Goal: Use online tool/utility: Use online tool/utility

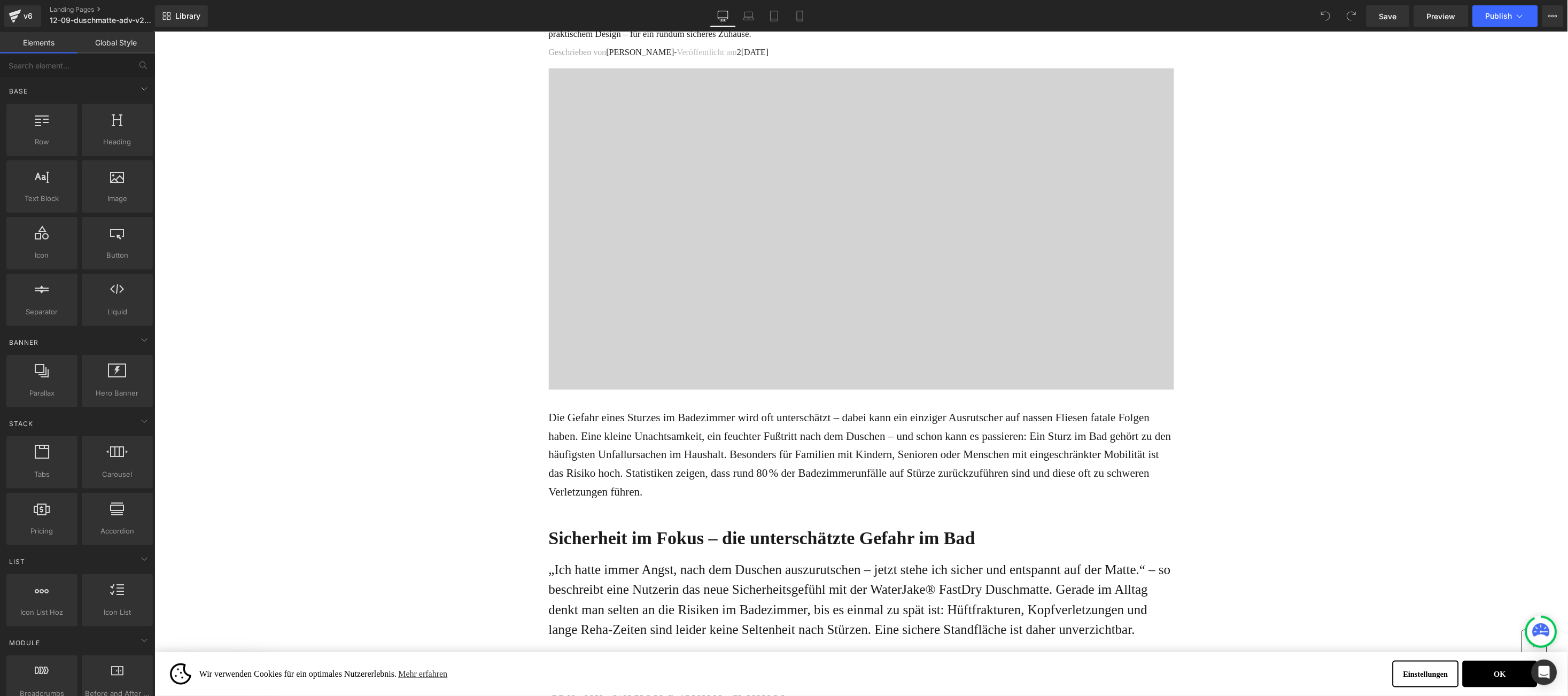
scroll to position [321, 0]
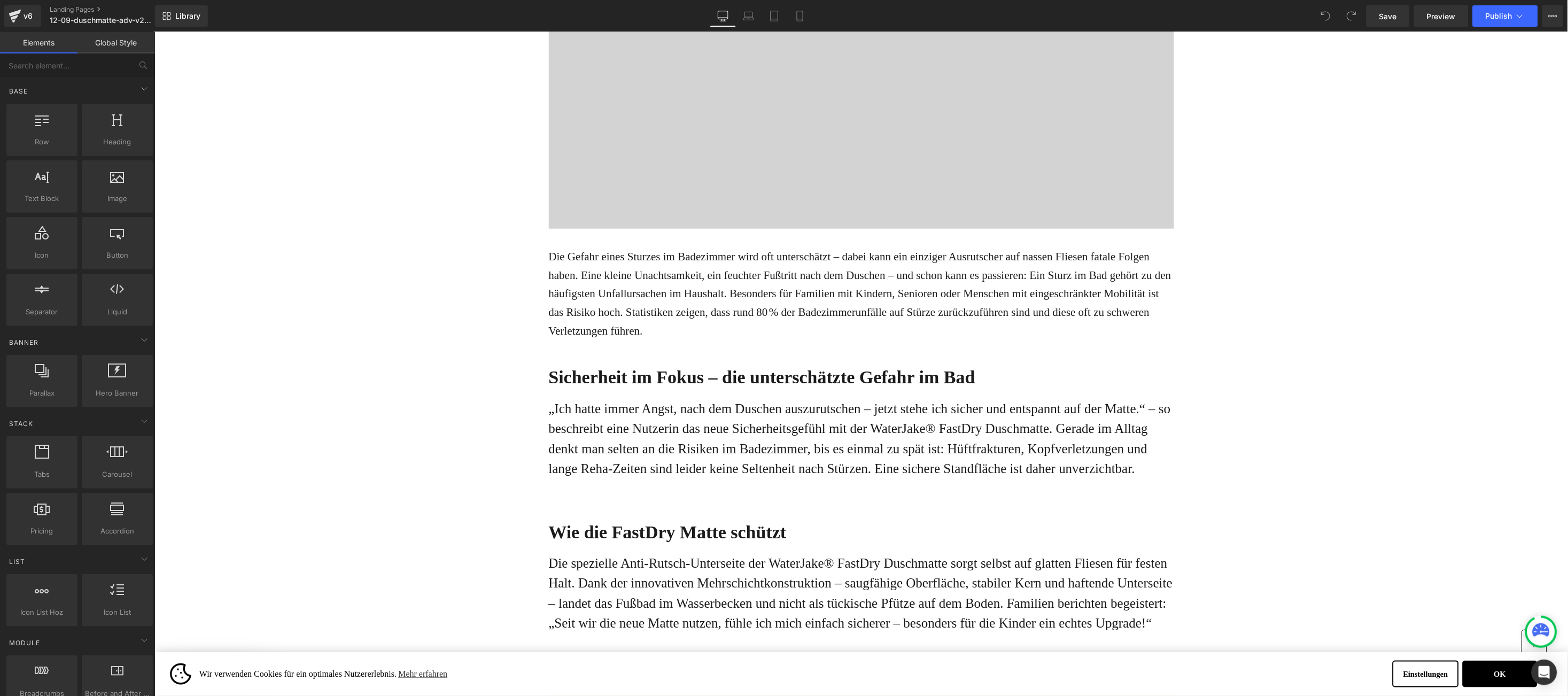
drag, startPoint x: 581, startPoint y: 359, endPoint x: 563, endPoint y: 380, distance: 27.7
click at [581, 359] on div "Sicherheit im Fokus – die unterschätzte Gefahr im Bad" at bounding box center [861, 368] width 625 height 48
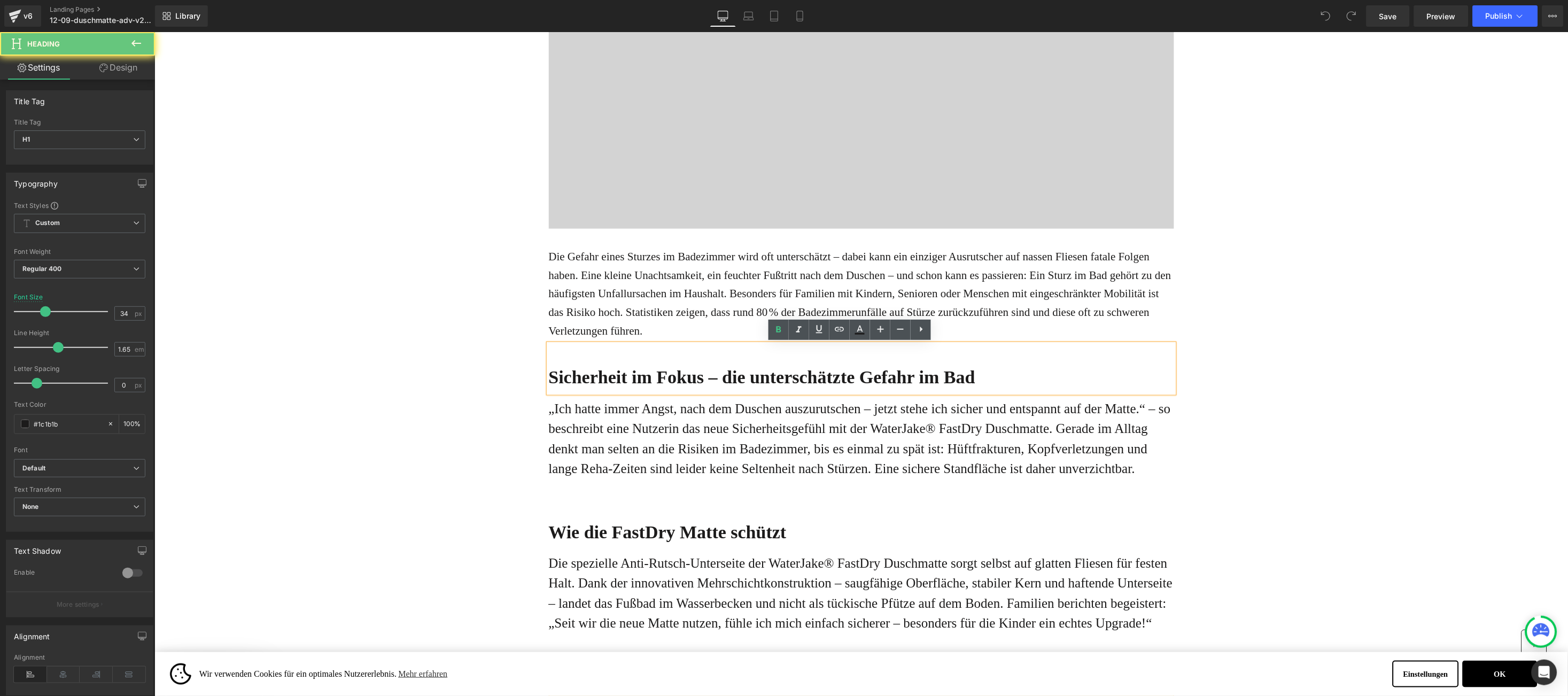
click at [565, 380] on b "Sicherheit im Fokus – die unterschätzte Gefahr im Bad" at bounding box center [761, 377] width 427 height 20
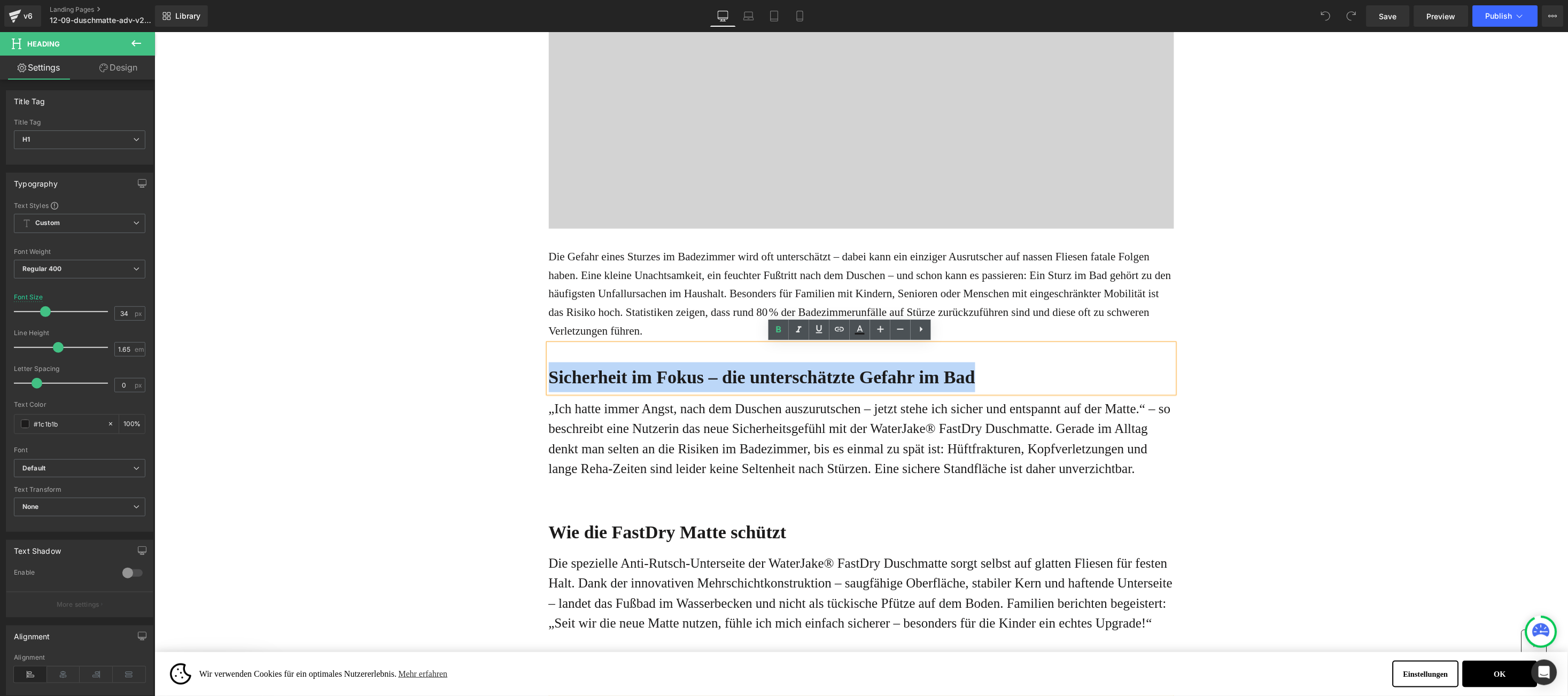
paste div
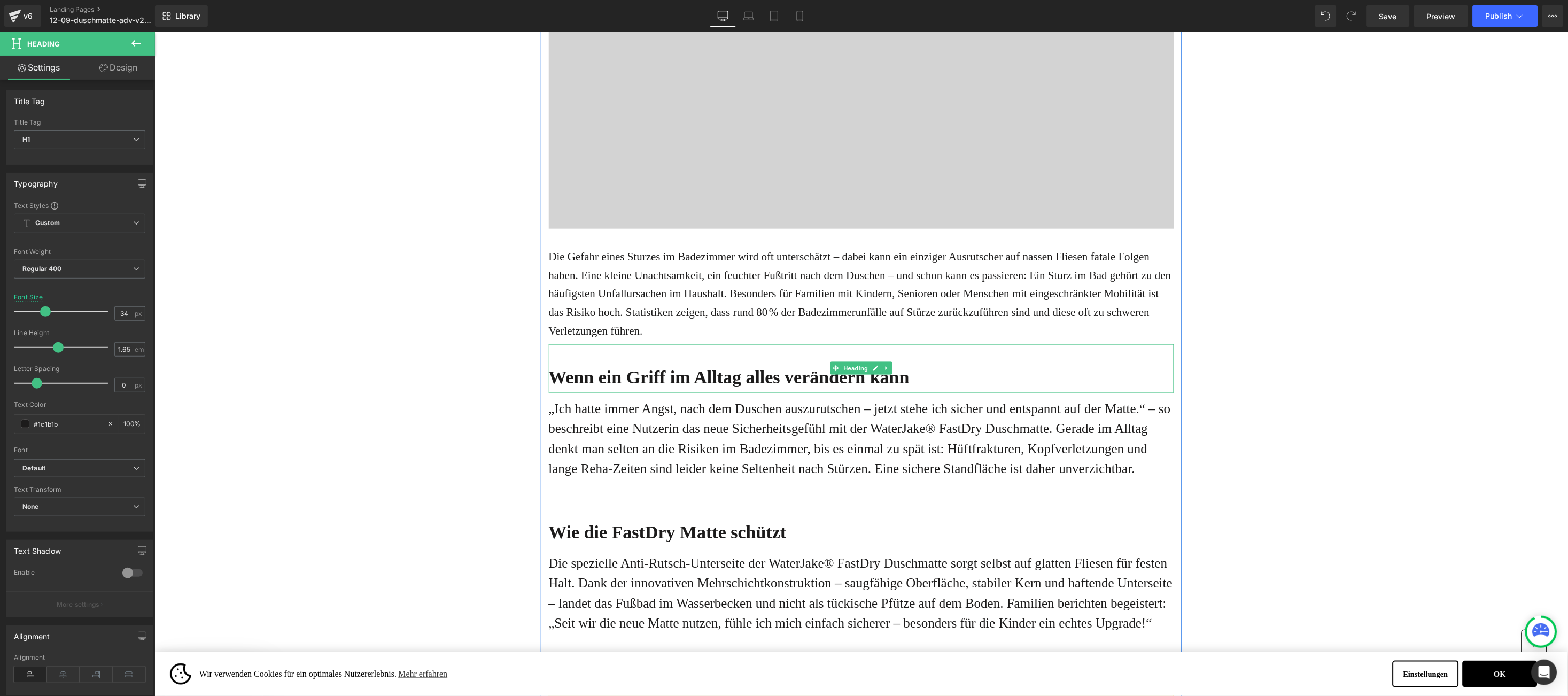
scroll to position [481, 0]
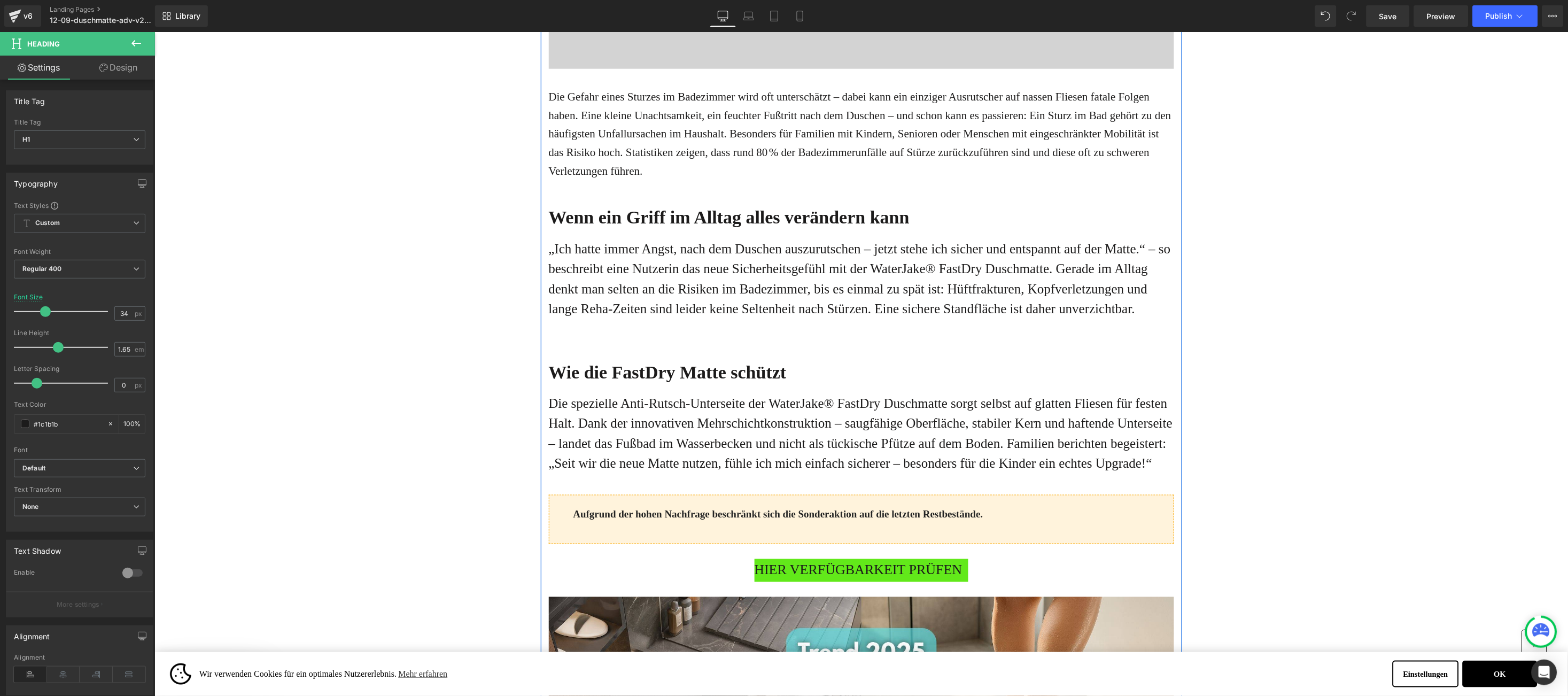
drag, startPoint x: 600, startPoint y: 296, endPoint x: 538, endPoint y: 250, distance: 77.2
click at [600, 294] on p "„Ich hatte immer Angst, nach dem Duschen auszurutschen – jetzt stehe ich sicher…" at bounding box center [861, 279] width 625 height 80
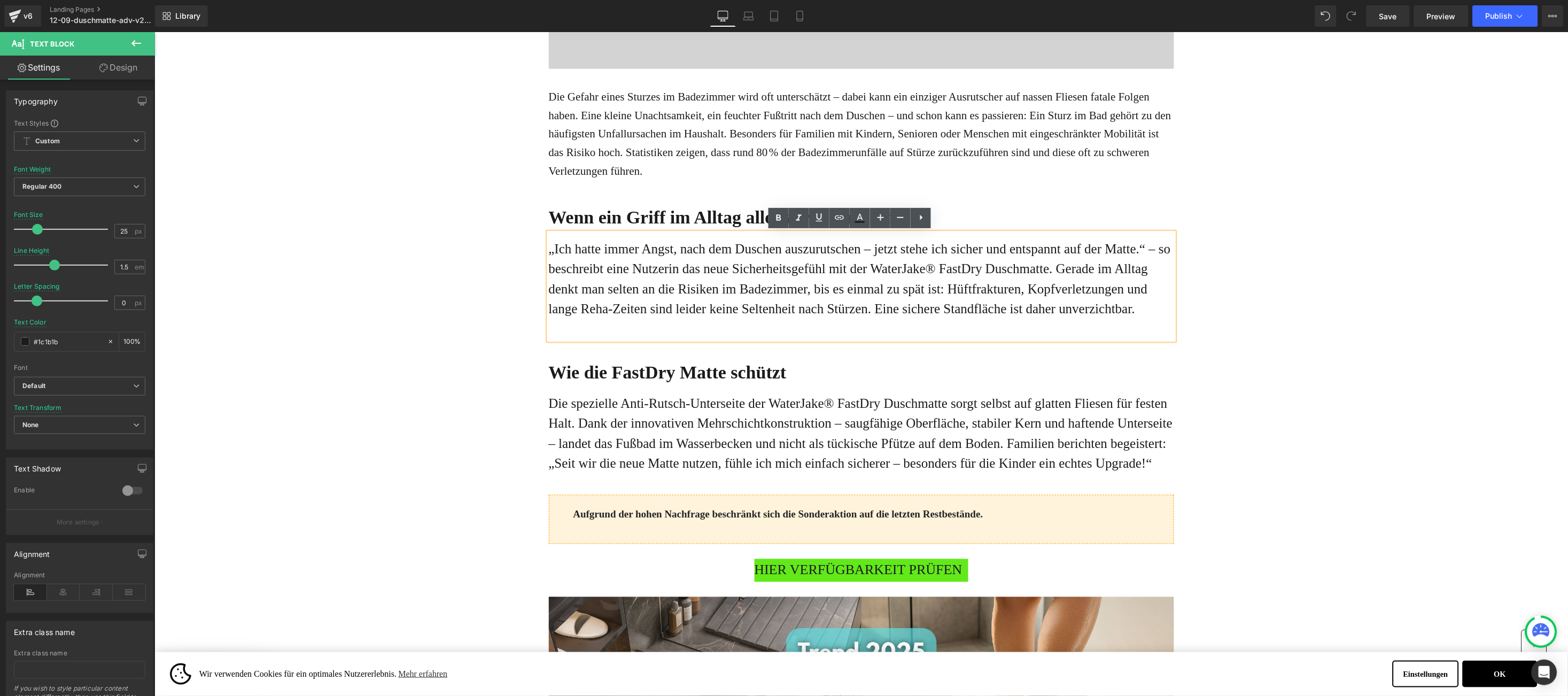
click at [548, 249] on p "„Ich hatte immer Angst, nach dem Duschen auszurutschen – jetzt stehe ich sicher…" at bounding box center [861, 279] width 625 height 80
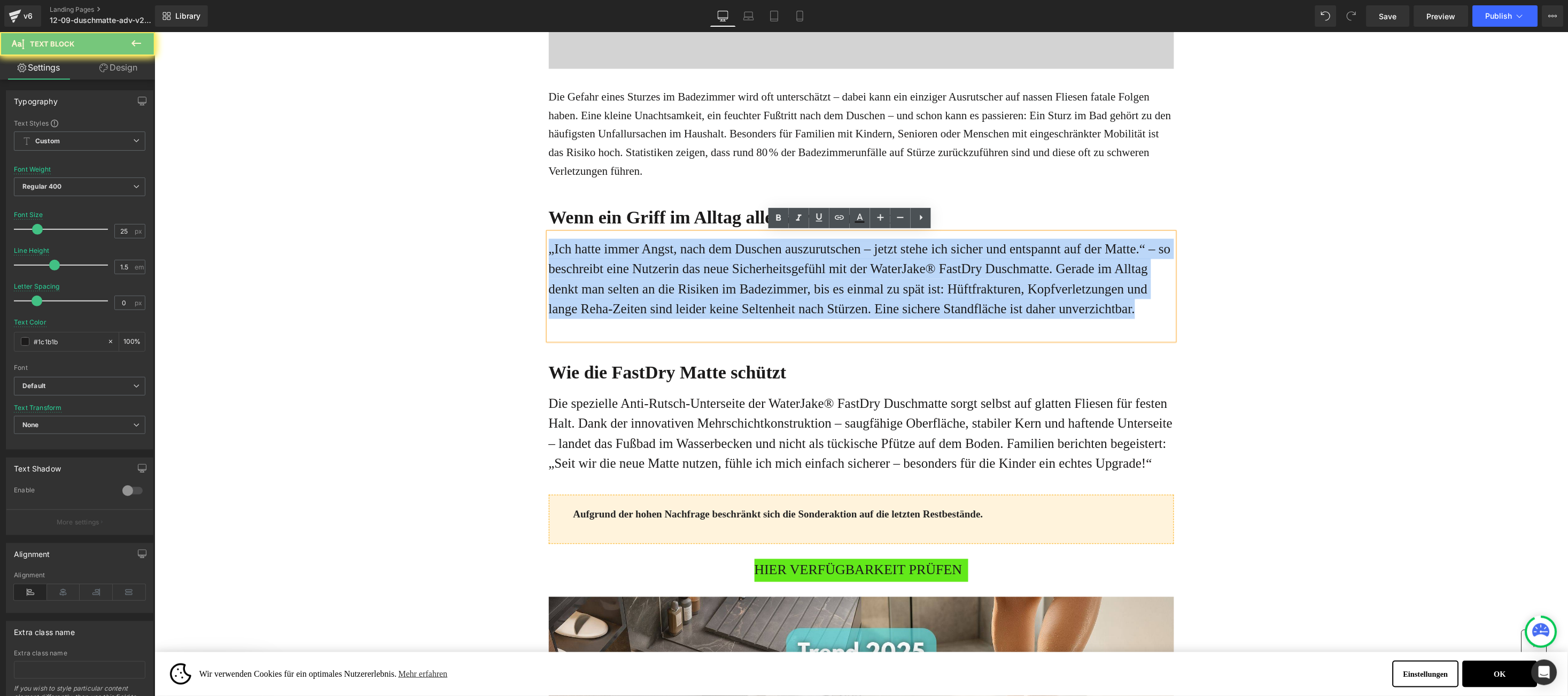
click at [548, 249] on p "„Ich hatte immer Angst, nach dem Duschen auszurutschen – jetzt stehe ich sicher…" at bounding box center [861, 279] width 625 height 80
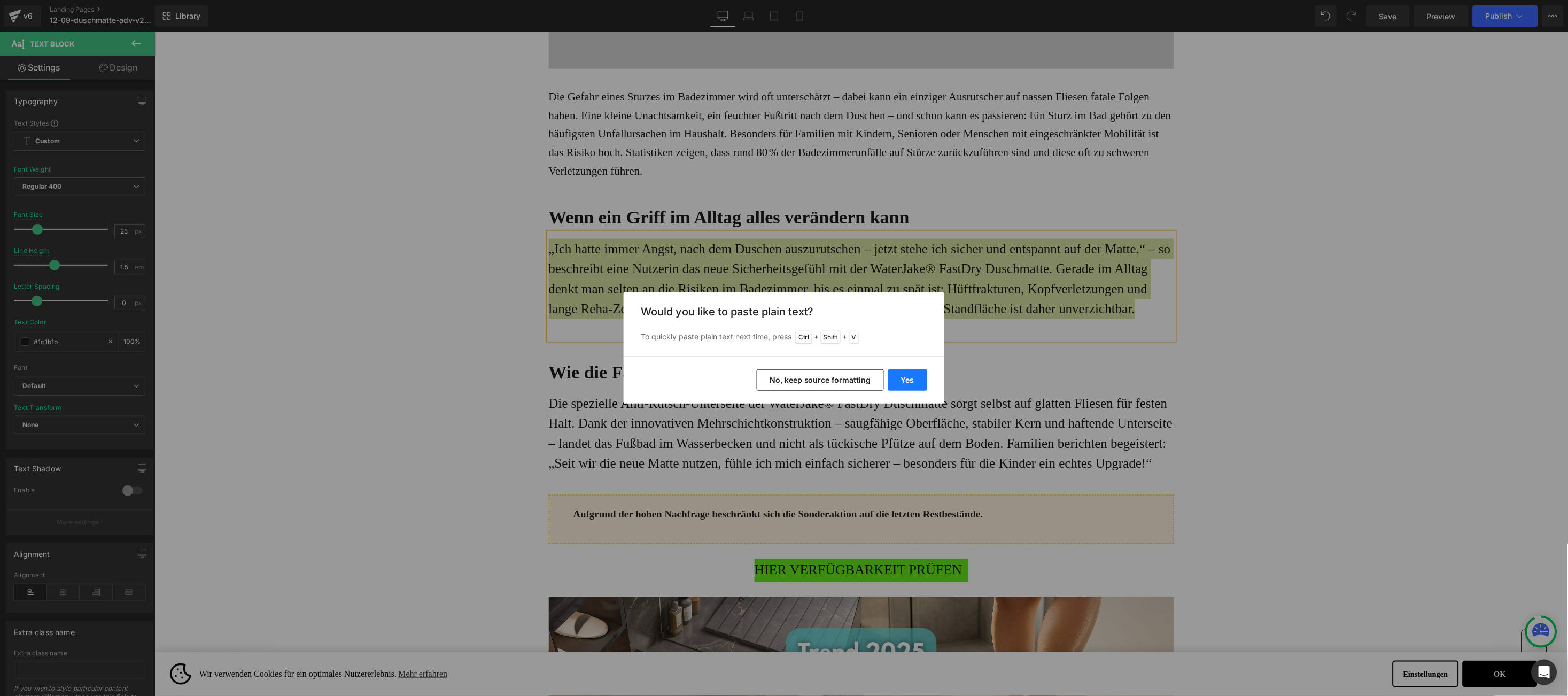
click at [913, 383] on button "Yes" at bounding box center [908, 380] width 39 height 21
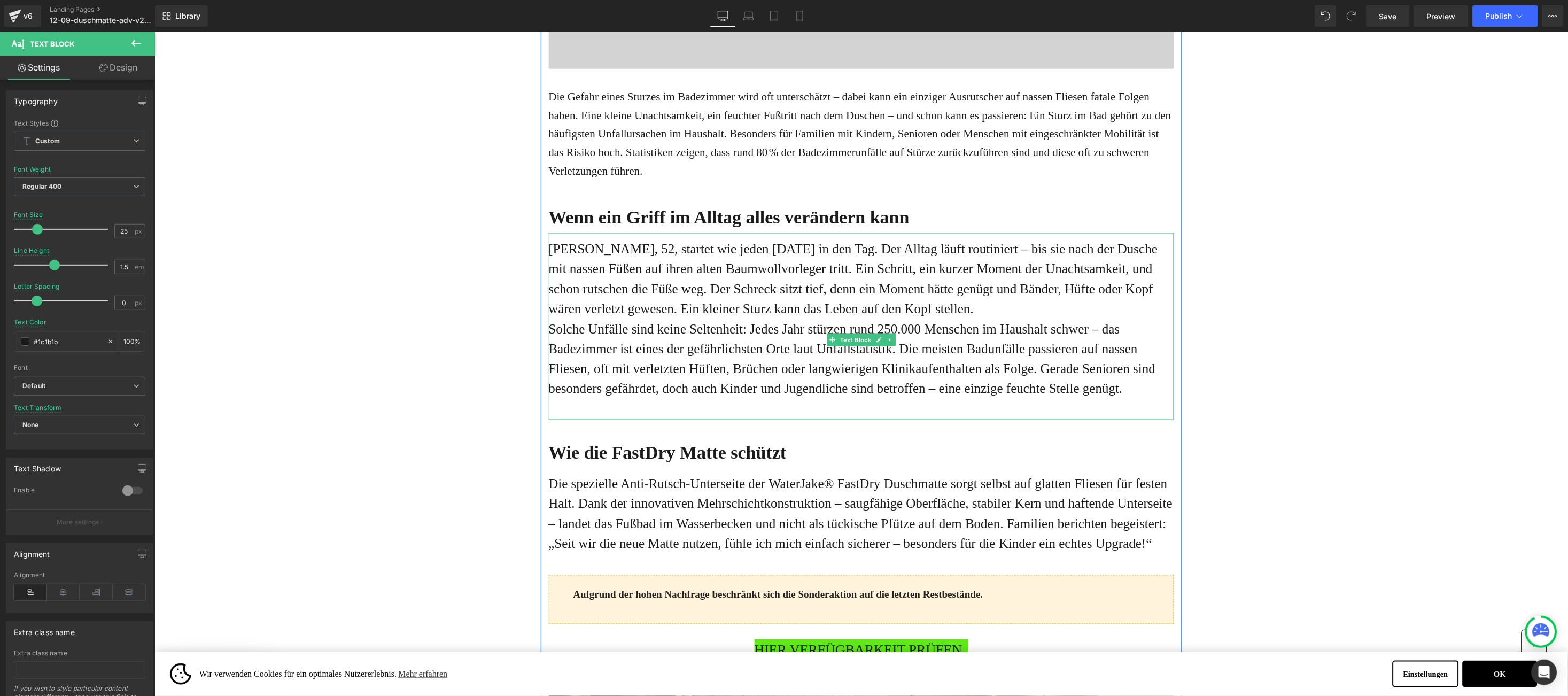
click at [950, 308] on p "[PERSON_NAME], 52, startet wie jeden [DATE] in den Tag. Der Alltag läuft routin…" at bounding box center [861, 279] width 625 height 80
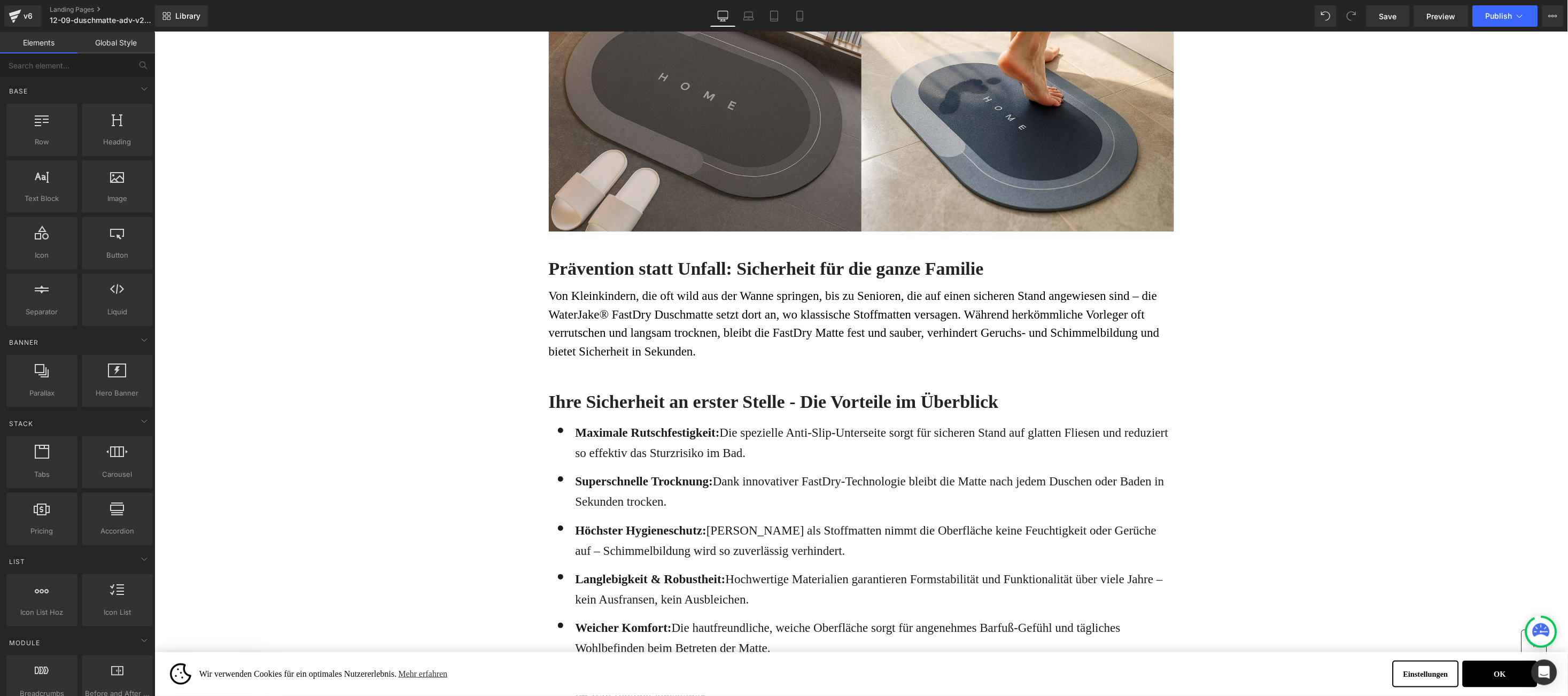
scroll to position [1283, 0]
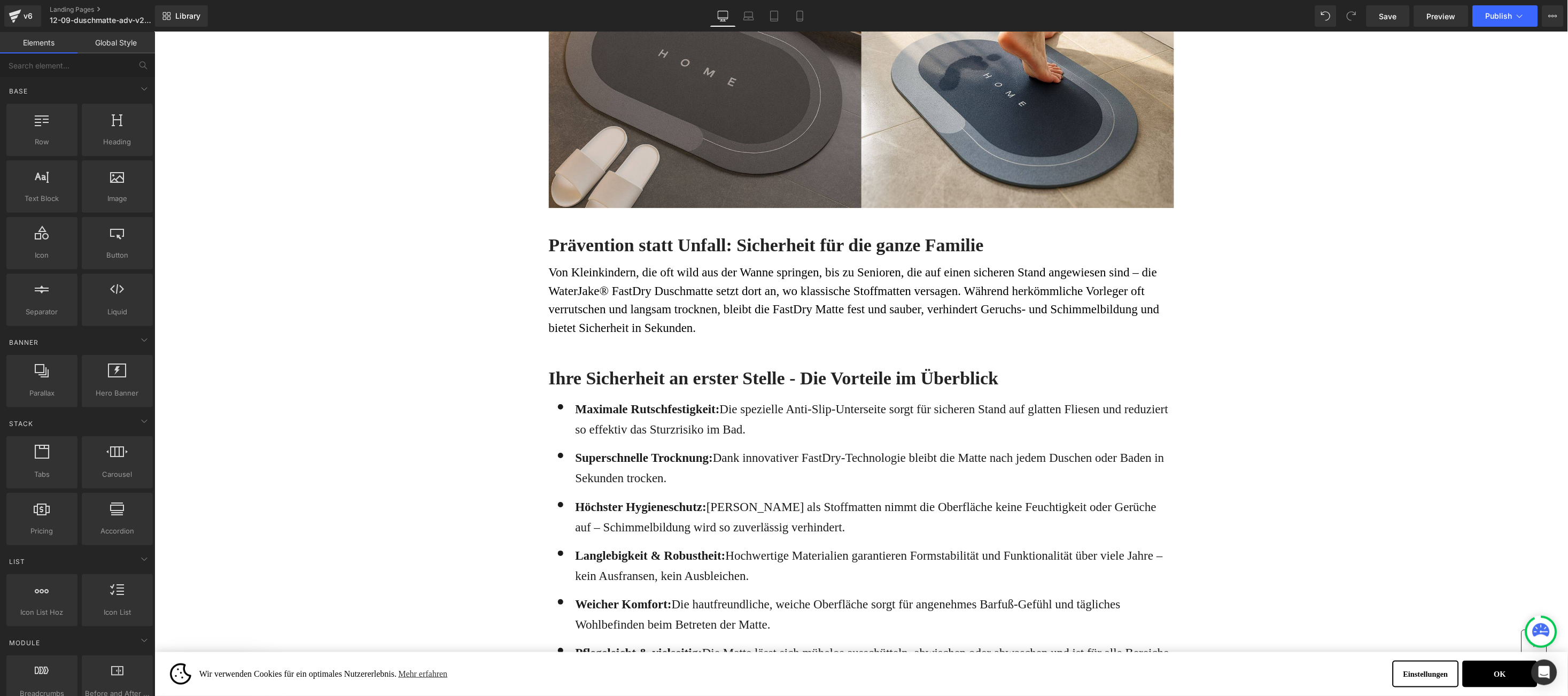
click at [548, 242] on h3 "Prävention statt Unfall: Sicherheit für die ganze Familie" at bounding box center [861, 245] width 625 height 23
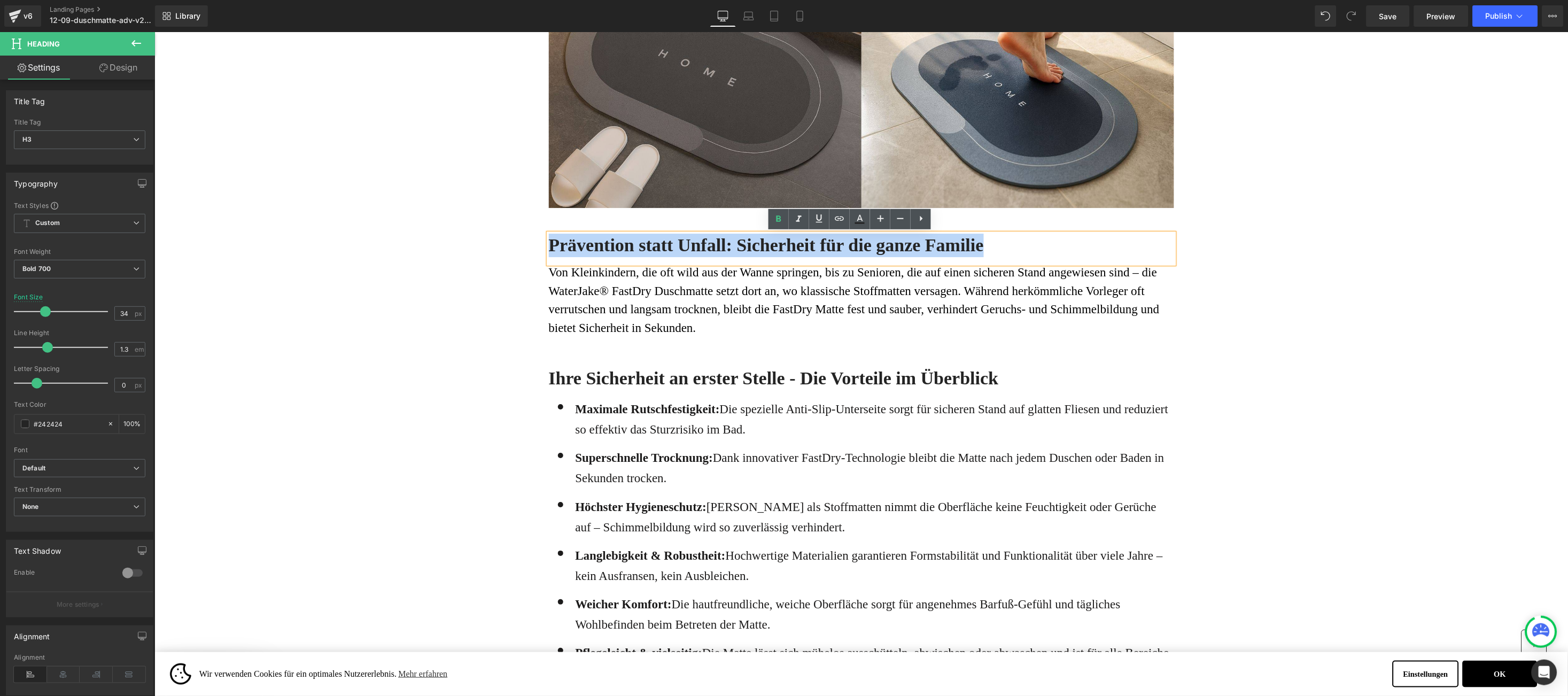
paste div
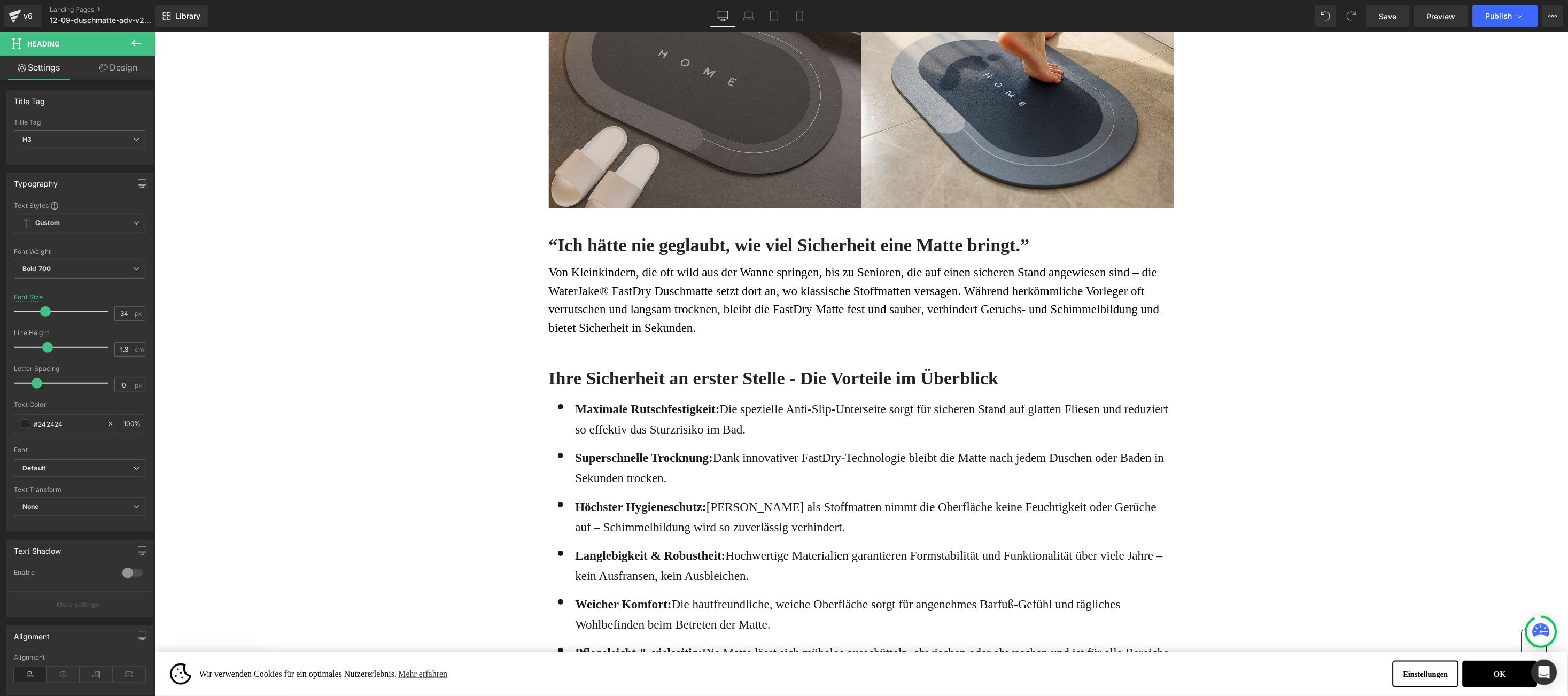
click at [585, 288] on font "Von Kleinkindern, die oft wild aus der Wanne springen, bis zu Senioren, die auf…" at bounding box center [853, 299] width 611 height 69
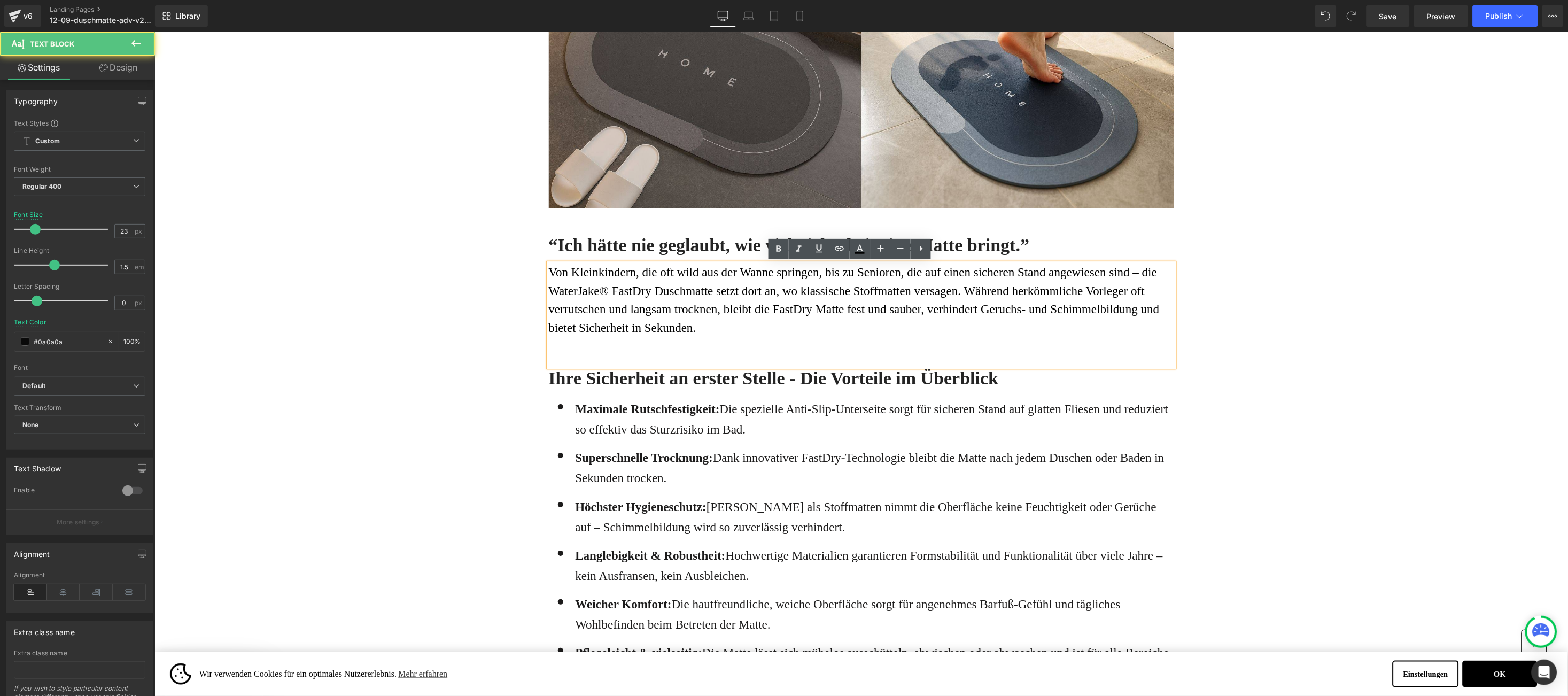
click at [548, 274] on font "Von Kleinkindern, die oft wild aus der Wanne springen, bis zu Senioren, die auf…" at bounding box center [853, 299] width 611 height 69
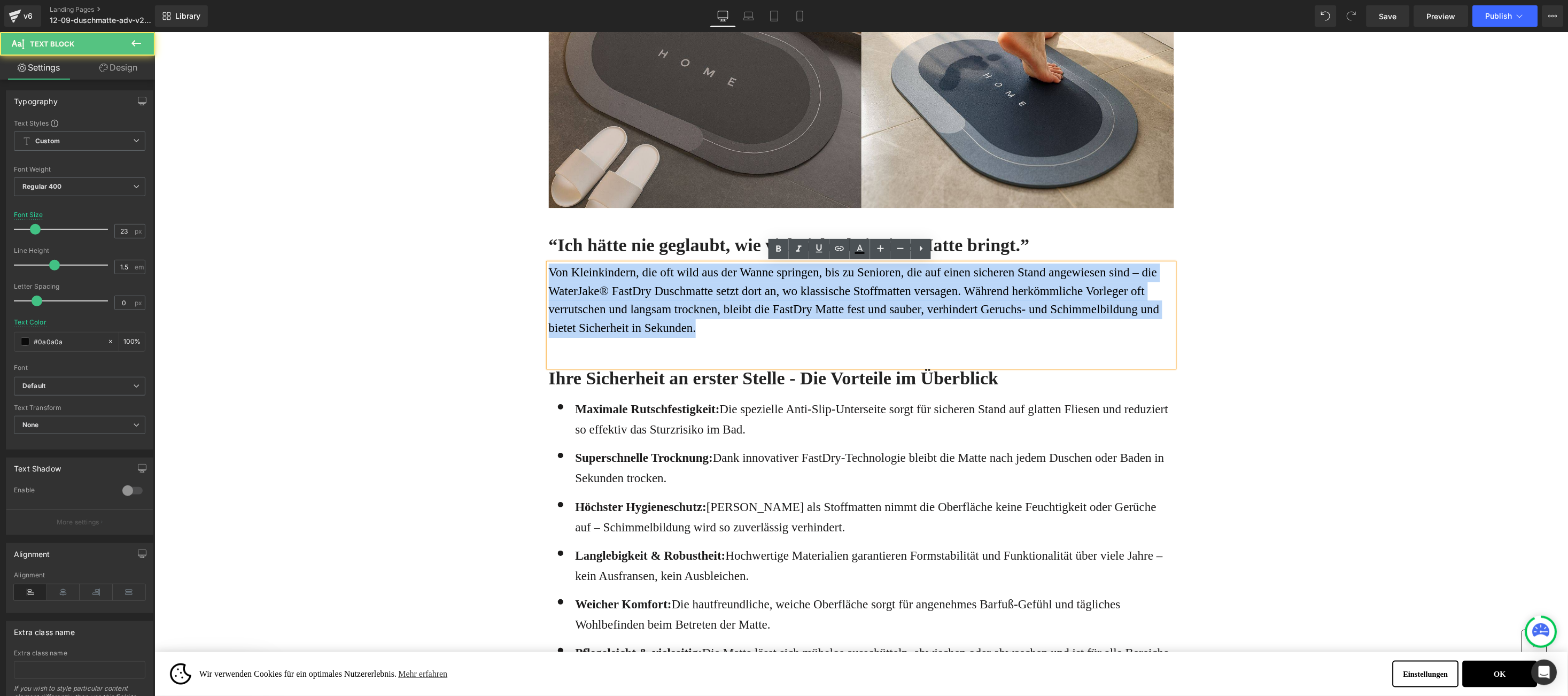
drag, startPoint x: 541, startPoint y: 274, endPoint x: 701, endPoint y: 345, distance: 175.0
click at [701, 345] on div "Von Kleinkindern, die oft wild aus der Wanne springen, bis zu Senioren, die auf…" at bounding box center [861, 314] width 625 height 103
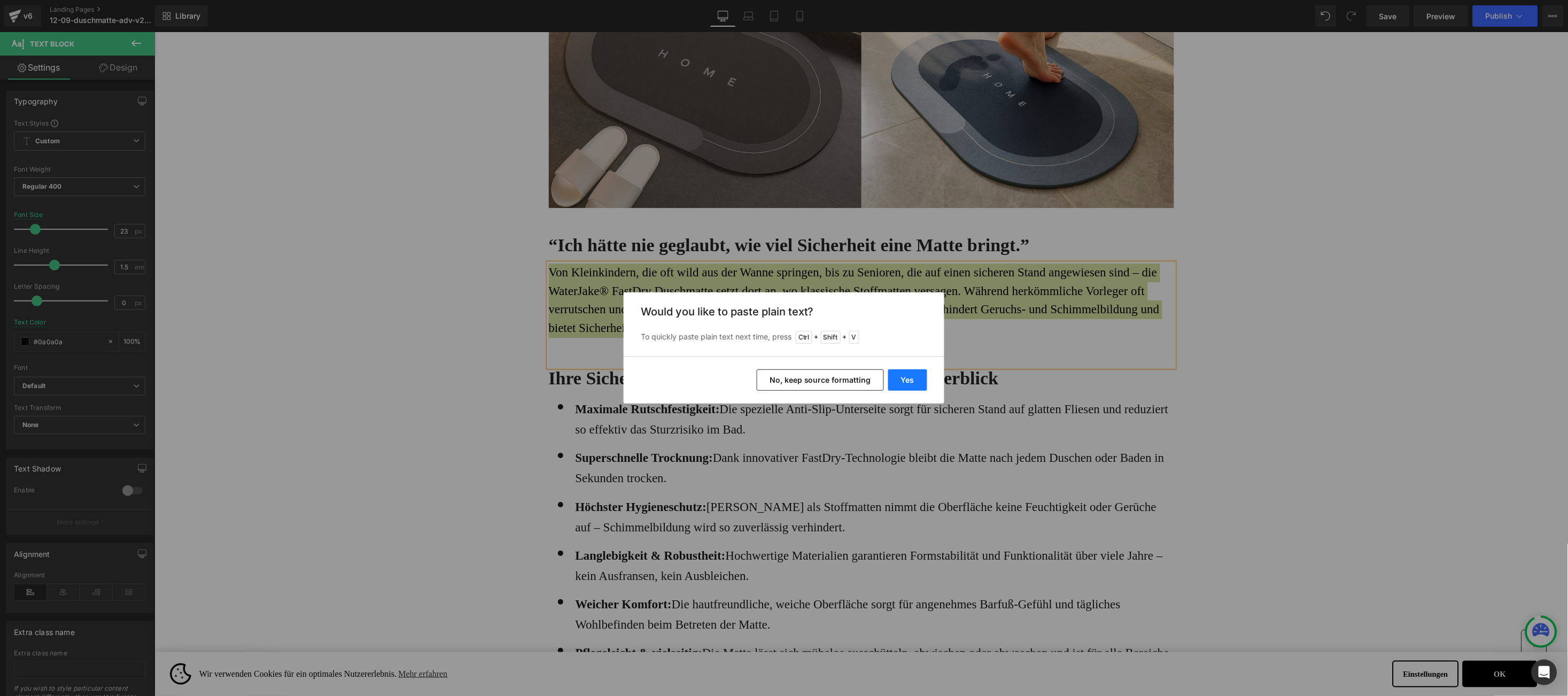
click at [919, 384] on button "Yes" at bounding box center [908, 380] width 39 height 21
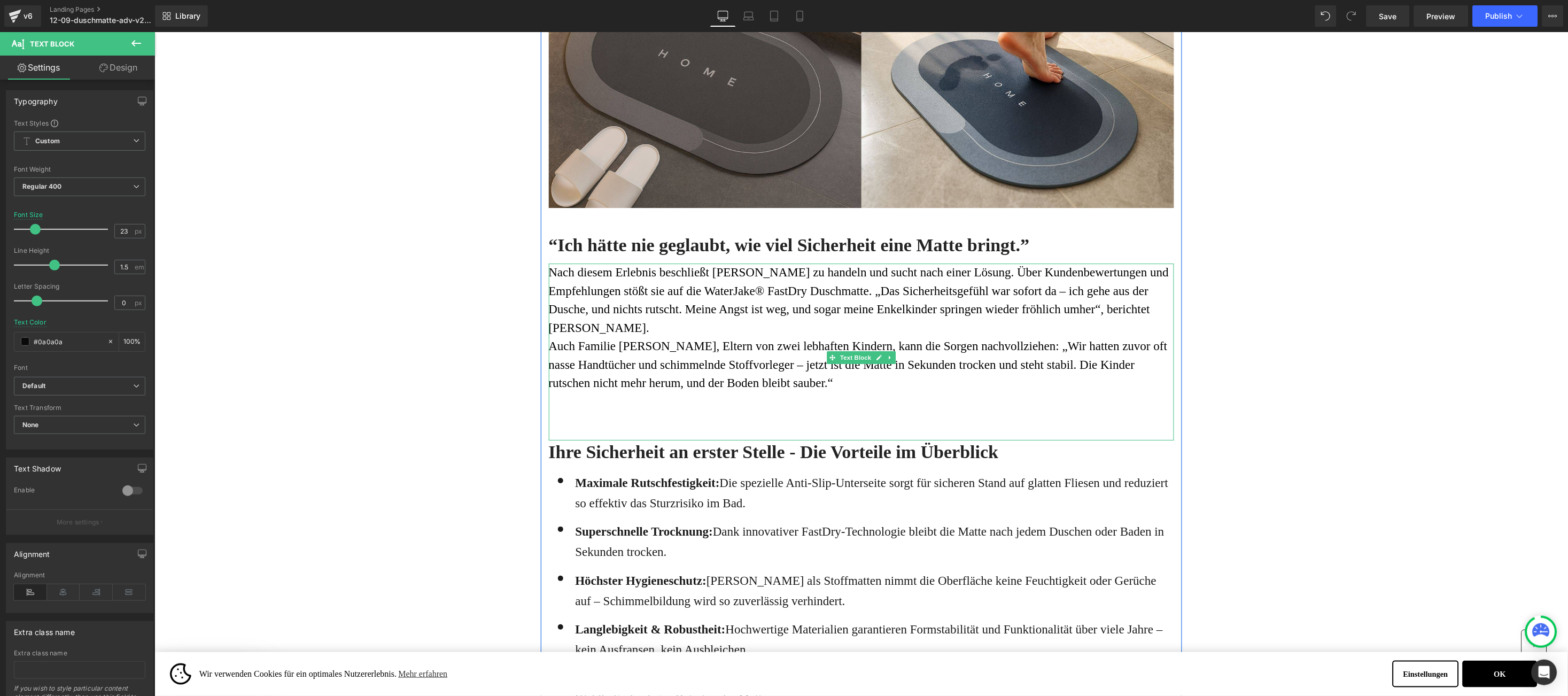
click at [1108, 314] on p "Nach diesem Erlebnis beschließt [PERSON_NAME] zu handeln und sucht nach einer L…" at bounding box center [861, 300] width 625 height 74
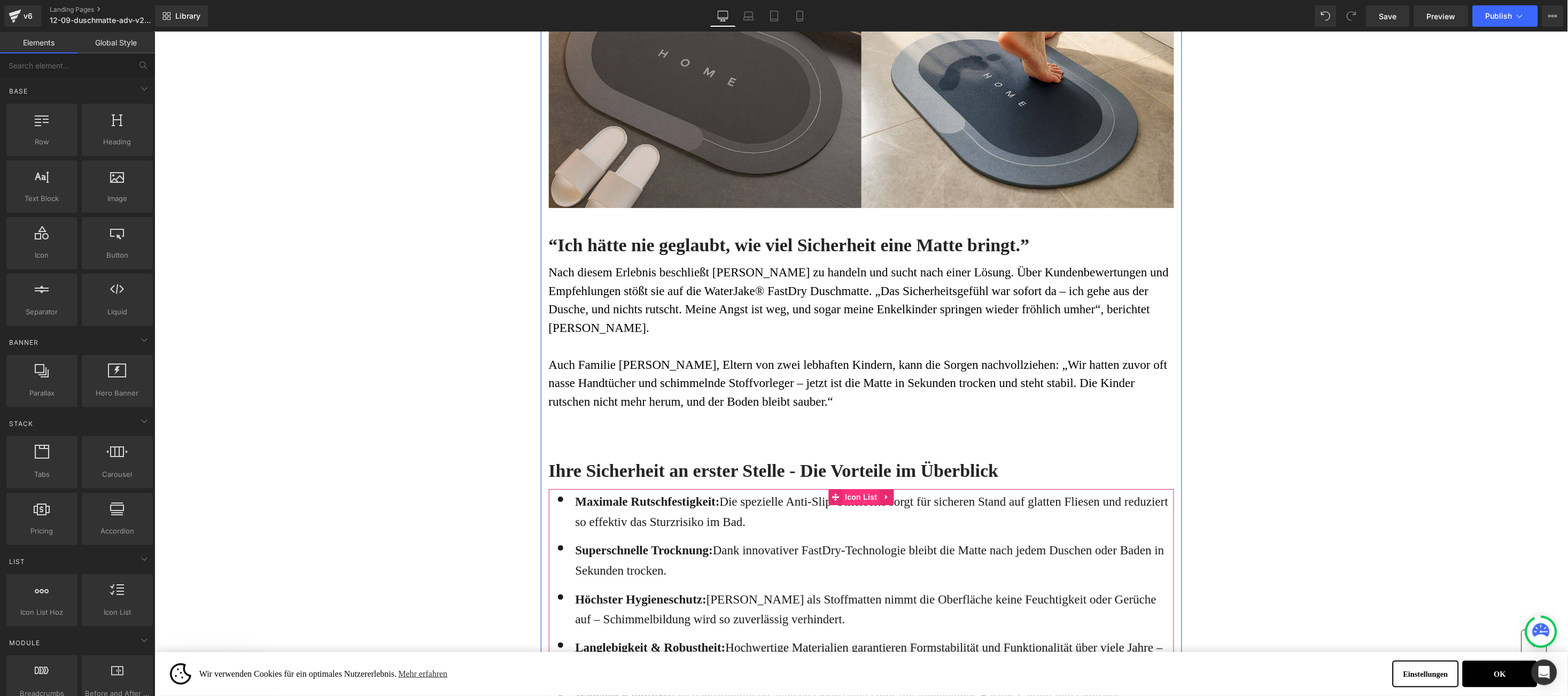
scroll to position [1443, 0]
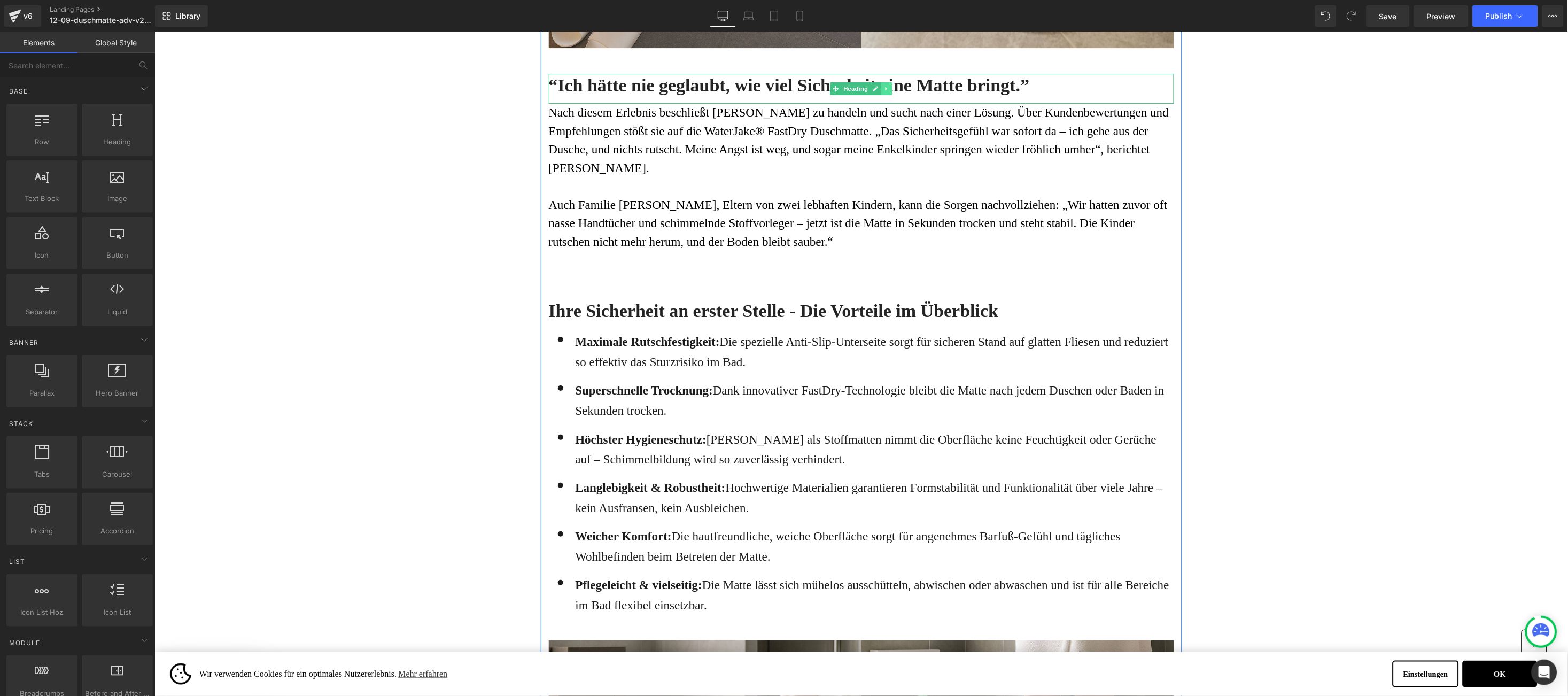
click at [883, 89] on icon at bounding box center [886, 88] width 6 height 6
click at [154, 32] on icon at bounding box center [154, 32] width 0 height 0
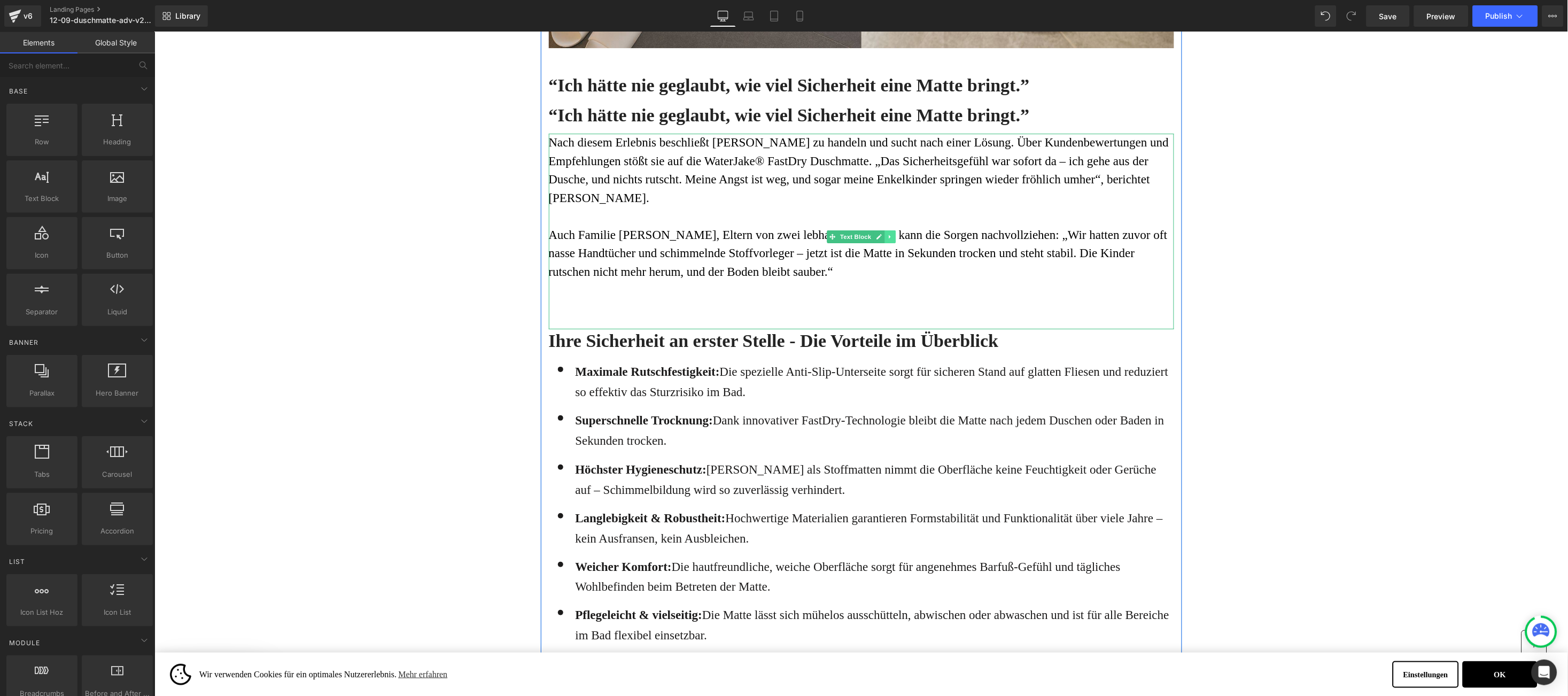
click at [884, 237] on link at bounding box center [889, 236] width 11 height 13
click at [889, 236] on link at bounding box center [895, 236] width 11 height 13
click at [889, 238] on icon at bounding box center [889, 236] width 2 height 4
click at [881, 237] on icon at bounding box center [884, 236] width 6 height 6
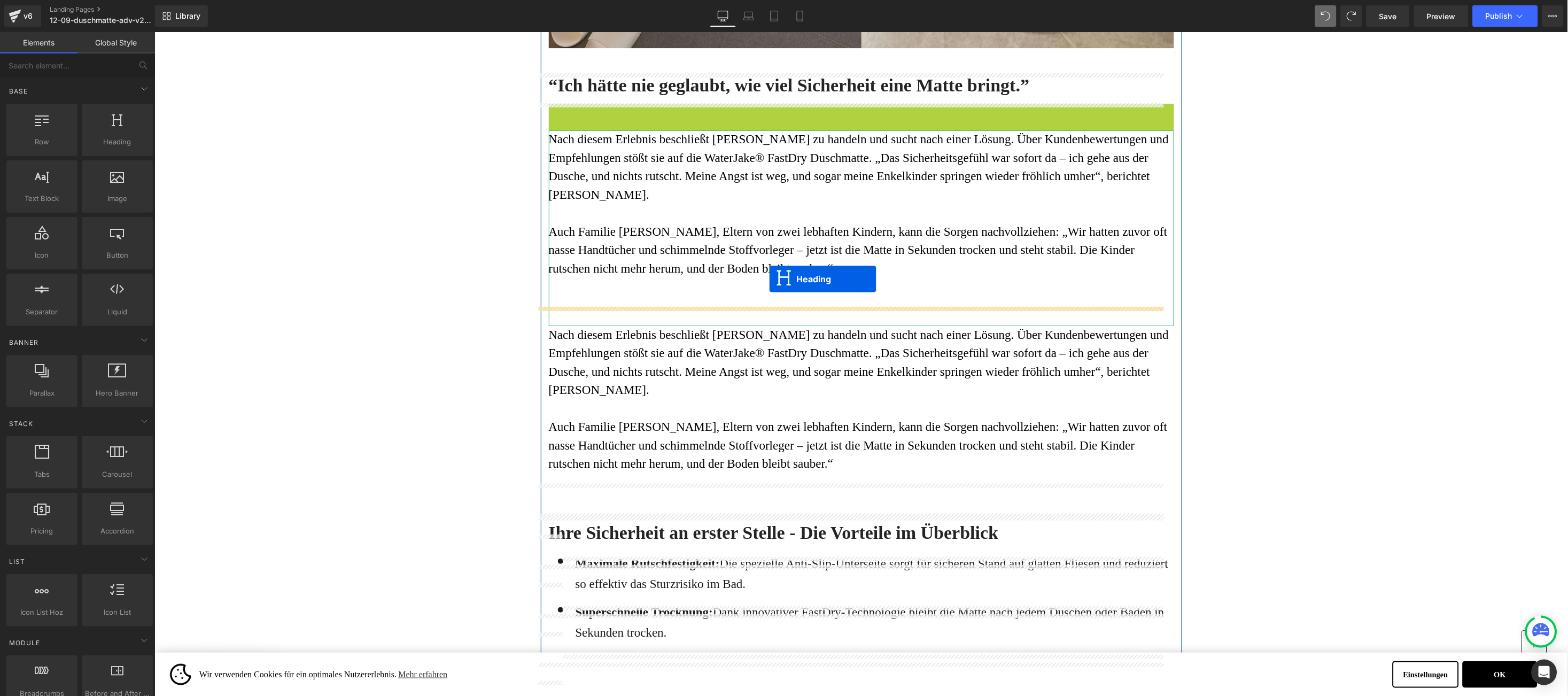
drag, startPoint x: 821, startPoint y: 116, endPoint x: 769, endPoint y: 279, distance: 171.1
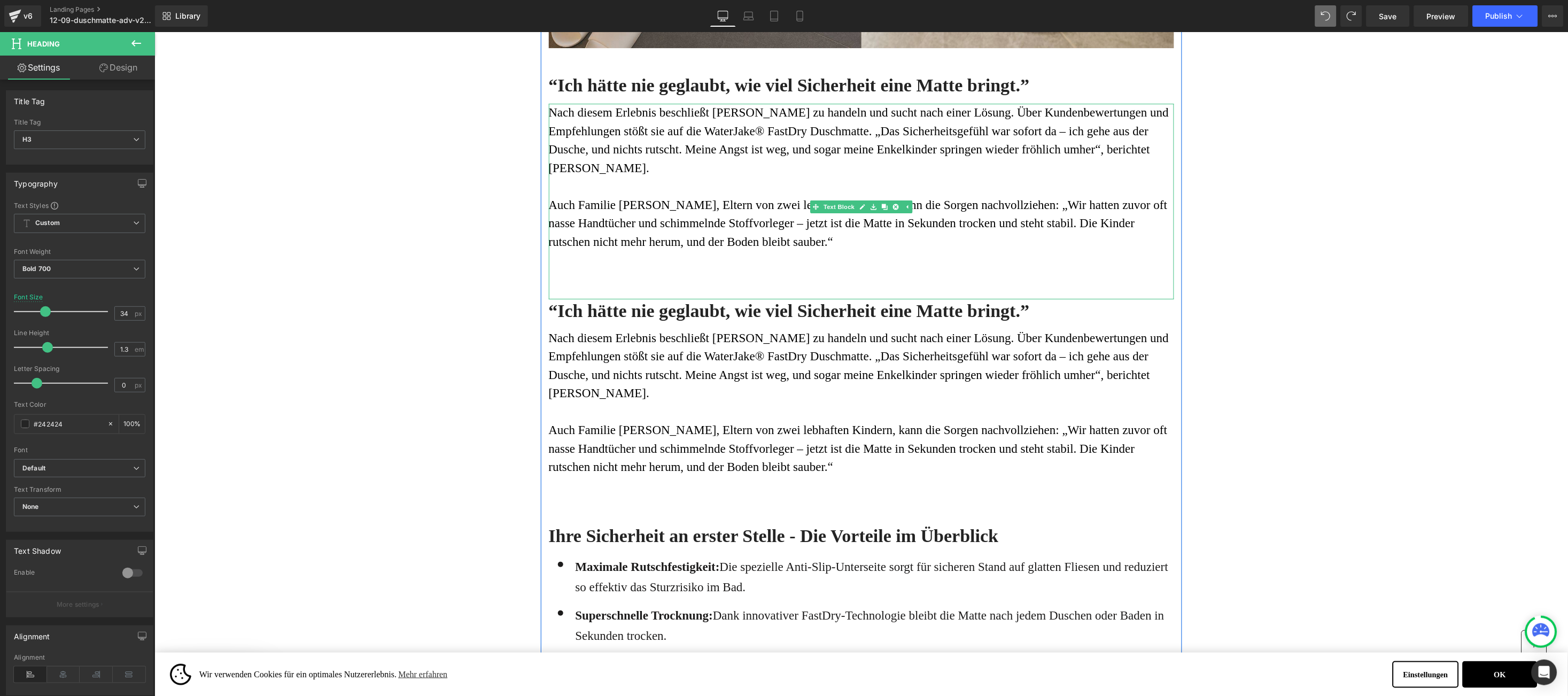
click at [629, 251] on p at bounding box center [861, 260] width 625 height 19
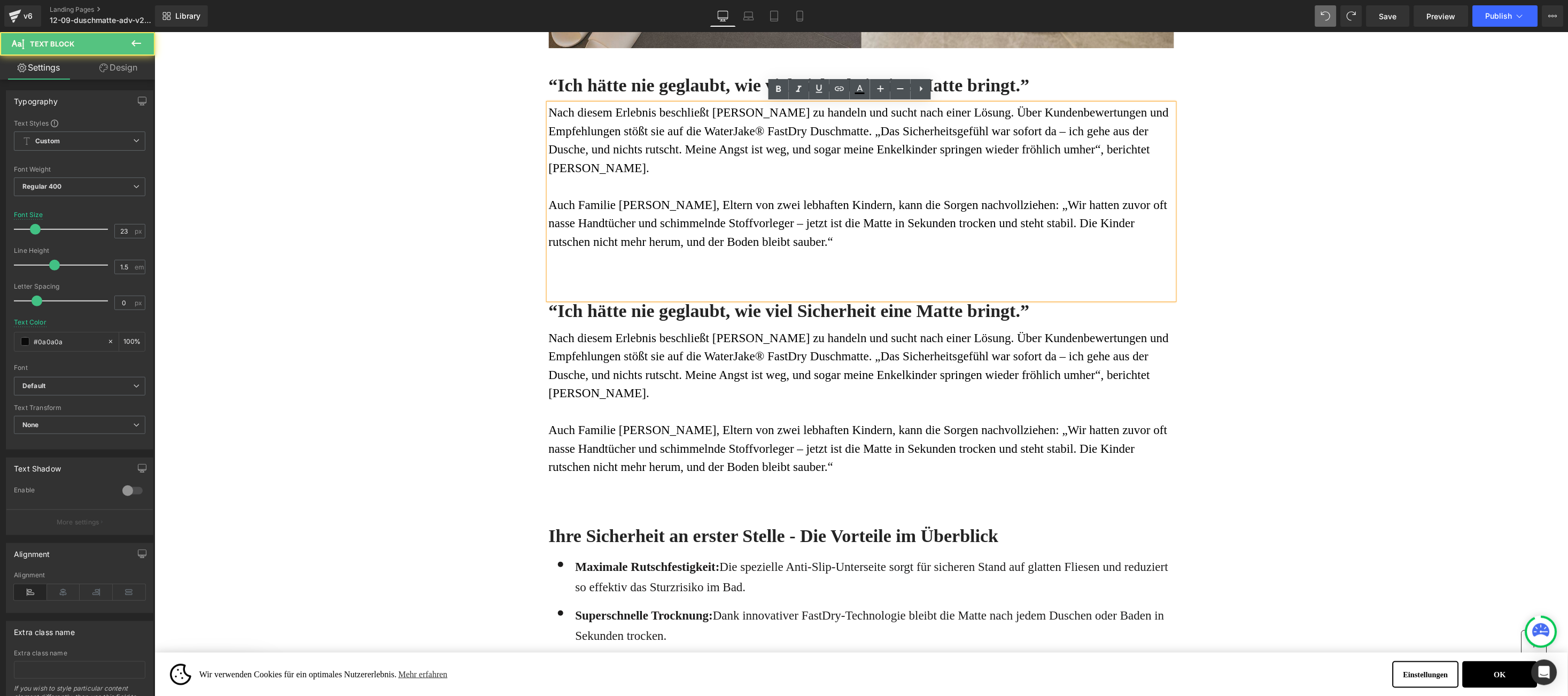
click at [580, 265] on div "Nach diesem Erlebnis beschließt [PERSON_NAME] zu handeln und sucht nach einer L…" at bounding box center [861, 201] width 625 height 196
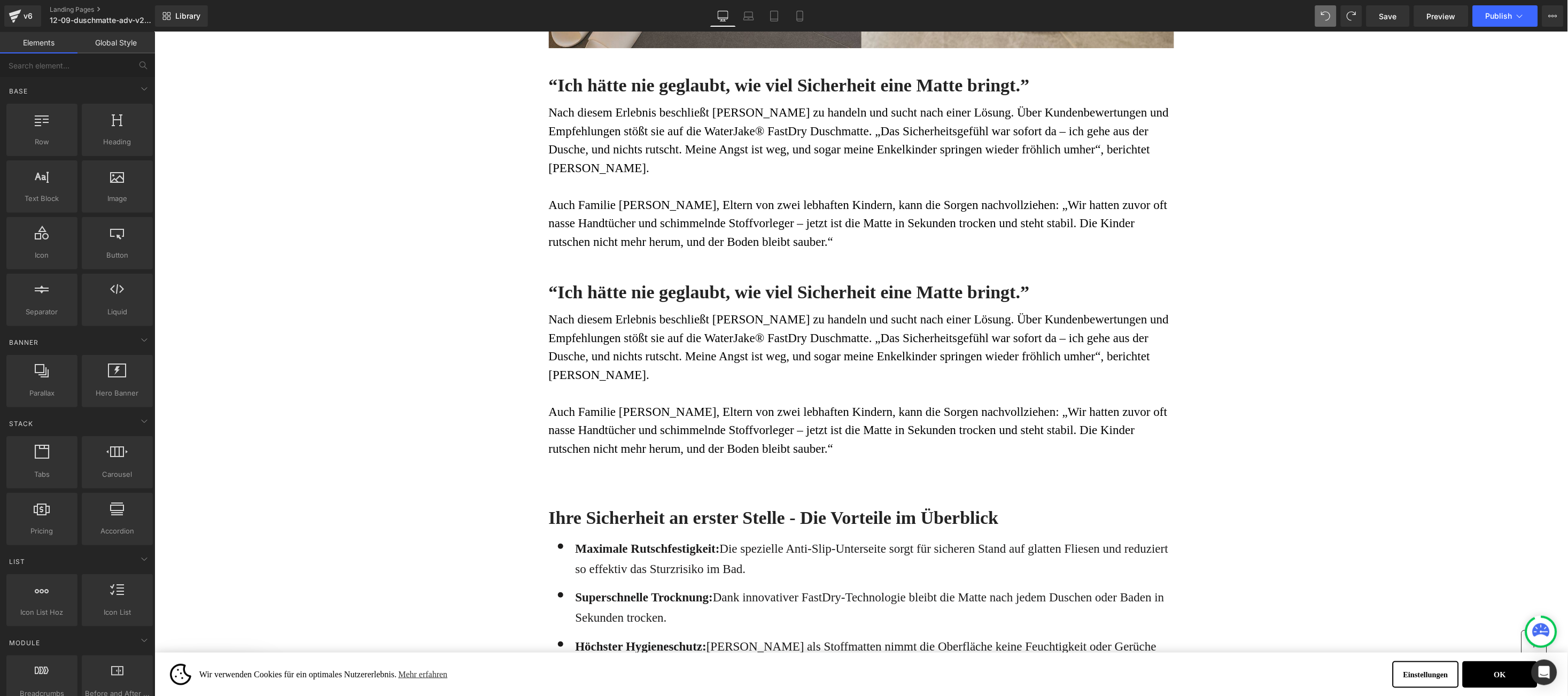
click at [548, 280] on h3 "“Ich hätte nie geglaubt, wie viel Sicherheit eine Matte bringt.”" at bounding box center [861, 291] width 625 height 23
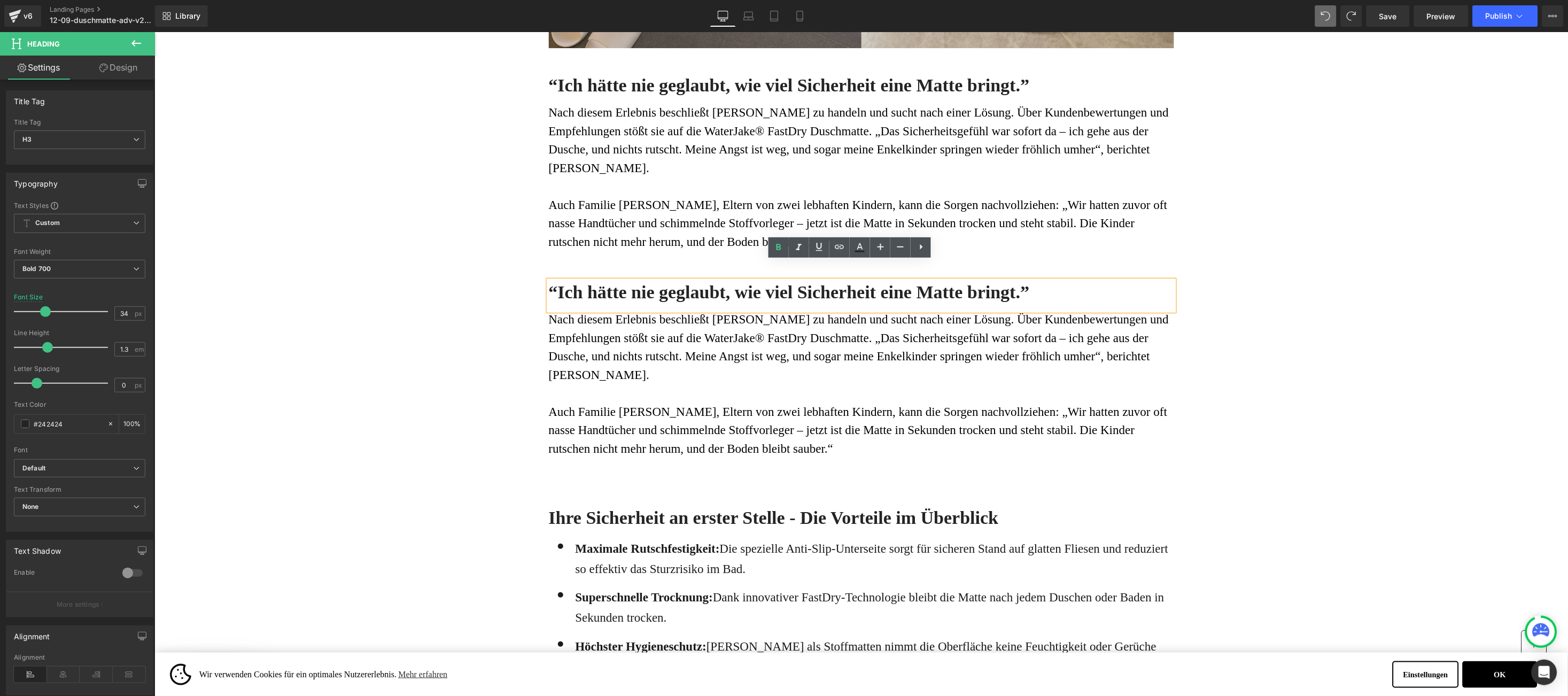
click at [548, 280] on h3 "“Ich hätte nie geglaubt, wie viel Sicherheit eine Matte bringt.”" at bounding box center [861, 291] width 625 height 23
paste div
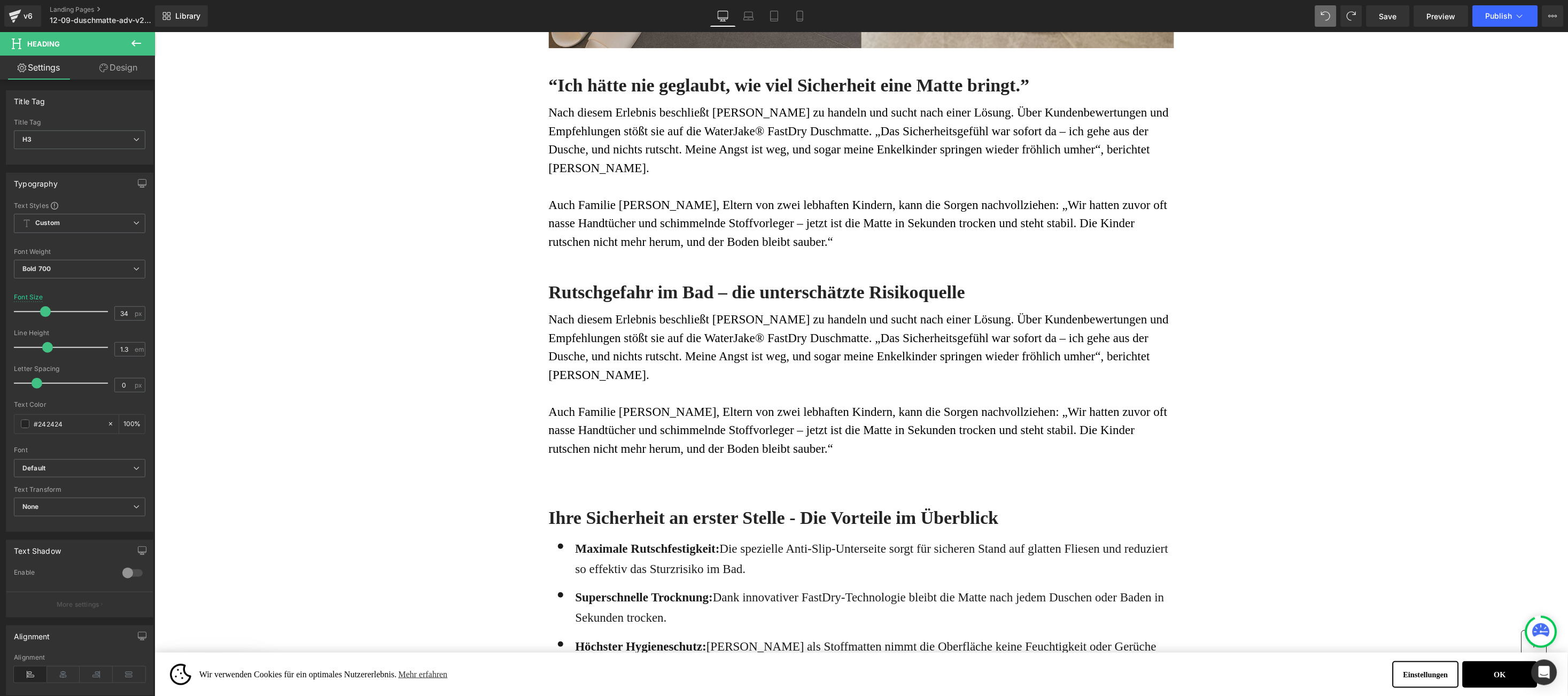
click at [649, 312] on font "Nach diesem Erlebnis beschließt [PERSON_NAME] zu handeln und sucht nach einer L…" at bounding box center [858, 346] width 621 height 69
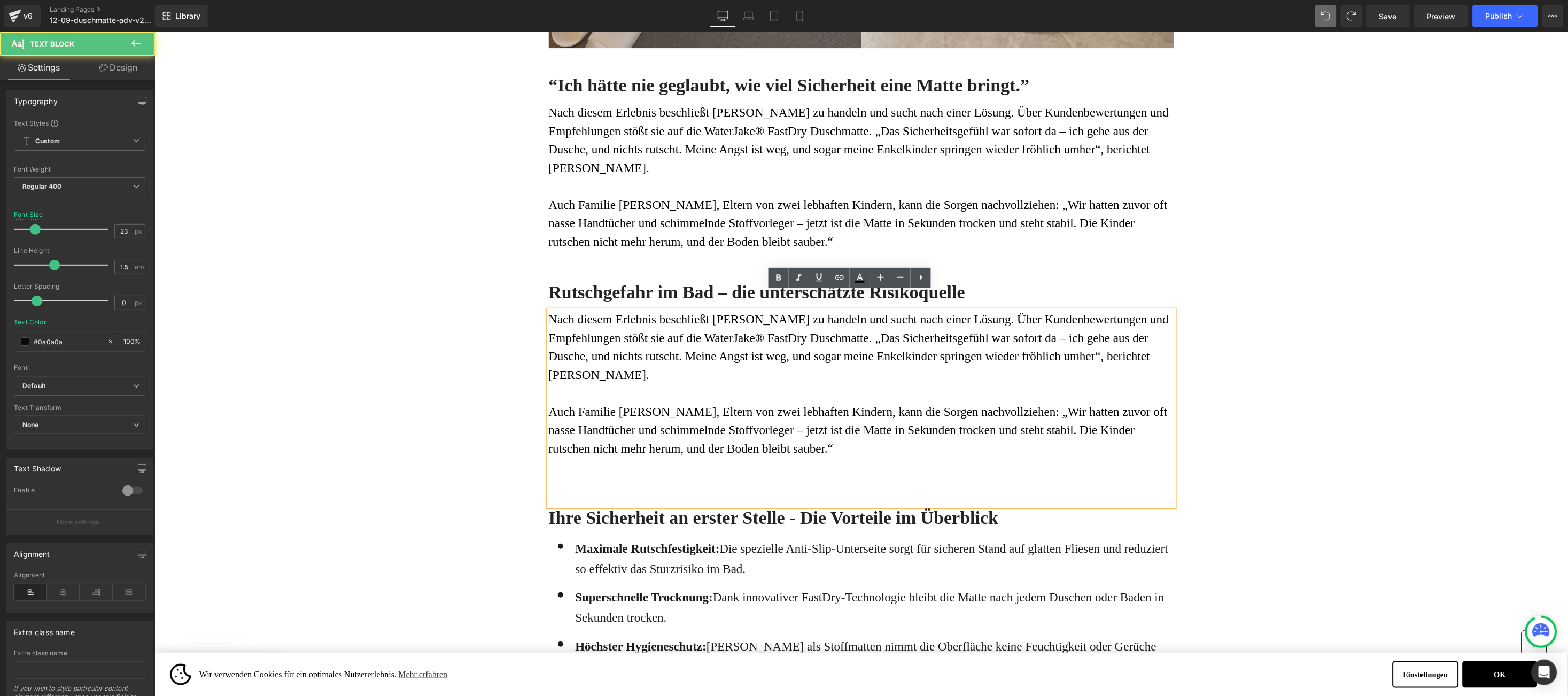
click at [553, 312] on font "Nach diesem Erlebnis beschließt [PERSON_NAME] zu handeln und sucht nach einer L…" at bounding box center [858, 346] width 621 height 69
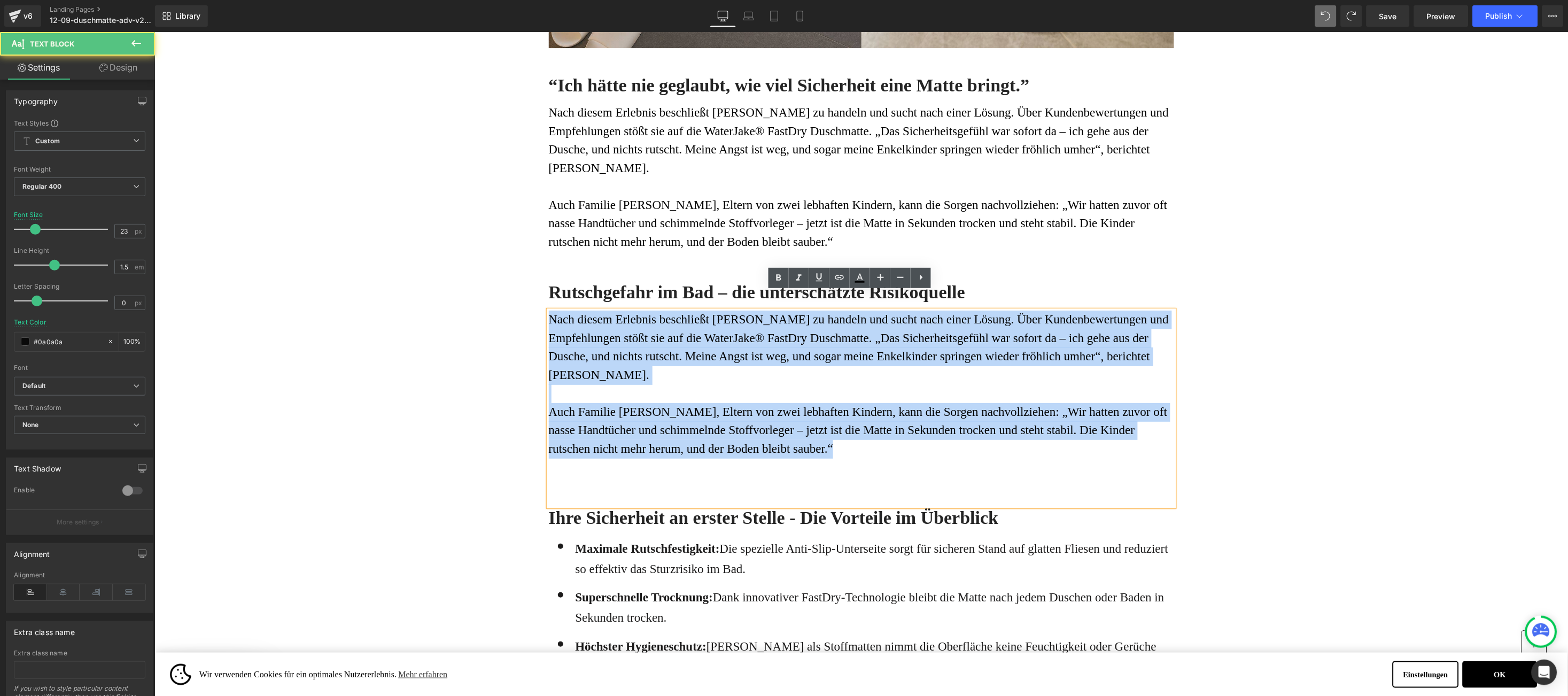
drag, startPoint x: 552, startPoint y: 303, endPoint x: 849, endPoint y: 436, distance: 325.4
click at [849, 436] on div "Nach diesem Erlebnis beschließt [PERSON_NAME] zu handeln und sucht nach einer L…" at bounding box center [861, 408] width 625 height 196
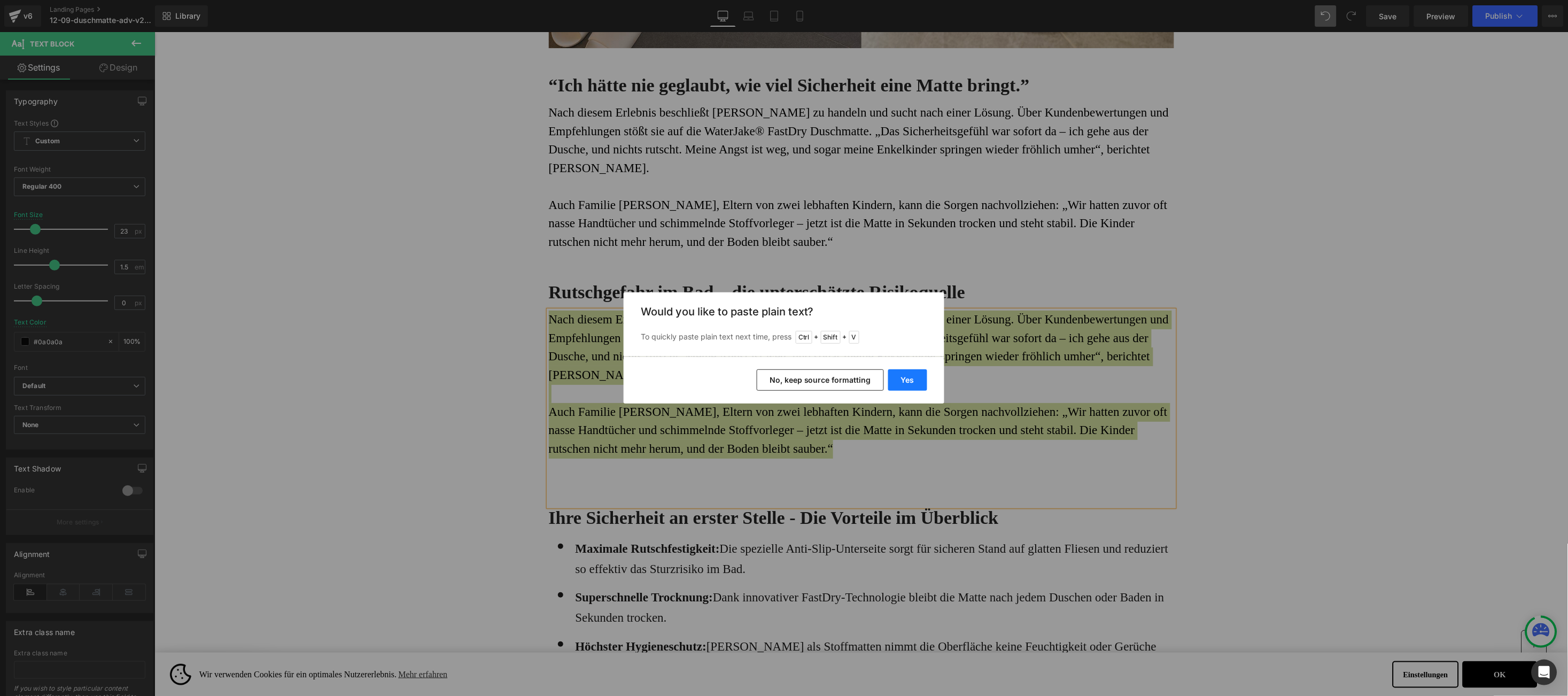
click at [901, 384] on button "Yes" at bounding box center [908, 380] width 39 height 21
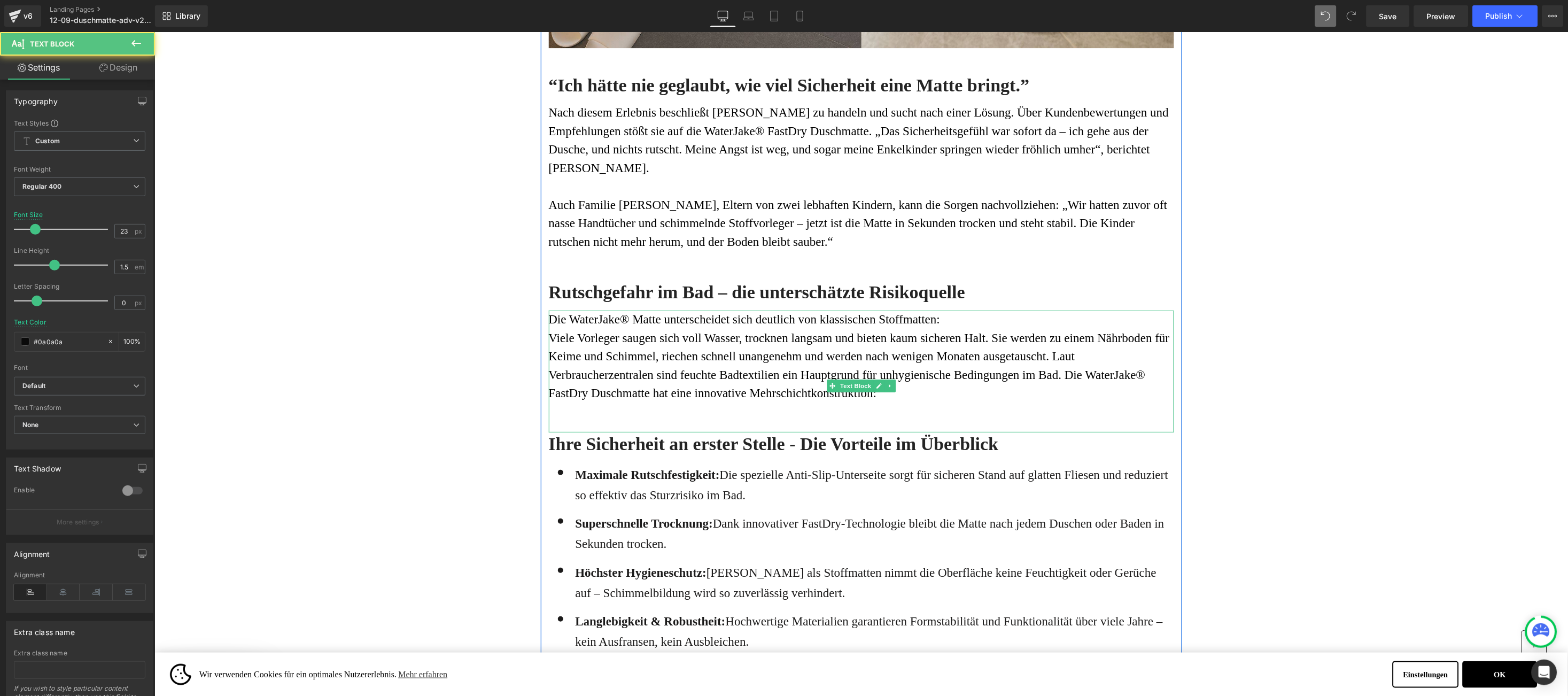
click at [944, 381] on p "Viele Vorleger saugen sich voll Wasser, trocknen langsam und bieten kaum sicher…" at bounding box center [861, 365] width 625 height 74
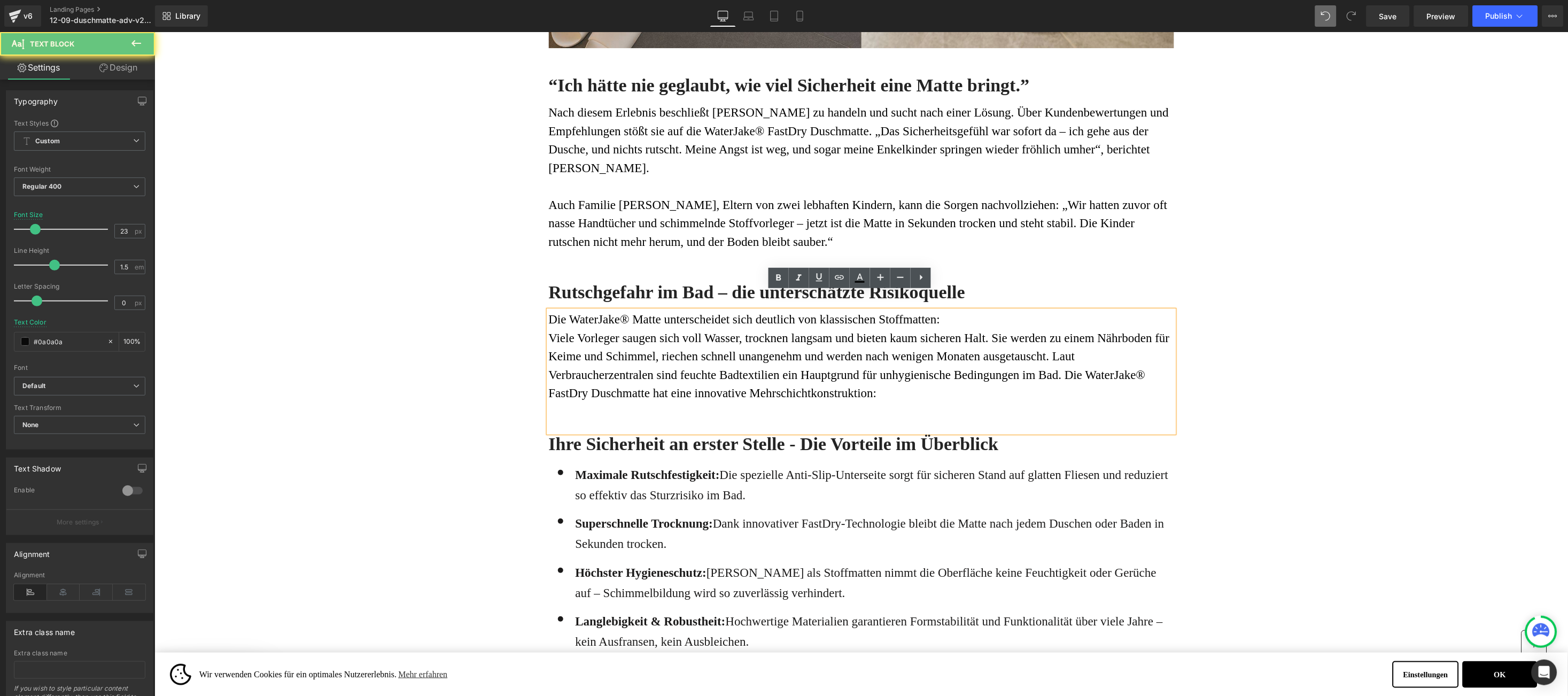
click at [858, 404] on div "Die WaterJake® Matte unterscheidet sich deutlich von klassischen Stoffmatten: …" at bounding box center [861, 371] width 625 height 122
click at [593, 405] on div "Die WaterJake® Matte unterscheidet sich deutlich von klassischen Stoffmatten: …" at bounding box center [861, 371] width 625 height 122
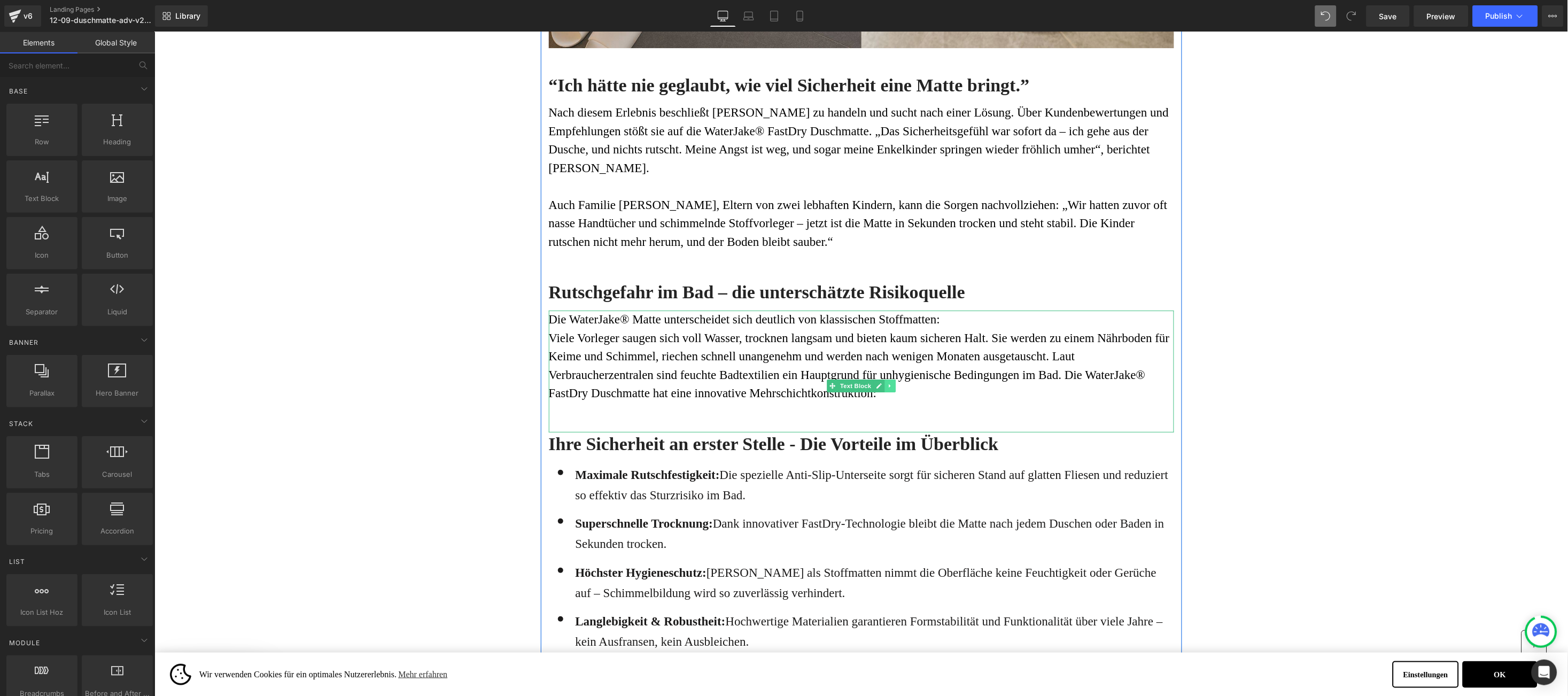
click at [884, 379] on link at bounding box center [889, 385] width 11 height 13
click at [881, 383] on icon at bounding box center [884, 386] width 6 height 6
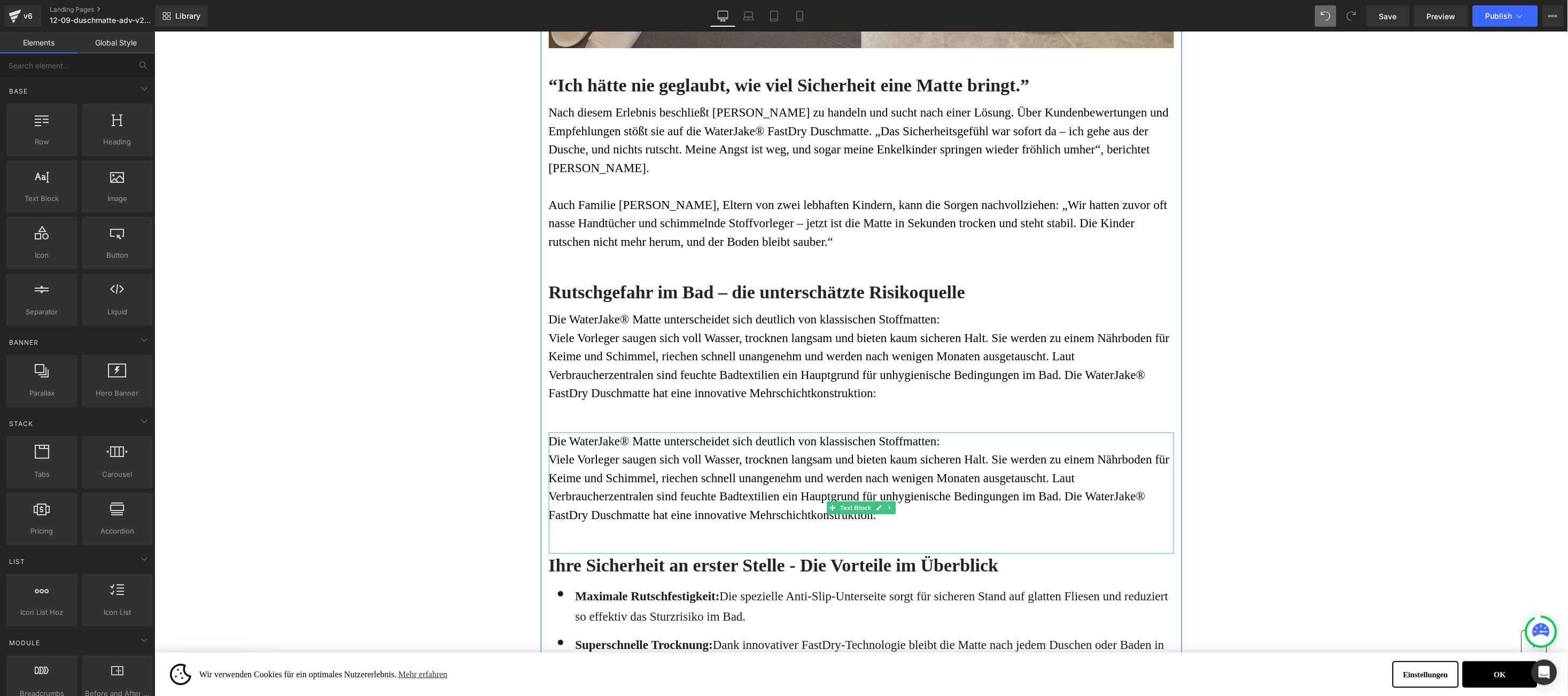
drag, startPoint x: 578, startPoint y: 462, endPoint x: 544, endPoint y: 424, distance: 51.0
click at [577, 462] on font "Viele Vorleger saugen sich voll Wasser, trocknen langsam und bieten kaum sicher…" at bounding box center [858, 486] width 621 height 69
click at [548, 434] on font "Die WaterJake® Matte unterscheidet sich deutlich von klassischen Stoffmatten:" at bounding box center [744, 441] width 392 height 14
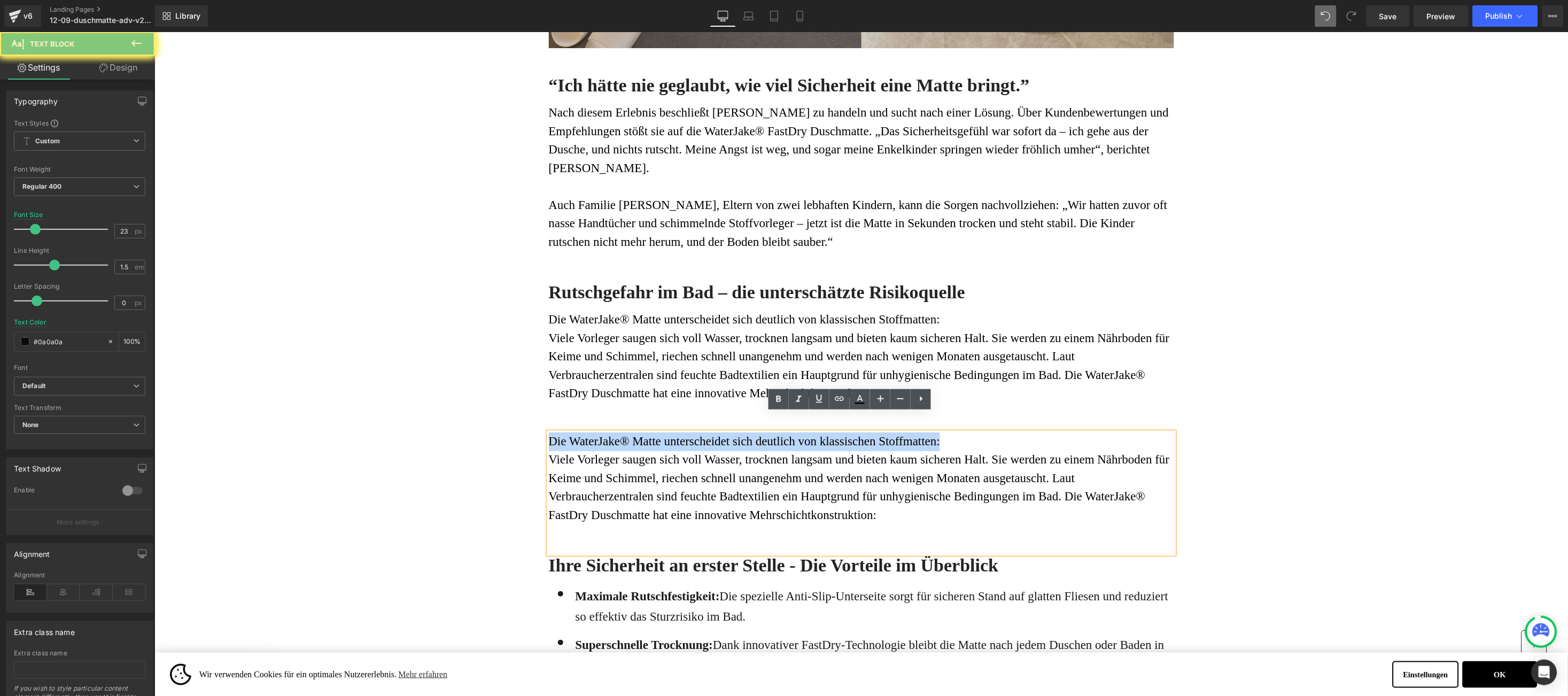
click at [548, 434] on font "Die WaterJake® Matte unterscheidet sich deutlich von klassischen Stoffmatten:" at bounding box center [744, 441] width 392 height 14
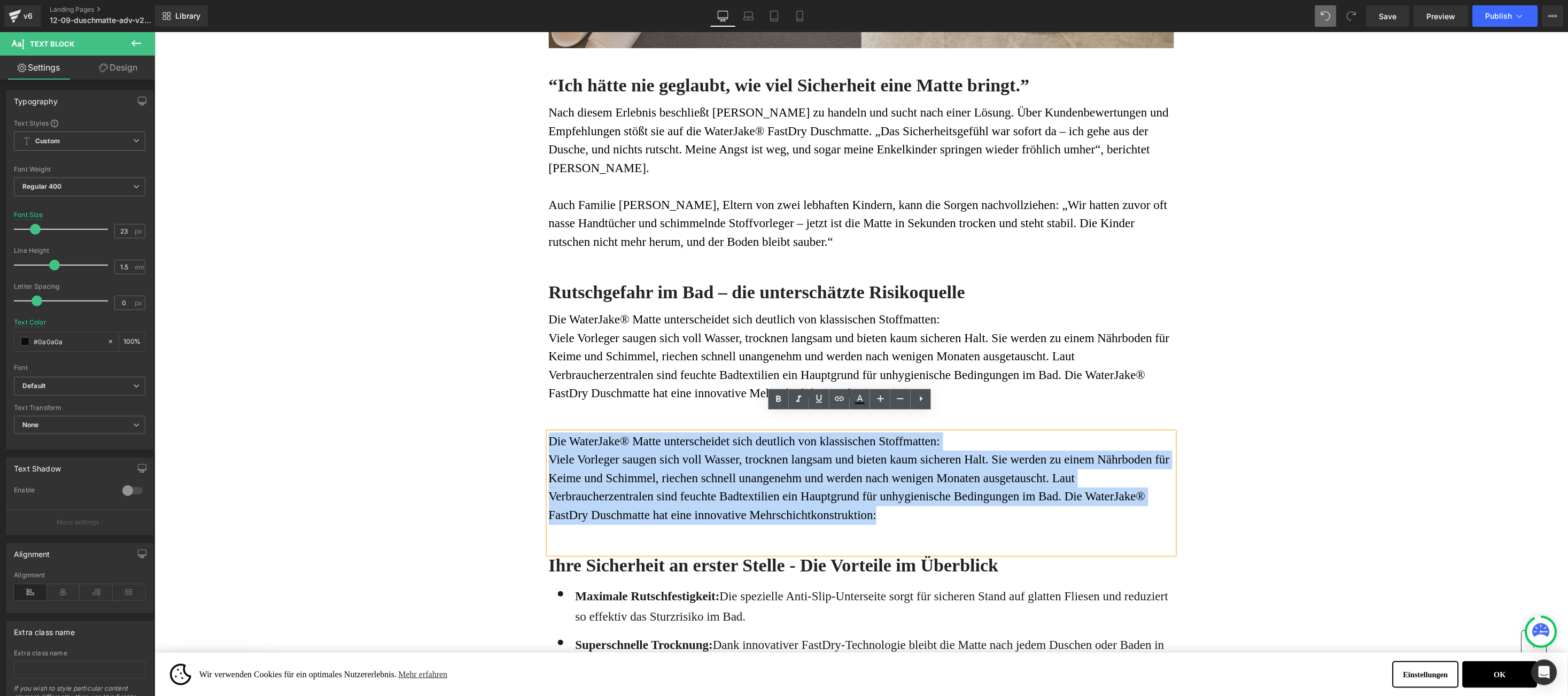
drag, startPoint x: 544, startPoint y: 420, endPoint x: 915, endPoint y: 520, distance: 384.2
click at [915, 520] on div "Die WaterJake® Matte unterscheidet sich deutlich von klassischen Stoffmatten: V…" at bounding box center [861, 492] width 625 height 122
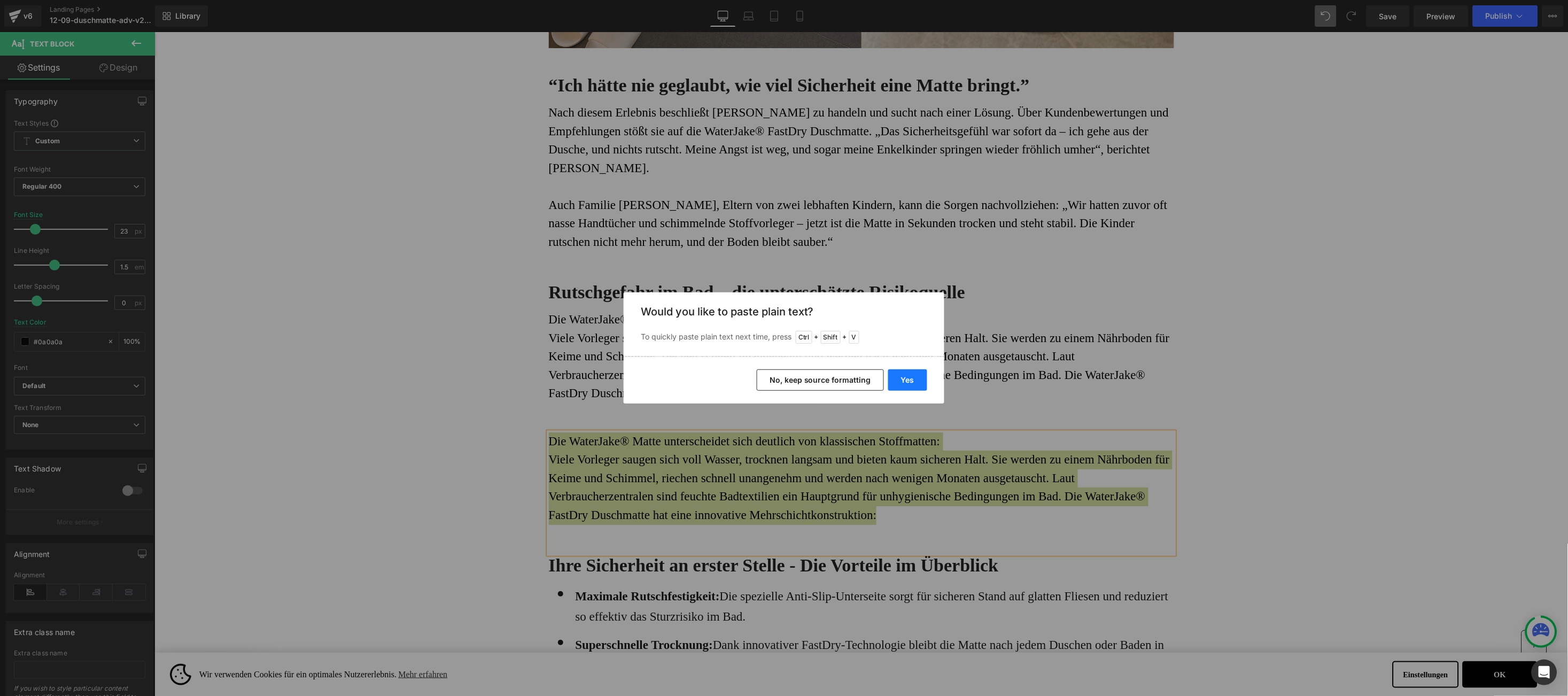
click at [916, 380] on button "Yes" at bounding box center [908, 380] width 39 height 21
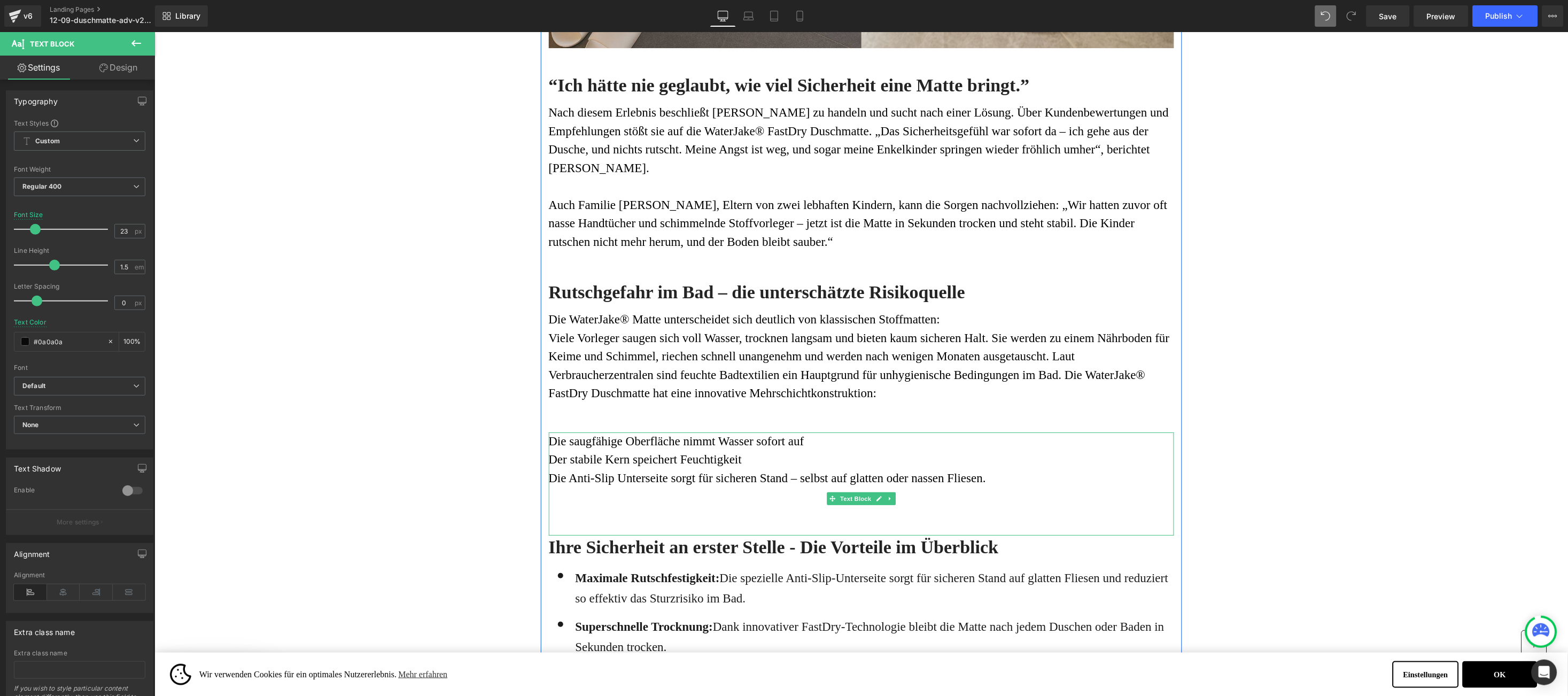
click at [550, 434] on font "Die saugfähige Oberfläche nimmt Wasser sofort auf" at bounding box center [676, 441] width 255 height 14
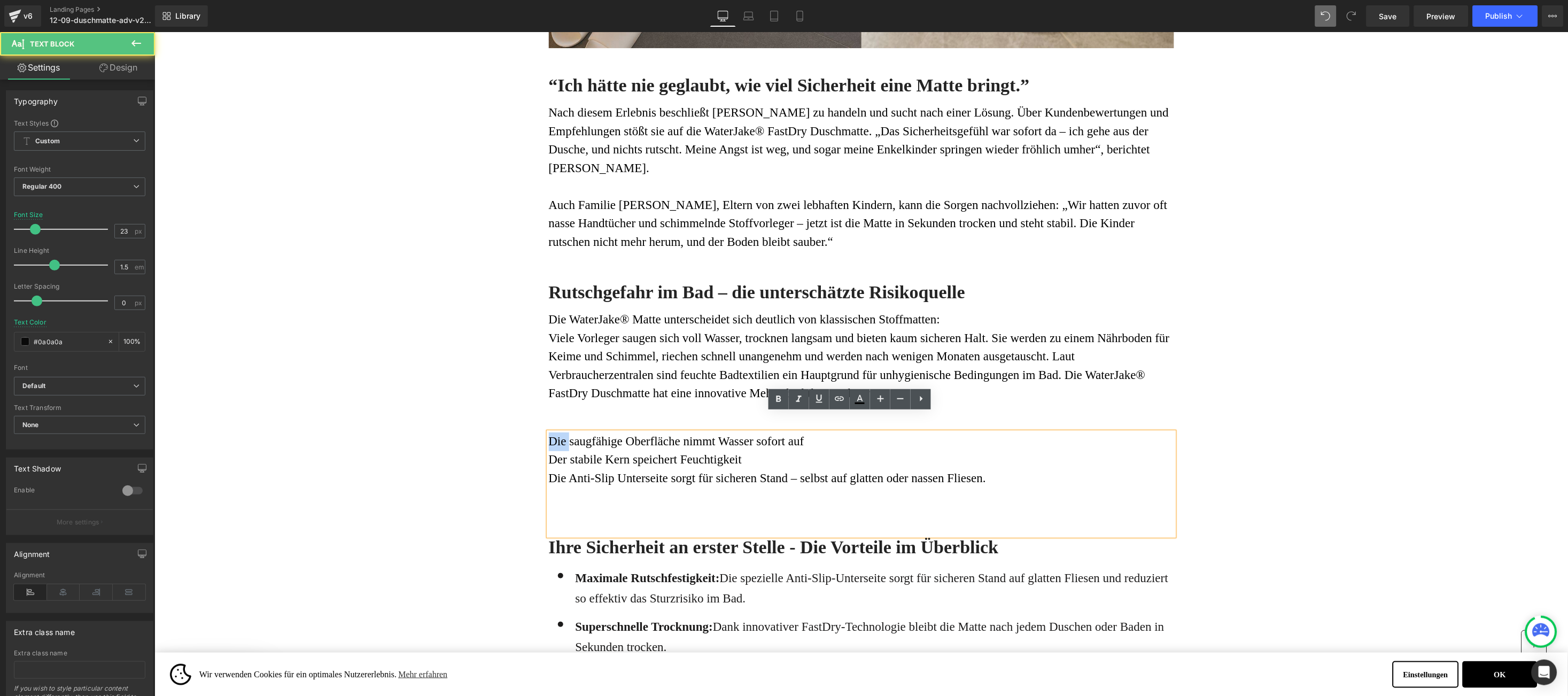
click at [550, 434] on font "Die saugfähige Oberfläche nimmt Wasser sofort auf" at bounding box center [676, 441] width 255 height 14
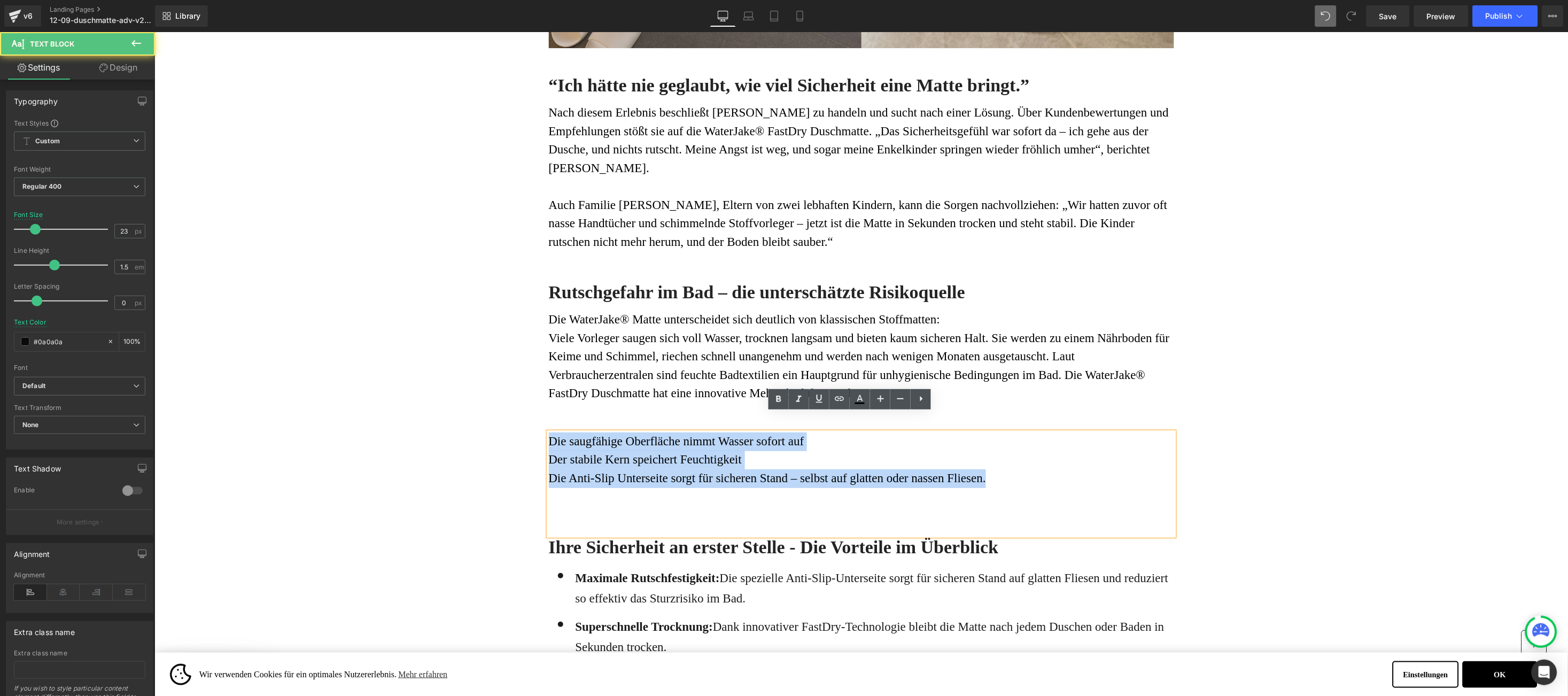
drag, startPoint x: 550, startPoint y: 423, endPoint x: 891, endPoint y: 467, distance: 343.8
click at [891, 467] on div "Die saugfähige Oberfläche nimmt Wasser sofort auf Der stabile Kern speichert F…" at bounding box center [861, 483] width 625 height 103
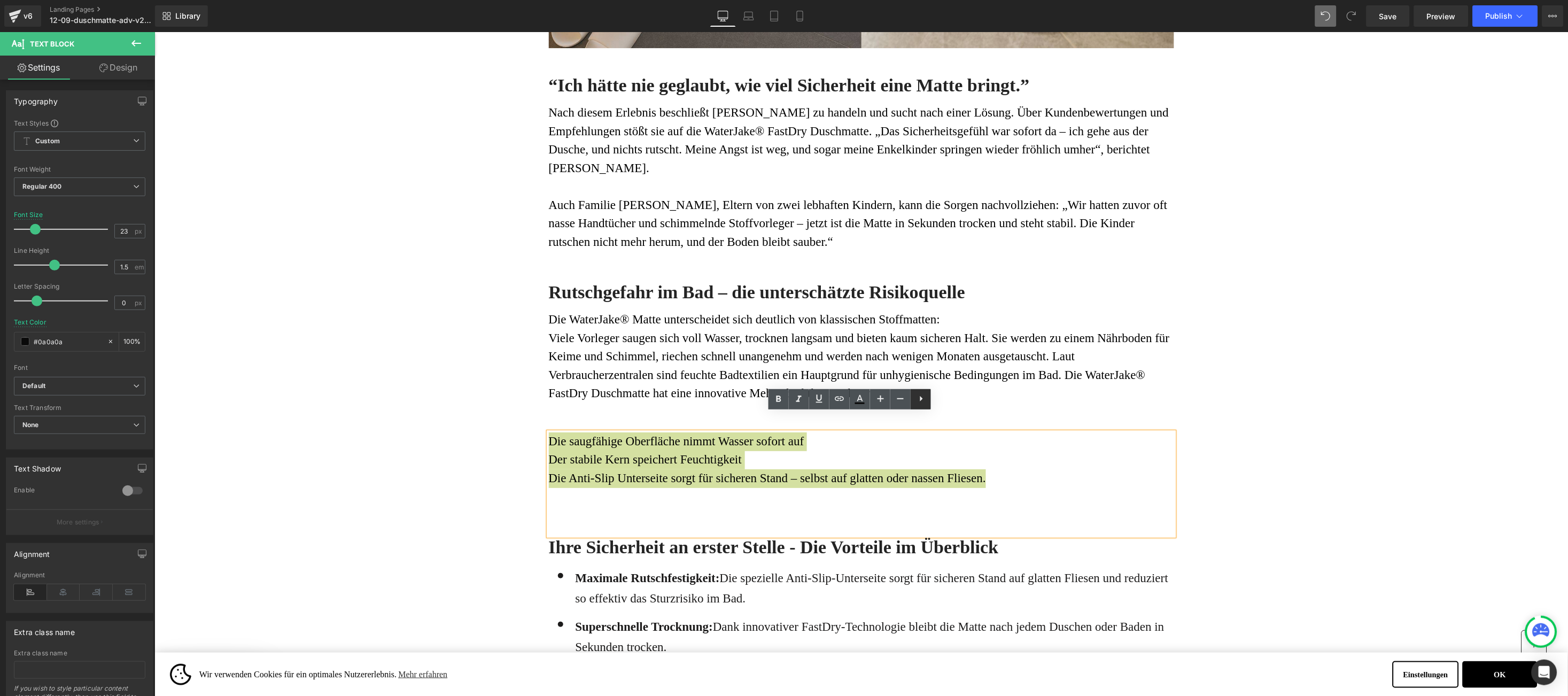
click at [925, 397] on icon at bounding box center [921, 399] width 13 height 13
click at [923, 400] on icon at bounding box center [920, 399] width 13 height 13
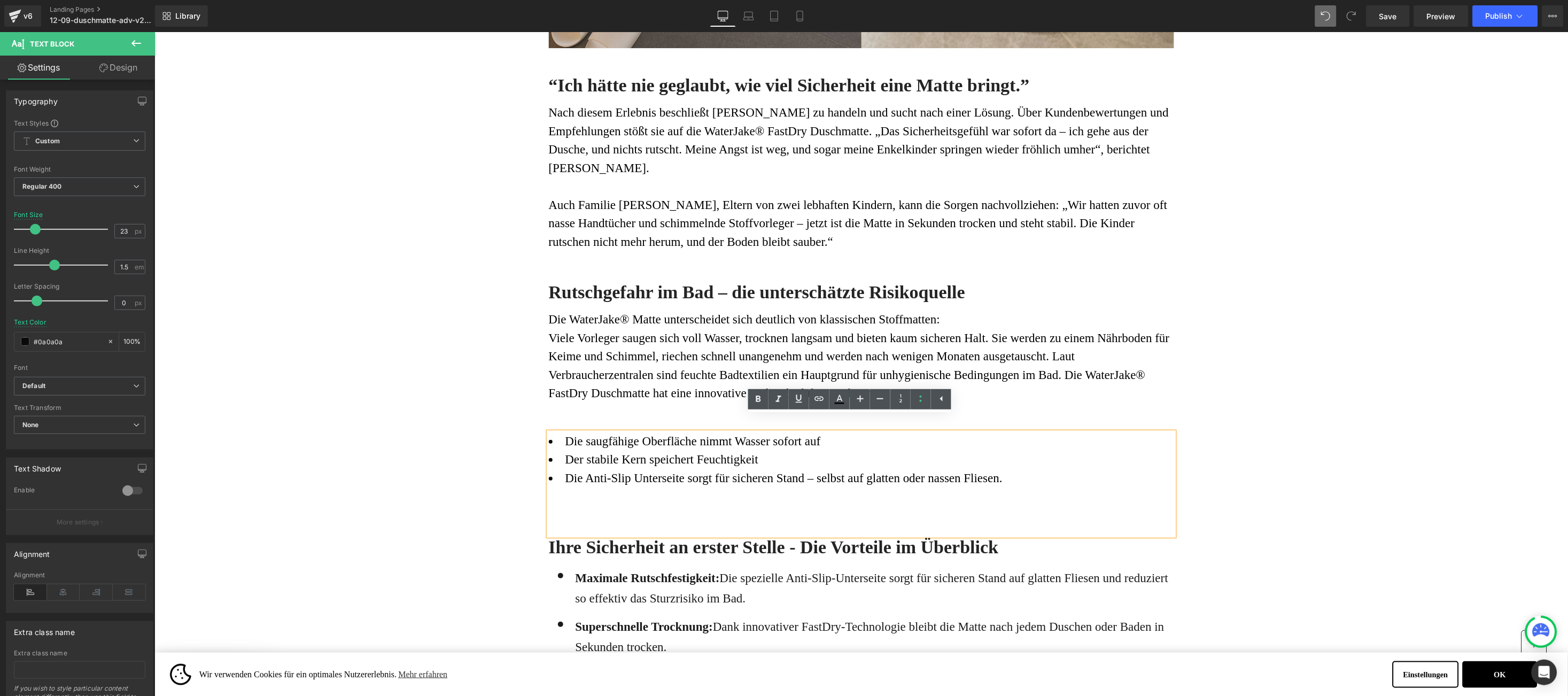
click at [641, 535] on h3 "Ihre Sicherheit an erster Stelle - Die Vorteile im Überblick" at bounding box center [861, 547] width 625 height 23
click at [613, 535] on div "Ihre Sicherheit an erster Stelle - Die Vorteile im Überblick" at bounding box center [861, 550] width 625 height 30
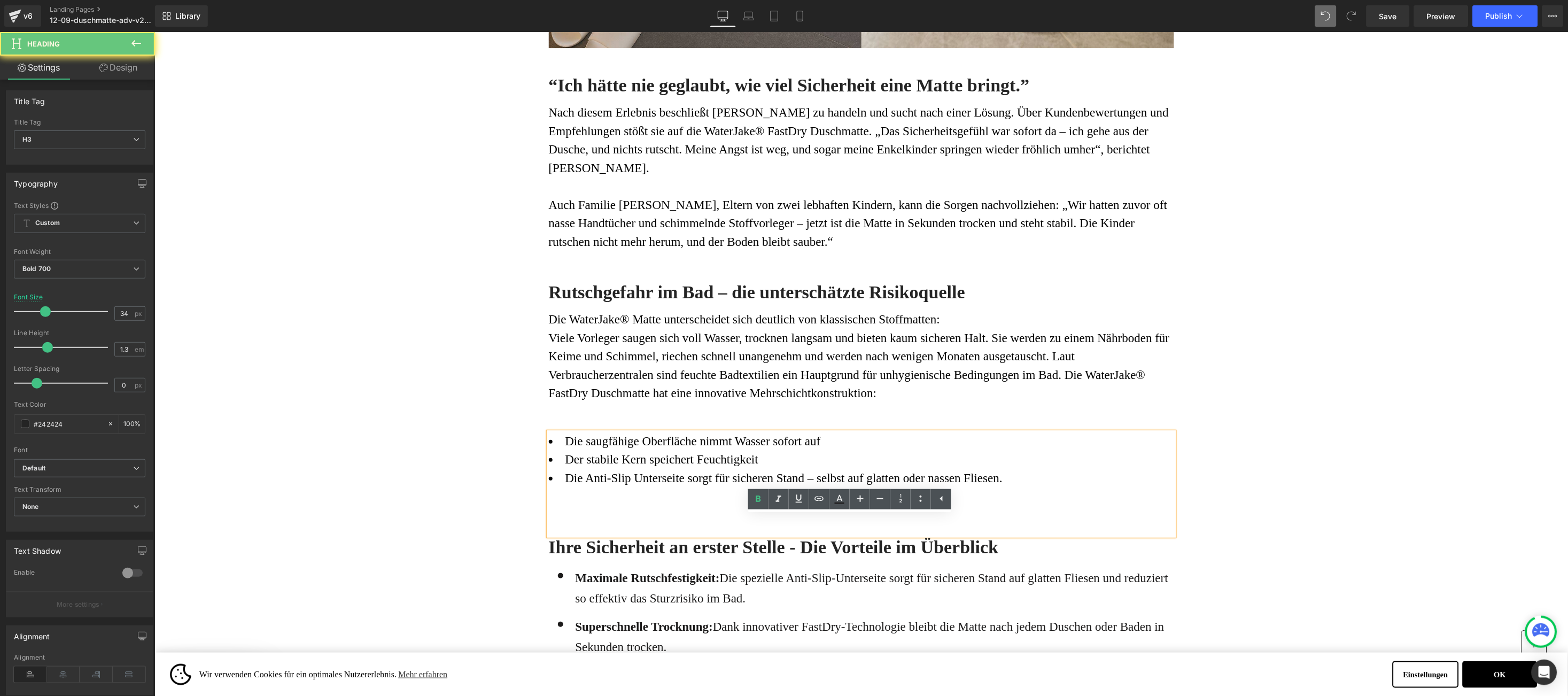
click at [622, 504] on div "Die saugfähige Oberfläche nimmt Wasser sofort auf Der stabile Kern speichert F…" at bounding box center [861, 483] width 625 height 103
click at [642, 494] on div "Die saugfähige Oberfläche nimmt Wasser sofort auf Der stabile Kern speichert F…" at bounding box center [861, 483] width 625 height 103
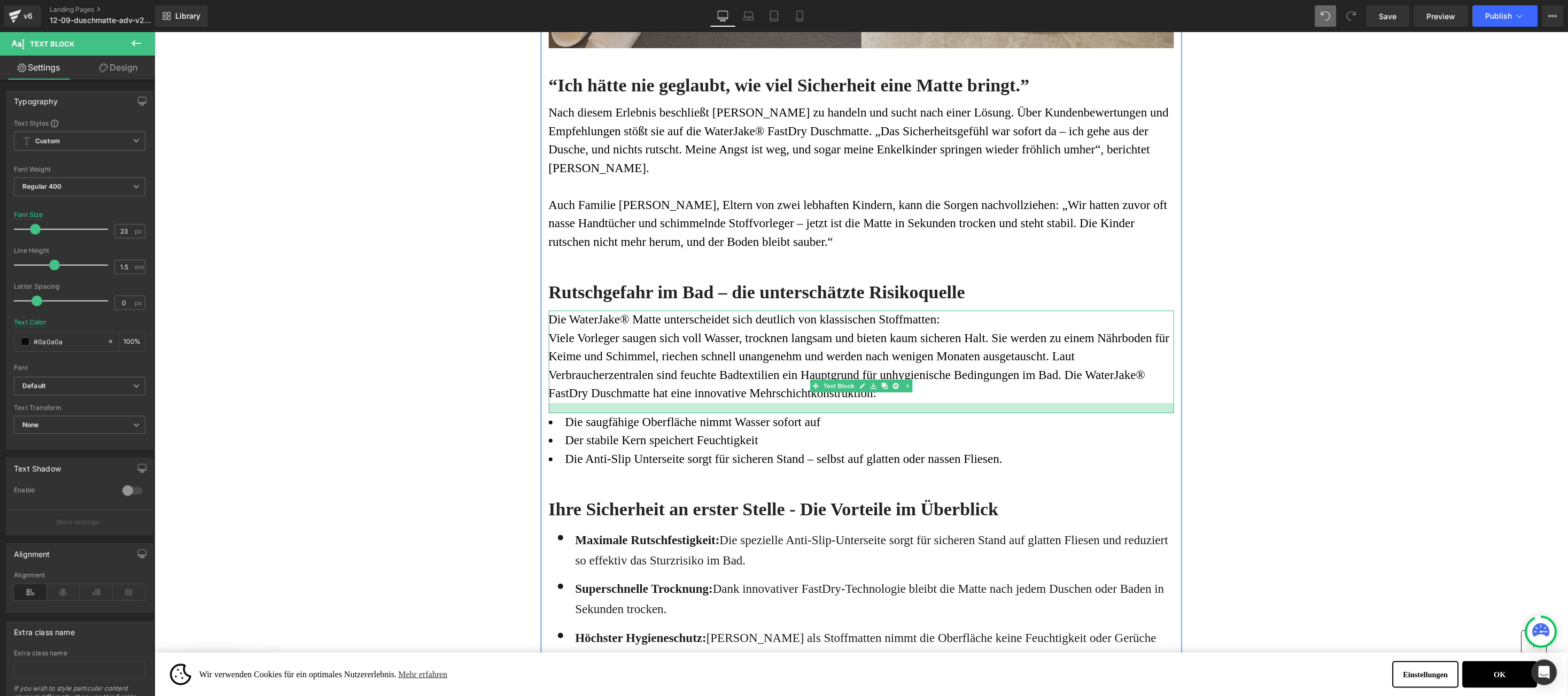
drag, startPoint x: 822, startPoint y: 410, endPoint x: 834, endPoint y: 391, distance: 22.5
click at [834, 402] on div at bounding box center [861, 407] width 625 height 10
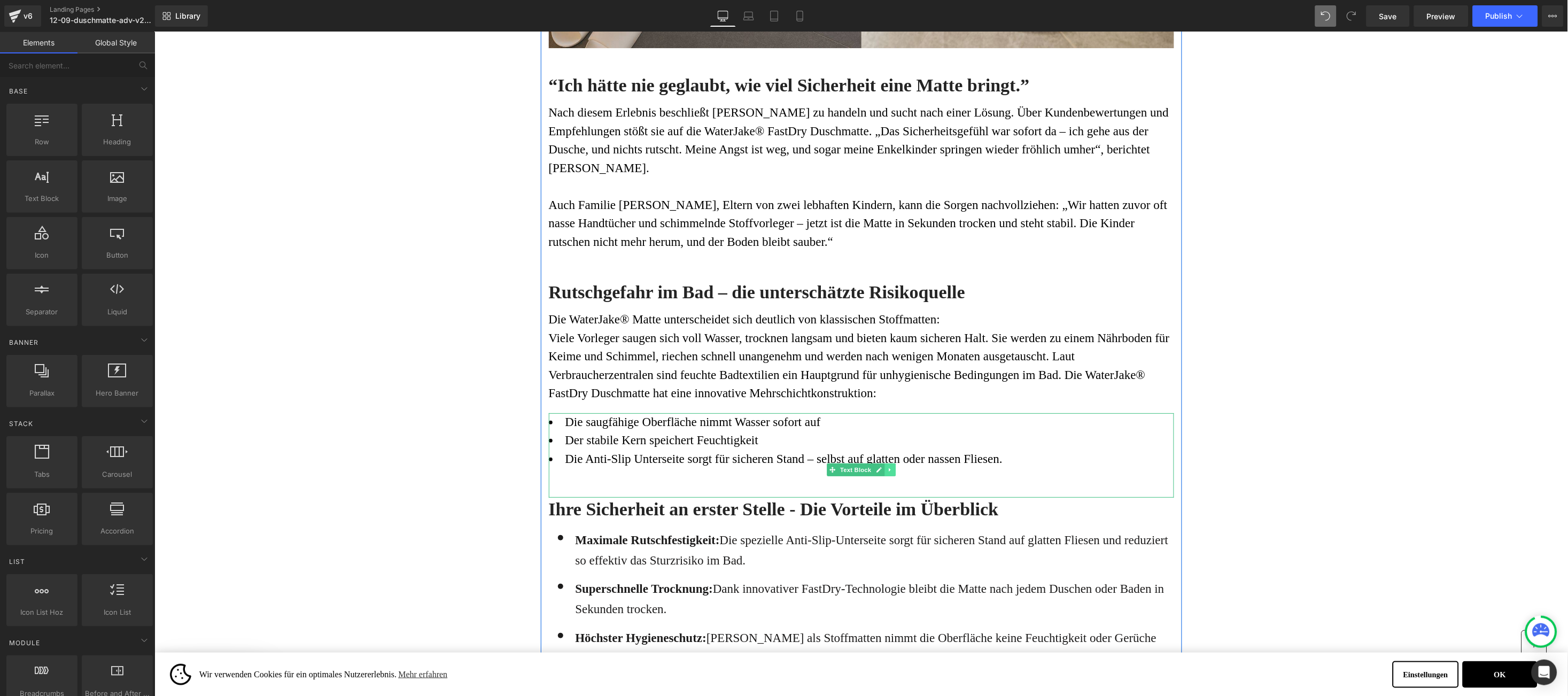
click at [884, 463] on link at bounding box center [889, 469] width 11 height 13
click at [879, 463] on link at bounding box center [884, 469] width 11 height 13
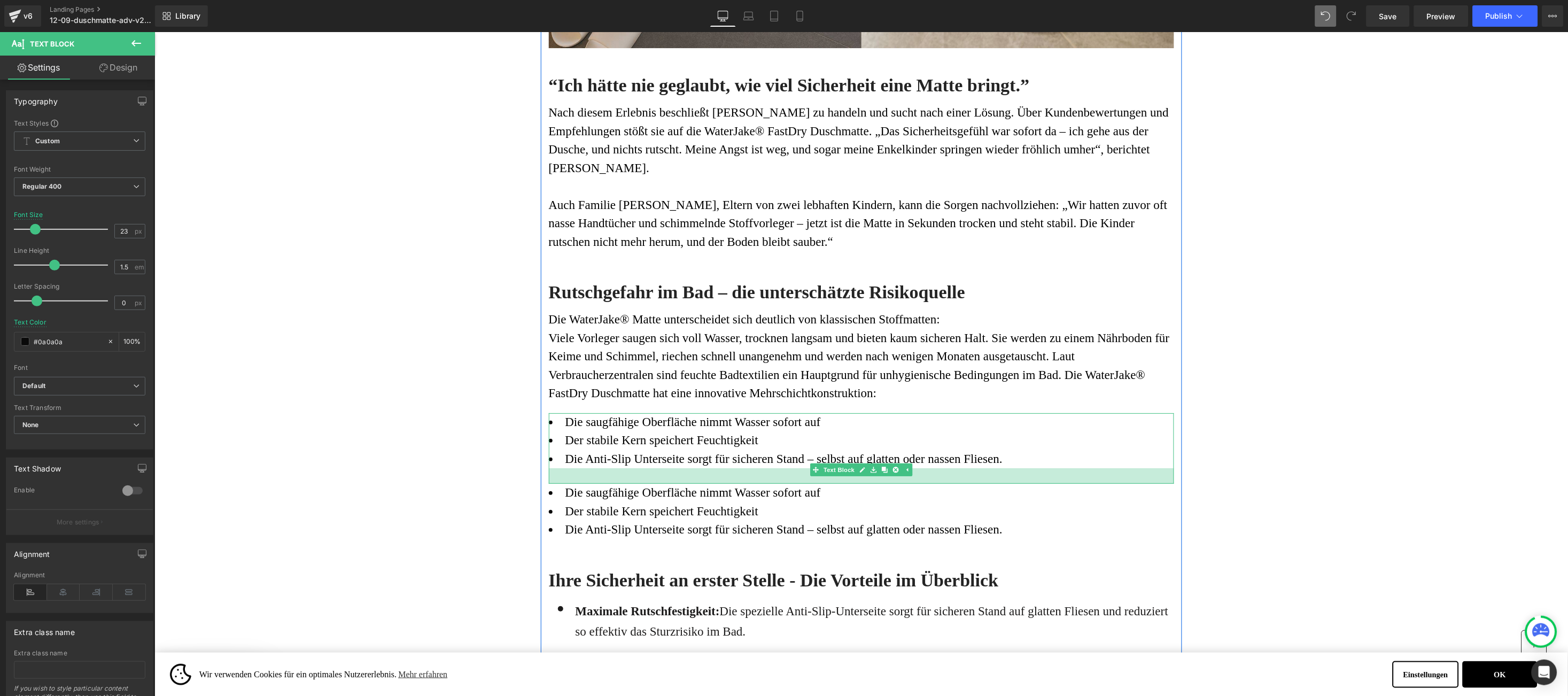
drag, startPoint x: 845, startPoint y: 476, endPoint x: 849, endPoint y: 462, distance: 14.6
click at [849, 468] on div at bounding box center [861, 476] width 625 height 16
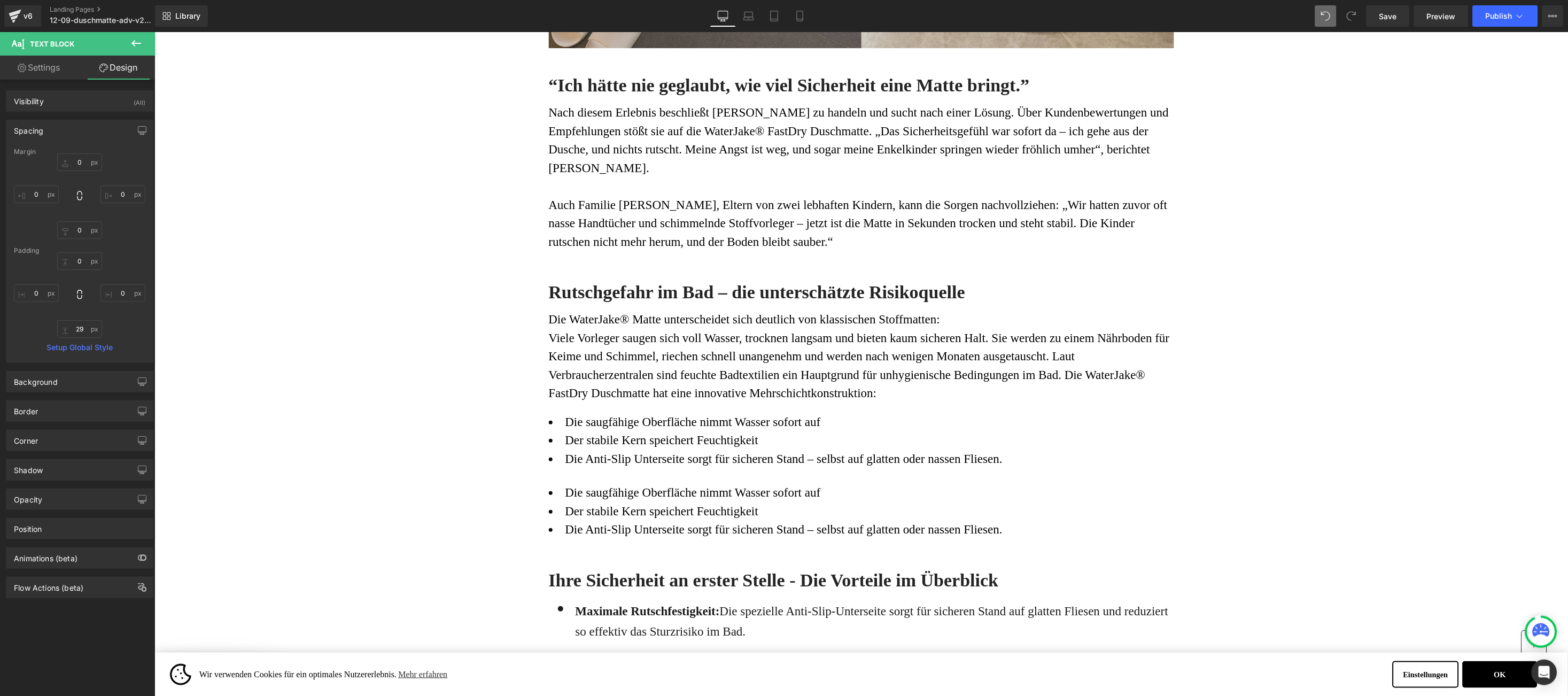
drag, startPoint x: 581, startPoint y: 494, endPoint x: 561, endPoint y: 486, distance: 21.5
click at [581, 504] on font "Der stabile Kern speichert Feuchtigkeit" at bounding box center [661, 511] width 193 height 14
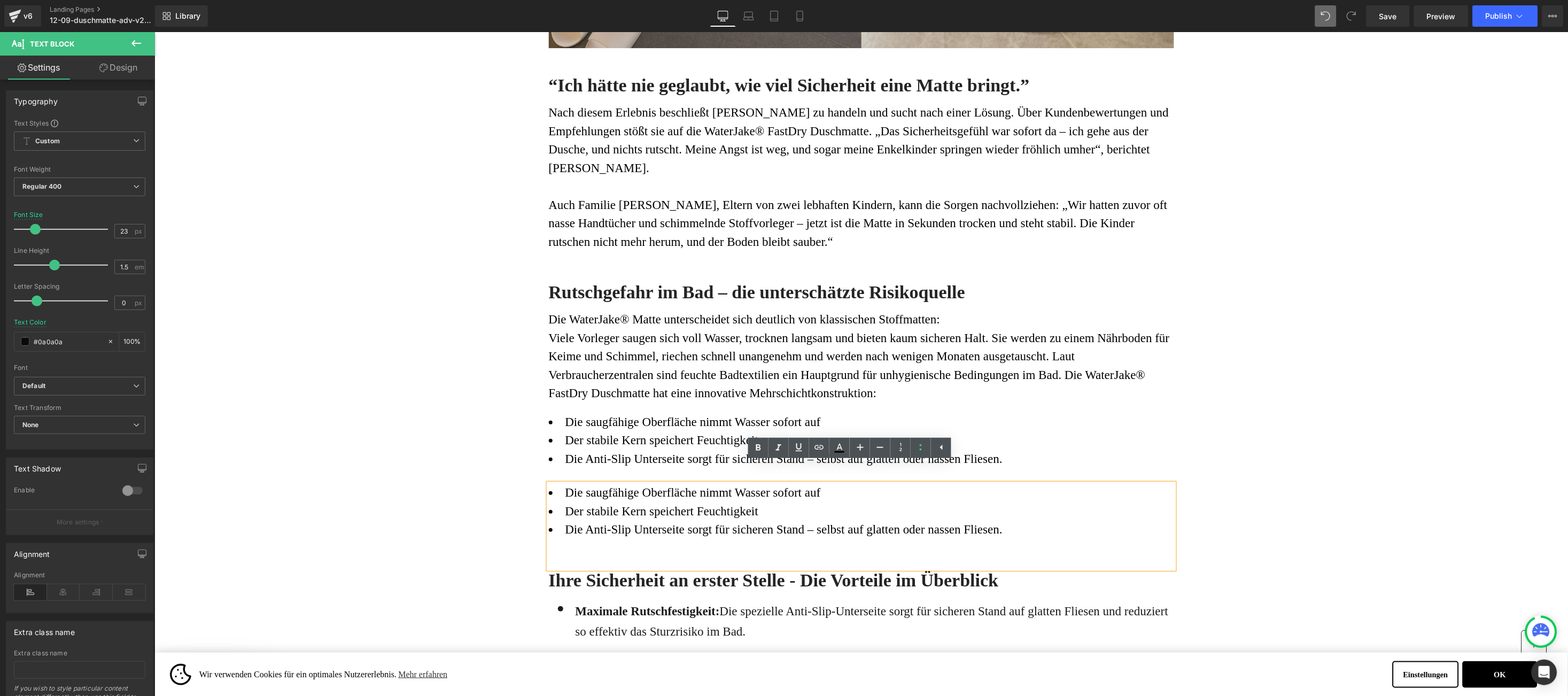
click at [565, 485] on font "Die saugfähige Oberfläche nimmt Wasser sofort auf" at bounding box center [692, 492] width 255 height 14
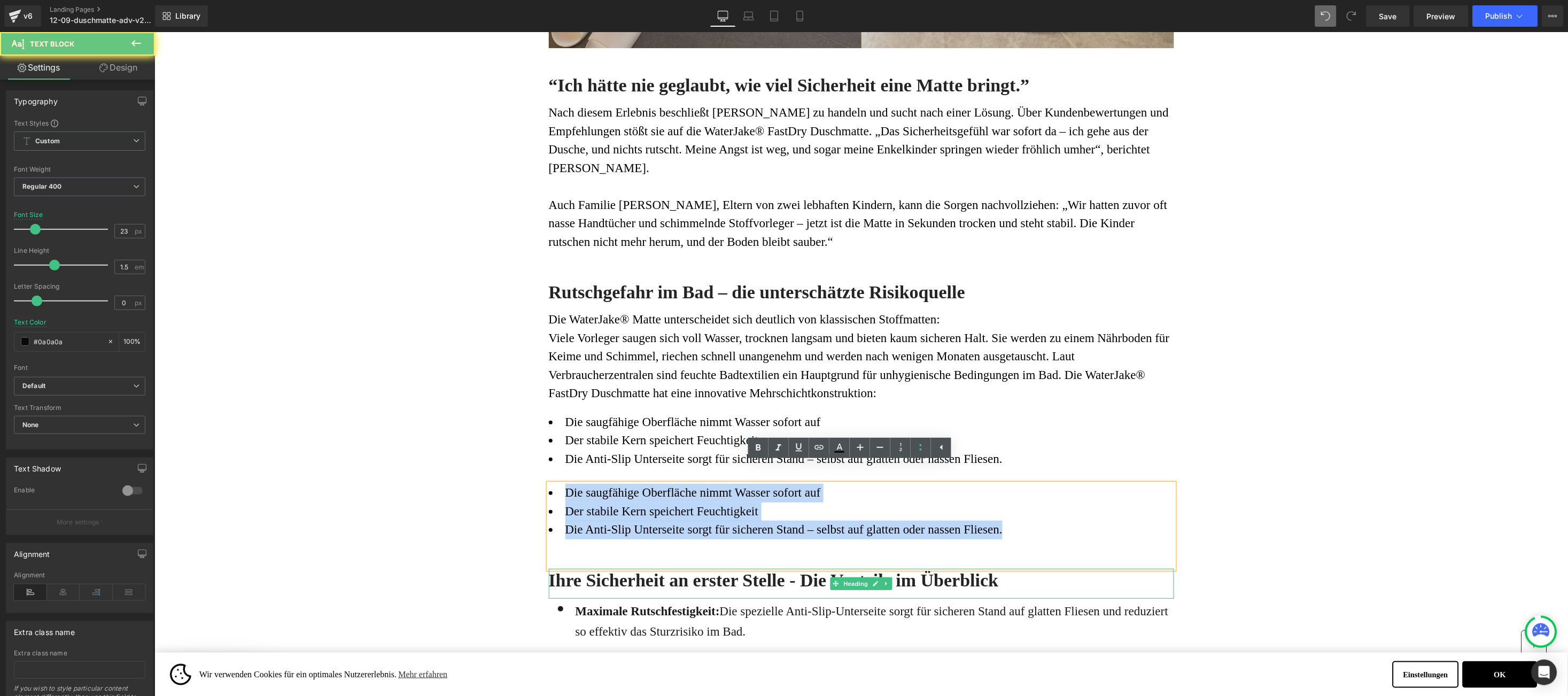
drag, startPoint x: 565, startPoint y: 477, endPoint x: 1079, endPoint y: 556, distance: 520.0
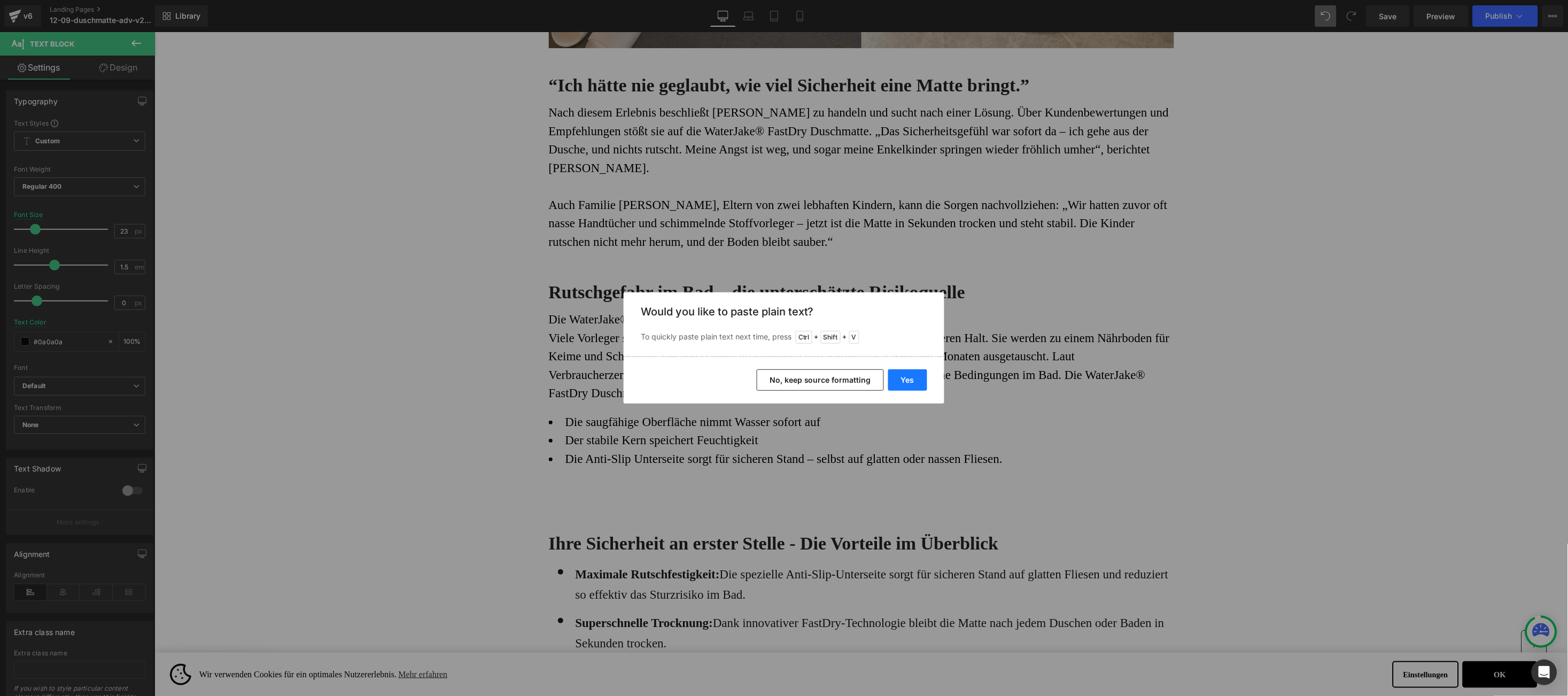
click at [899, 374] on button "Yes" at bounding box center [908, 380] width 39 height 21
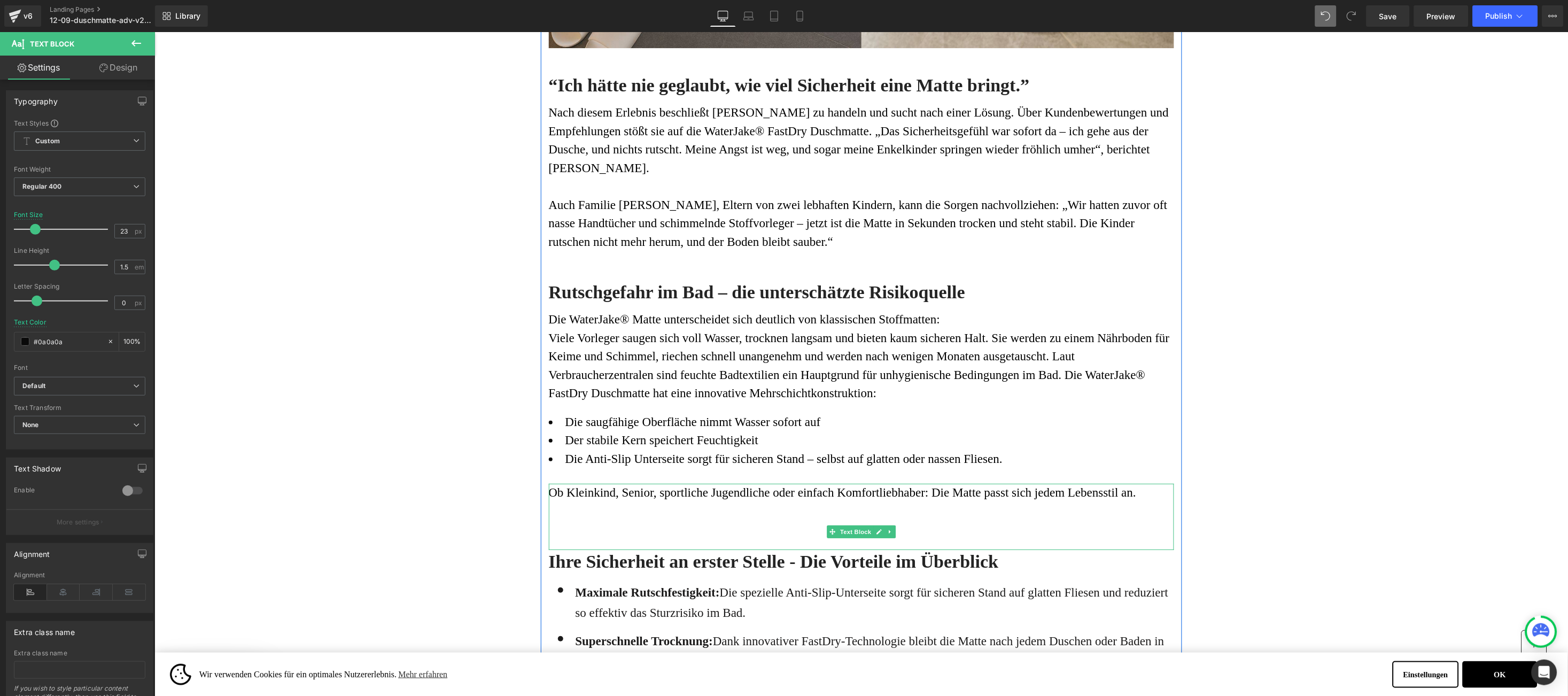
click at [582, 505] on div "Ob Kleinkind, Senior, sportliche Jugendliche oder einfach Komfortliebhaber: Die…" at bounding box center [861, 516] width 625 height 66
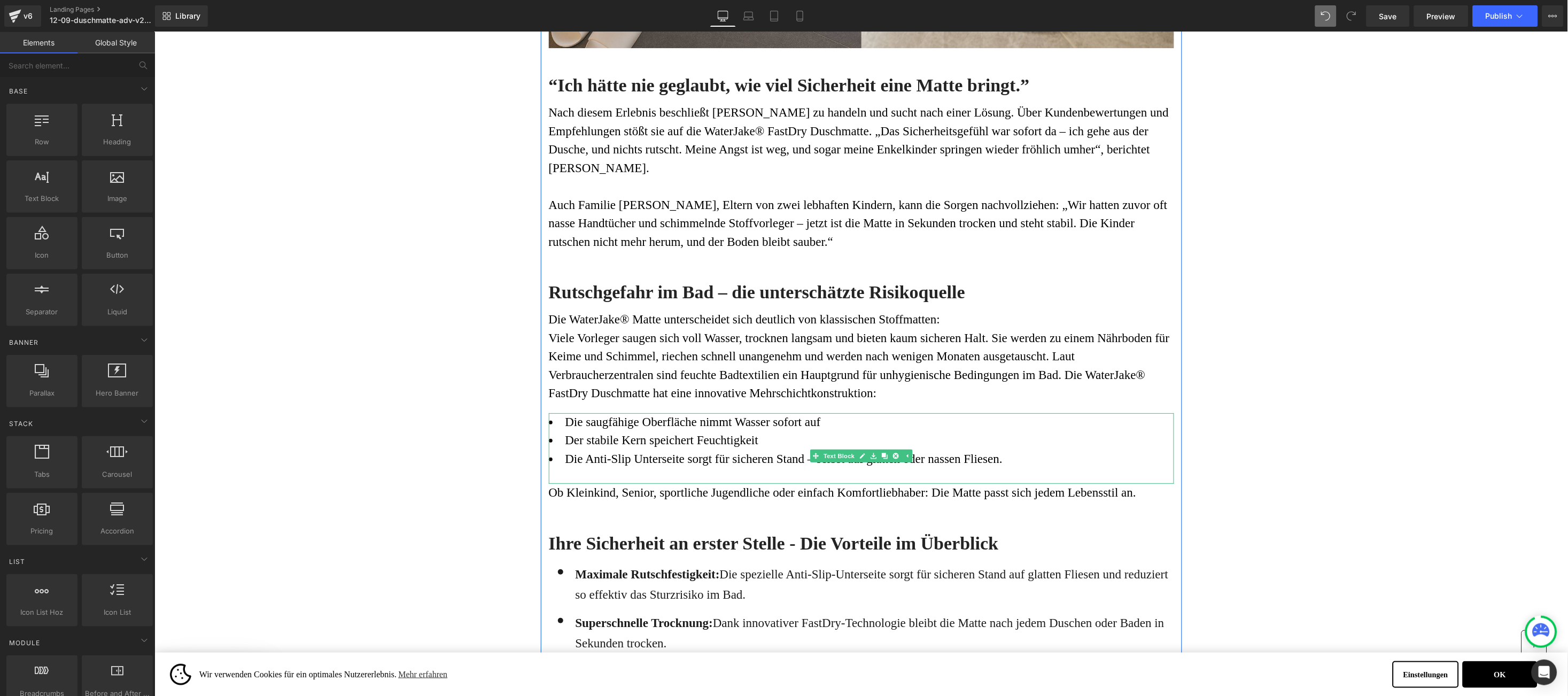
click at [599, 433] on font "Der stabile Kern speichert Feuchtigkeit" at bounding box center [661, 440] width 193 height 14
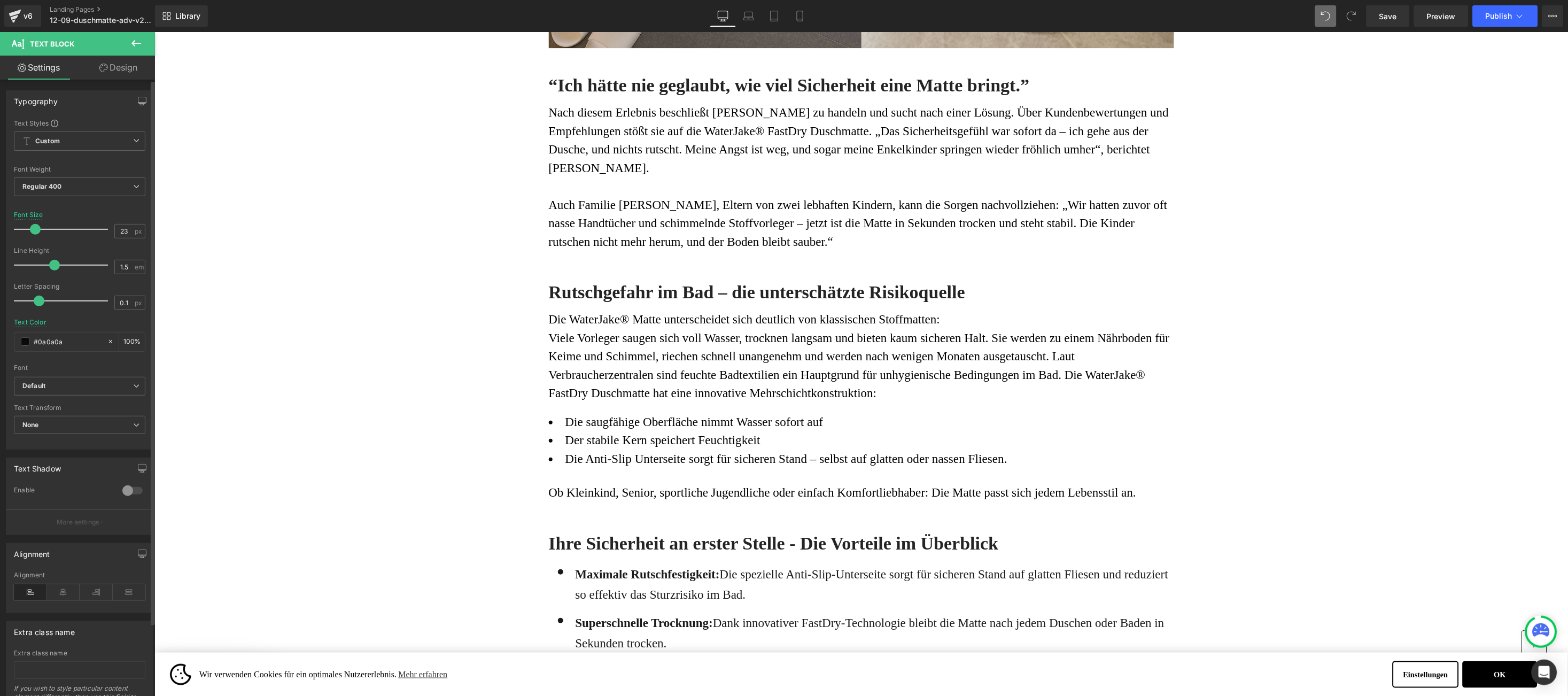
type input "0"
click at [35, 301] on span at bounding box center [37, 301] width 11 height 11
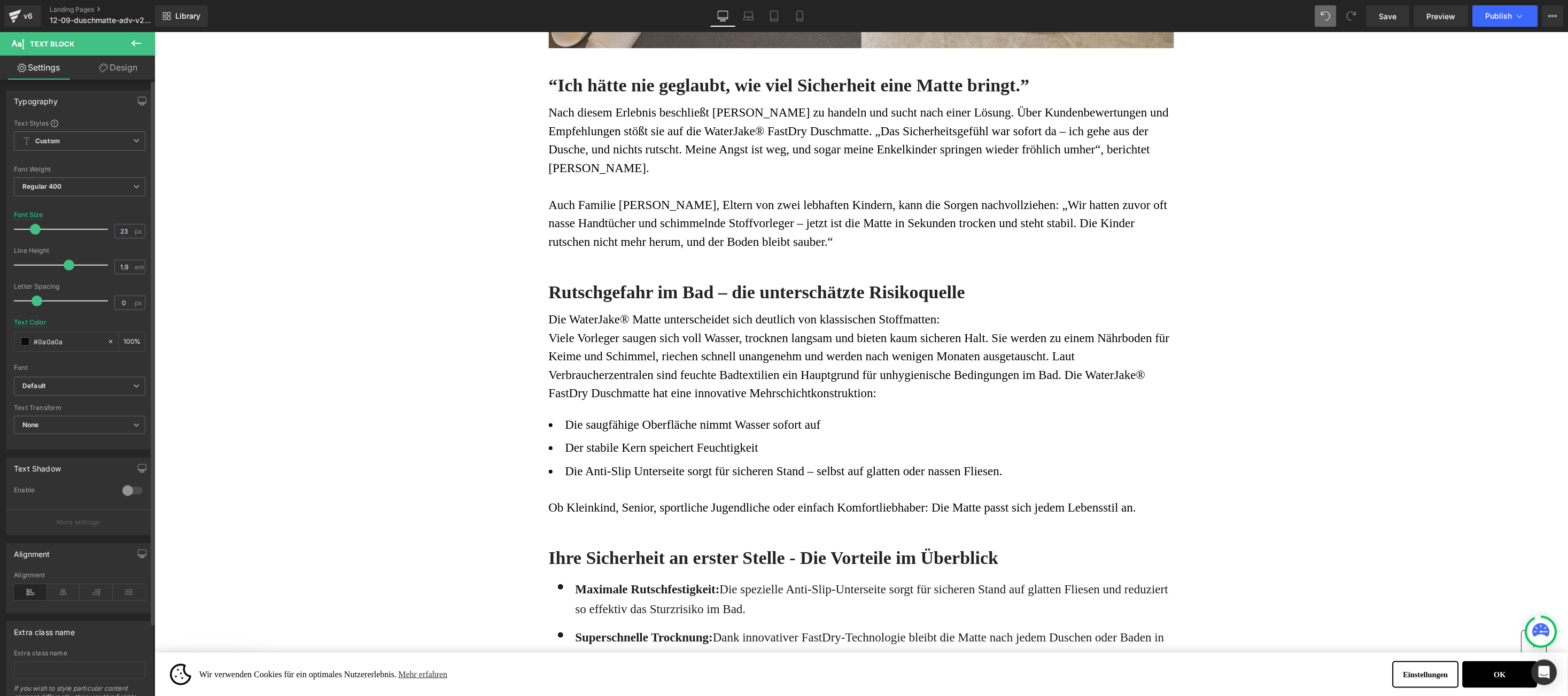
type input "2"
drag, startPoint x: 55, startPoint y: 263, endPoint x: 70, endPoint y: 265, distance: 15.1
click at [70, 265] on span at bounding box center [72, 265] width 11 height 11
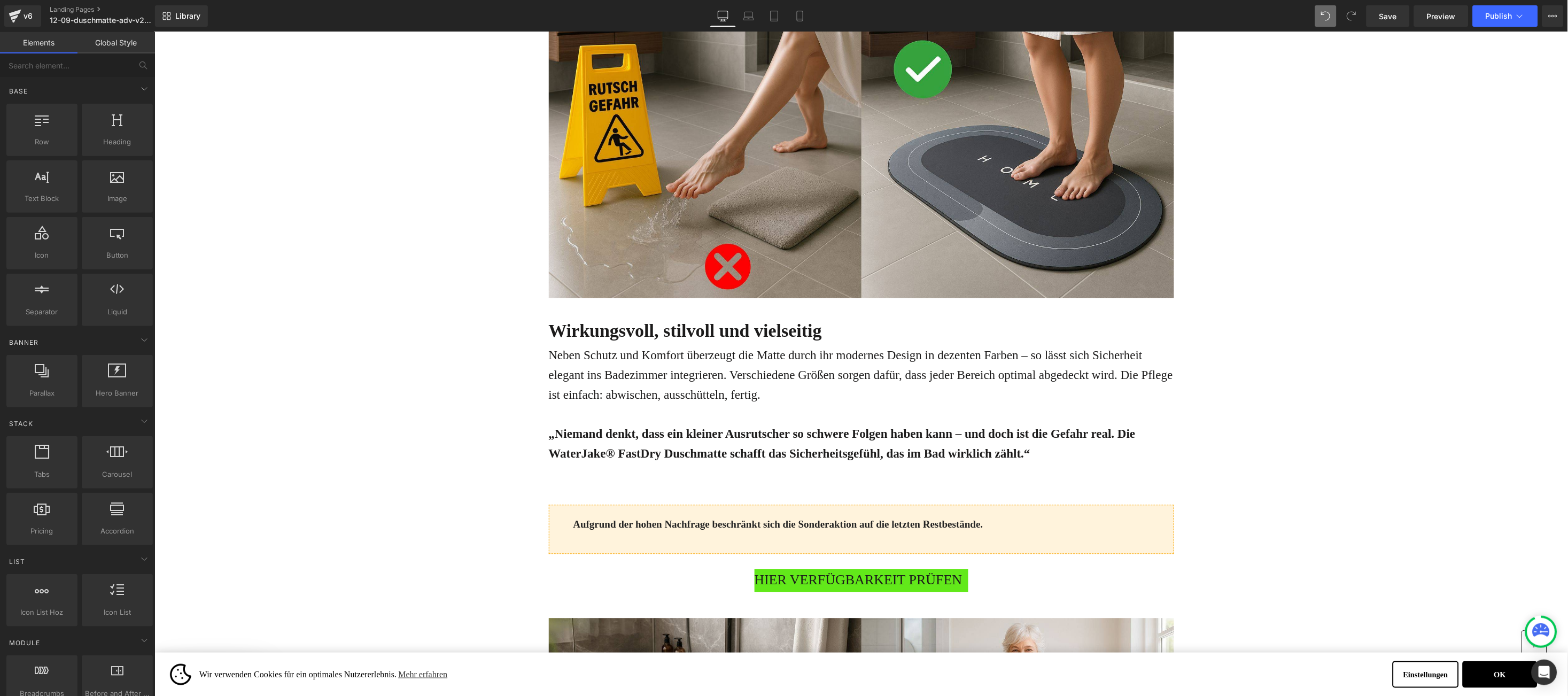
scroll to position [2405, 0]
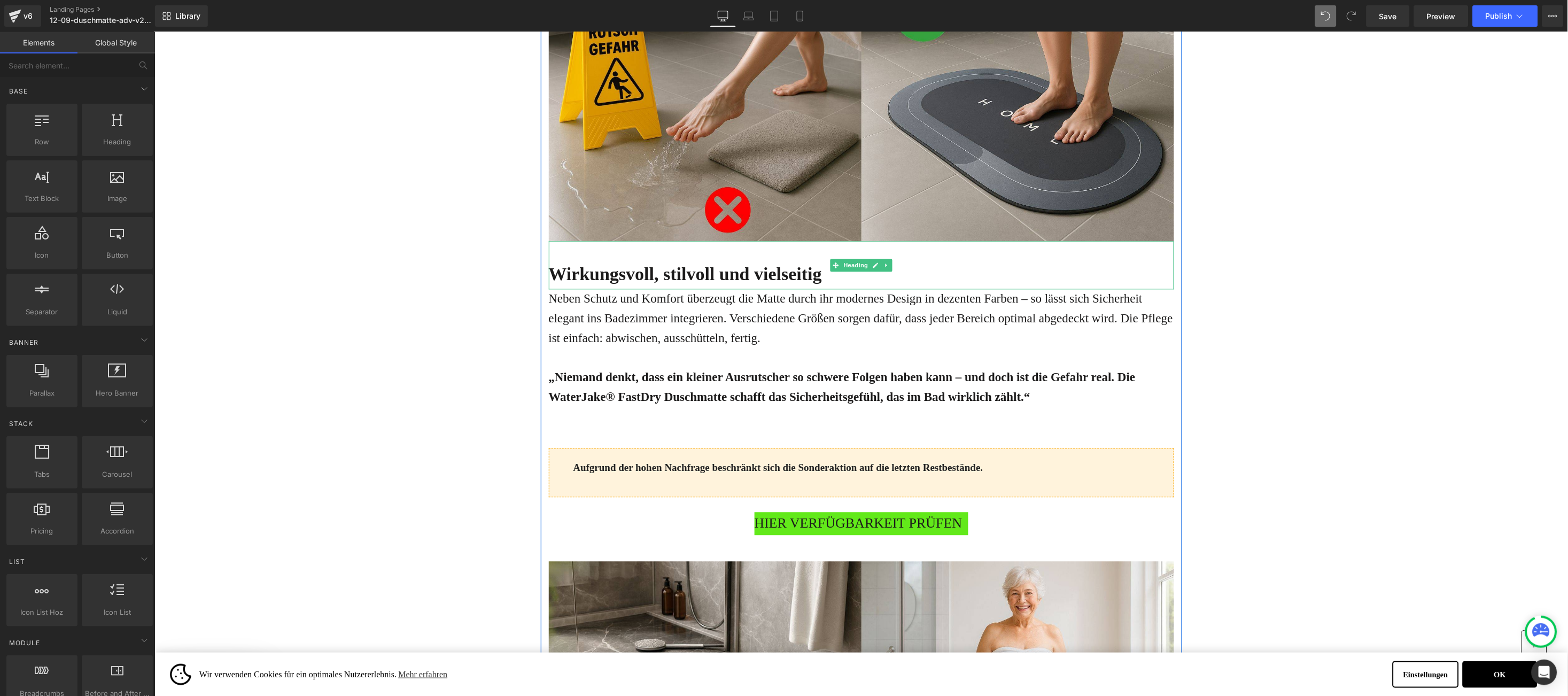
click at [563, 264] on b "Wirkungsvoll, stilvoll und vielseitig" at bounding box center [685, 274] width 273 height 20
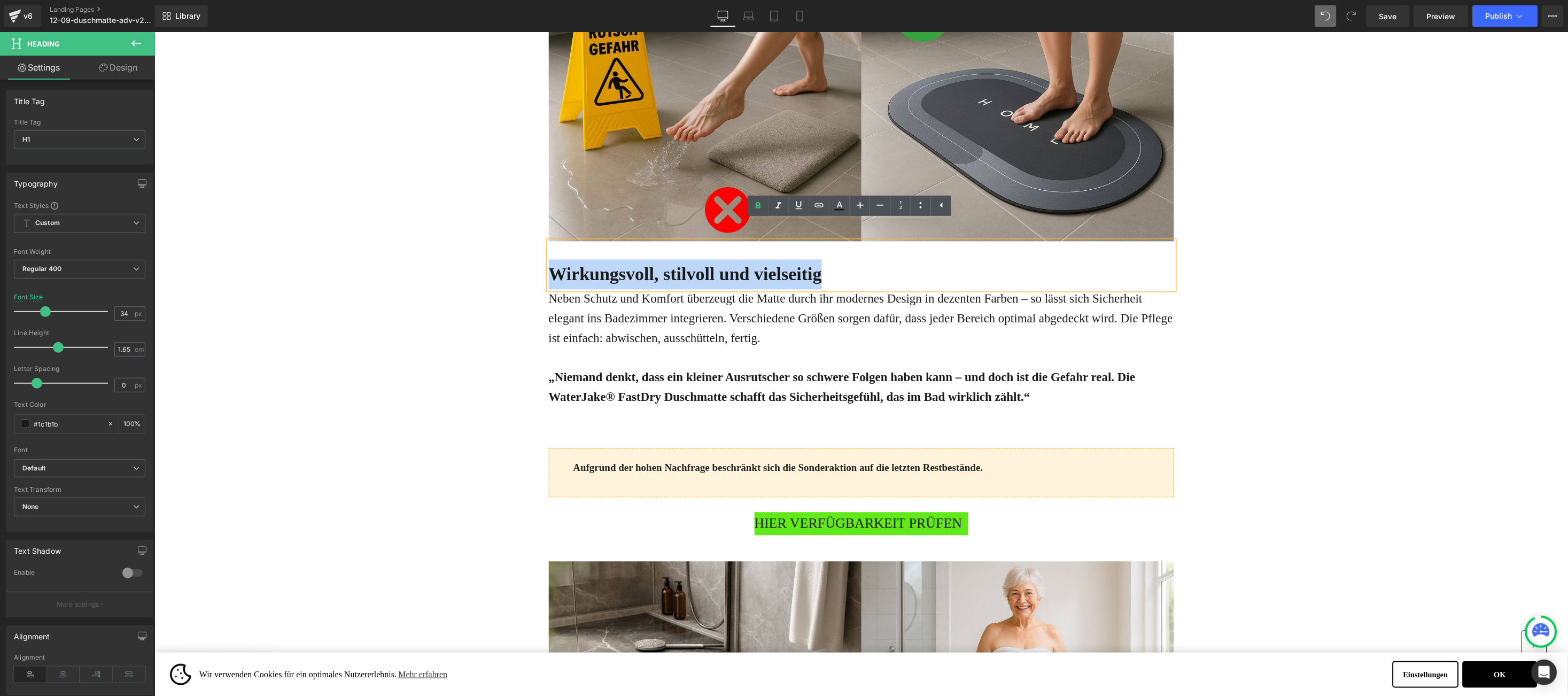
paste div
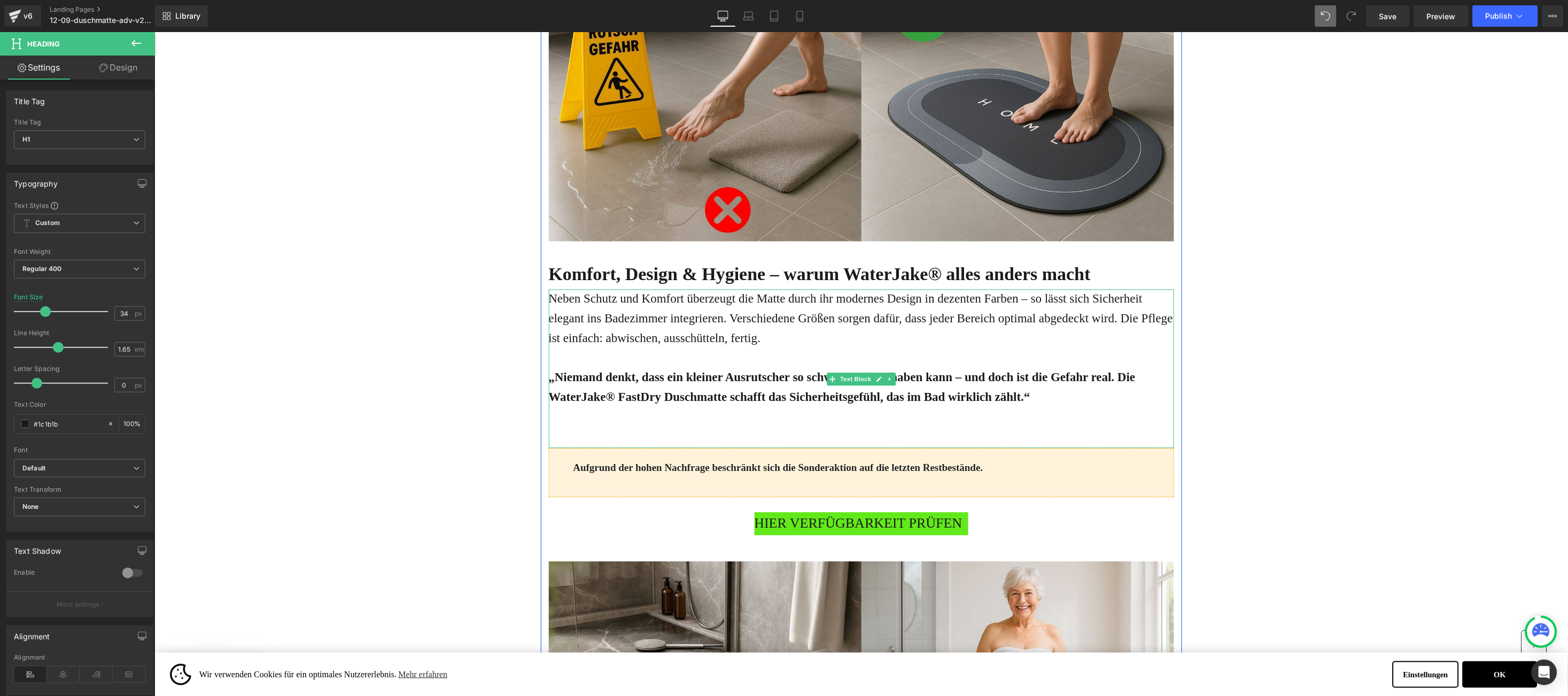
click at [656, 329] on p "Neben Schutz und Komfort überzeugt die Matte durch ihr modernes Design in dezen…" at bounding box center [861, 319] width 625 height 59
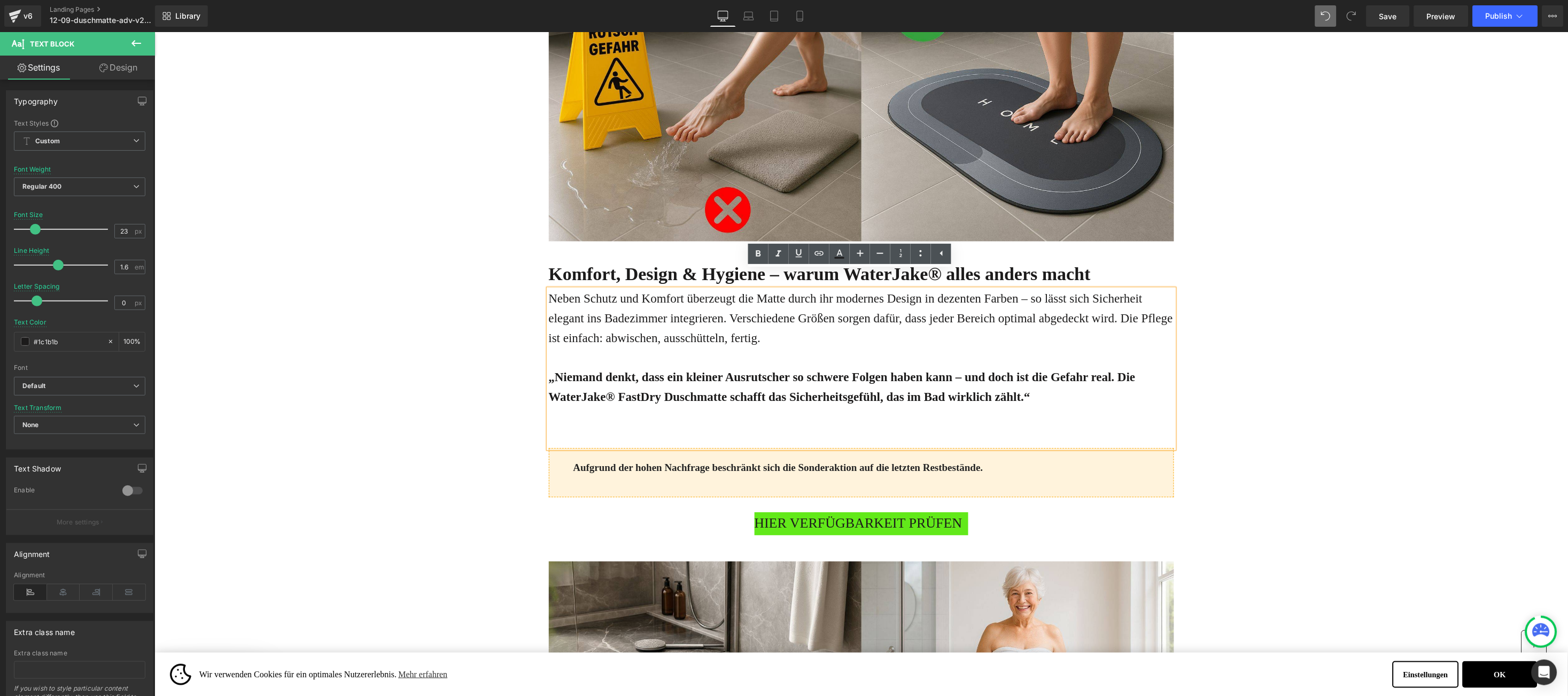
click at [556, 289] on p "Neben Schutz und Komfort überzeugt die Matte durch ihr modernes Design in dezen…" at bounding box center [861, 319] width 625 height 59
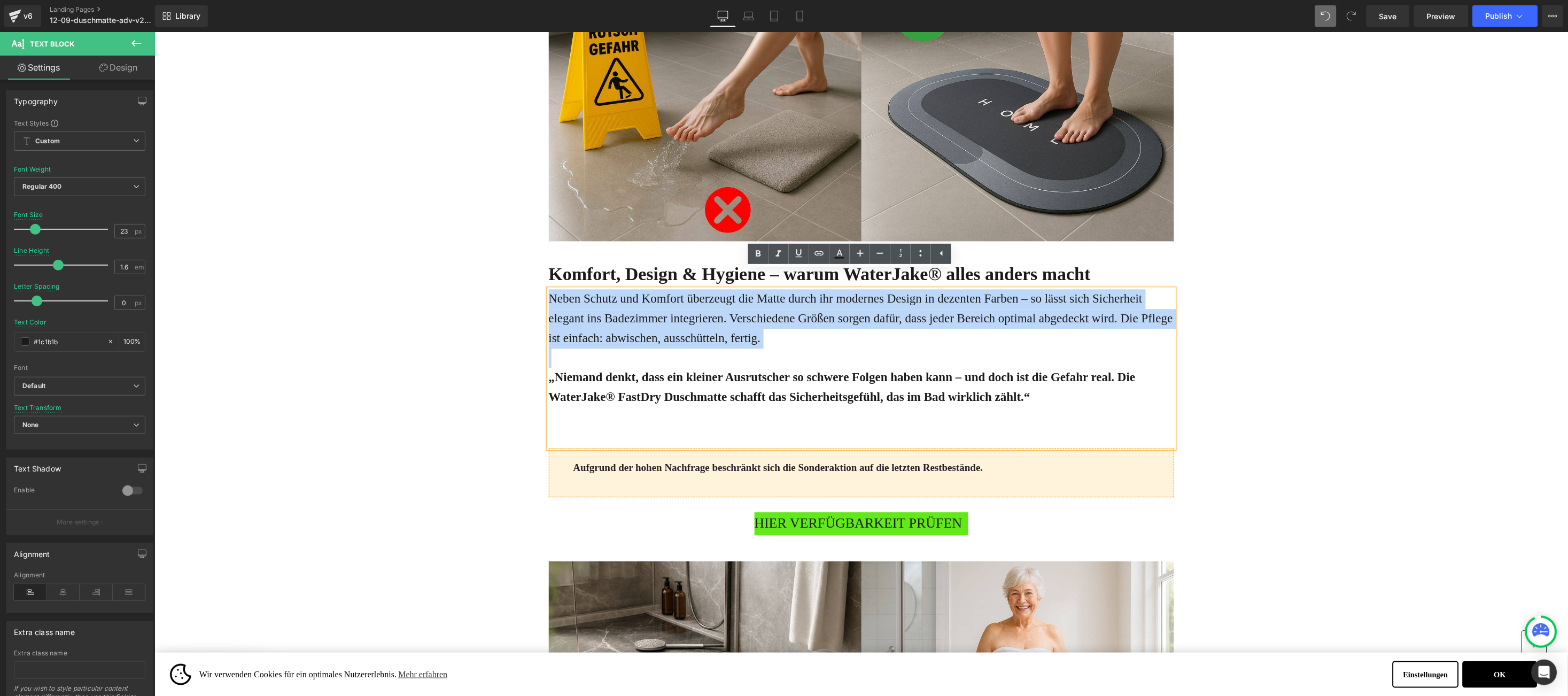
drag, startPoint x: 556, startPoint y: 279, endPoint x: 790, endPoint y: 329, distance: 239.3
click at [790, 329] on div "Neben Schutz und Komfort überzeugt die Matte durch ihr modernes Design in dezen…" at bounding box center [861, 368] width 625 height 159
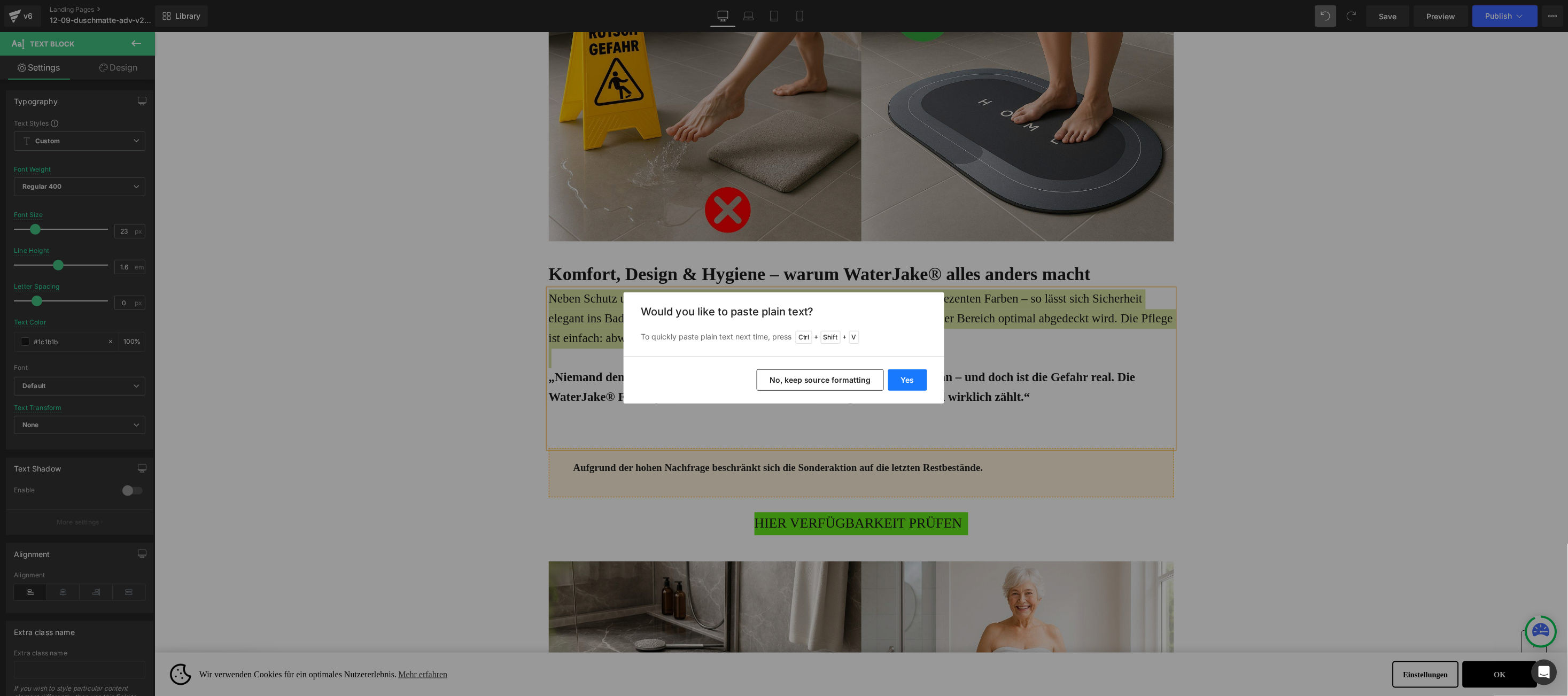
click at [914, 372] on button "Yes" at bounding box center [908, 380] width 39 height 21
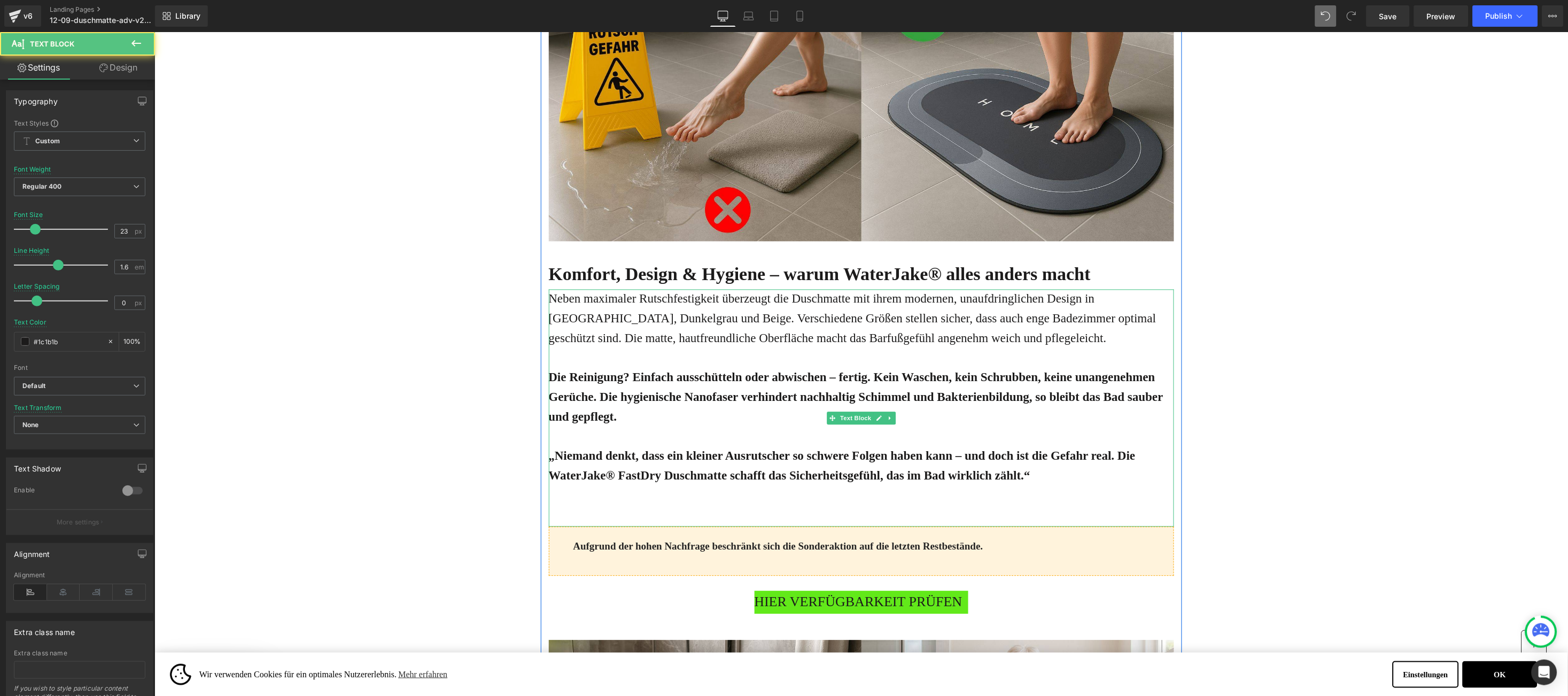
click at [625, 398] on p "Die Reinigung? Einfach ausschütteln oder abwischen – fertig. Kein Waschen, kein…" at bounding box center [861, 397] width 625 height 59
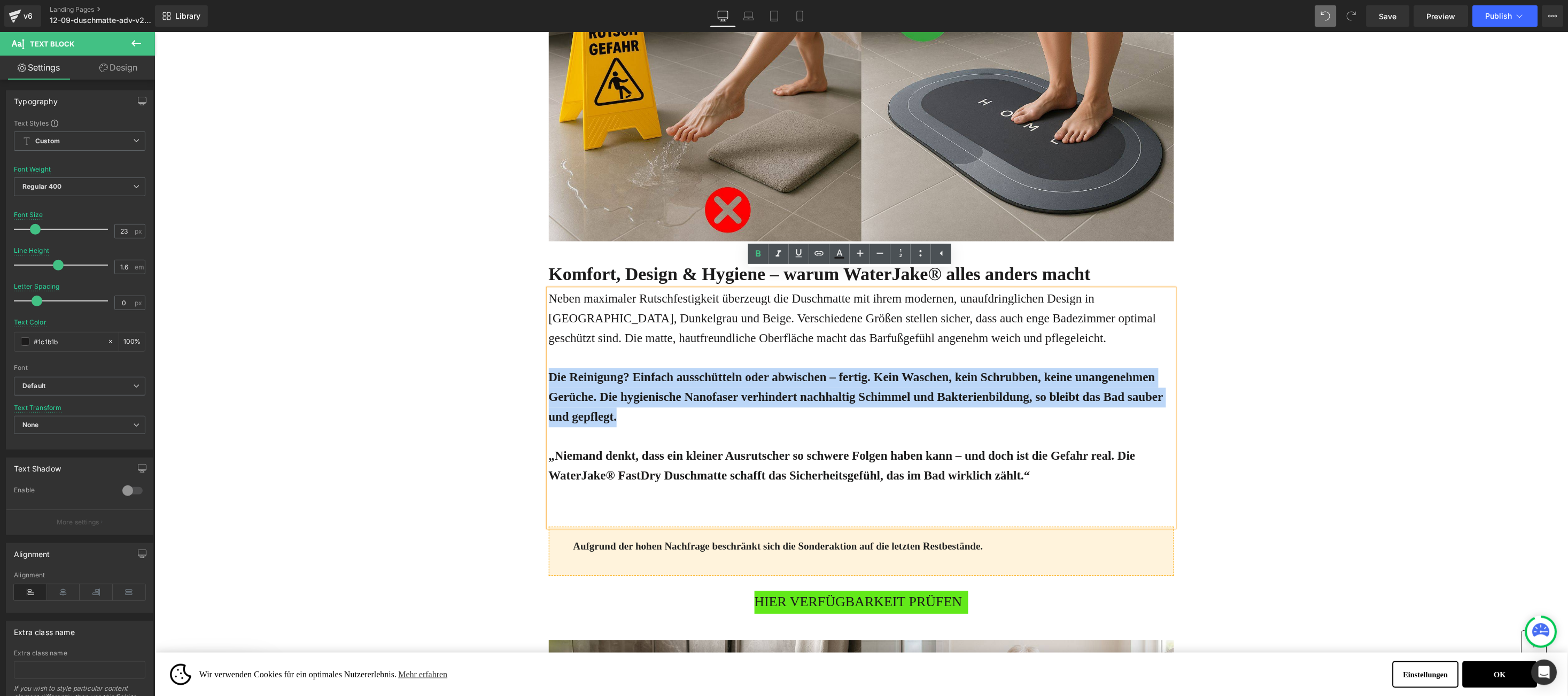
drag, startPoint x: 625, startPoint y: 398, endPoint x: 521, endPoint y: 362, distance: 110.1
click at [521, 362] on div "Online-Ratgeber Haus & Wohnen Heading Advertorial Text Block Row Row Gigantisch…" at bounding box center [861, 449] width 1414 height 5645
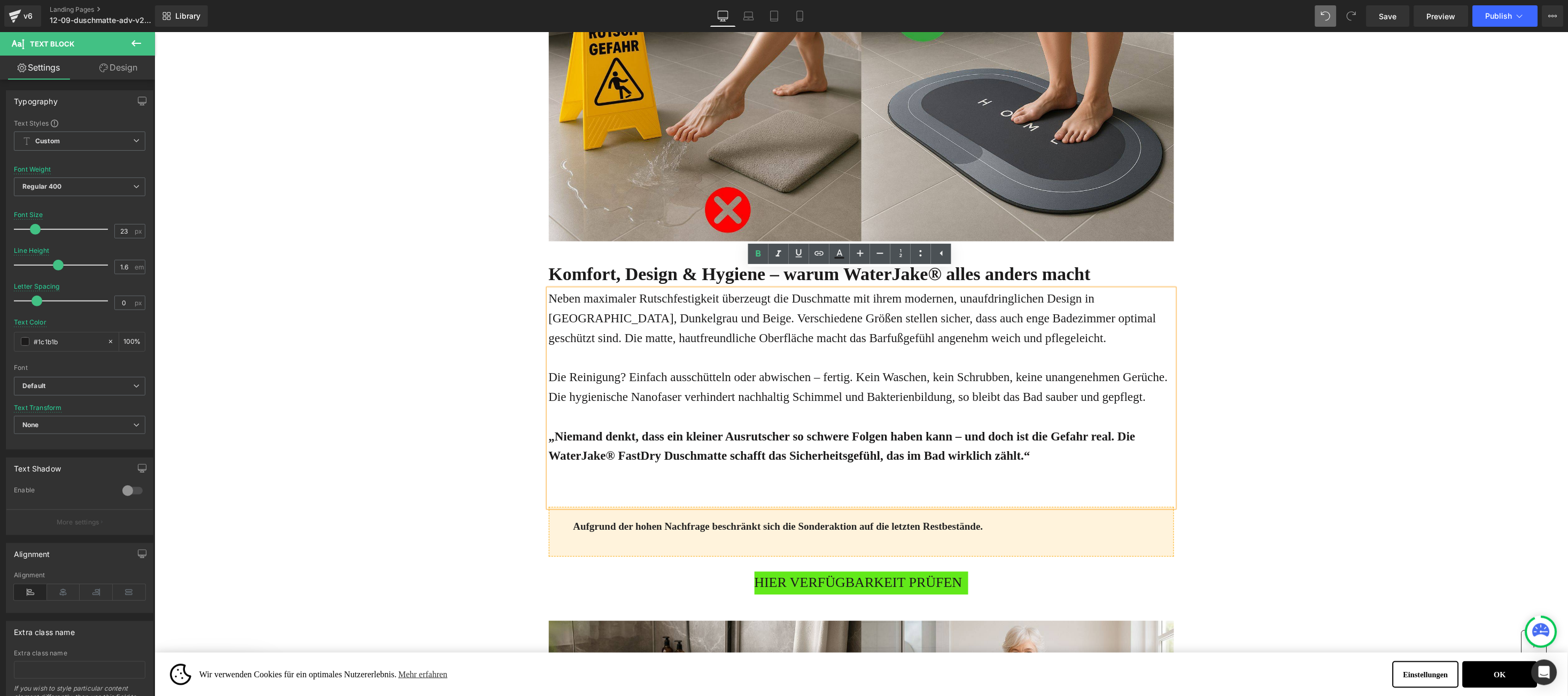
click at [446, 363] on div "Online-Ratgeber Haus & Wohnen Heading Advertorial Text Block Row Row Gigantisch…" at bounding box center [861, 439] width 1414 height 5625
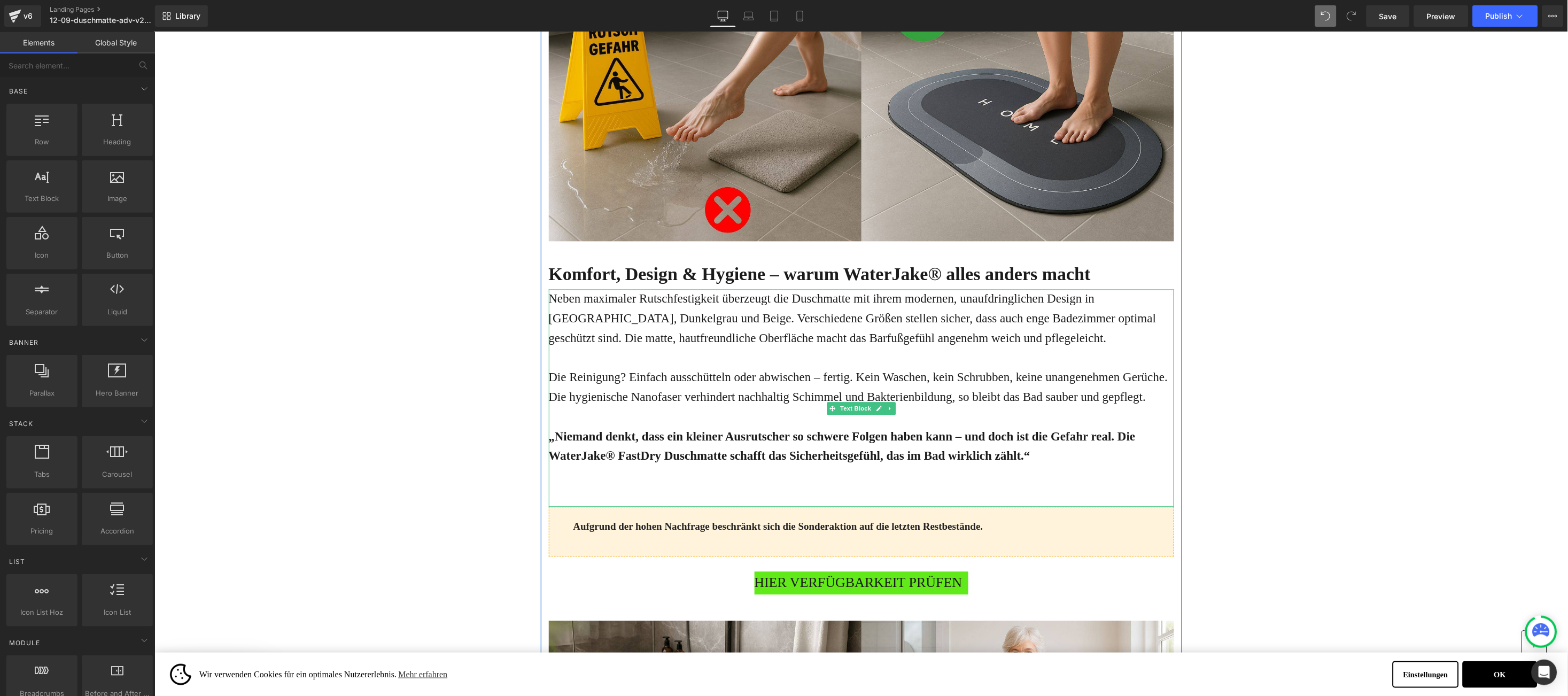
click at [548, 430] on strong "„Niemand denkt, dass ein kleiner Ausrutscher so schwere Folgen haben kann – und…" at bounding box center [841, 446] width 587 height 33
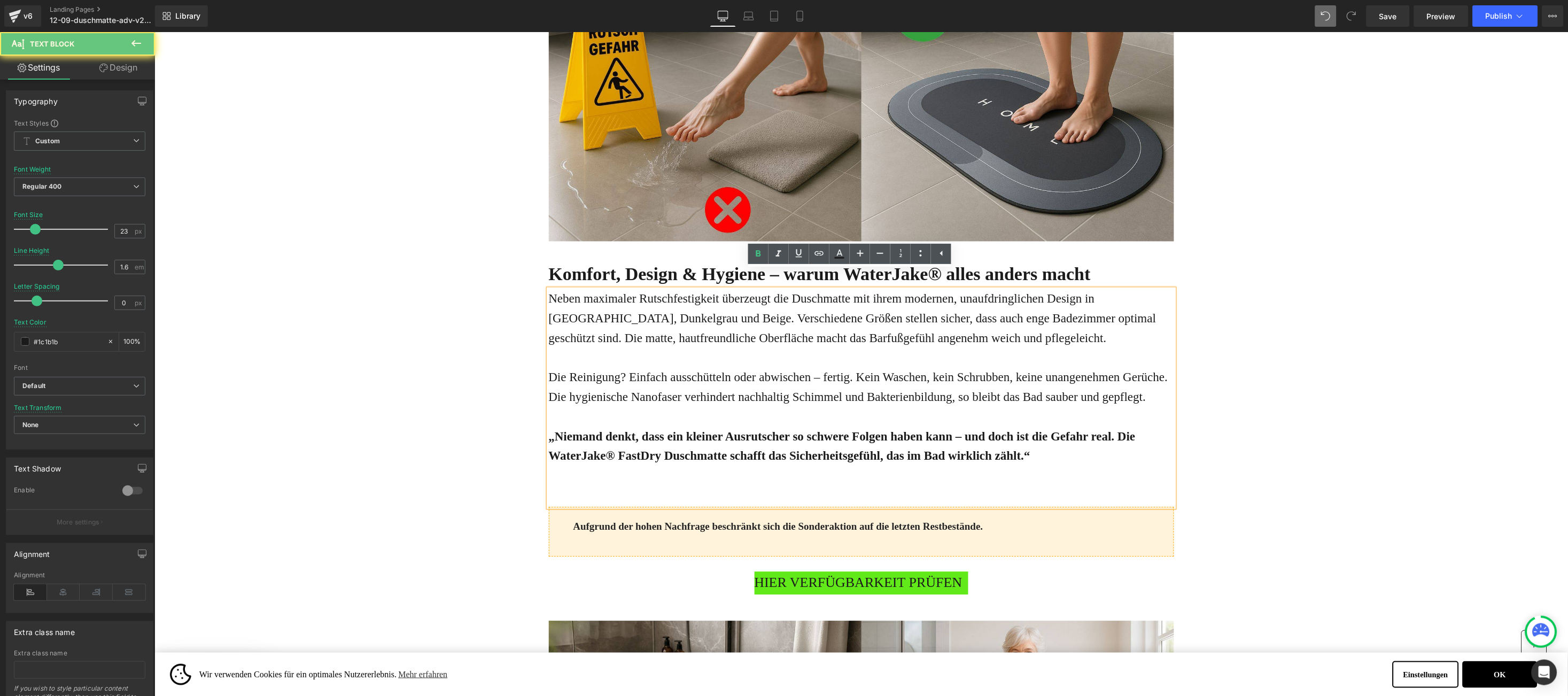
click at [548, 430] on strong "„Niemand denkt, dass ein kleiner Ausrutscher so schwere Folgen haben kann – und…" at bounding box center [841, 446] width 587 height 33
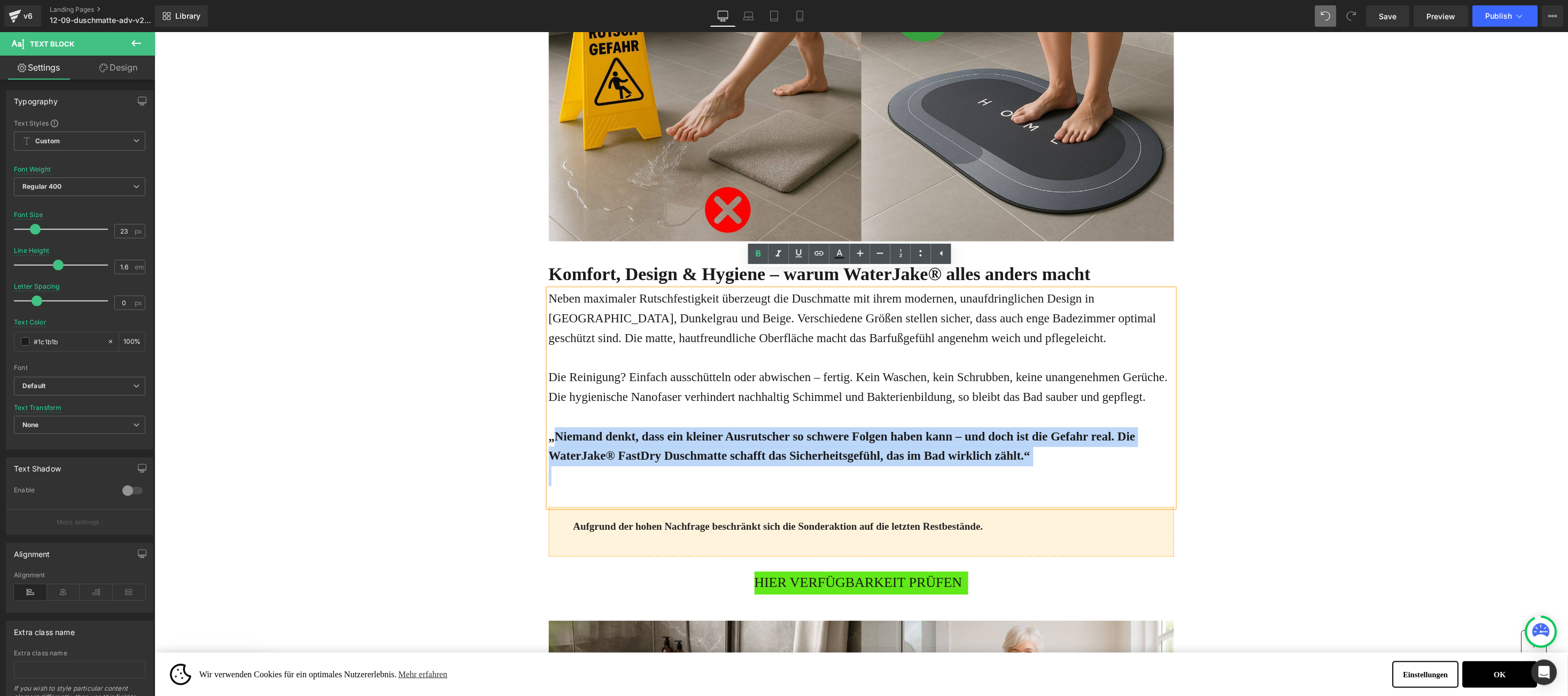
drag, startPoint x: 539, startPoint y: 419, endPoint x: 1048, endPoint y: 448, distance: 509.8
click at [1048, 448] on div "Neben maximaler Rutschfestigkeit überzeugt die Duschmatte mit ihrem modernen, u…" at bounding box center [861, 398] width 625 height 217
copy strong "„Niemand denkt, dass ein kleiner Ausrutscher so schwere Folgen haben kann – und…"
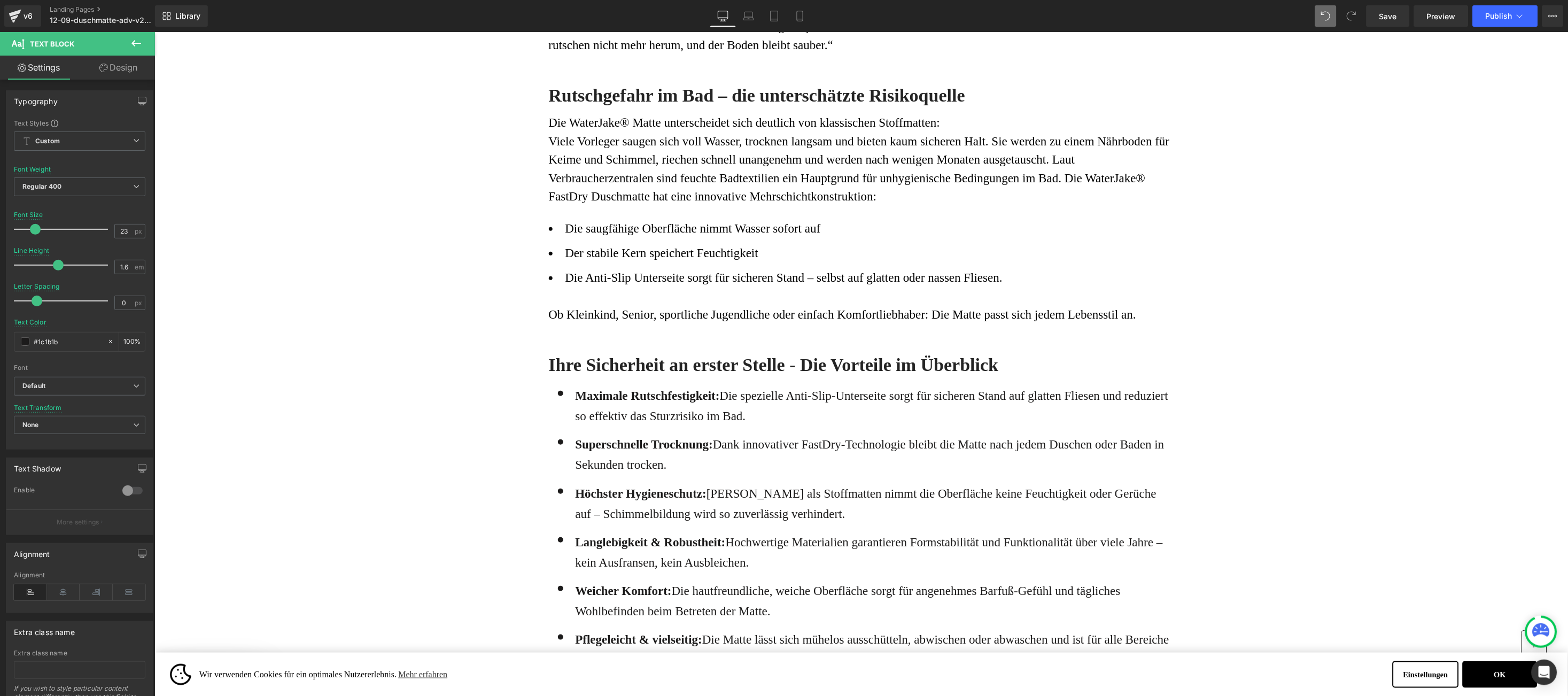
scroll to position [1603, 0]
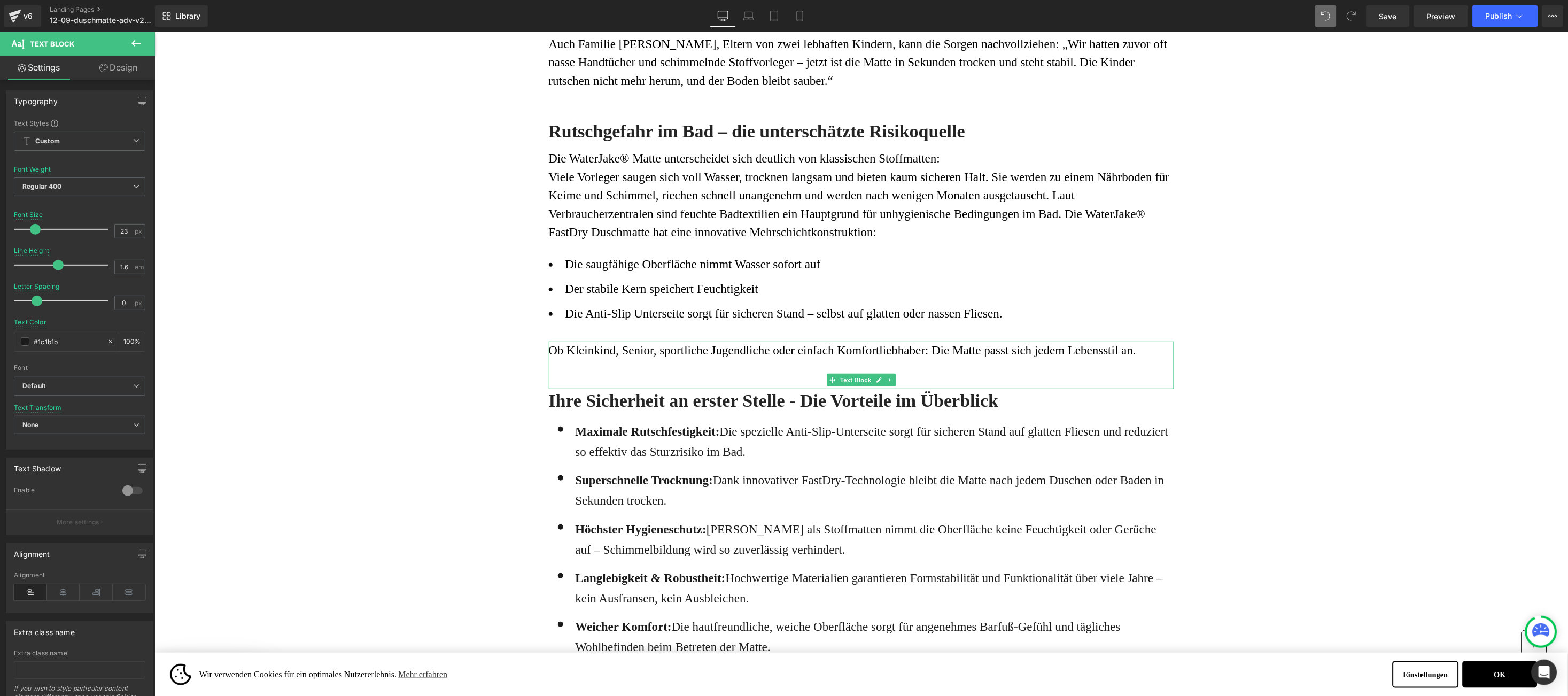
click at [1147, 341] on div "Ob Kleinkind, Senior, sportliche Jugendliche oder einfach Komfortliebhaber: Die…" at bounding box center [861, 350] width 625 height 19
click at [1100, 351] on div "Ob Kleinkind, Senior, sportliche Jugendliche oder einfach Komfortliebhaber: Die…" at bounding box center [861, 365] width 625 height 48
click at [1142, 341] on div "Ob Kleinkind, Senior, sportliche Jugendliche oder einfach Komfortliebhaber: Die…" at bounding box center [861, 350] width 625 height 19
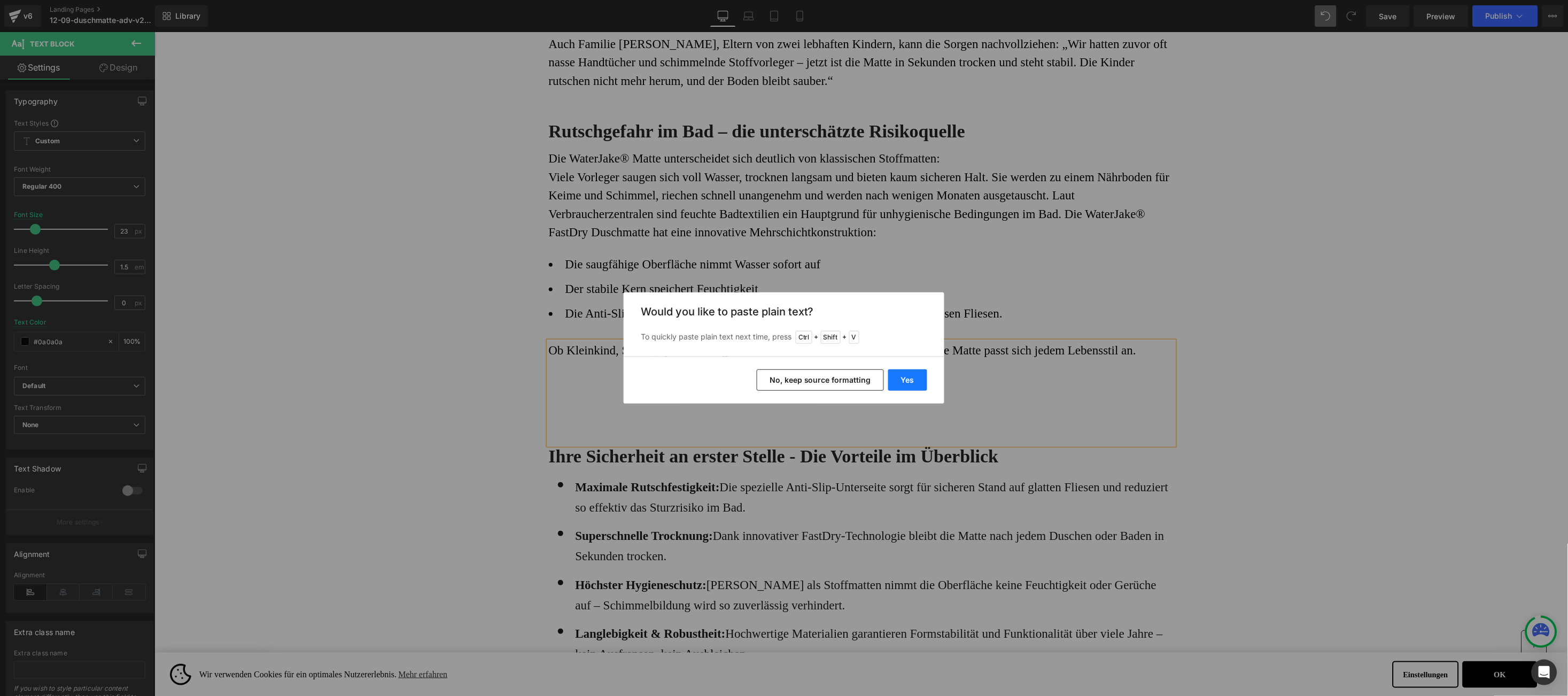
click at [914, 384] on button "Yes" at bounding box center [908, 380] width 39 height 21
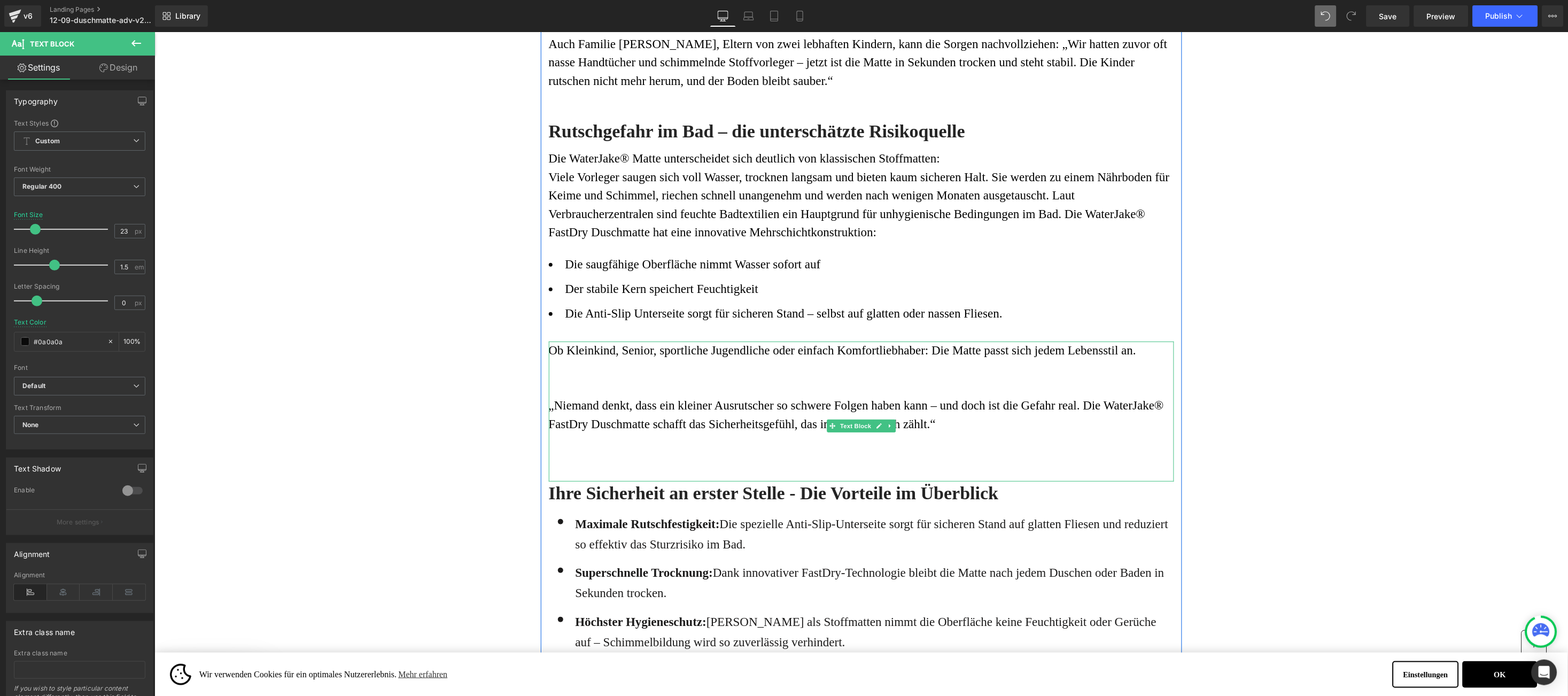
click at [548, 398] on font "„Niemand denkt, dass ein kleiner Ausrutscher so schwere Folgen haben kann – und…" at bounding box center [855, 414] width 615 height 32
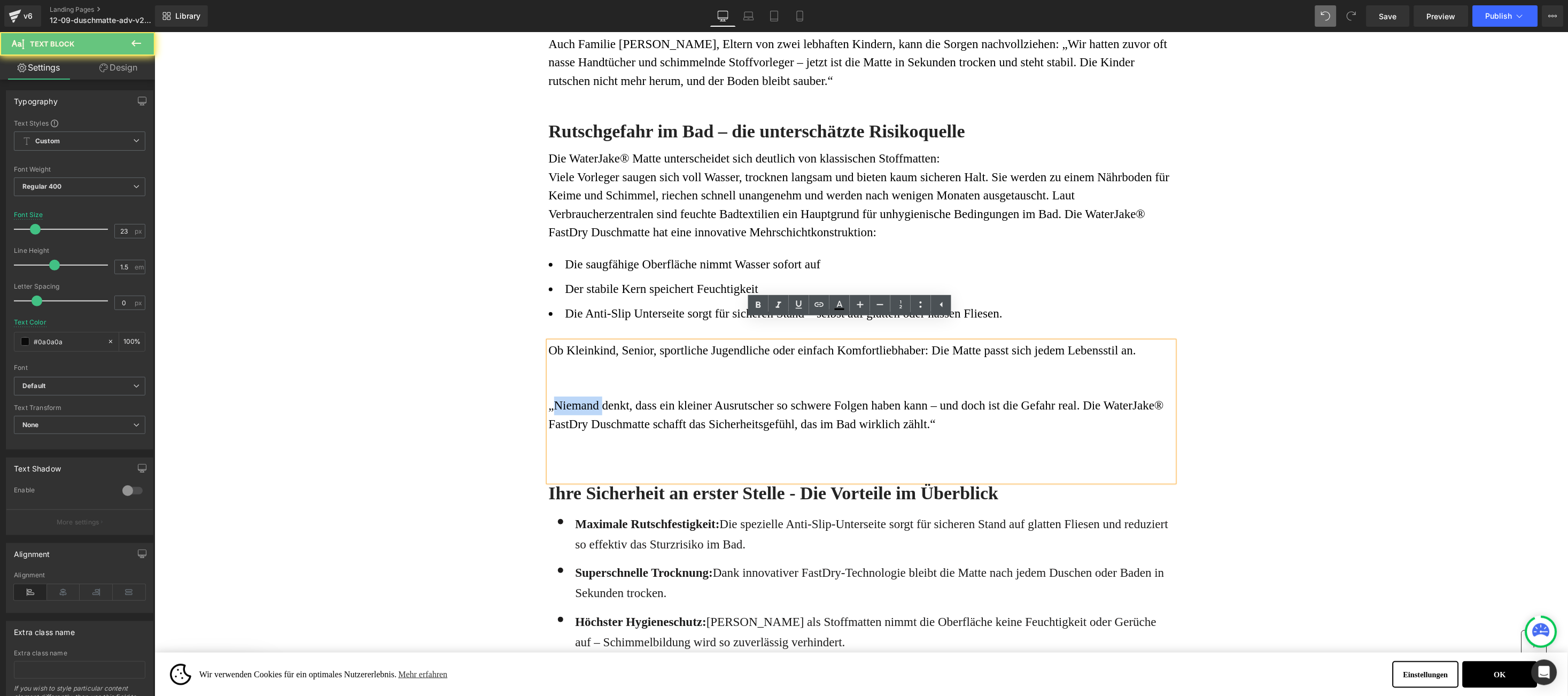
click at [548, 398] on font "„Niemand denkt, dass ein kleiner Ausrutscher so schwere Folgen haben kann – und…" at bounding box center [855, 414] width 615 height 32
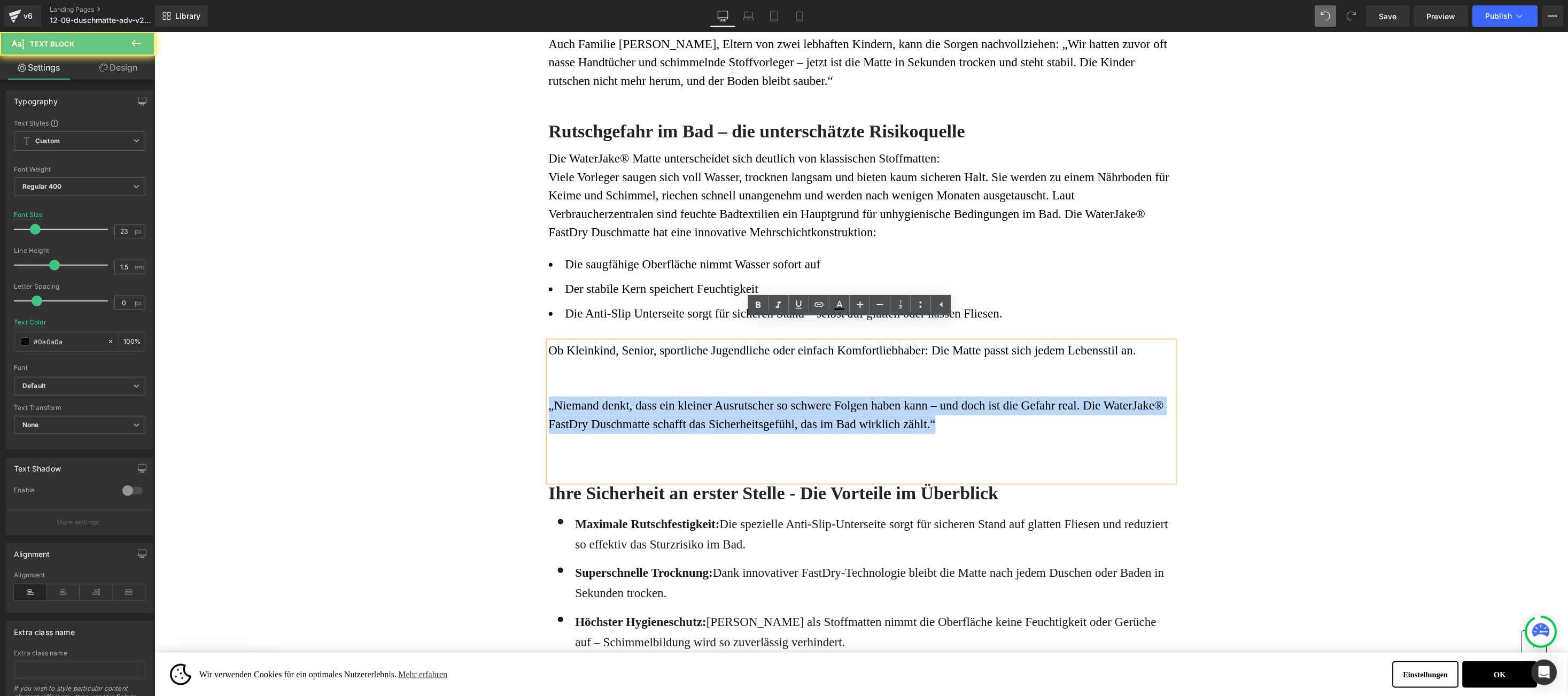
click at [548, 398] on font "„Niemand denkt, dass ein kleiner Ausrutscher so schwere Folgen haben kann – und…" at bounding box center [855, 414] width 615 height 32
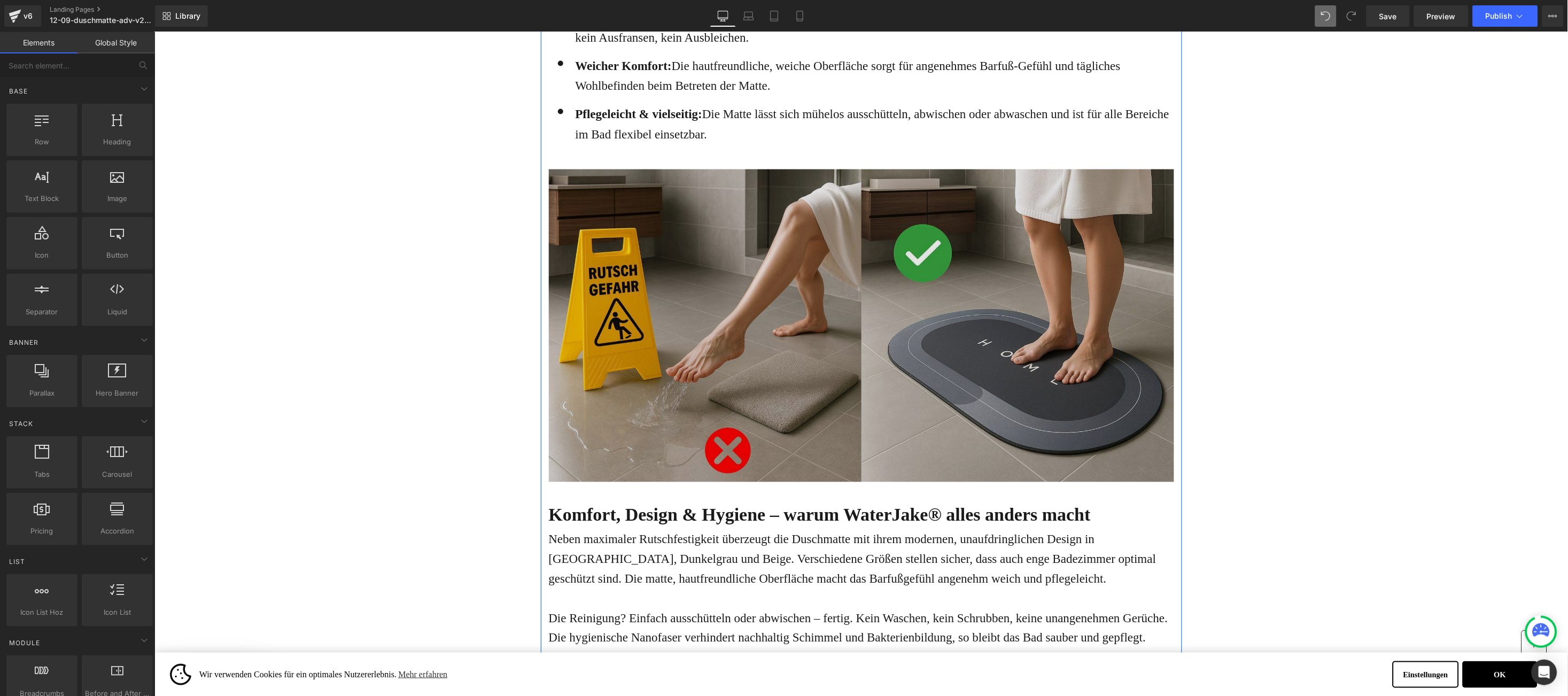
scroll to position [2405, 0]
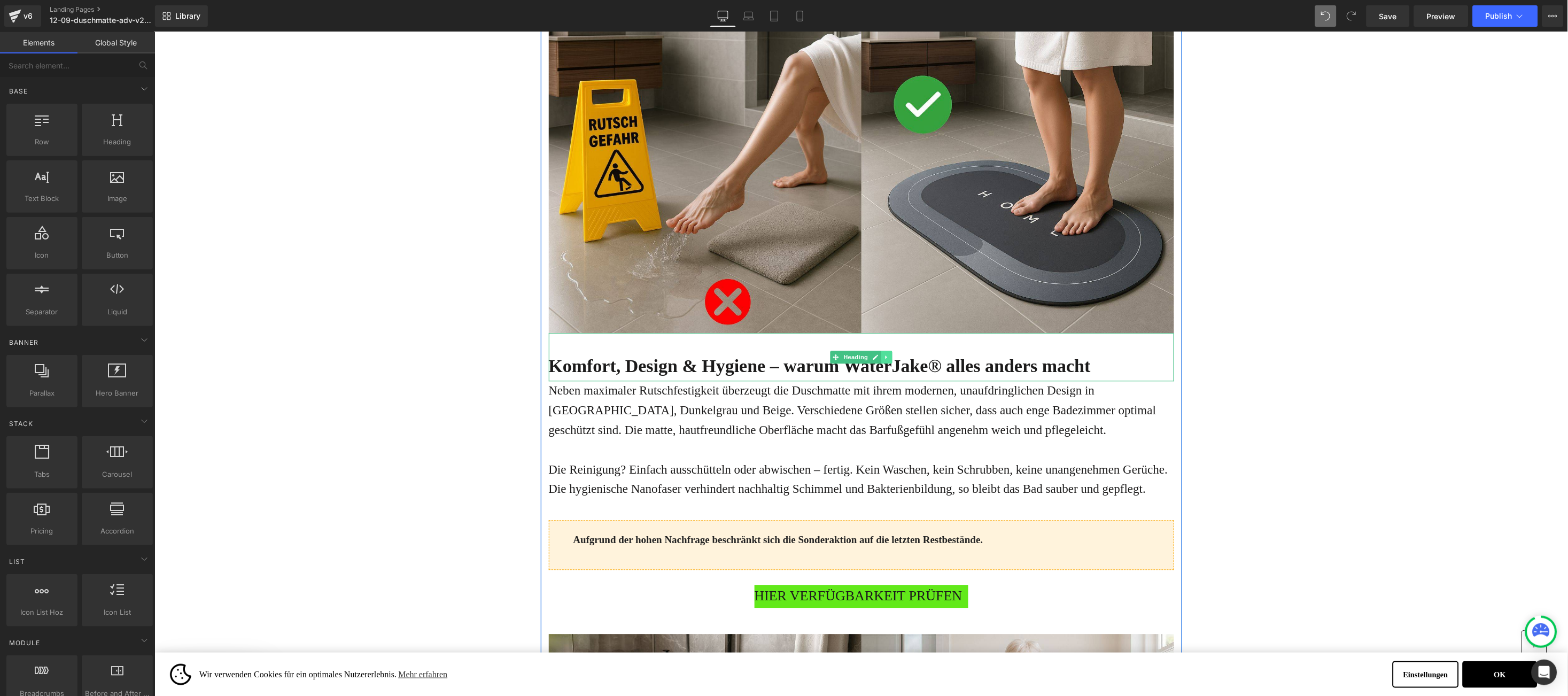
click at [883, 354] on icon at bounding box center [886, 357] width 6 height 6
click at [875, 350] on link at bounding box center [880, 356] width 11 height 13
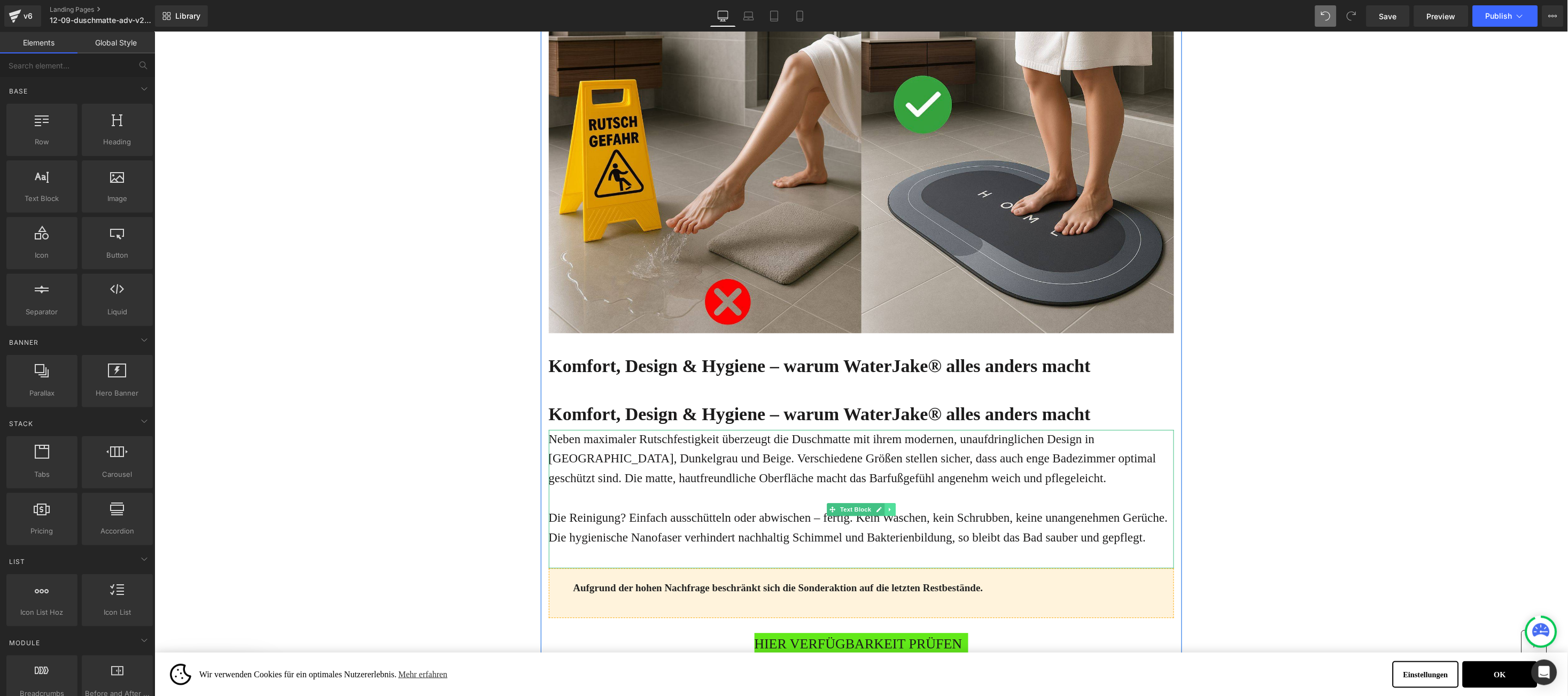
click at [887, 507] on icon at bounding box center [890, 510] width 6 height 6
click at [881, 507] on icon at bounding box center [884, 510] width 6 height 6
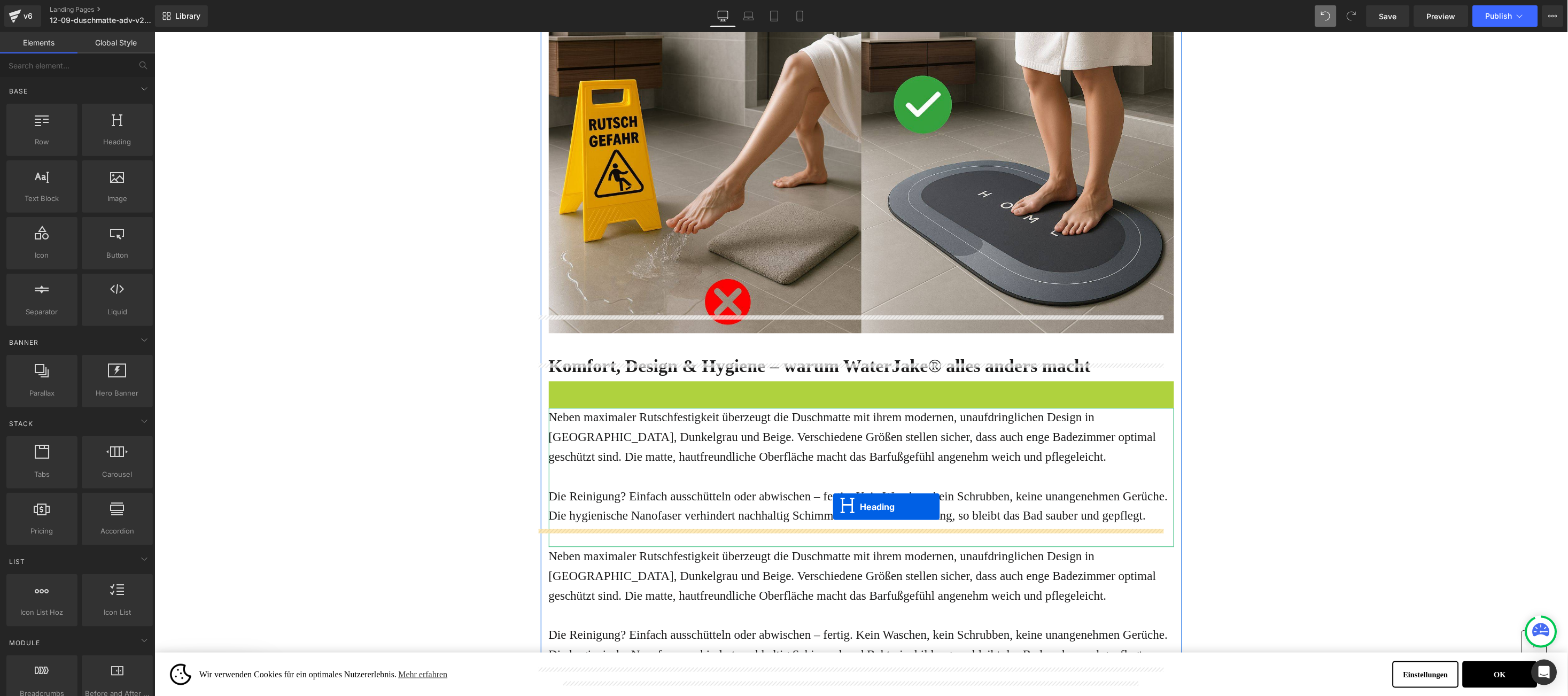
drag, startPoint x: 824, startPoint y: 384, endPoint x: 832, endPoint y: 507, distance: 123.3
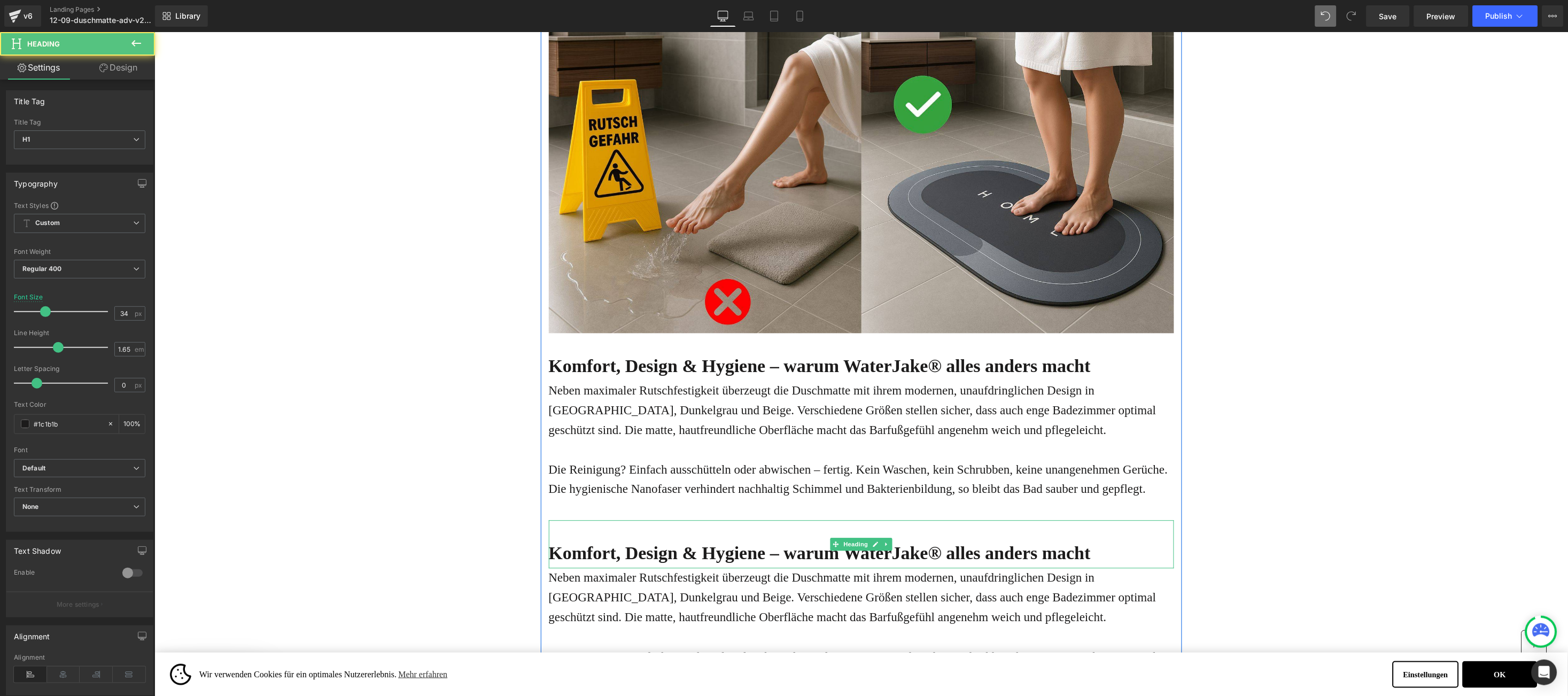
drag, startPoint x: 832, startPoint y: 507, endPoint x: 554, endPoint y: 543, distance: 280.3
click at [554, 543] on b "Komfort, Design & Hygiene – warum WaterJake® alles anders macht" at bounding box center [819, 553] width 542 height 20
click at [569, 543] on b "Komfort, Design & Hygiene – warum WaterJake® alles anders macht" at bounding box center [819, 553] width 542 height 20
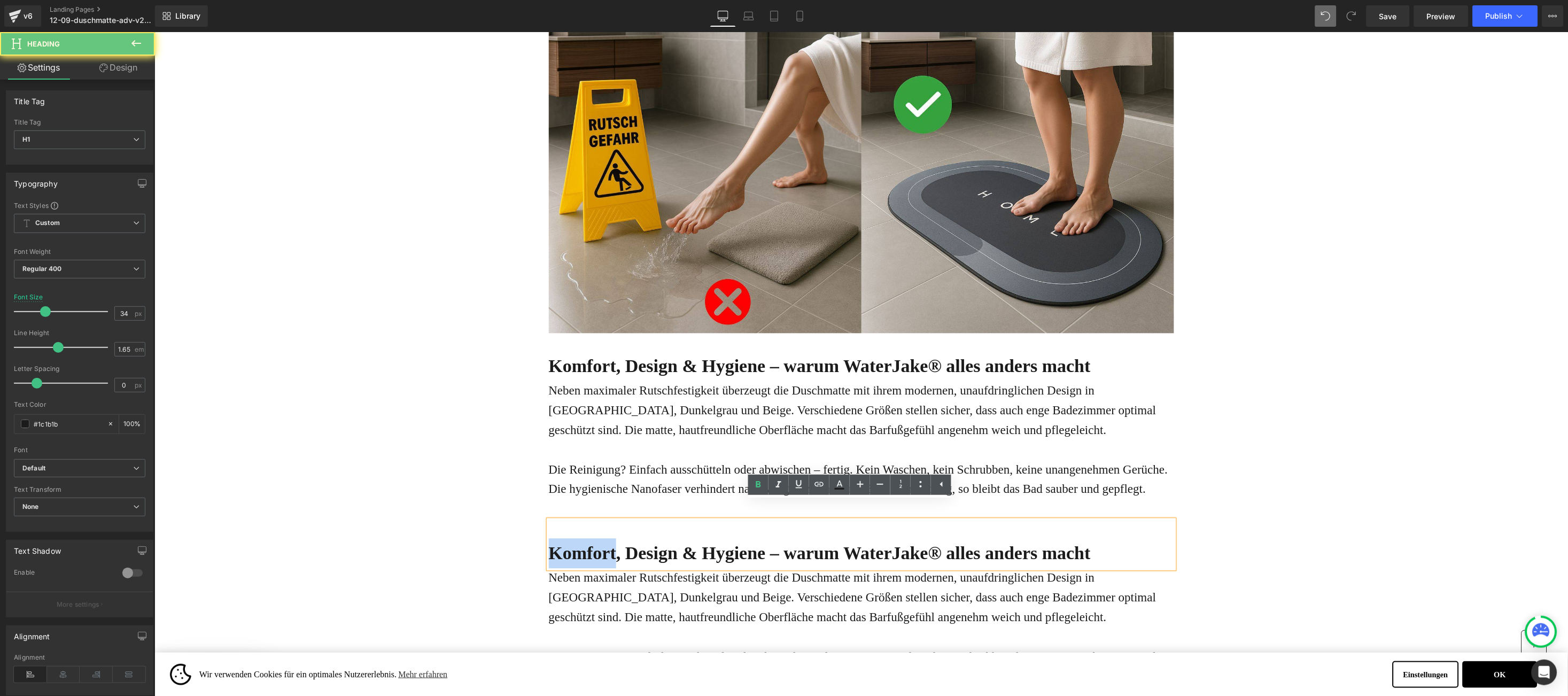
click at [569, 543] on b "Komfort, Design & Hygiene – warum WaterJake® alles anders macht" at bounding box center [819, 553] width 542 height 20
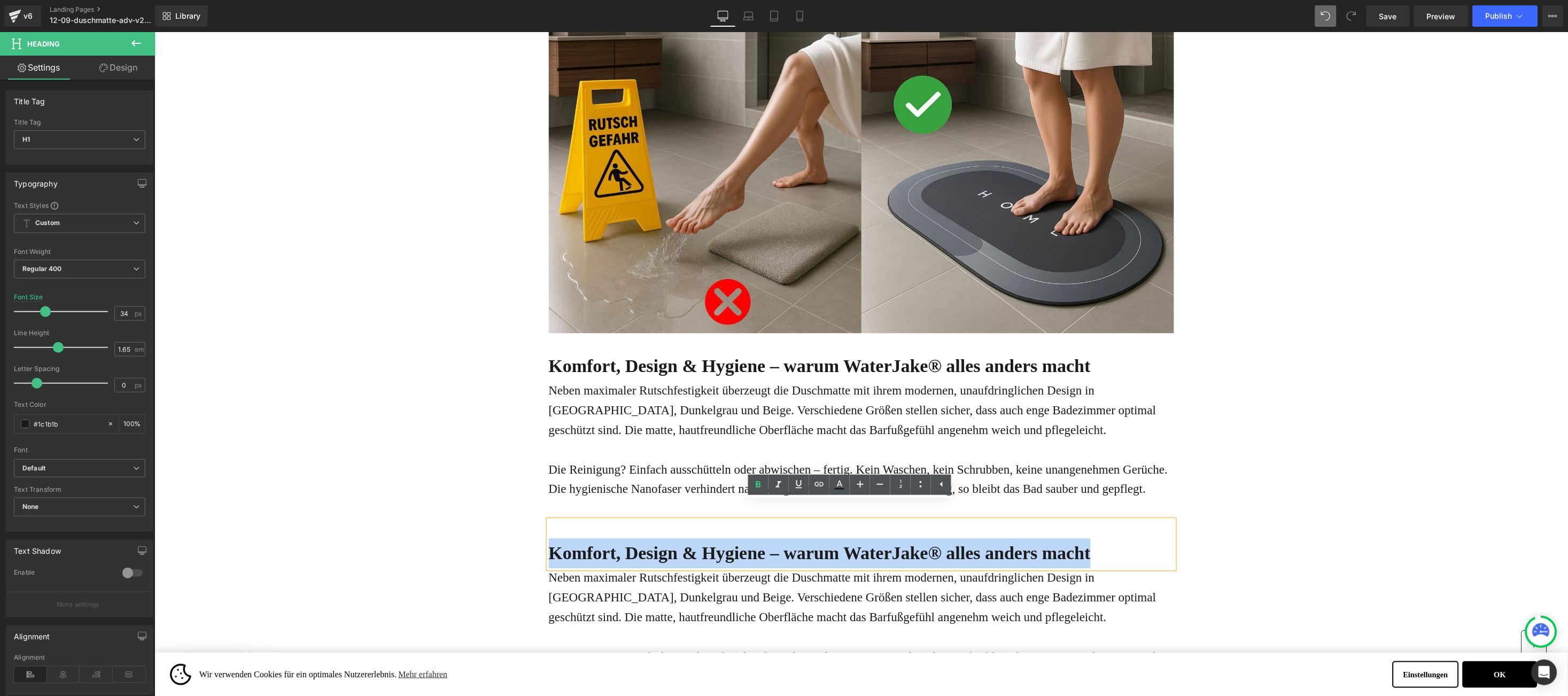
click at [569, 543] on b "Komfort, Design & Hygiene – warum WaterJake® alles anders macht" at bounding box center [819, 553] width 542 height 20
paste div
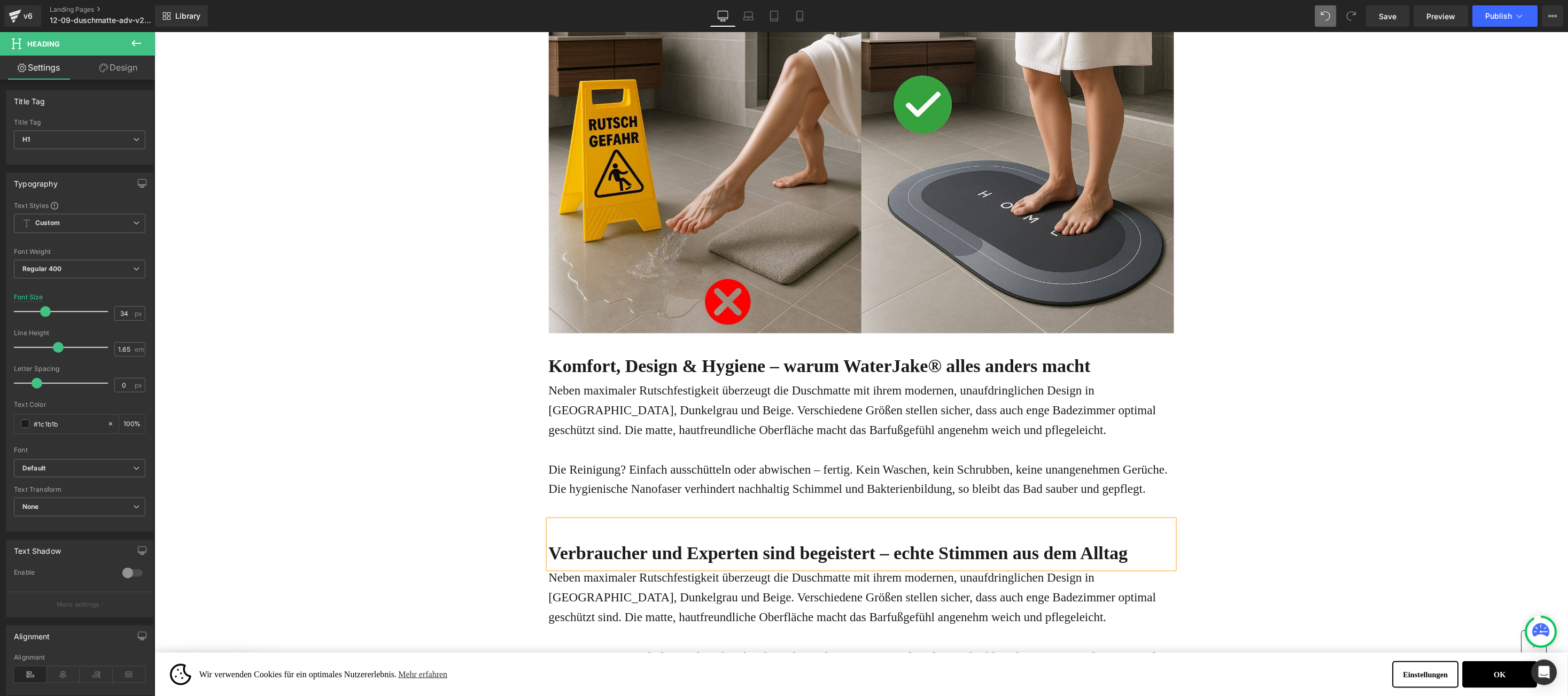
click at [432, 479] on div "Online-Ratgeber Haus & Wohnen Heading Advertorial Text Block Row Row Gigantisch…" at bounding box center [861, 540] width 1414 height 5826
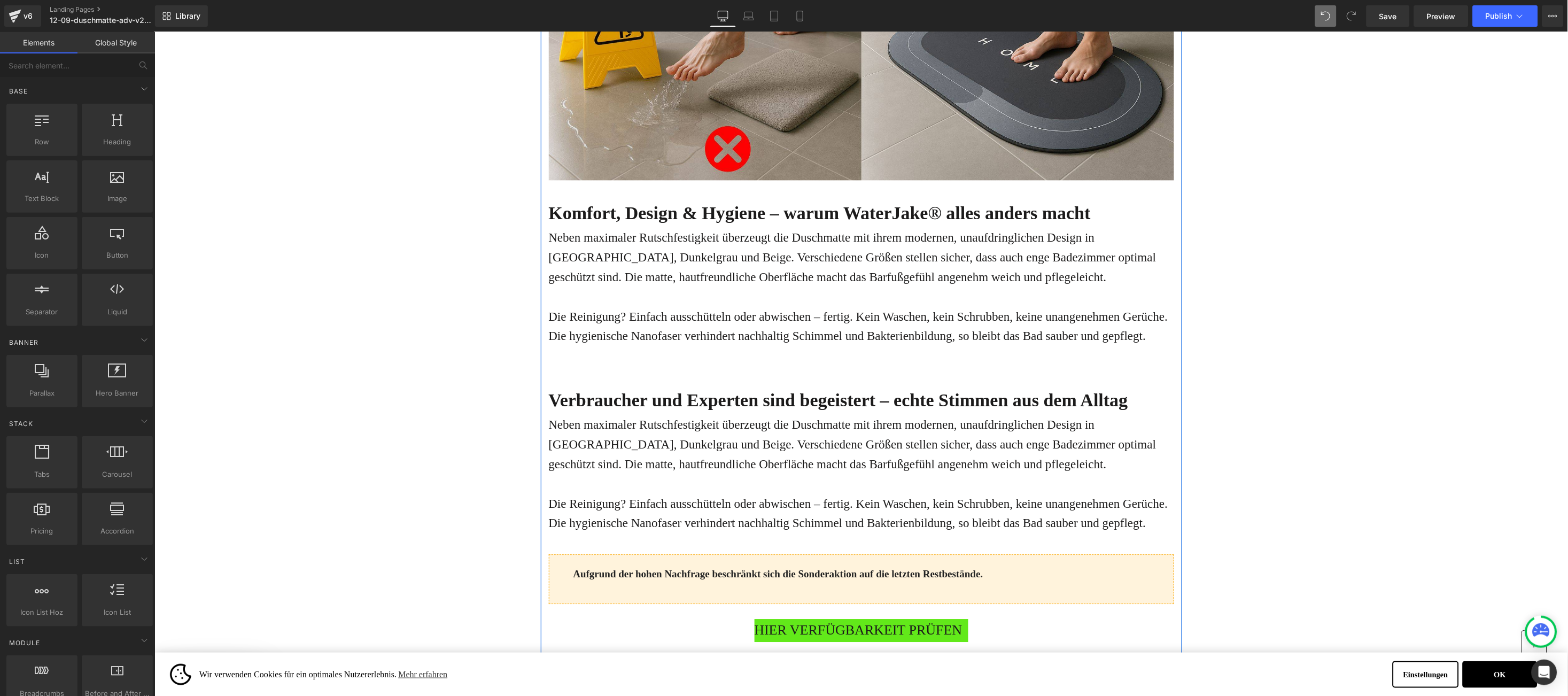
scroll to position [2565, 0]
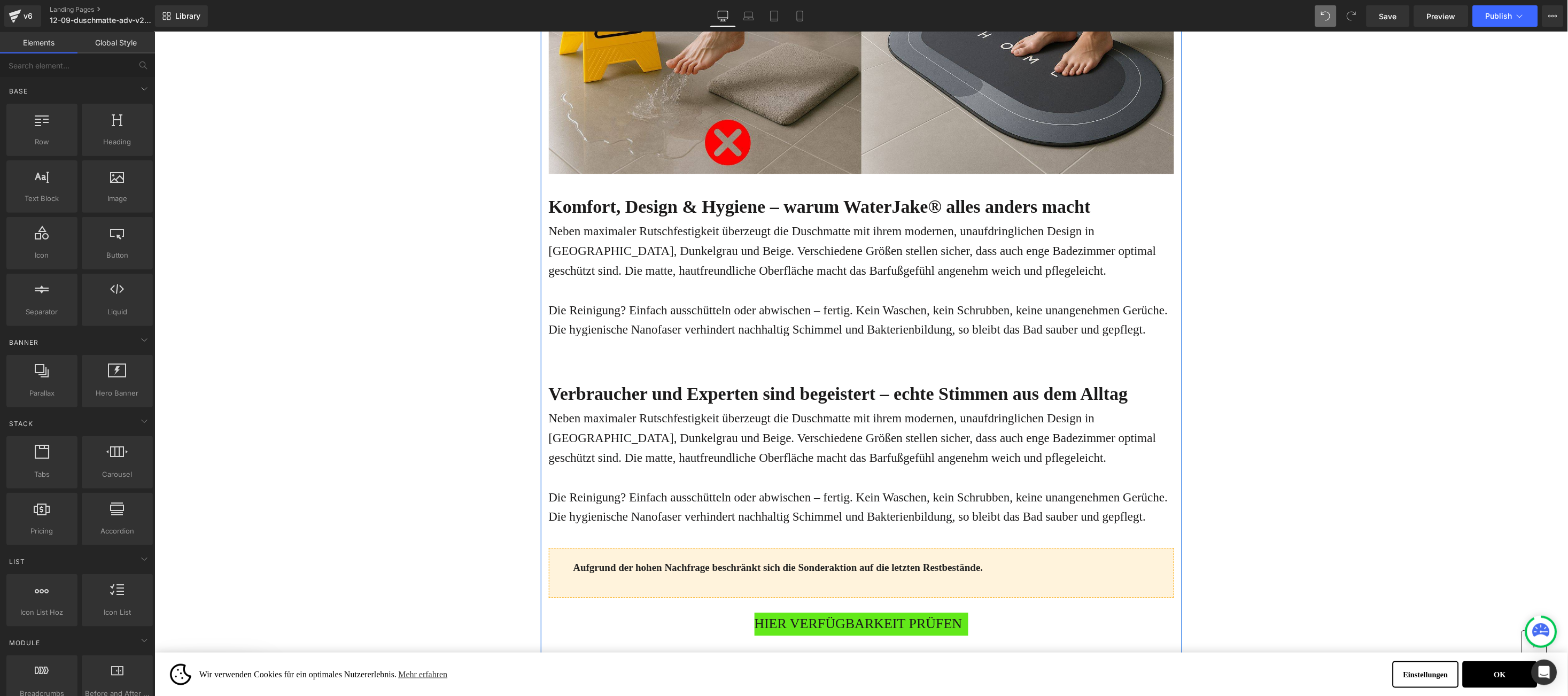
click at [154, 32] on div at bounding box center [154, 32] width 0 height 0
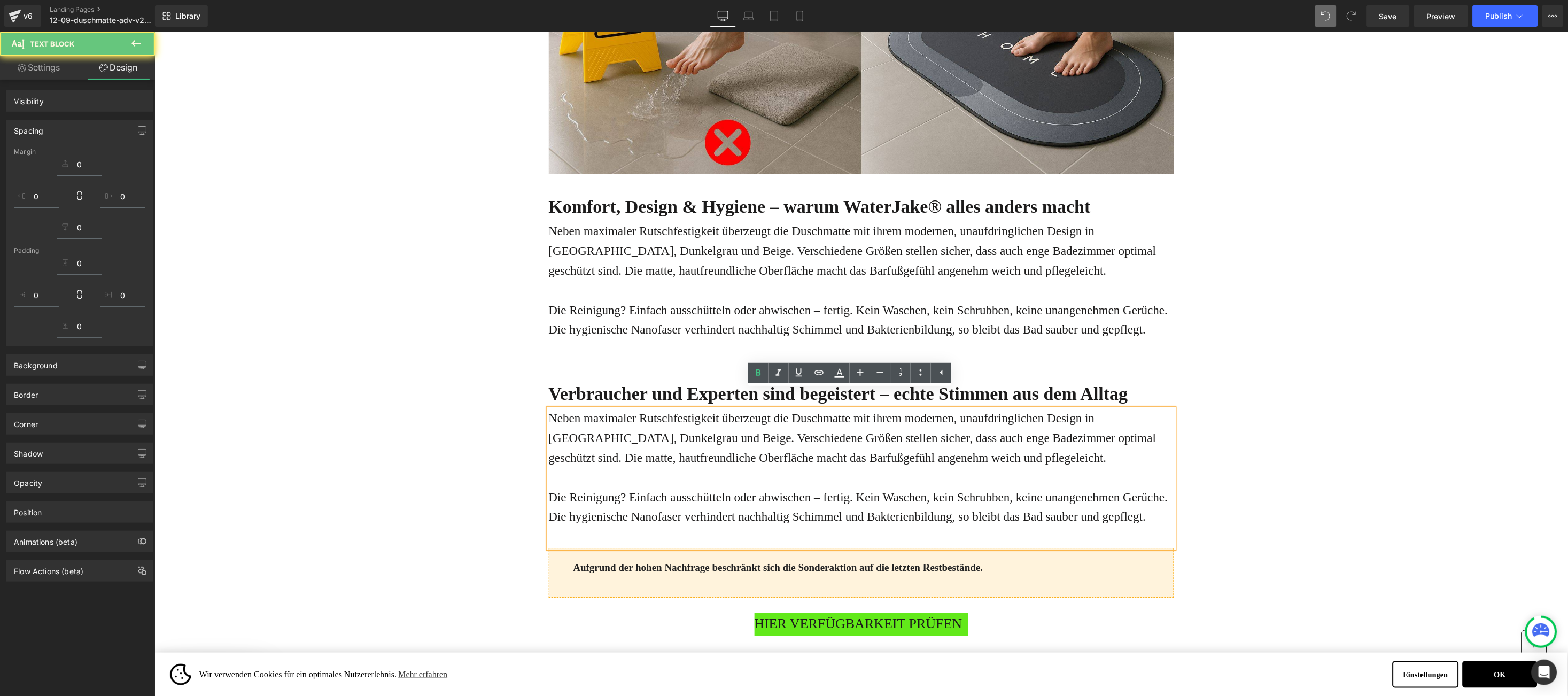
click at [550, 411] on span "Neben maximaler Rutschfestigkeit überzeugt die Duschmatte mit ihrem modernen, u…" at bounding box center [852, 437] width 608 height 53
drag, startPoint x: 551, startPoint y: 402, endPoint x: 690, endPoint y: 454, distance: 148.4
click at [1147, 495] on div "Neben maximaler Rutschfestigkeit überzeugt die Duschmatte mit ihrem modernen, u…" at bounding box center [861, 478] width 625 height 139
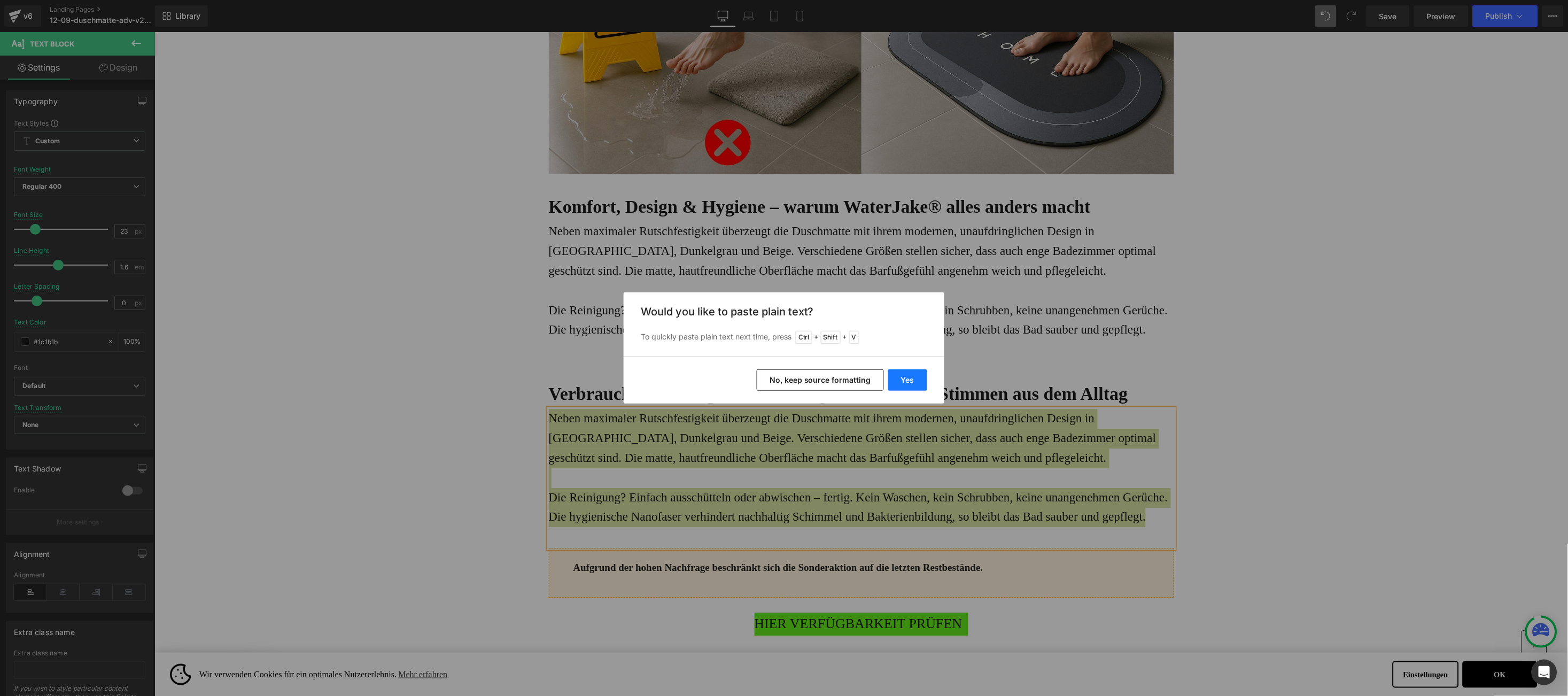
click at [922, 377] on button "Yes" at bounding box center [908, 380] width 39 height 21
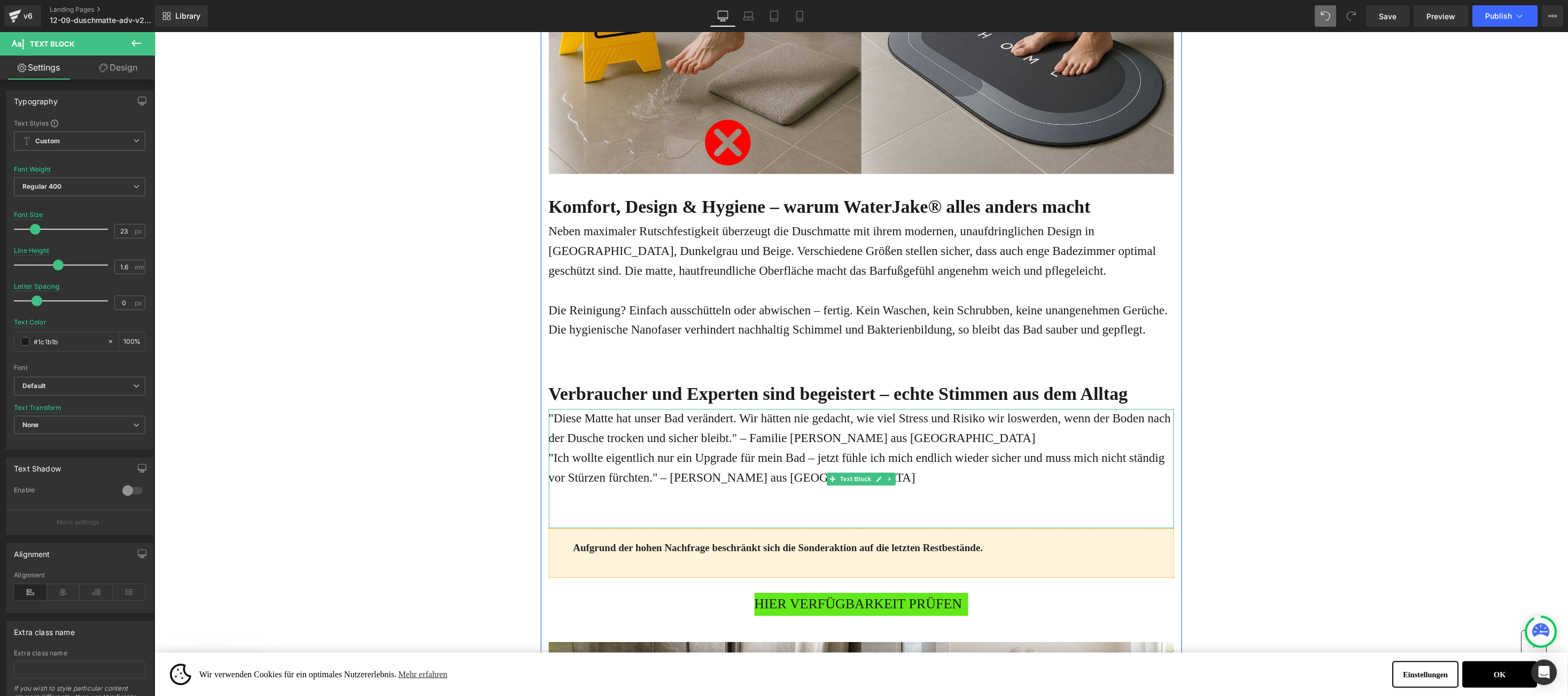
click at [883, 418] on p ""Diese Matte hat unser Bad verändert. Wir hätten nie gedacht, wie viel Stress u…" at bounding box center [861, 428] width 625 height 39
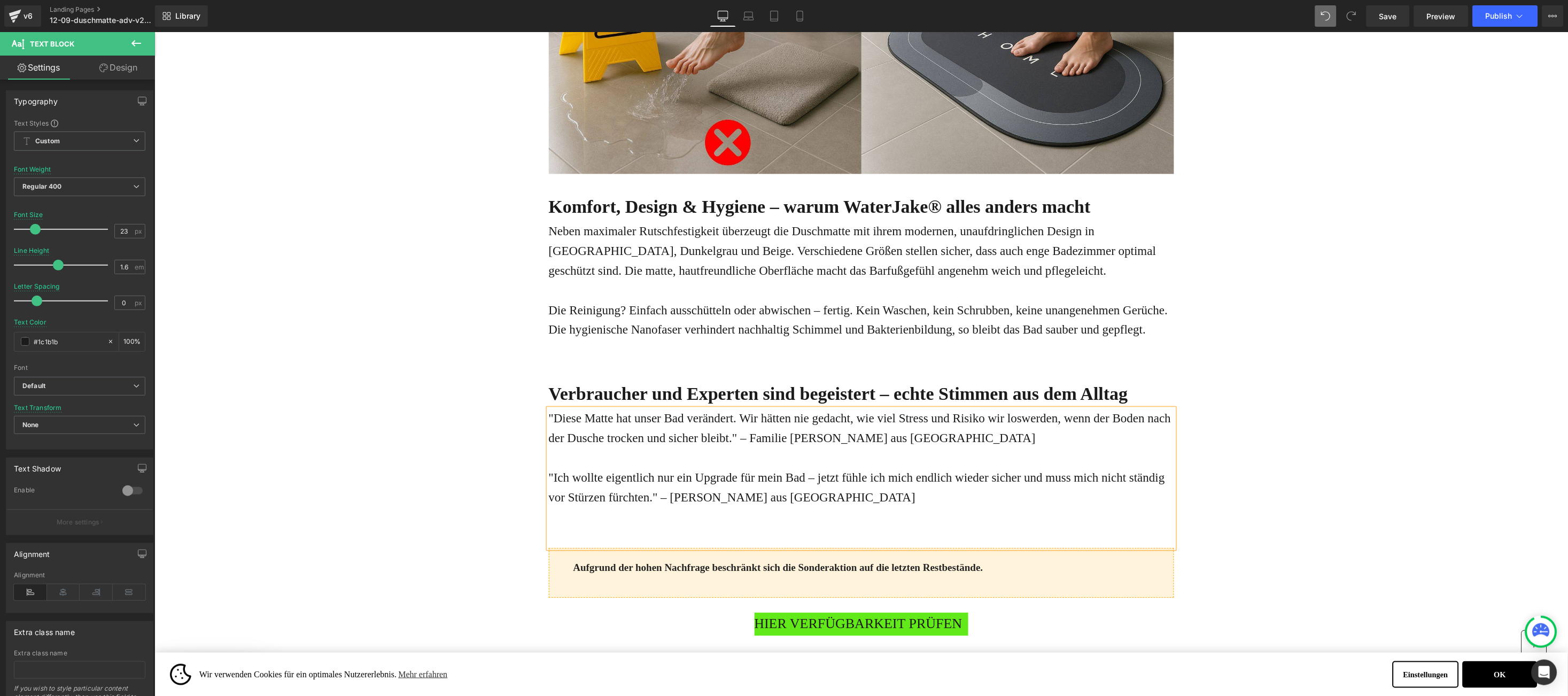
click at [309, 504] on div "Online-Ratgeber Haus & Wohnen Heading Advertorial Text Block Row Row Gigantisch…" at bounding box center [861, 380] width 1414 height 5826
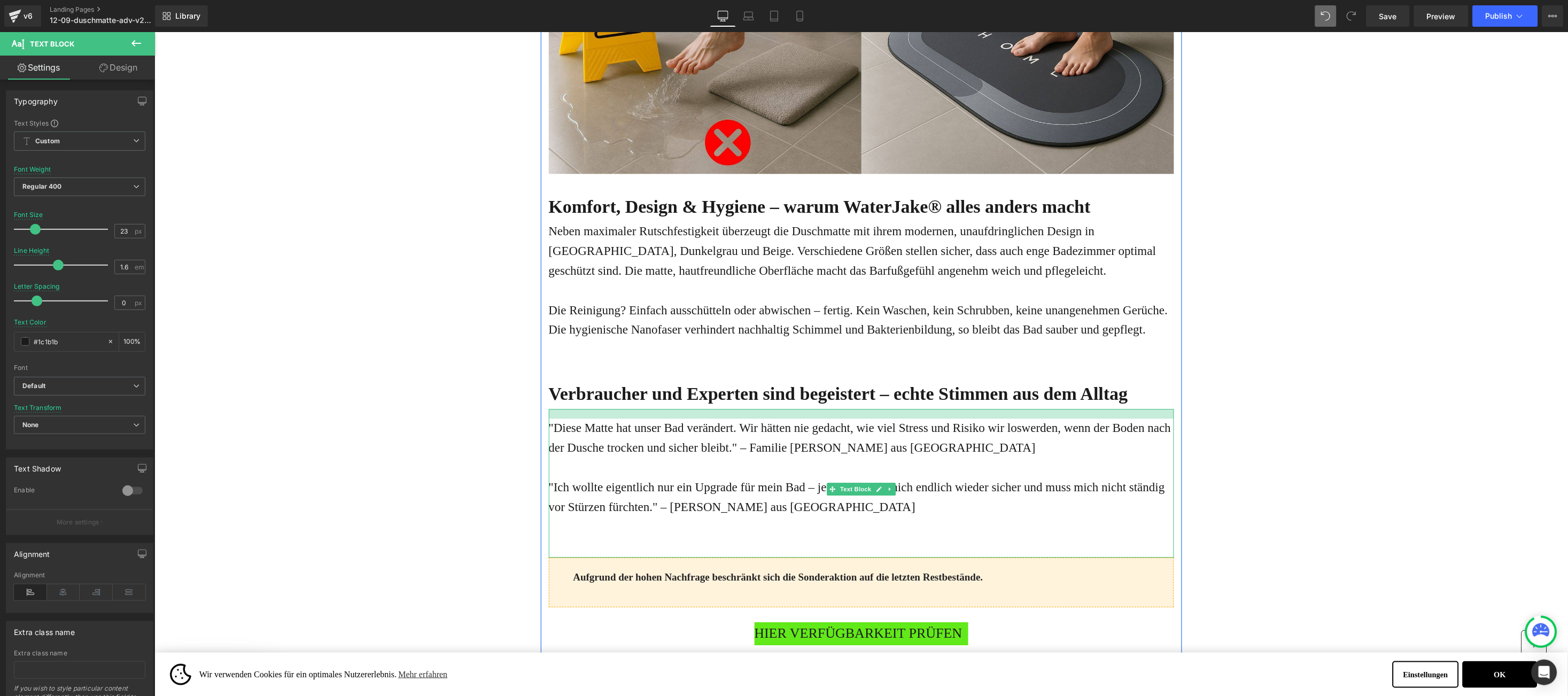
drag, startPoint x: 831, startPoint y: 390, endPoint x: 827, endPoint y: 399, distance: 9.8
click at [827, 408] on div at bounding box center [861, 413] width 625 height 10
click at [354, 433] on div "Online-Ratgeber Haus & Wohnen Heading Advertorial Text Block Row Row Gigantisch…" at bounding box center [861, 384] width 1414 height 5835
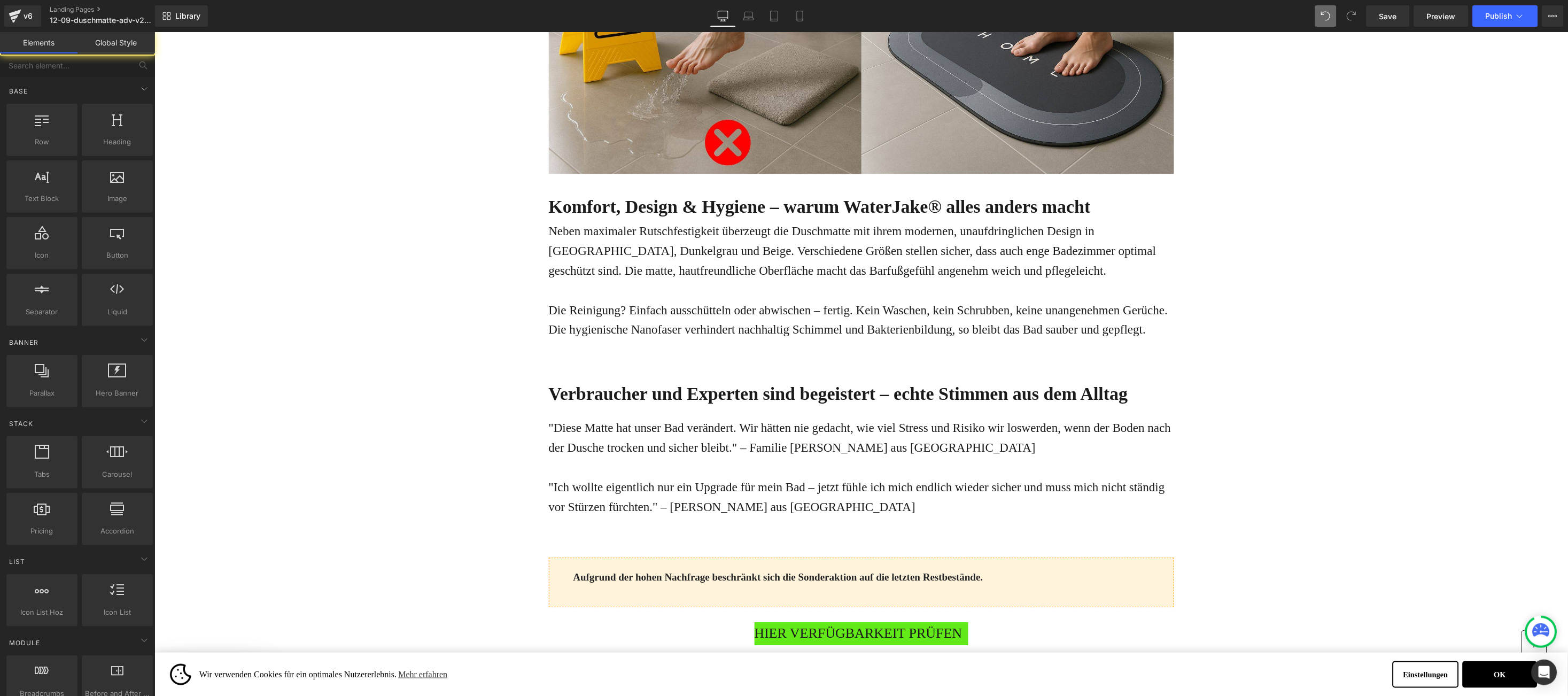
click at [746, 457] on p at bounding box center [861, 467] width 625 height 20
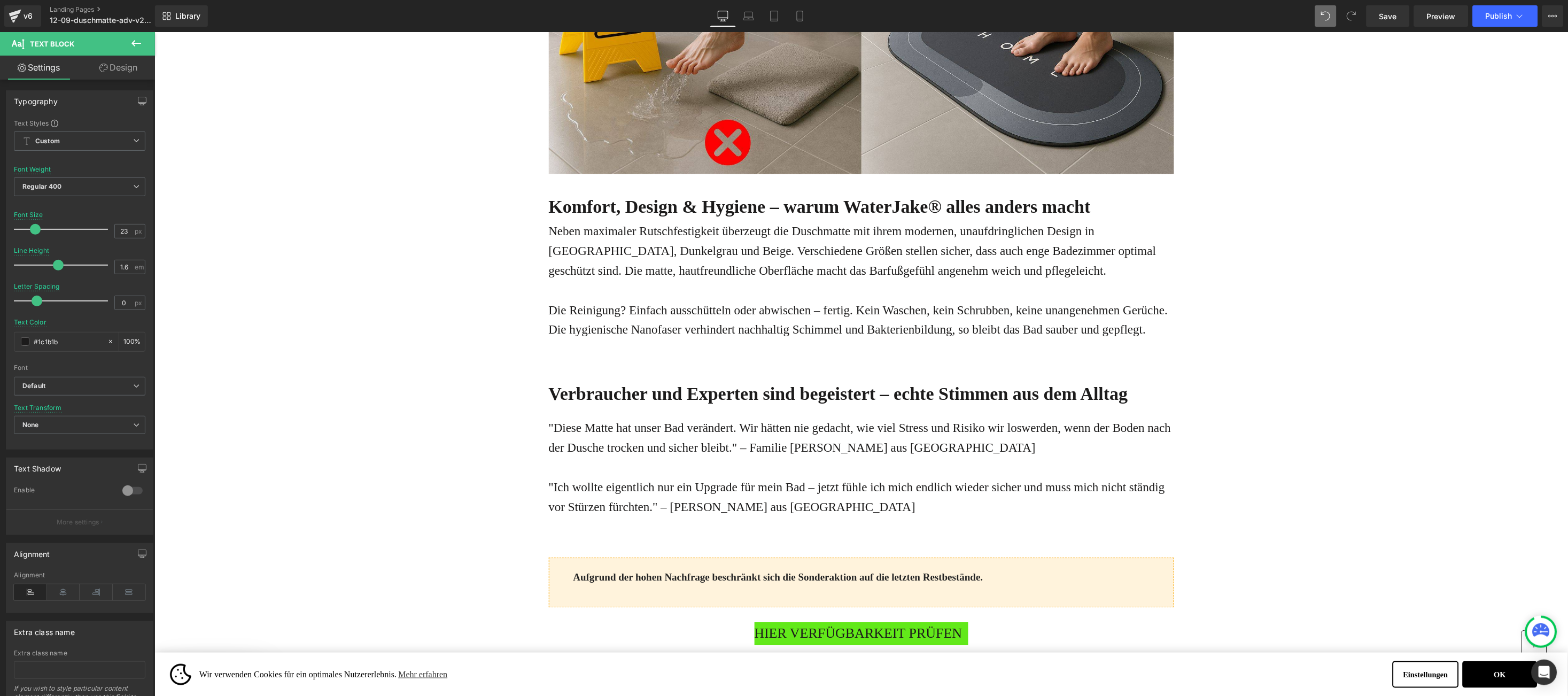
click at [129, 64] on link "Design" at bounding box center [118, 68] width 78 height 24
click at [0, 0] on div "Background" at bounding box center [0, 0] width 0 height 0
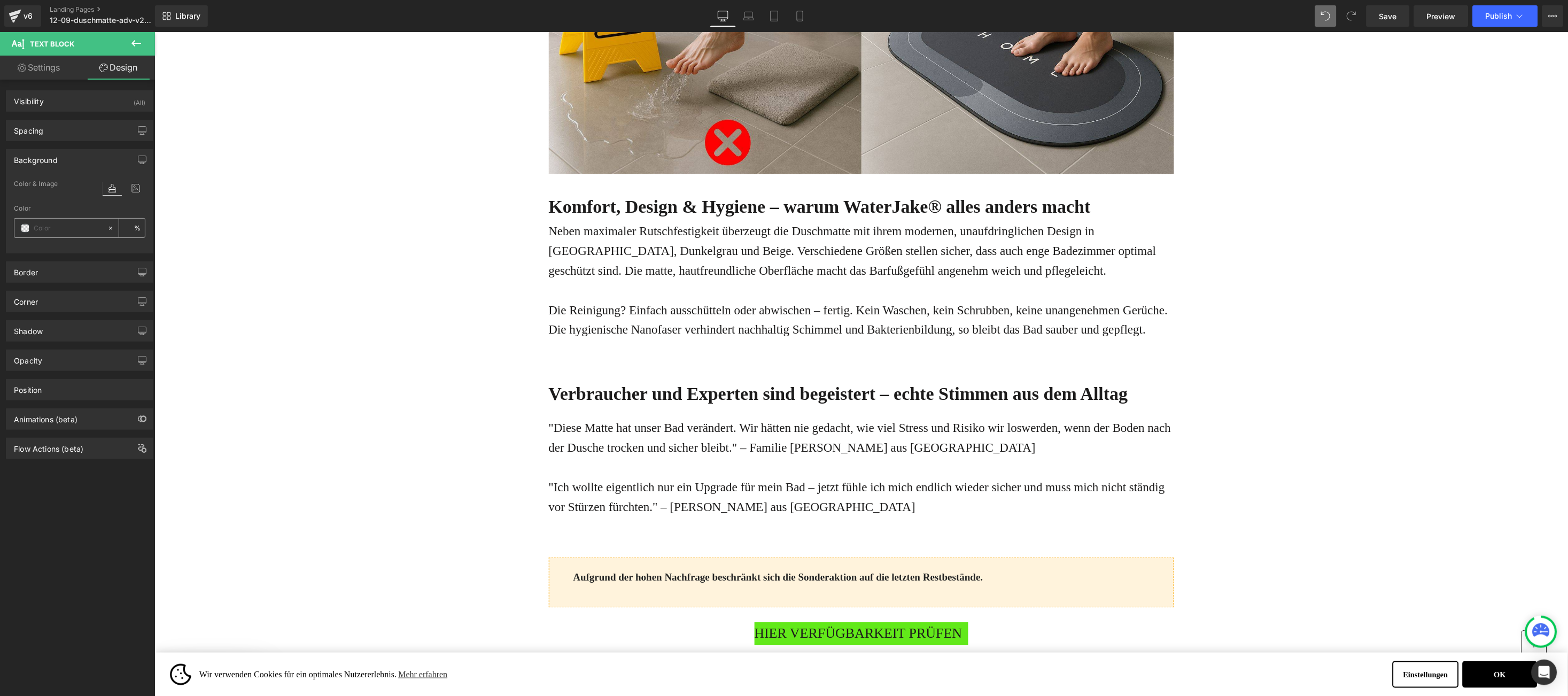
type input "transparent"
type input "0"
click at [19, 224] on div "transparent" at bounding box center [60, 228] width 92 height 19
click at [19, 229] on div "transparent" at bounding box center [60, 228] width 92 height 19
click at [29, 231] on span at bounding box center [25, 228] width 8 height 8
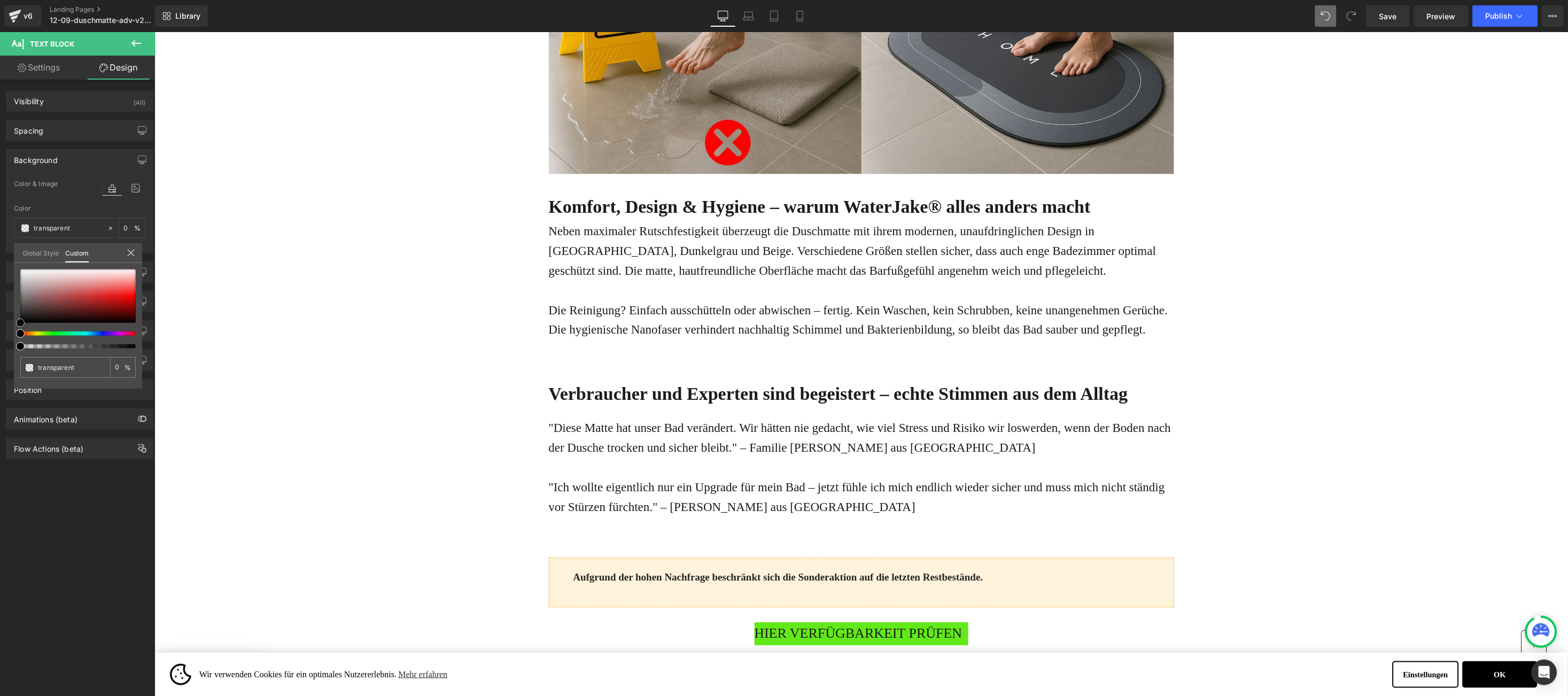
click at [21, 273] on div at bounding box center [78, 296] width 116 height 54
type input "#efefef"
type input "100"
type input "#efefef"
type input "100"
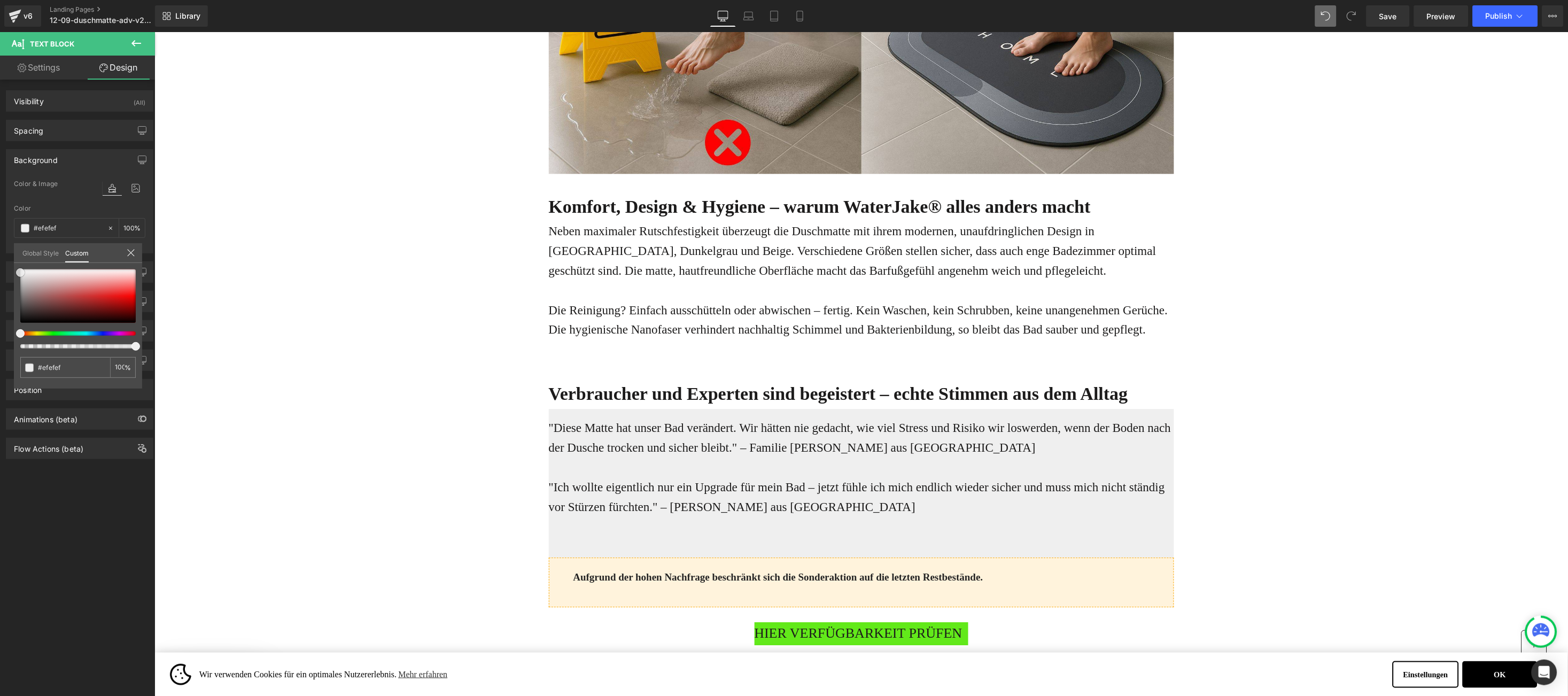
type input "#f2f2f2"
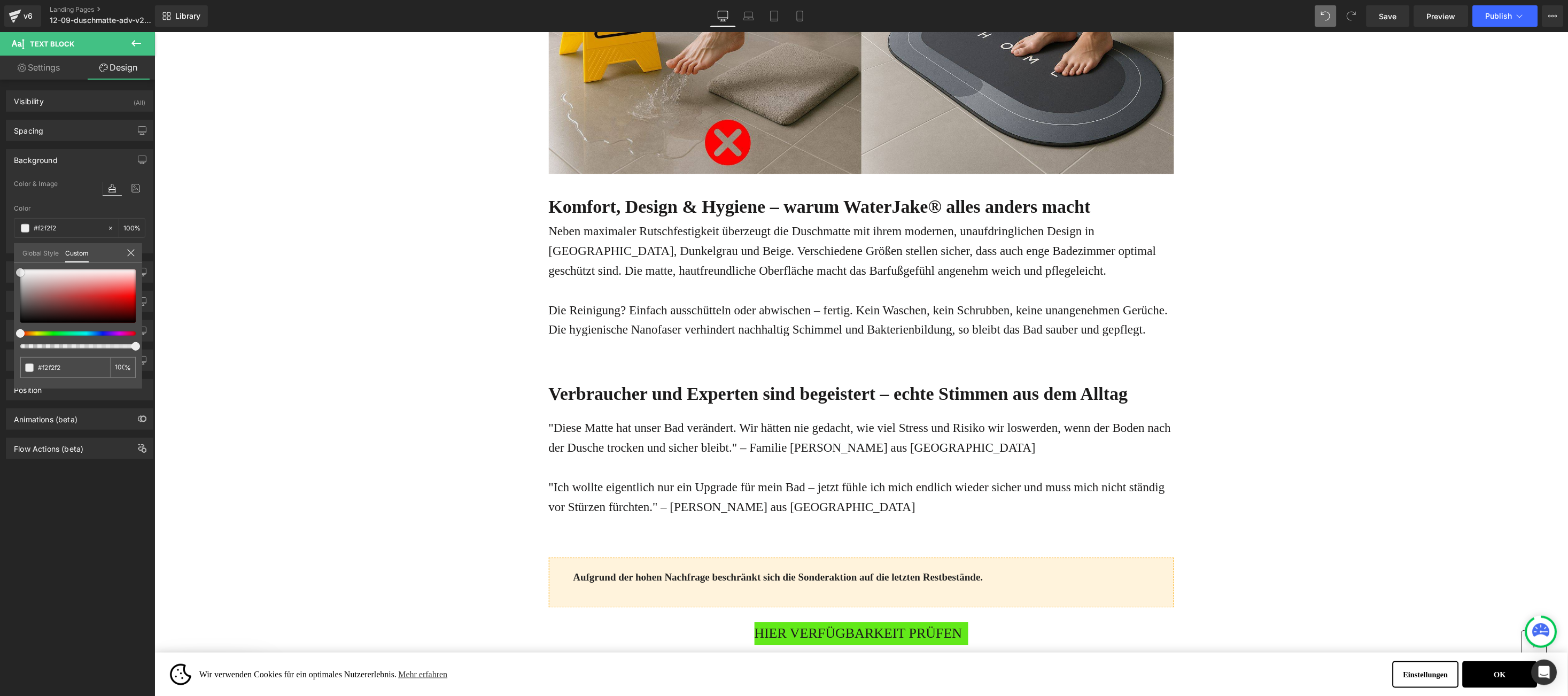
type input "#ffffff"
type input "#faf9f9"
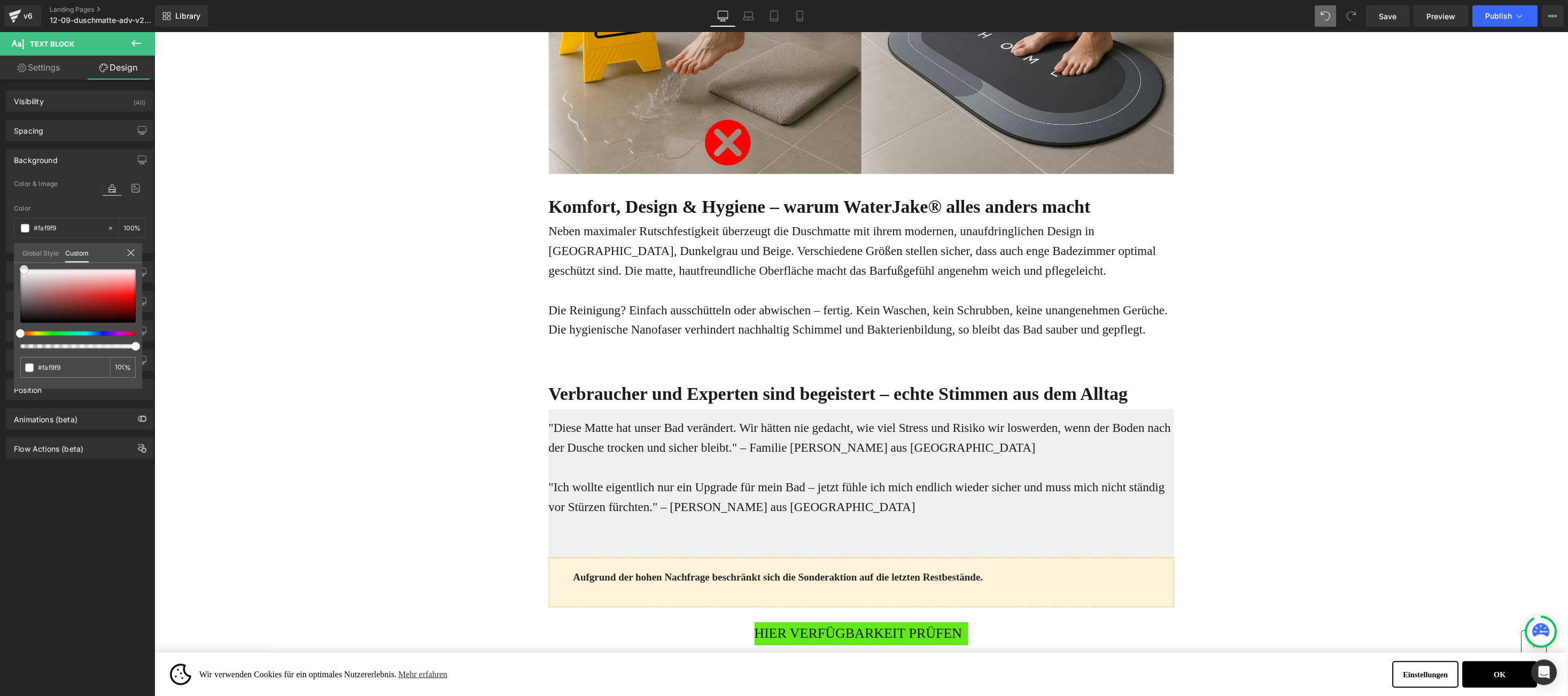
type input "#f0efef"
type input "#efefef"
type input "#f2f2f2"
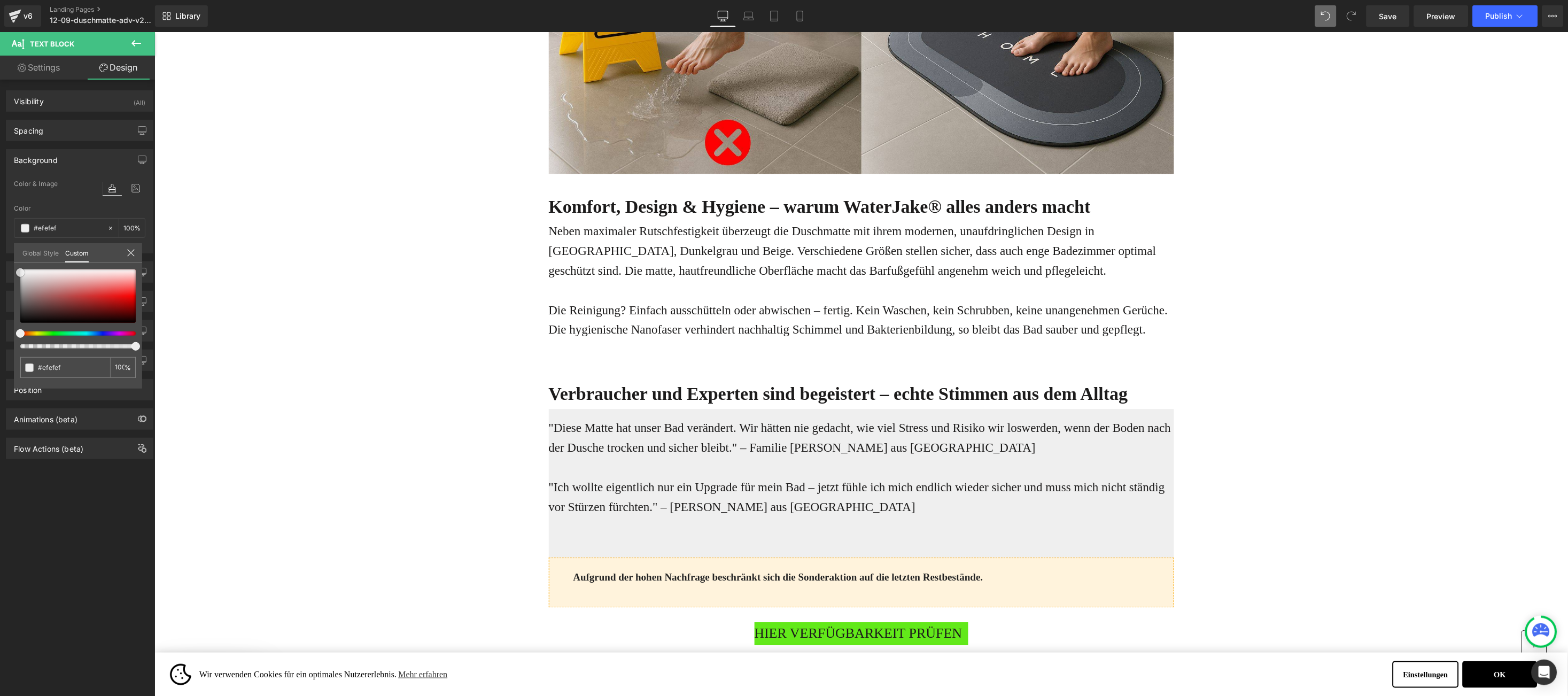
type input "#f2f2f2"
type input "#f9f9f9"
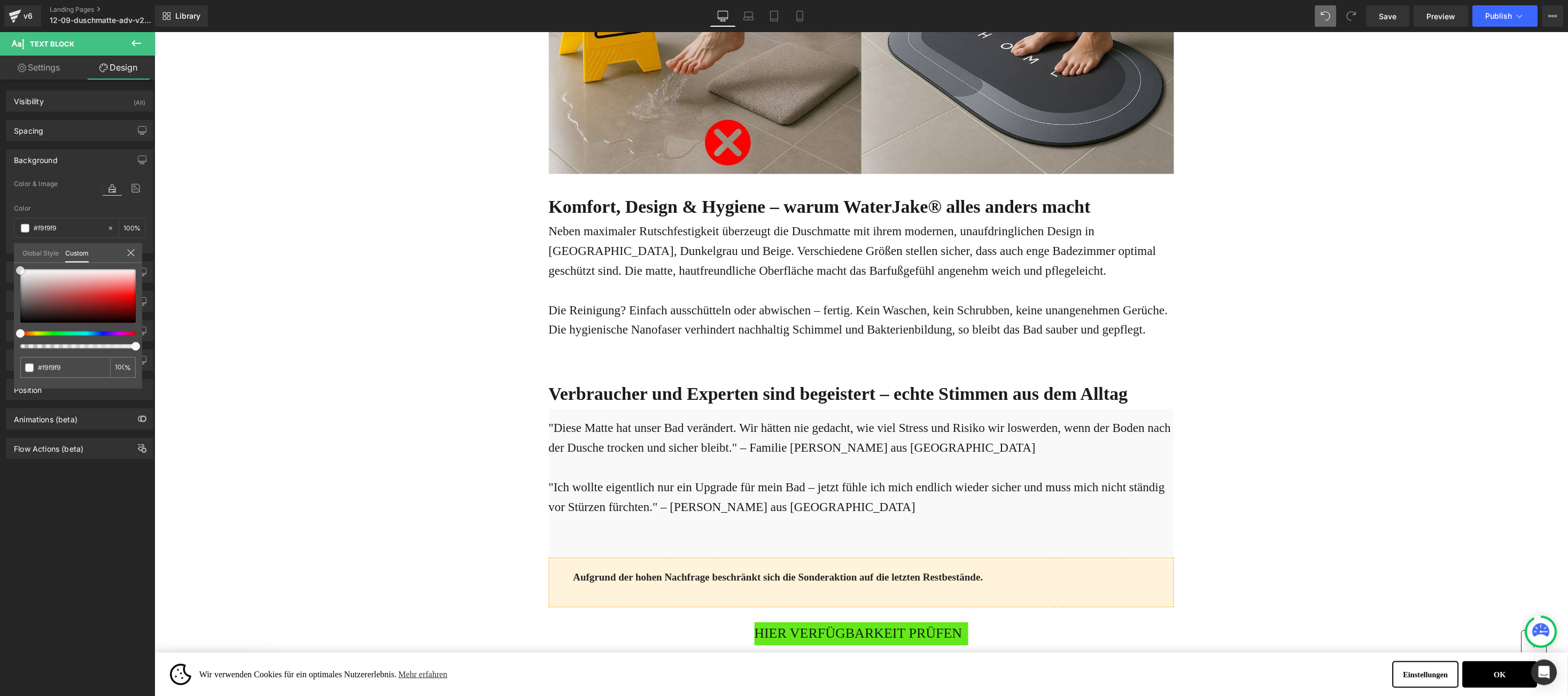
click at [19, 269] on span at bounding box center [20, 270] width 8 height 8
click at [380, 288] on body "Wir verwenden Cookies für ein optimales Nutzererlebnis. Mehr erfahren Einstellu…" at bounding box center [861, 393] width 1414 height 5852
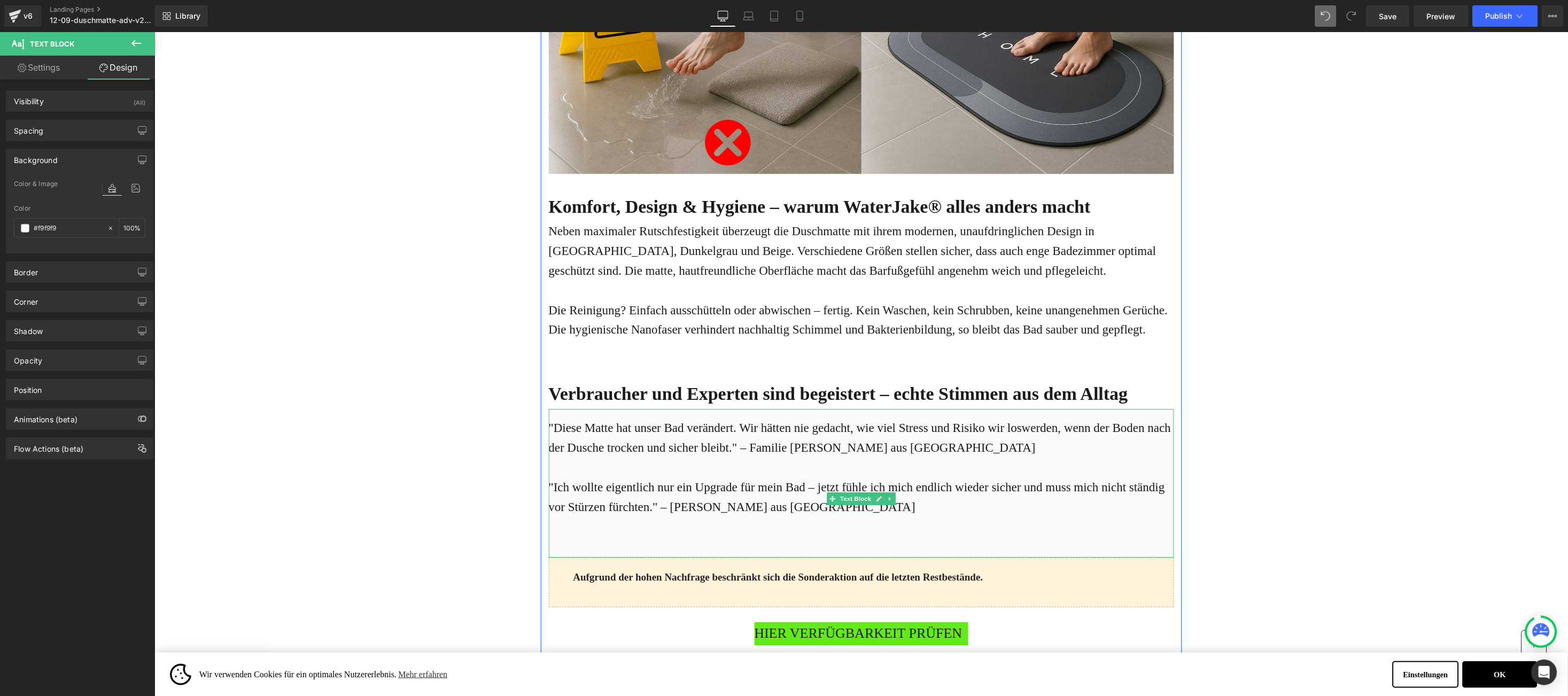
click at [554, 418] on p ""Diese Matte hat unser Bad verändert. Wir hätten nie gedacht, wie viel Stress u…" at bounding box center [861, 438] width 625 height 39
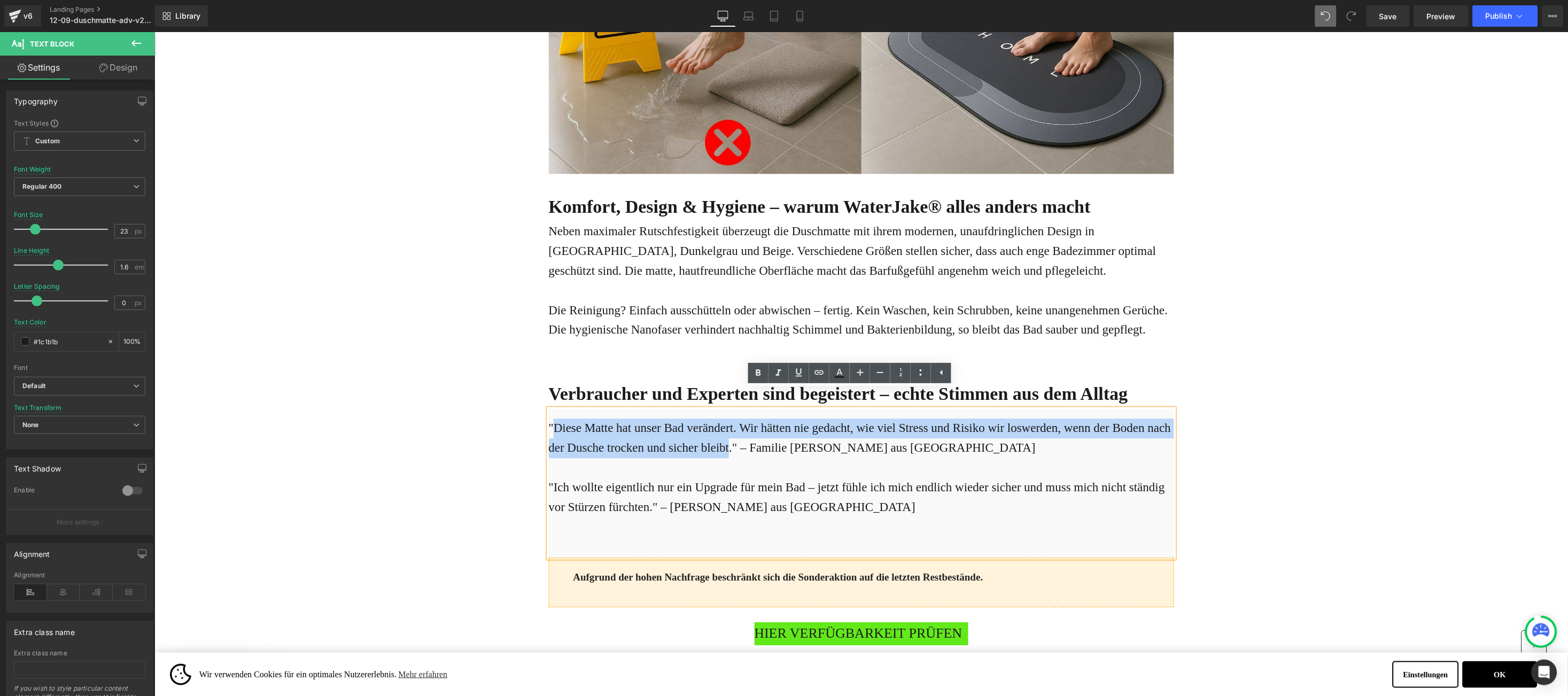
drag, startPoint x: 554, startPoint y: 404, endPoint x: 691, endPoint y: 433, distance: 140.0
click at [691, 433] on p ""Diese Matte hat unser Bad verändert. Wir hätten nie gedacht, wie viel Stress u…" at bounding box center [861, 438] width 625 height 39
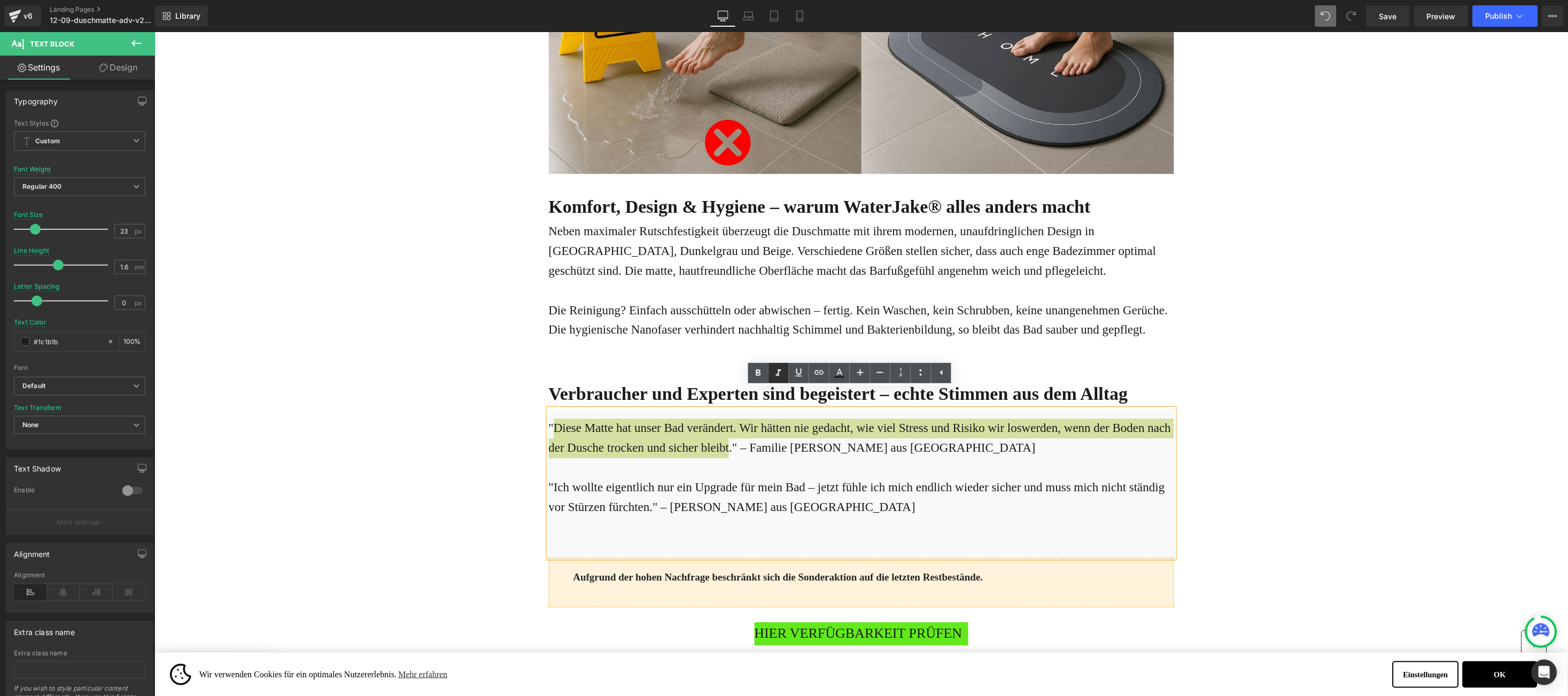
click at [778, 373] on icon at bounding box center [778, 373] width 13 height 13
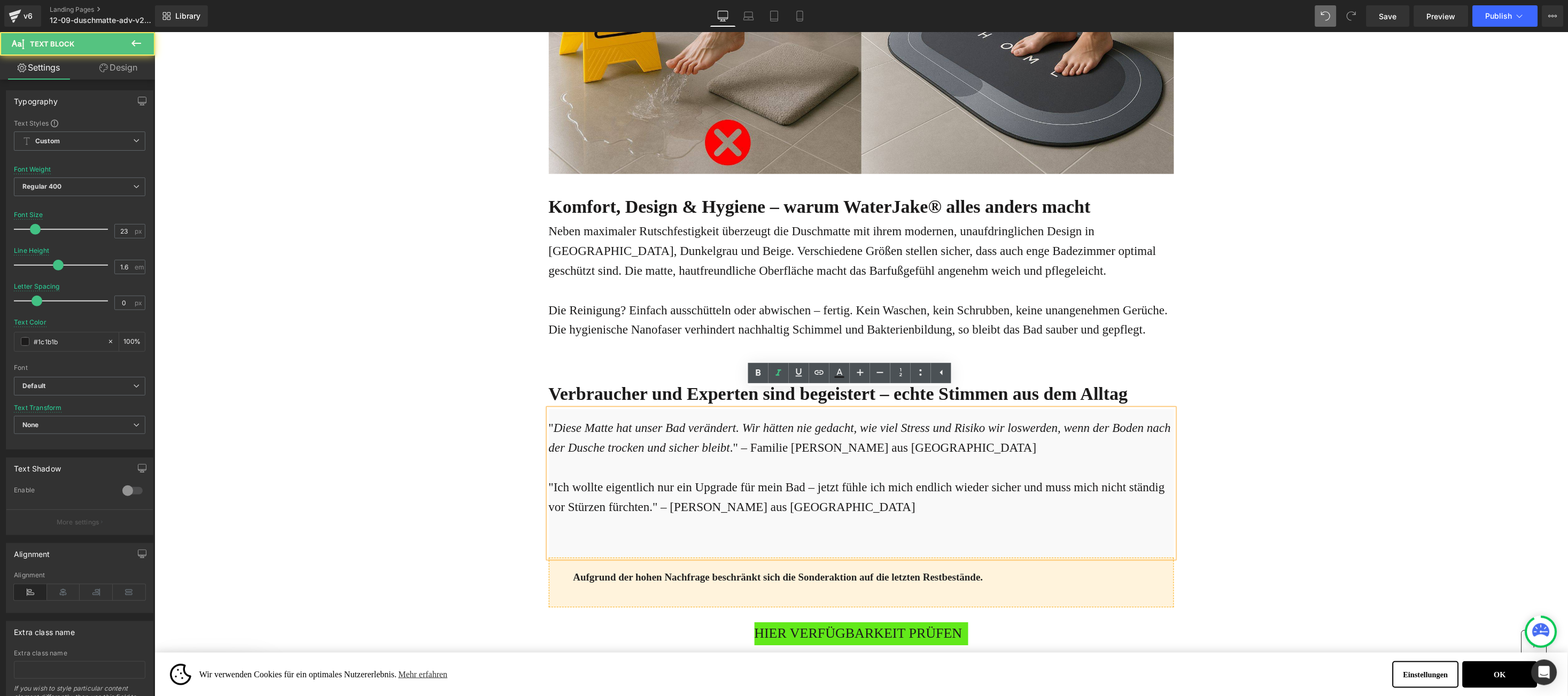
click at [554, 477] on p ""Ich wollte eigentlich nur ein Upgrade für mein Bad – jetzt fühle ich mich endl…" at bounding box center [861, 497] width 625 height 39
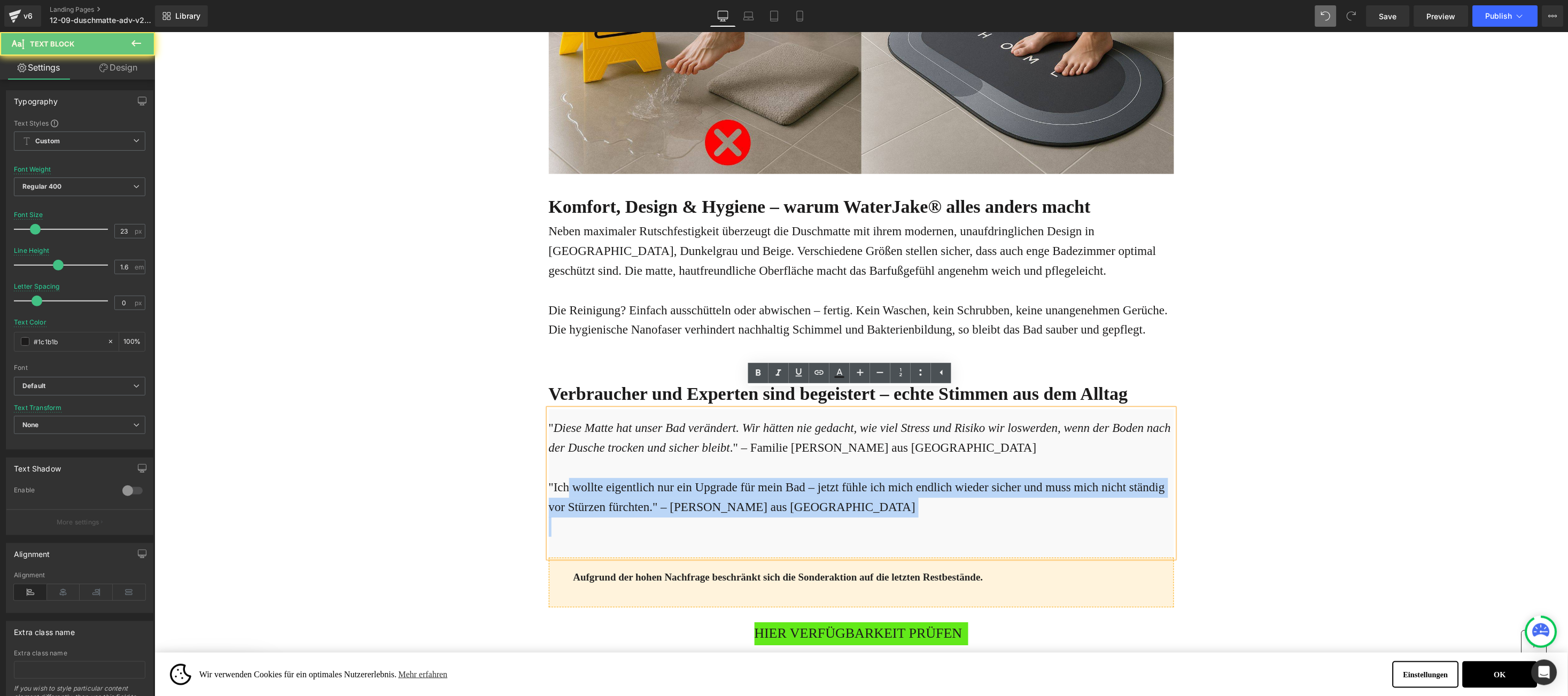
drag, startPoint x: 554, startPoint y: 466, endPoint x: 639, endPoint y: 498, distance: 90.8
click at [639, 498] on div "" Diese Matte hat unser Bad verändert. Wir hätten nie gedacht, wie viel Stress …" at bounding box center [861, 482] width 625 height 149
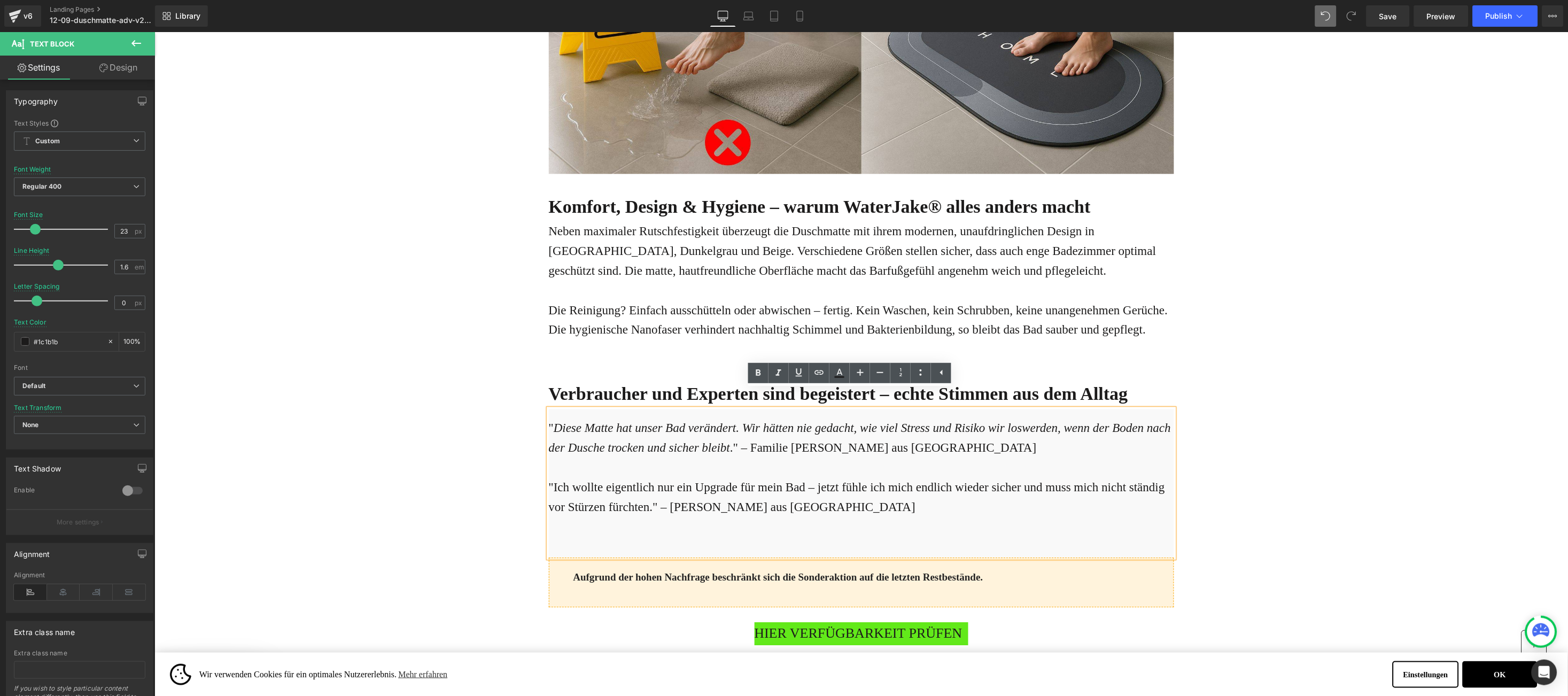
click at [548, 477] on p ""Ich wollte eigentlich nur ein Upgrade für mein Bad – jetzt fühle ich mich endl…" at bounding box center [861, 497] width 625 height 39
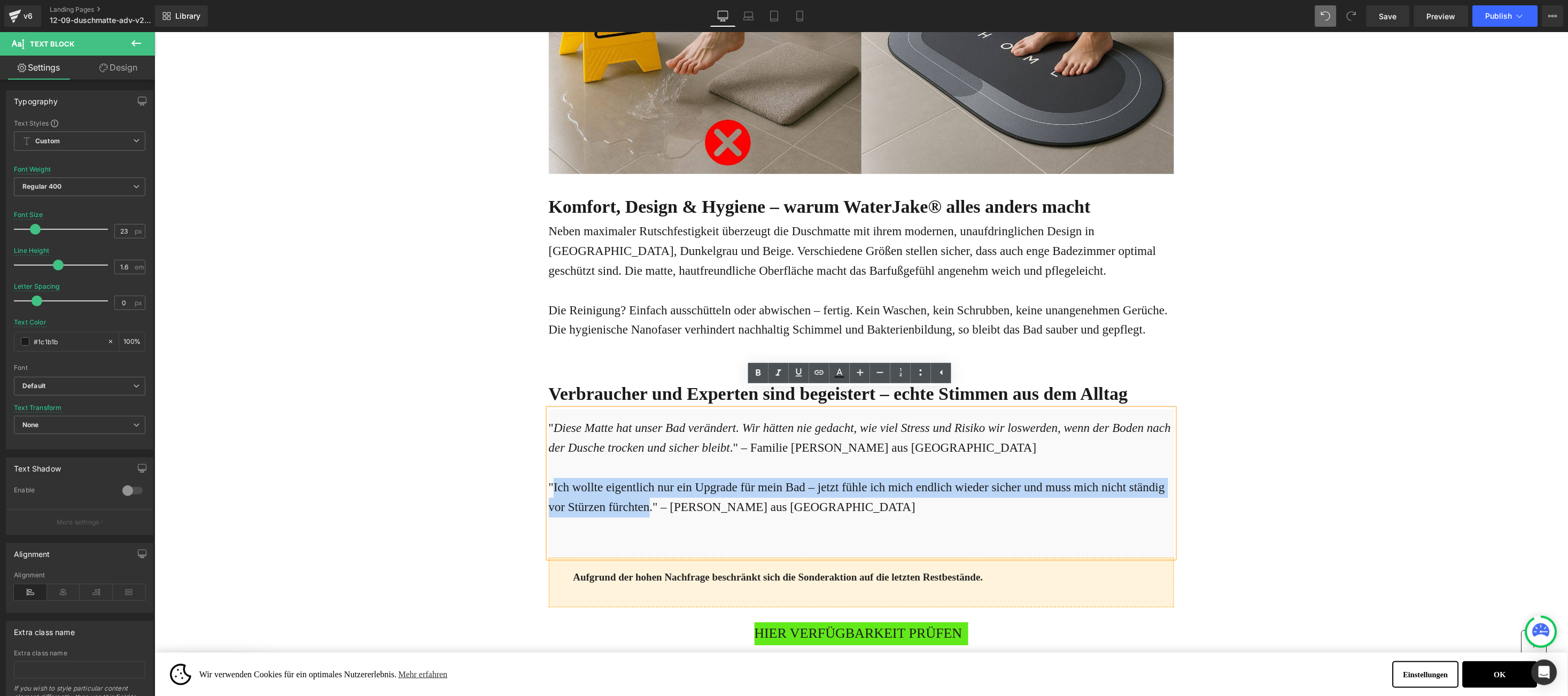
drag, startPoint x: 544, startPoint y: 464, endPoint x: 605, endPoint y: 485, distance: 64.5
click at [605, 485] on p ""Ich wollte eigentlich nur ein Upgrade für mein Bad – jetzt fühle ich mich endl…" at bounding box center [861, 497] width 625 height 39
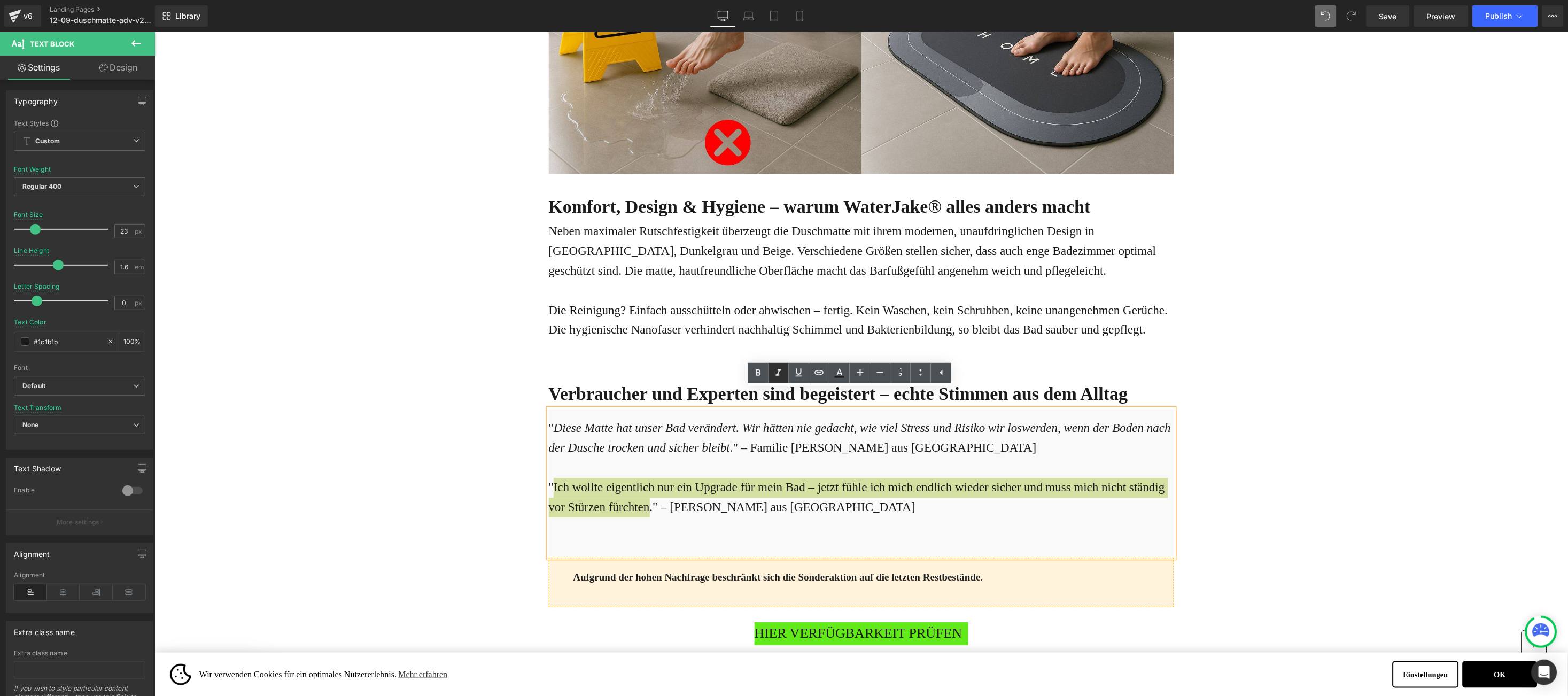
click at [773, 373] on icon at bounding box center [778, 373] width 13 height 13
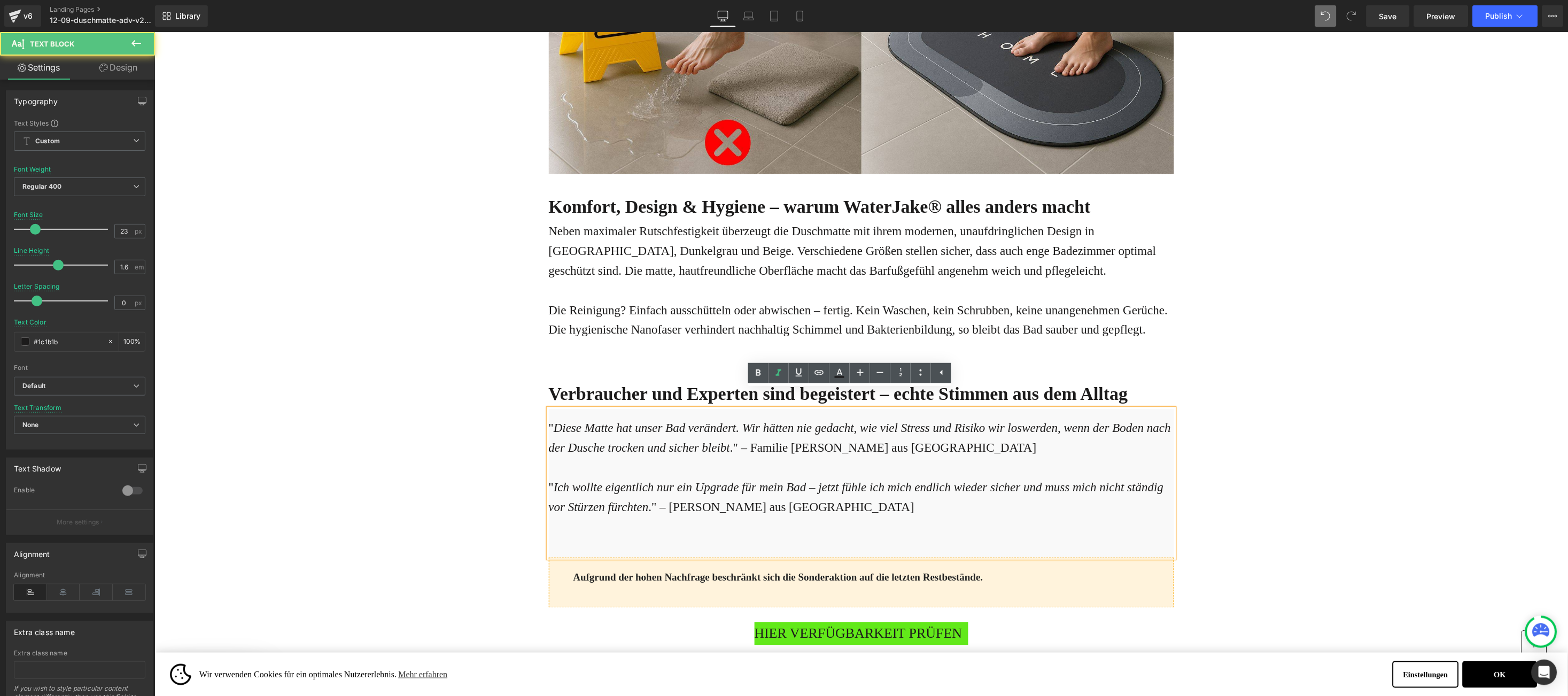
click at [923, 482] on p "" Ich wollte eigentlich nur ein Upgrade für mein Bad – jetzt fühle ich mich end…" at bounding box center [861, 497] width 625 height 39
click at [1301, 427] on div "Online-Ratgeber Haus & Wohnen Heading Advertorial Text Block Row Row Gigantisch…" at bounding box center [861, 384] width 1414 height 5835
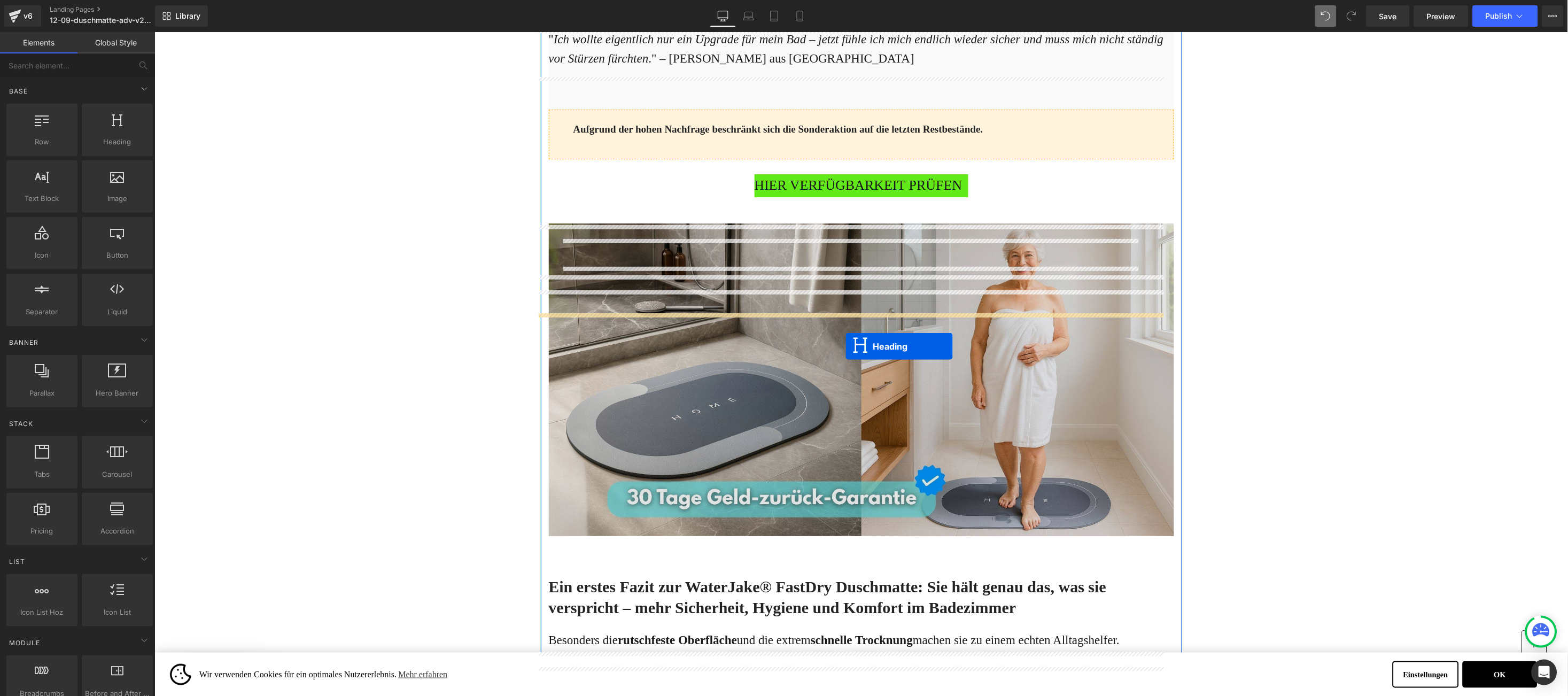
scroll to position [3185, 0]
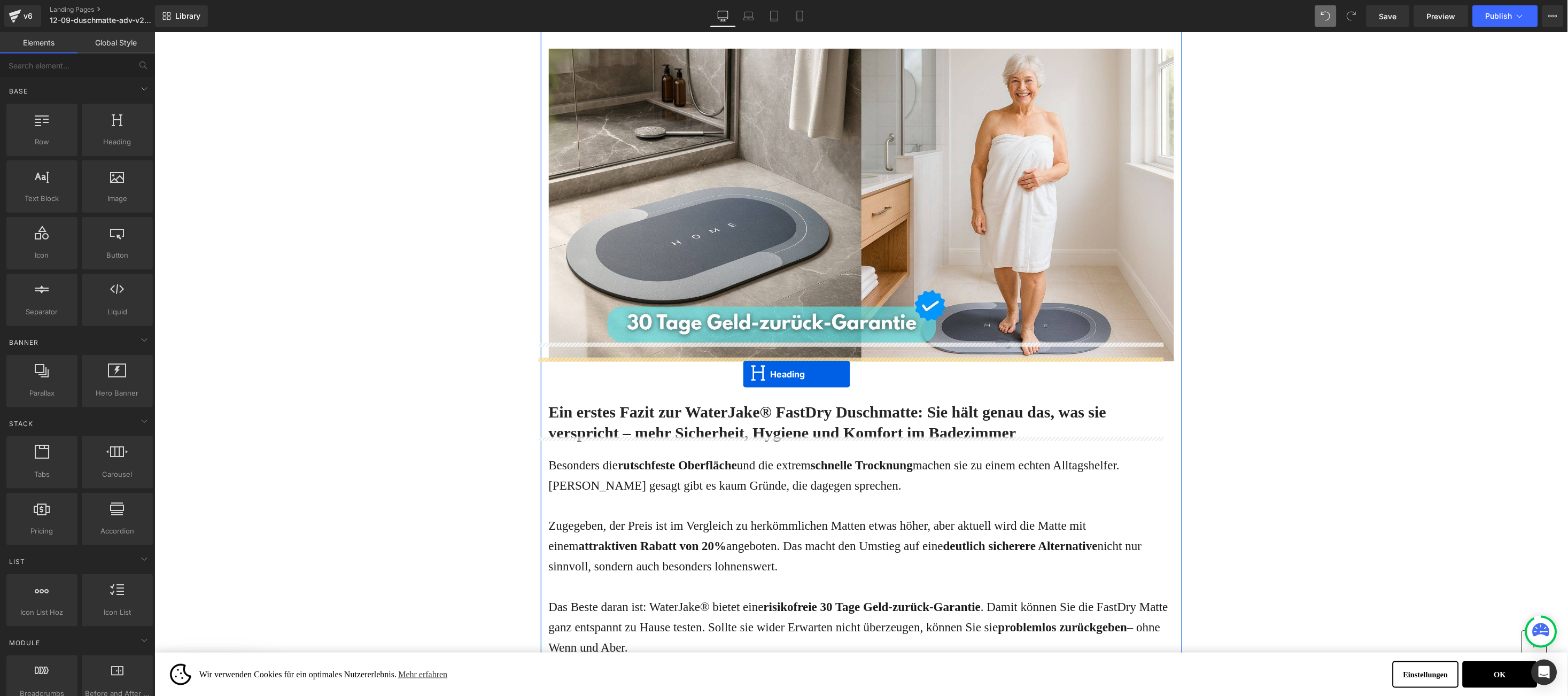
drag, startPoint x: 819, startPoint y: 339, endPoint x: 742, endPoint y: 374, distance: 84.6
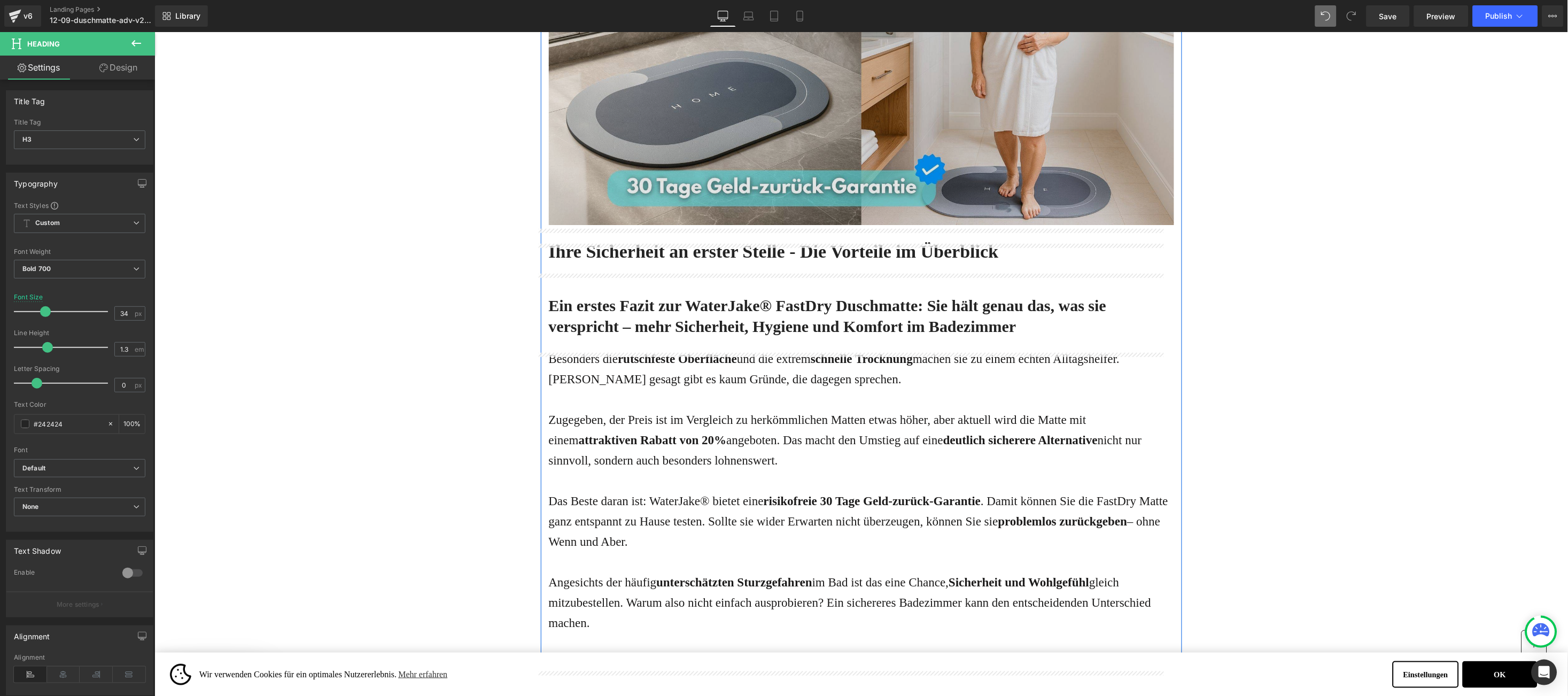
scroll to position [3023, 0]
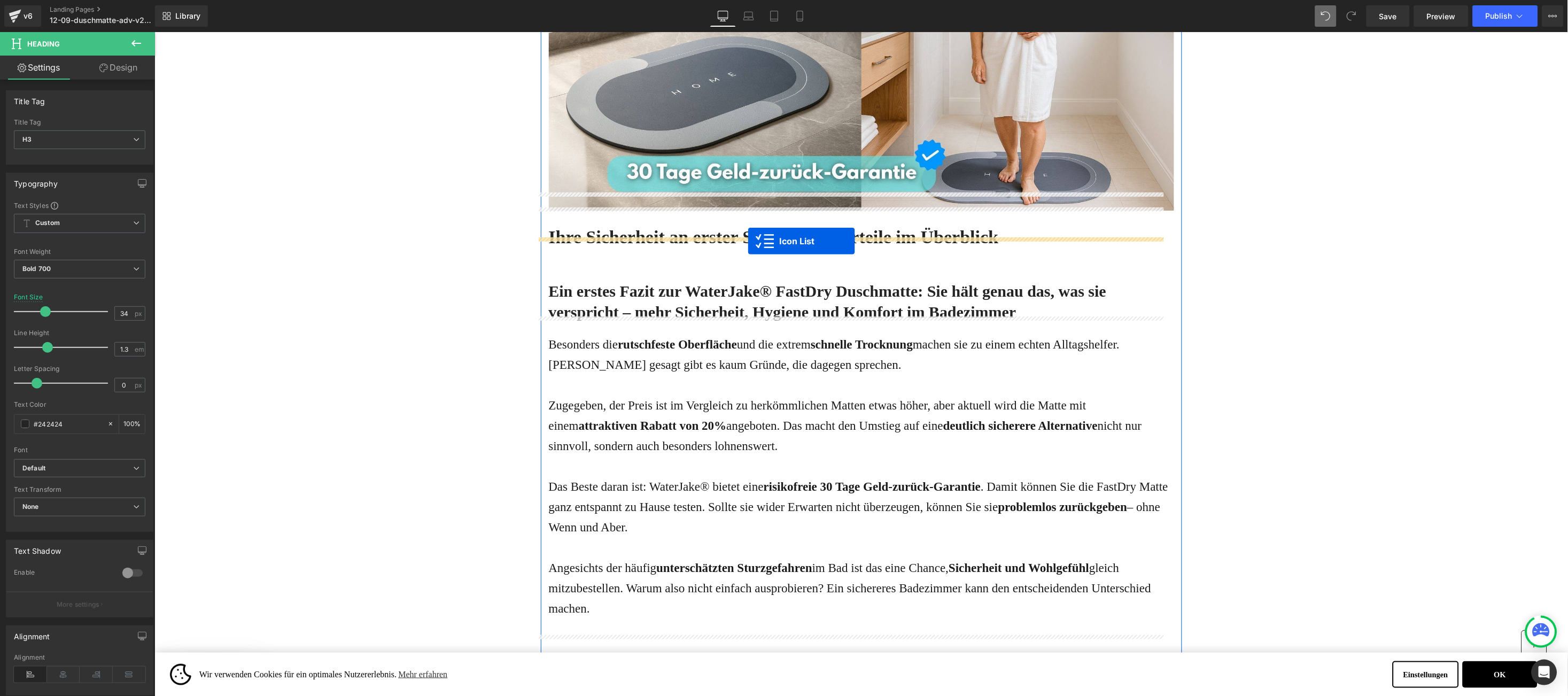
drag, startPoint x: 825, startPoint y: 332, endPoint x: 747, endPoint y: 241, distance: 119.9
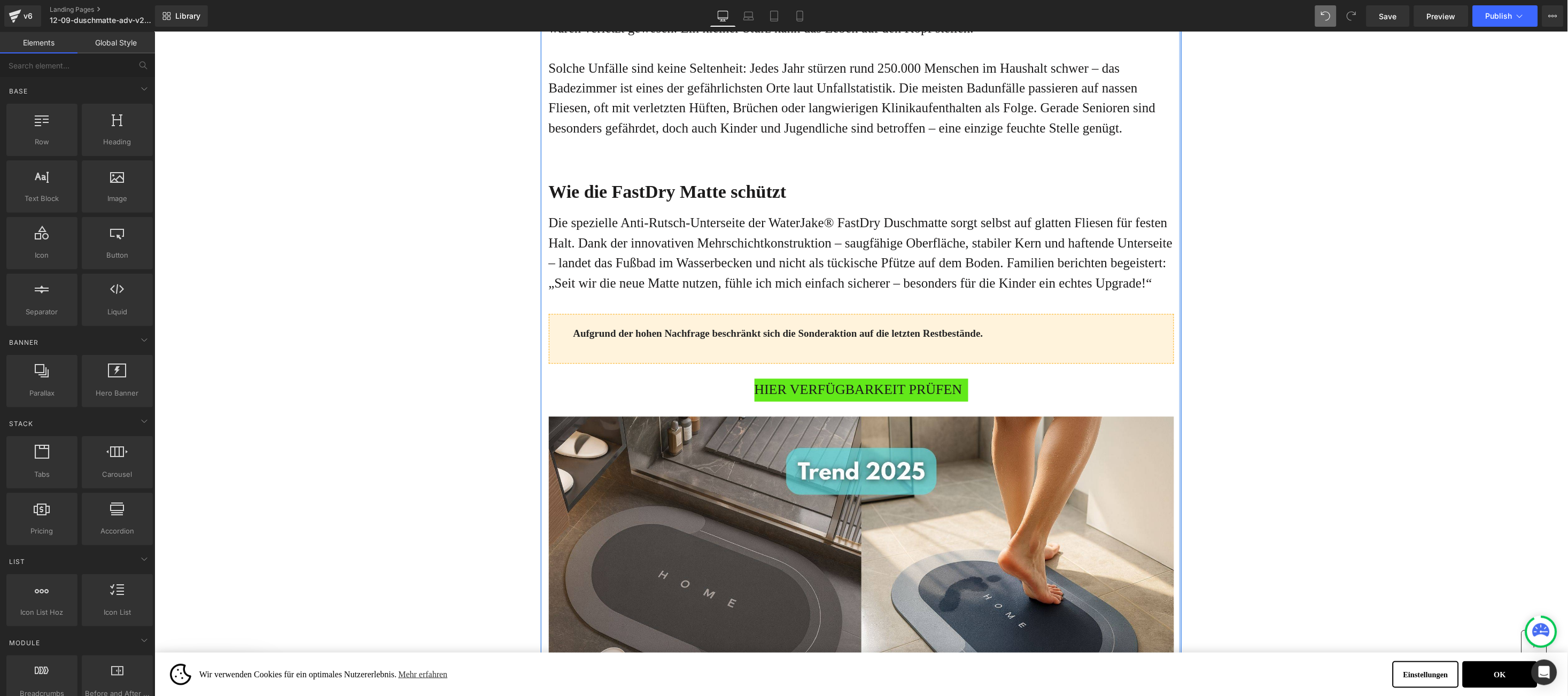
scroll to position [642, 0]
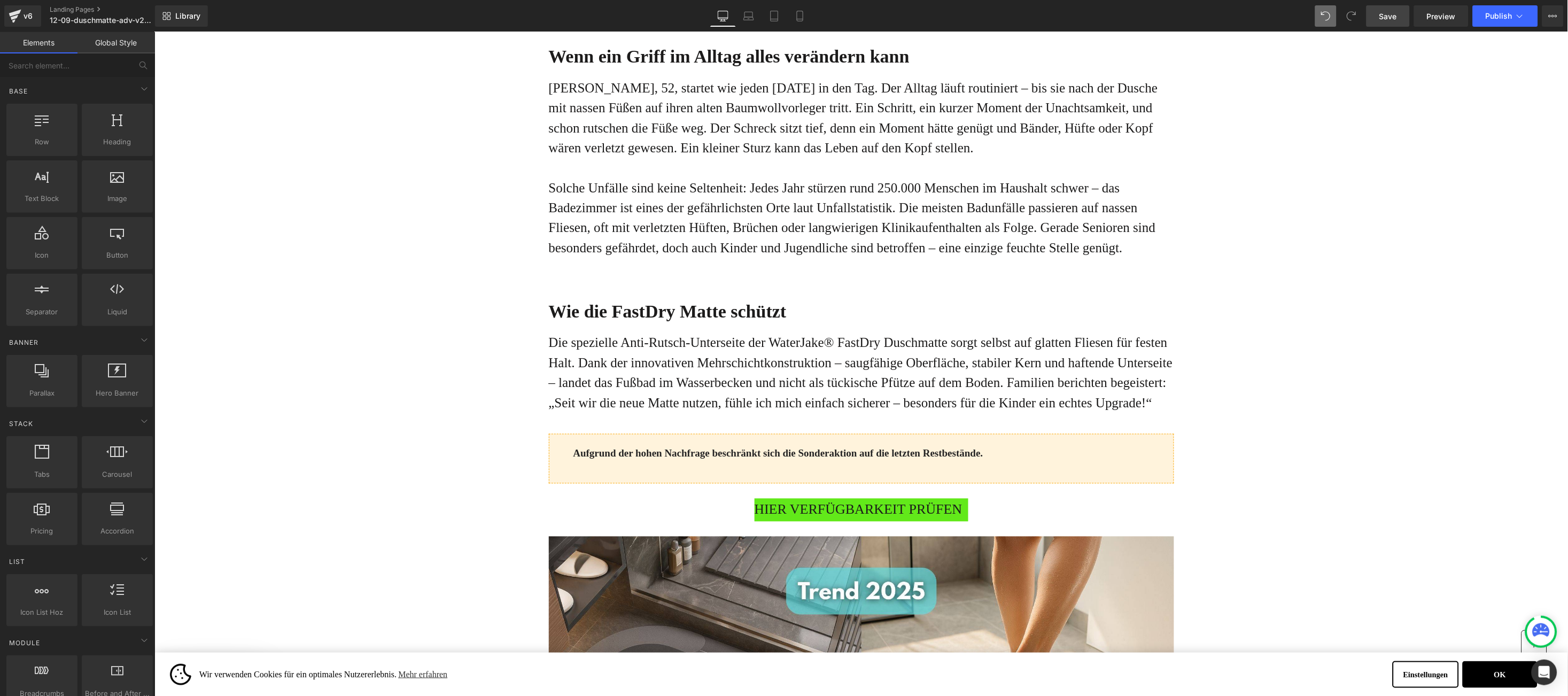
click at [1388, 11] on span "Save" at bounding box center [1388, 16] width 17 height 11
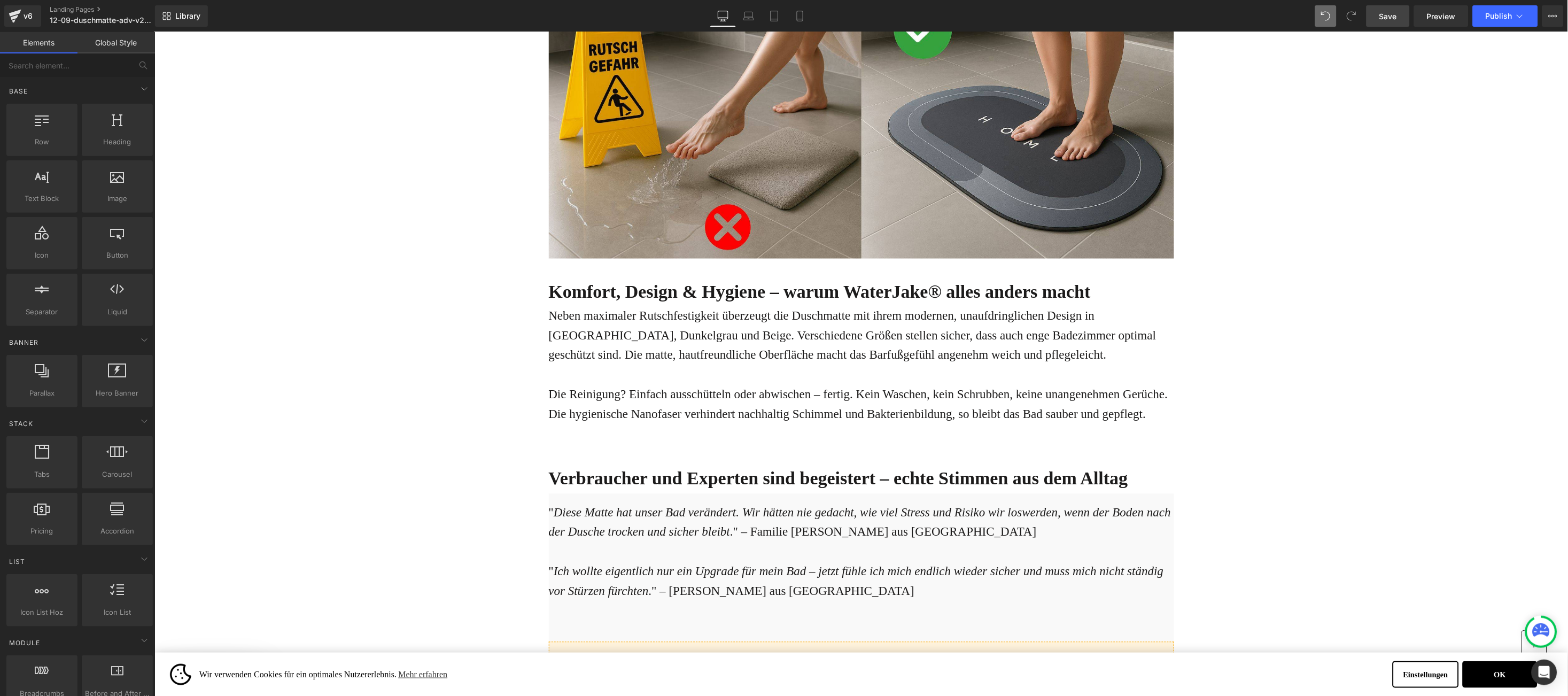
scroll to position [2244, 0]
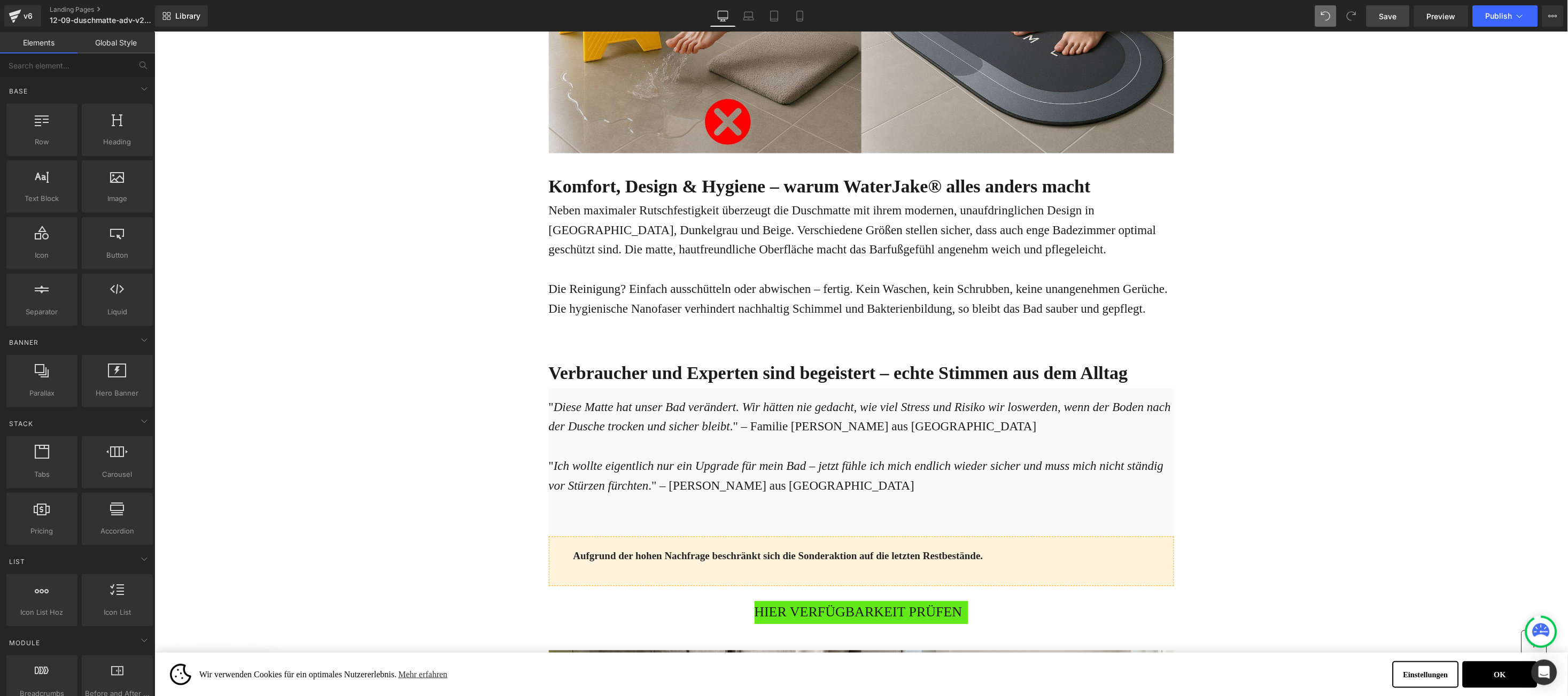
click at [332, 423] on div "Online-Ratgeber Haus & Wohnen Heading Advertorial Text Block Row Row Gigantisch…" at bounding box center [861, 705] width 1414 height 5835
click at [883, 361] on icon at bounding box center [886, 364] width 6 height 6
click at [875, 358] on link at bounding box center [880, 364] width 11 height 13
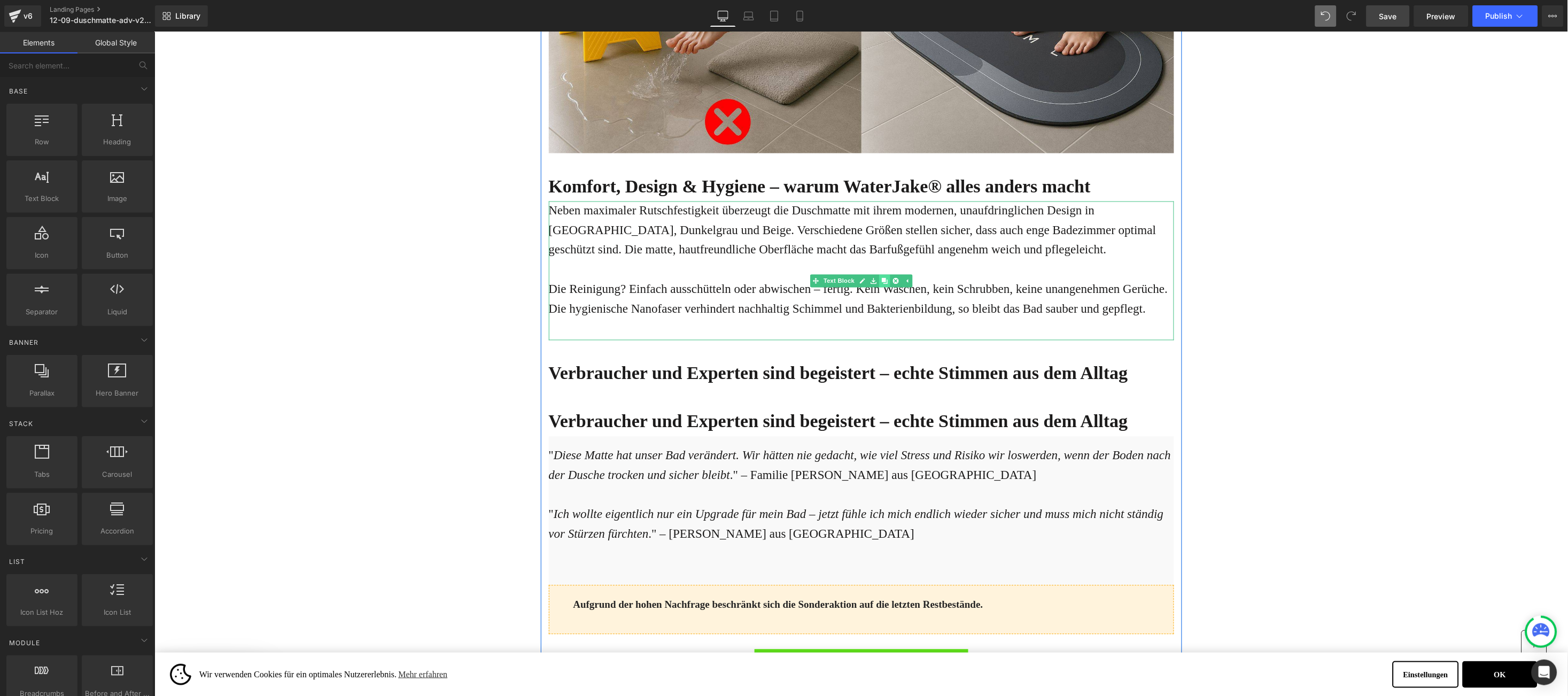
click at [881, 278] on icon at bounding box center [884, 281] width 6 height 6
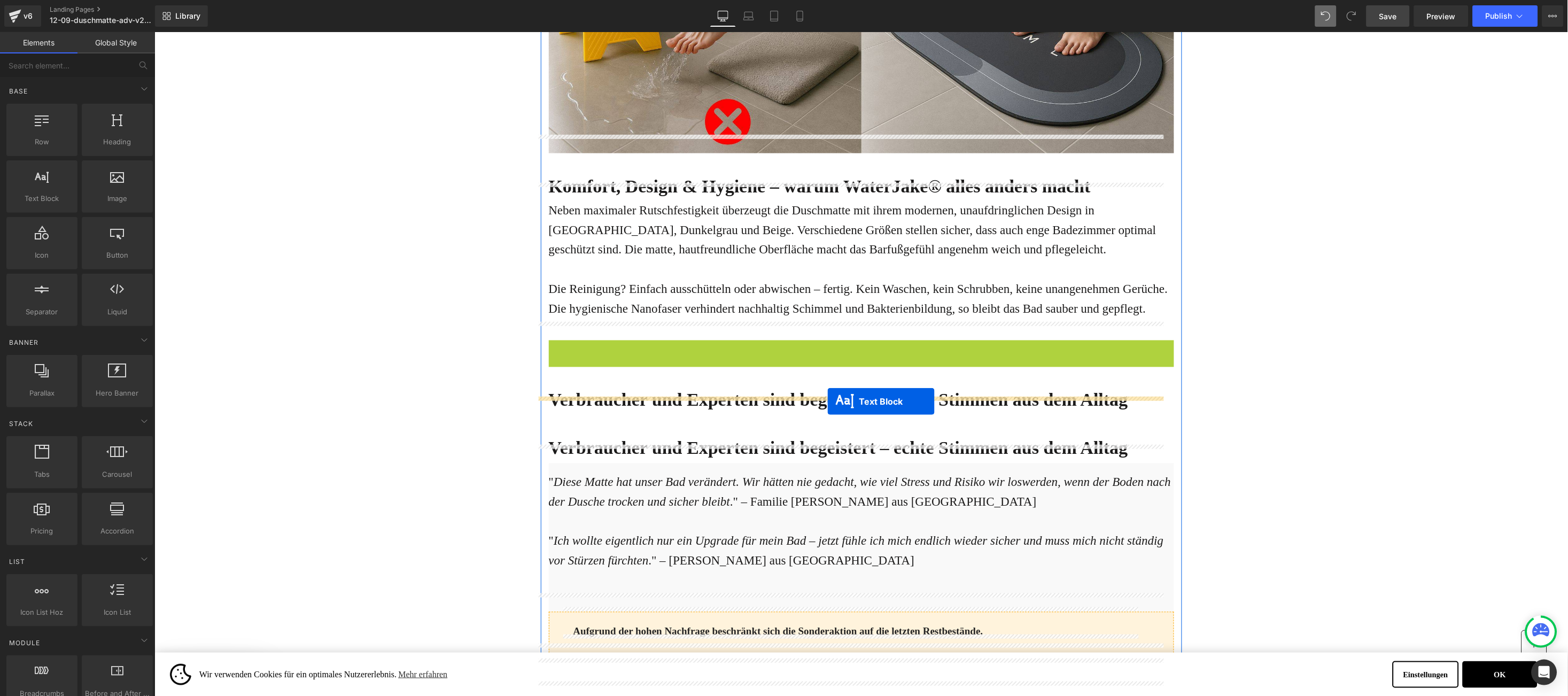
drag, startPoint x: 814, startPoint y: 446, endPoint x: 827, endPoint y: 401, distance: 46.8
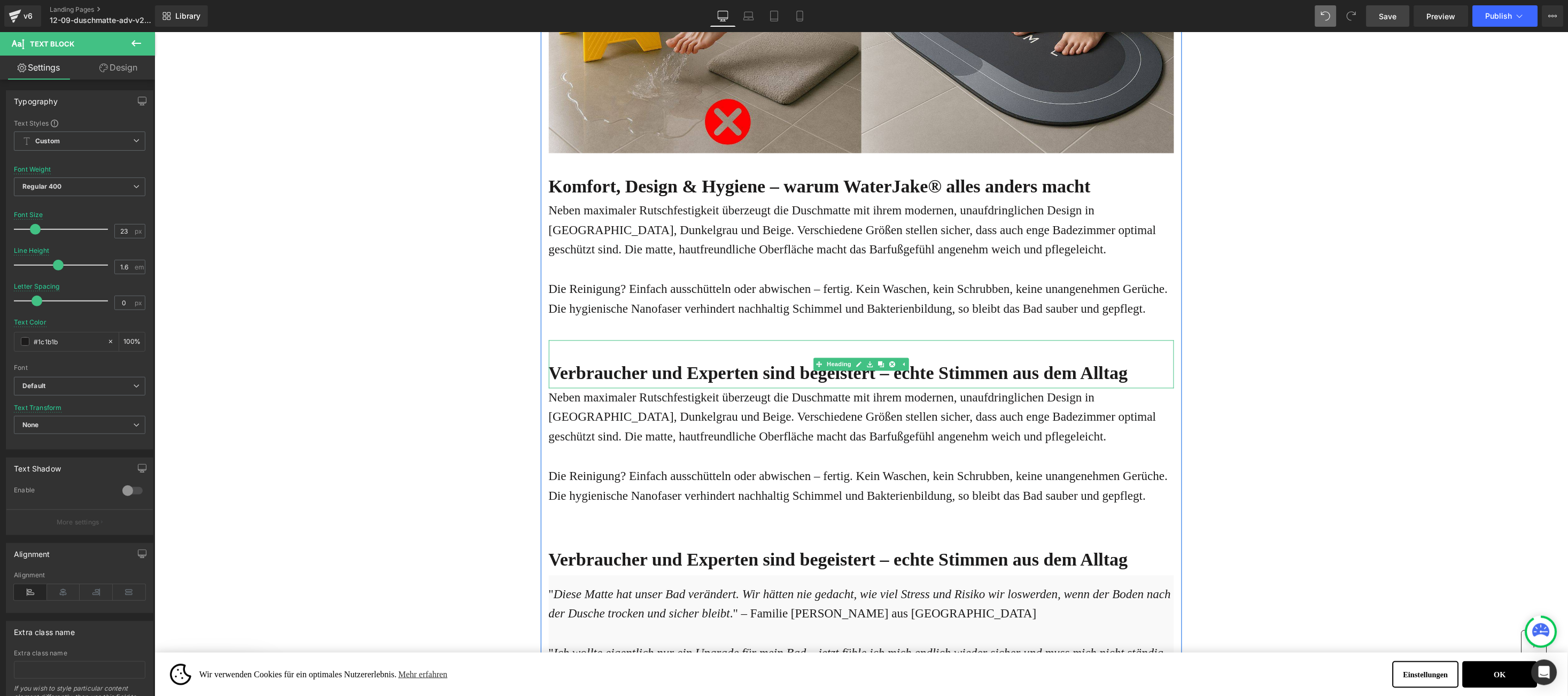
click at [587, 363] on b "Verbraucher und Experten sind begeistert – echte Stimmen aus dem Alltag" at bounding box center [838, 373] width 580 height 20
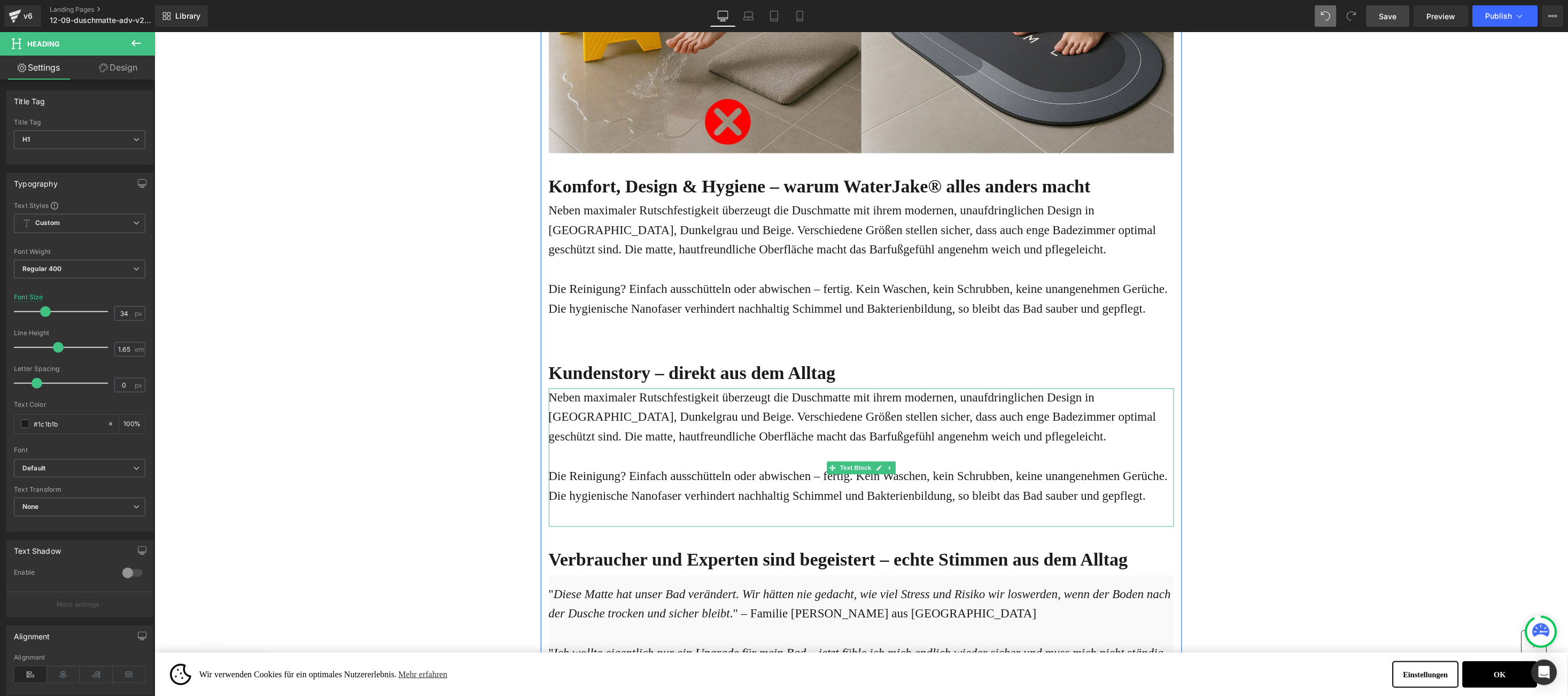
click at [559, 391] on span "Neben maximaler Rutschfestigkeit überzeugt die Duschmatte mit ihrem modernen, u…" at bounding box center [852, 417] width 608 height 53
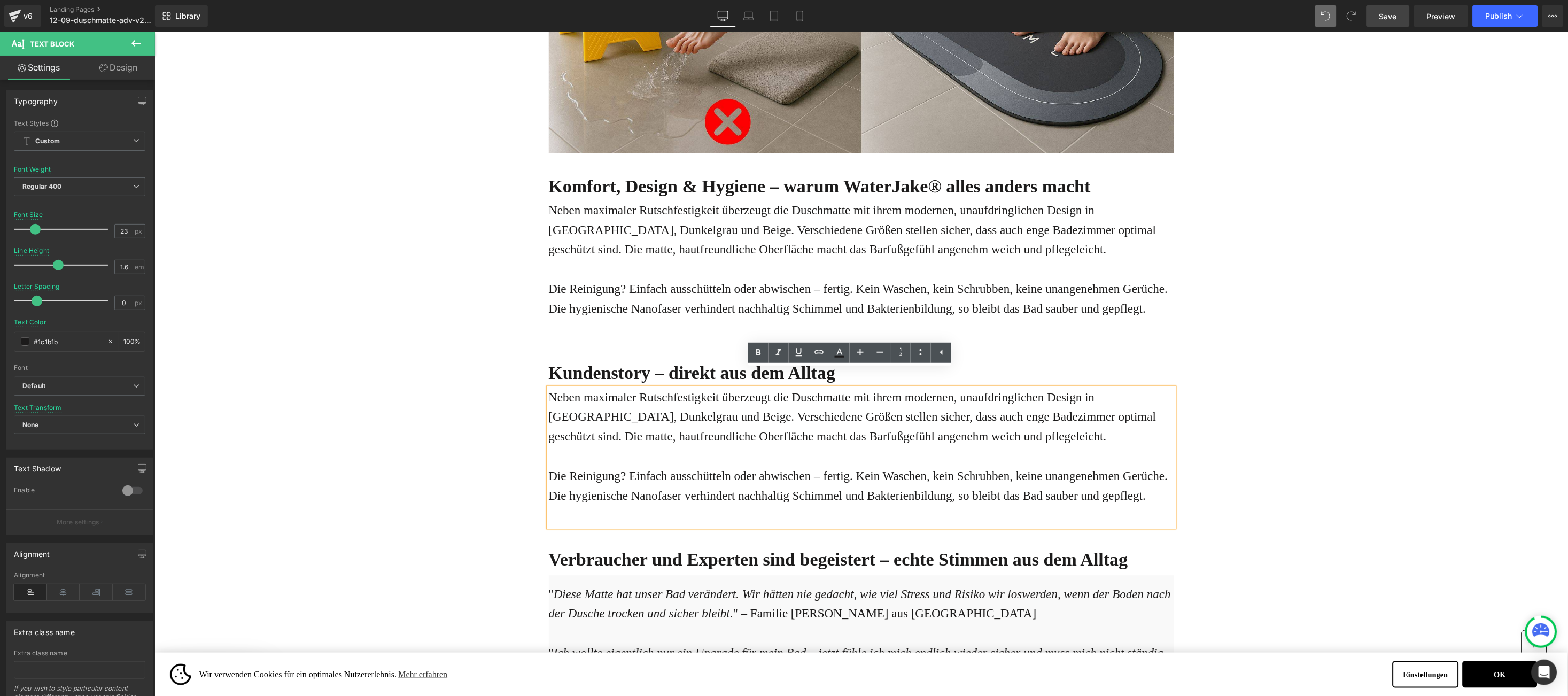
click at [559, 391] on span "Neben maximaler Rutschfestigkeit überzeugt die Duschmatte mit ihrem modernen, u…" at bounding box center [852, 417] width 608 height 53
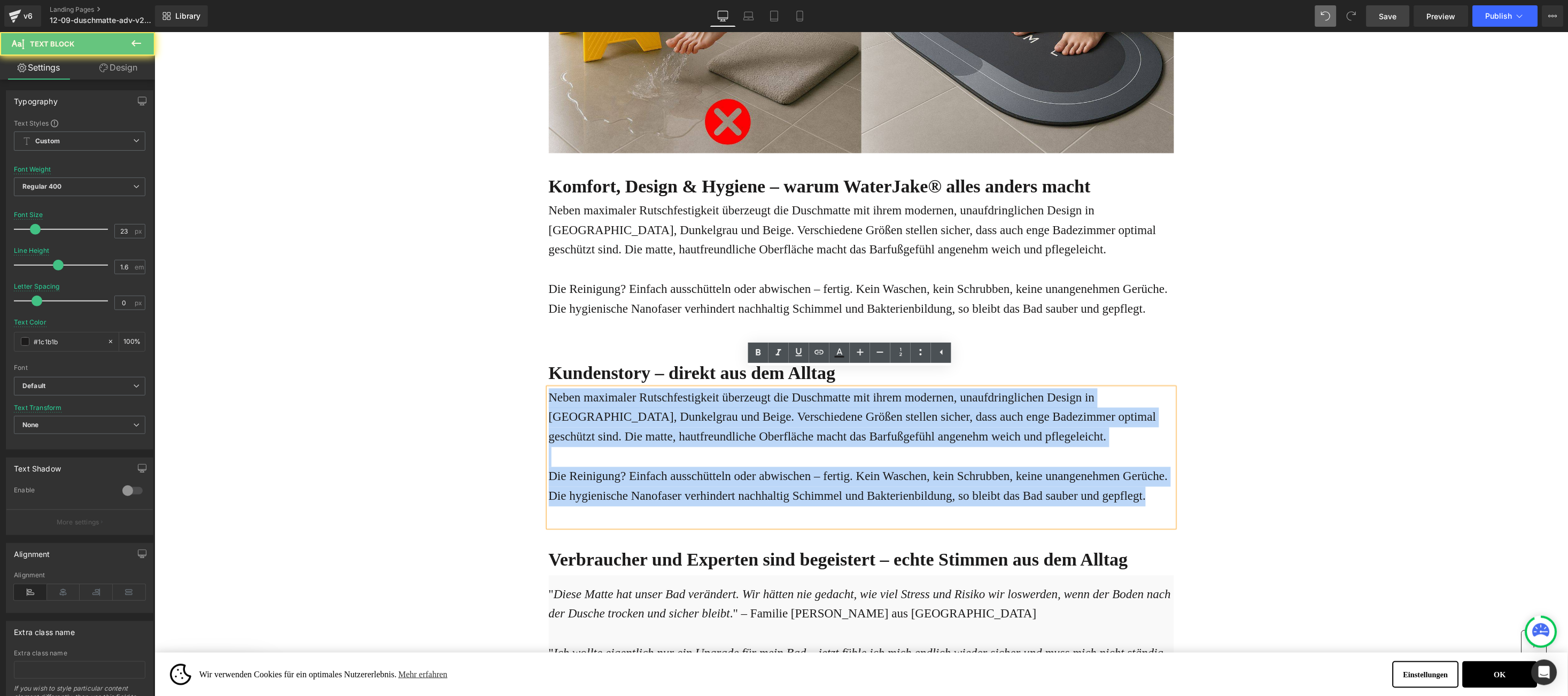
drag, startPoint x: 559, startPoint y: 378, endPoint x: 1147, endPoint y: 476, distance: 596.1
click at [1147, 476] on div "Neben maximaler Rutschfestigkeit überzeugt die Duschmatte mit ihrem modernen, u…" at bounding box center [861, 457] width 625 height 139
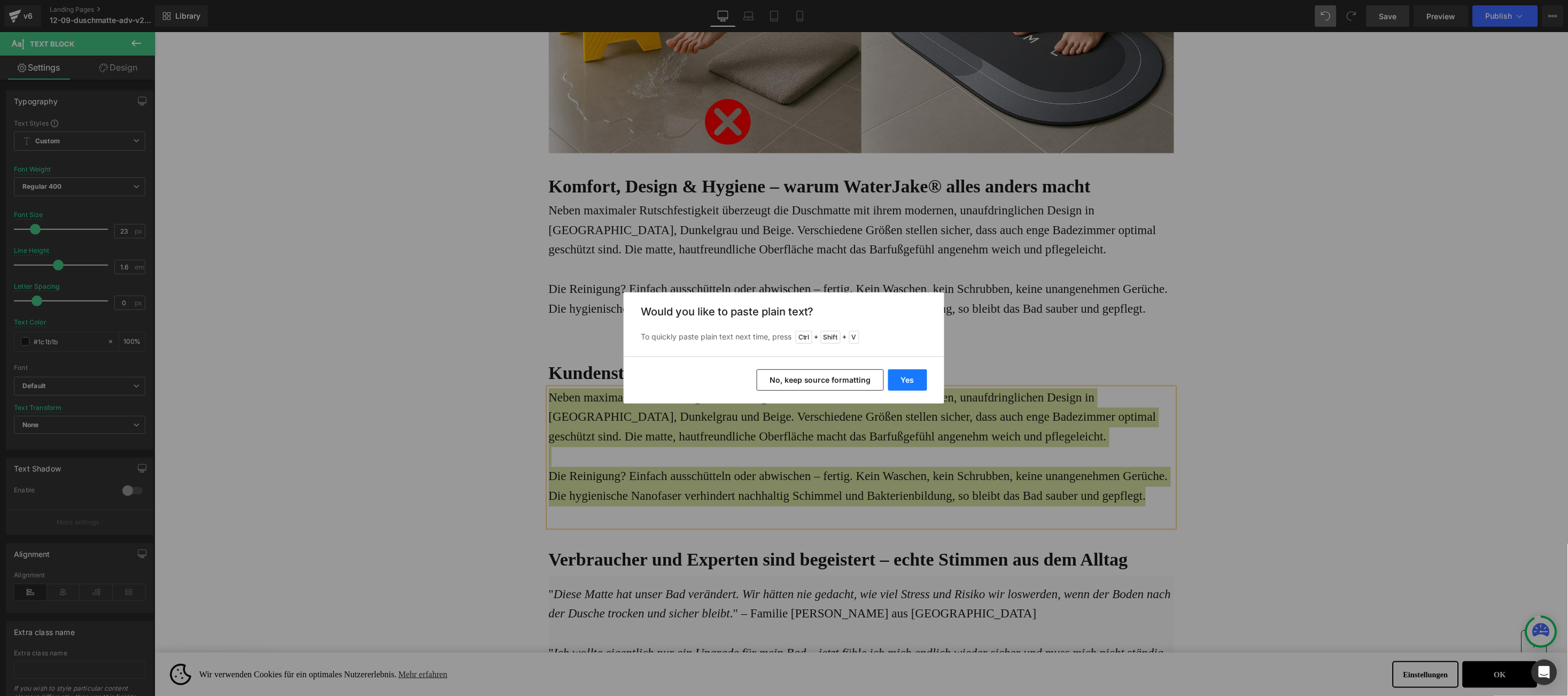
click at [923, 375] on button "Yes" at bounding box center [908, 380] width 39 height 21
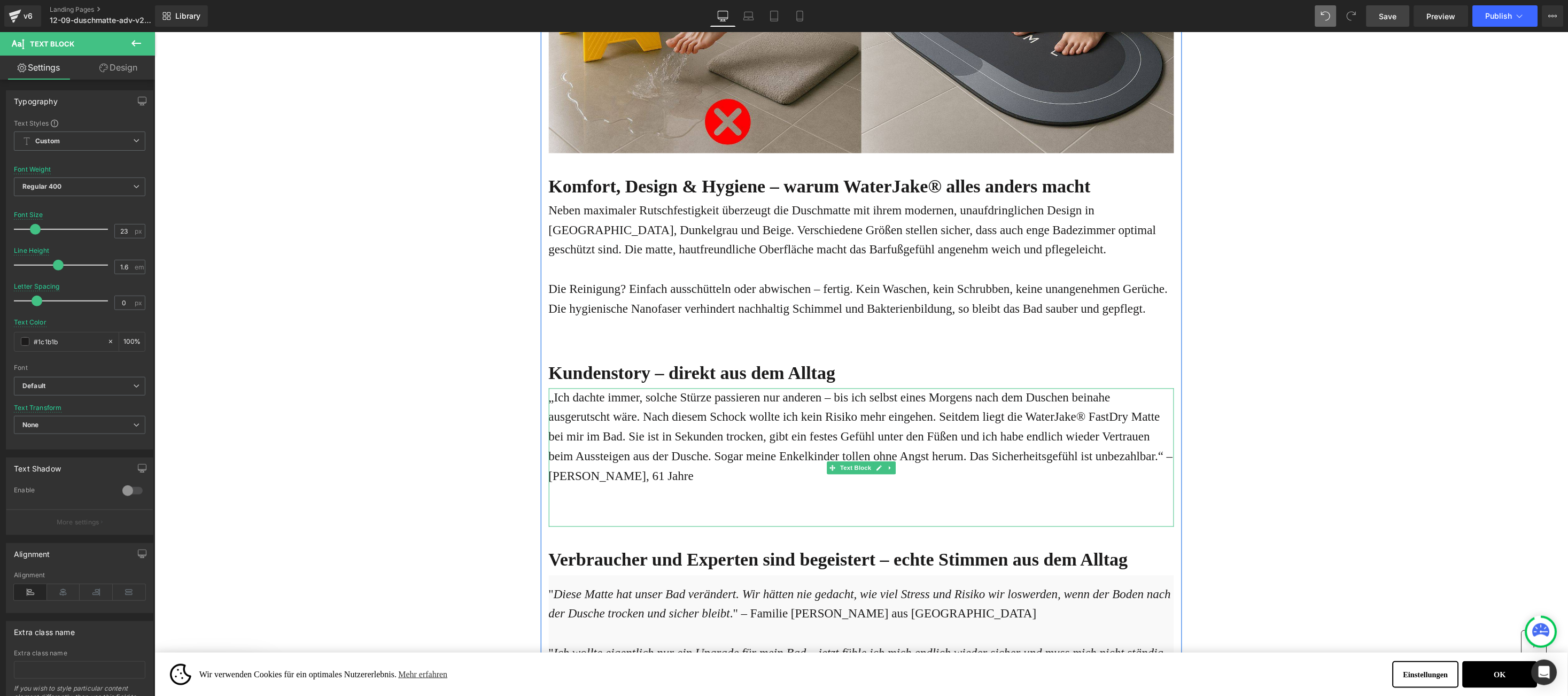
click at [565, 492] on div "„Ich dachte immer, solche Stürze passieren nur anderen – bis ich selbst eines M…" at bounding box center [861, 457] width 625 height 139
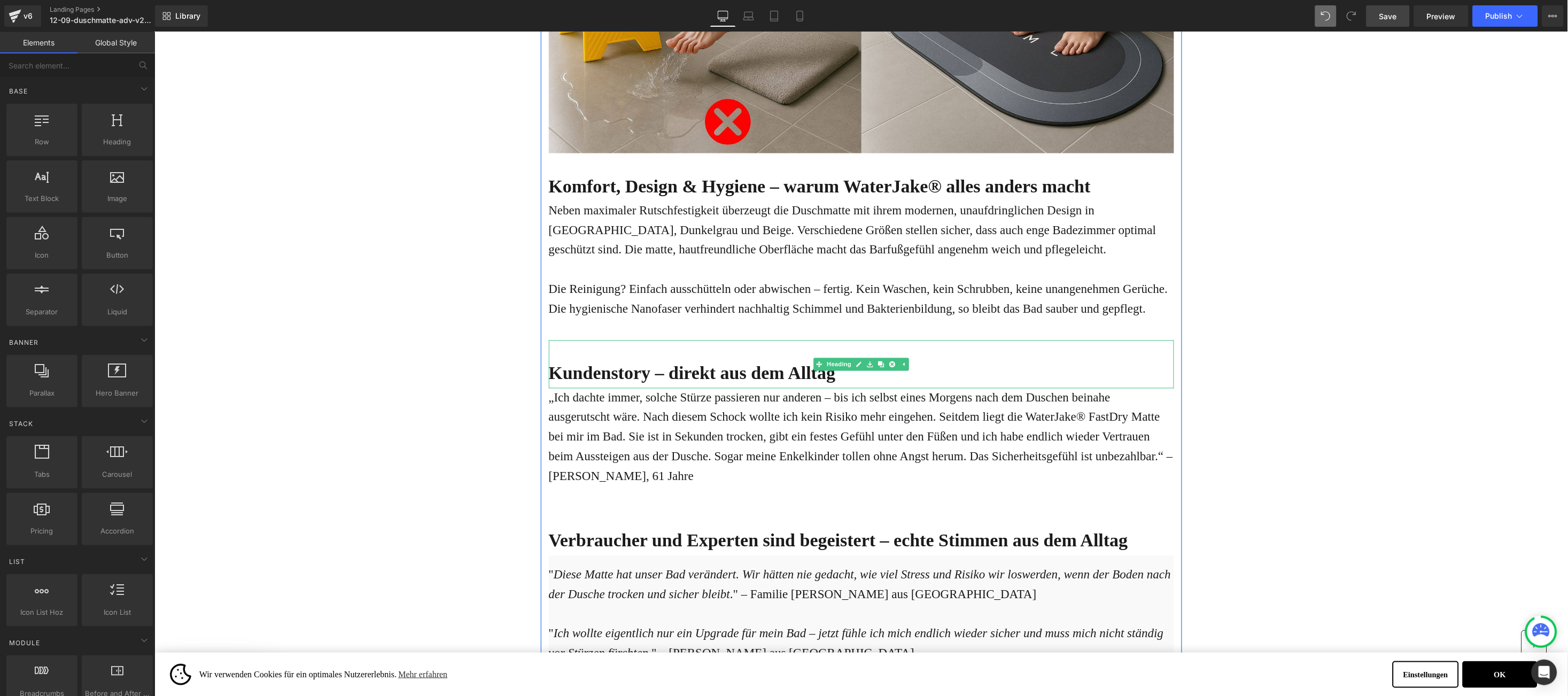
click at [571, 363] on b "Kundenstory – direkt aus dem Alltag" at bounding box center [692, 373] width 287 height 20
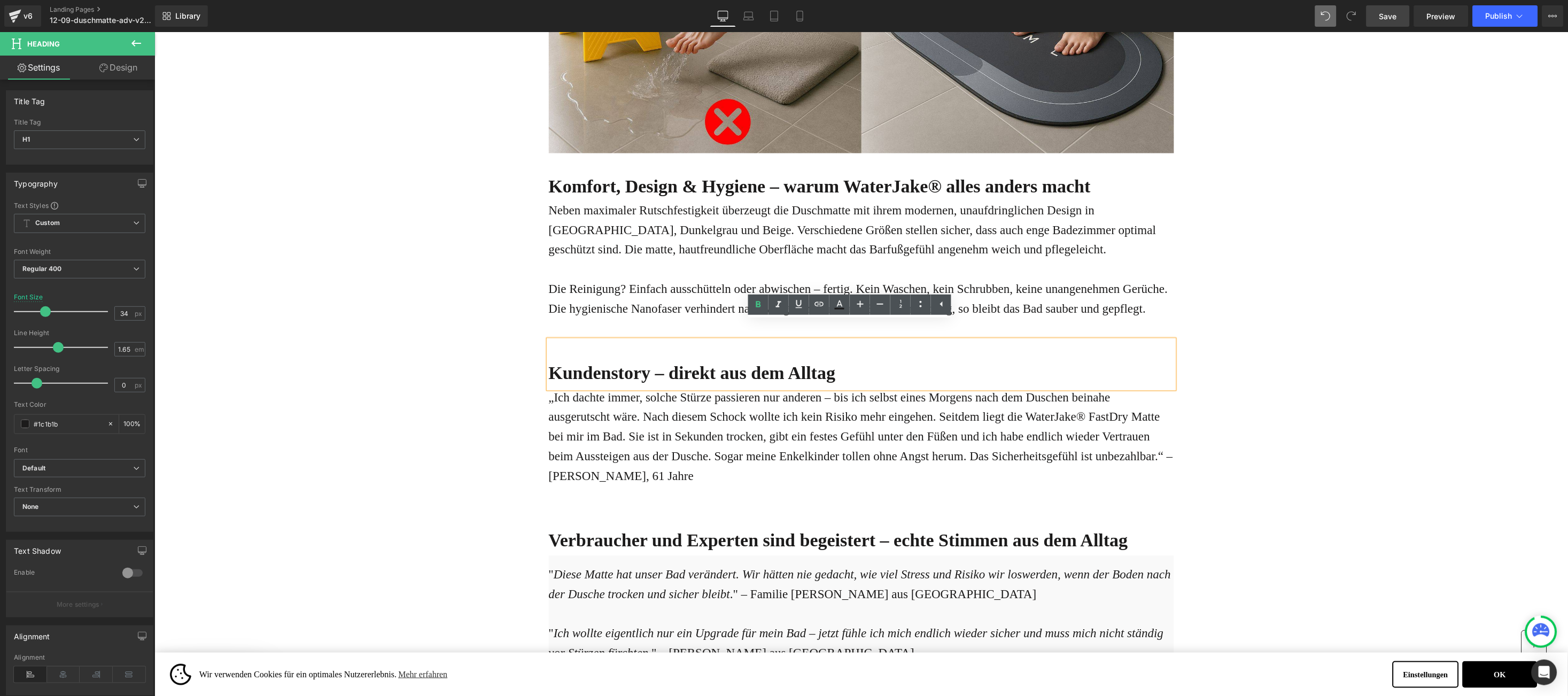
click at [570, 363] on b "Kundenstory – direkt aus dem Alltag" at bounding box center [692, 373] width 287 height 20
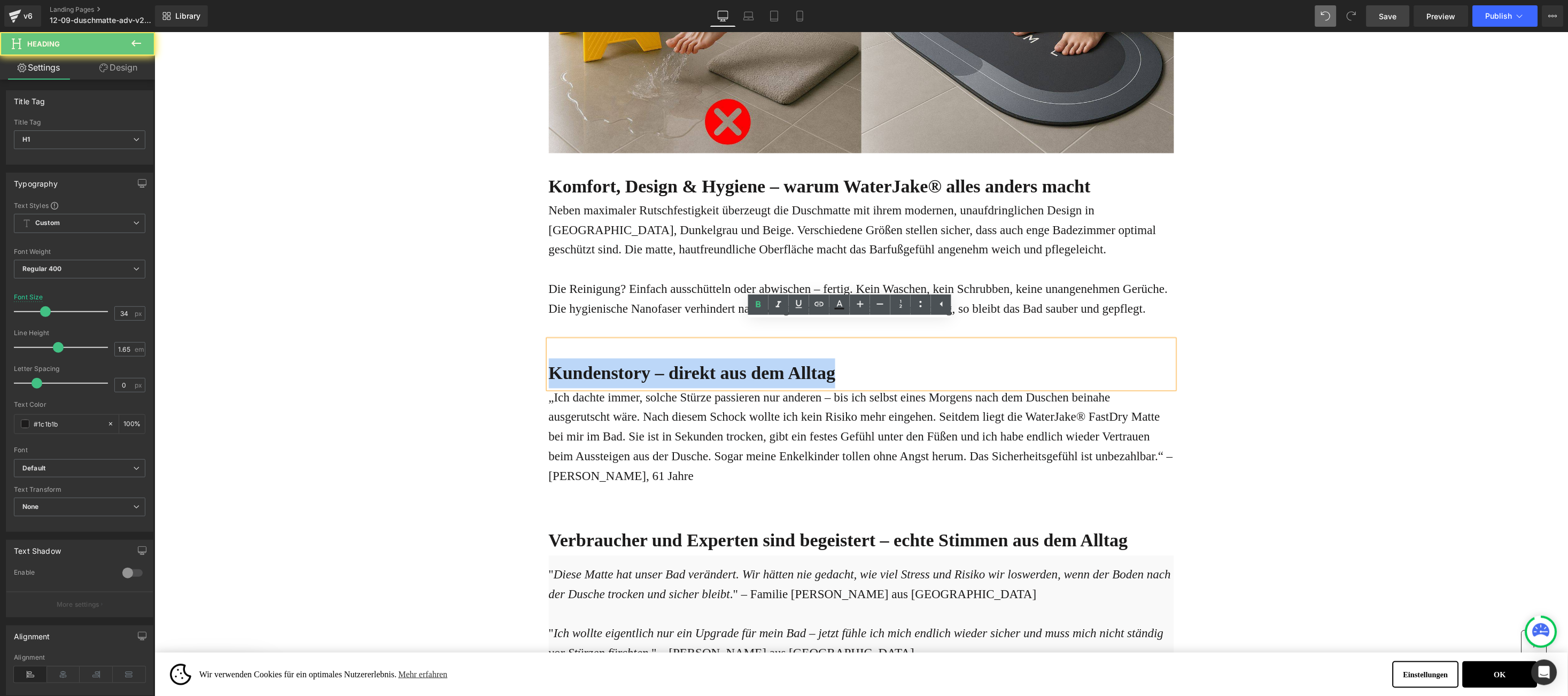
click at [570, 363] on b "Kundenstory – direkt aus dem Alltag" at bounding box center [692, 373] width 287 height 20
copy b "Kundenstory – direkt aus dem Alltag"
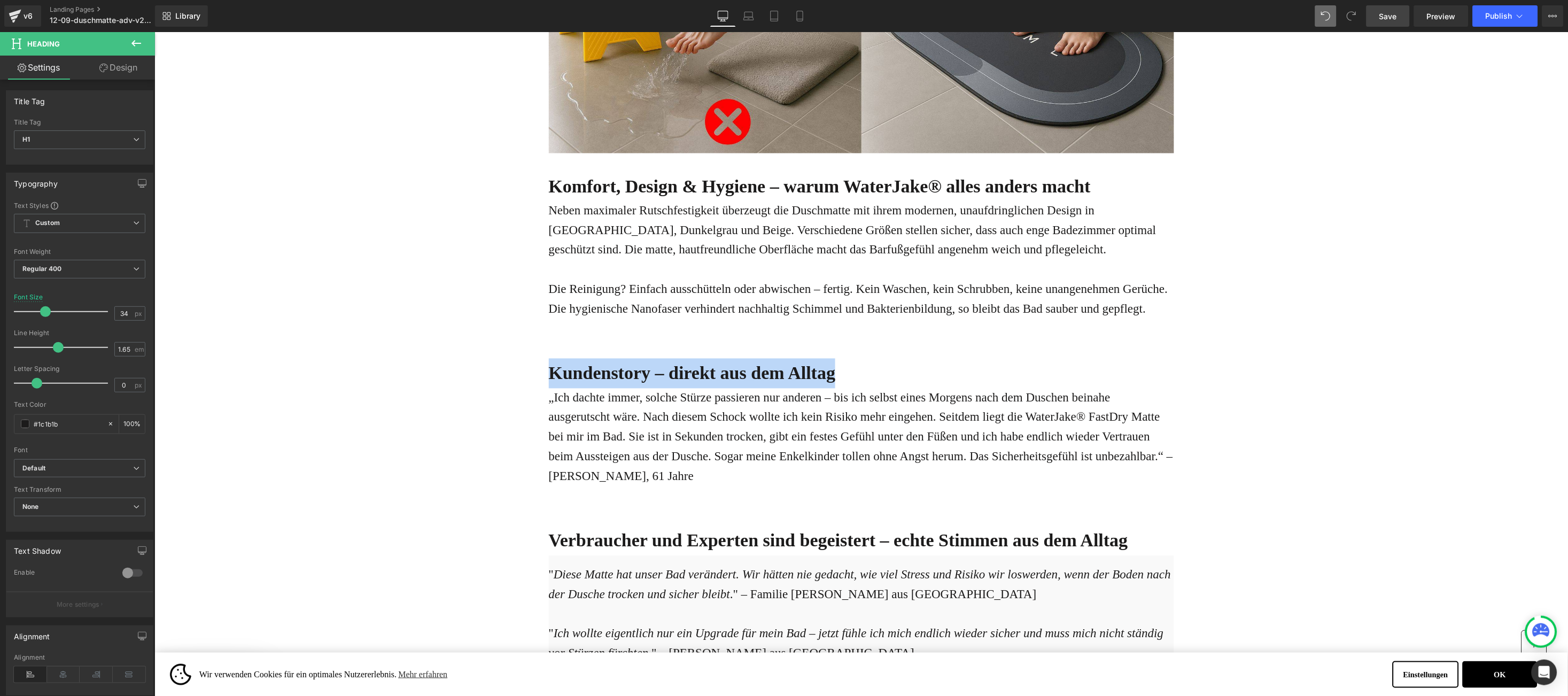
drag, startPoint x: 438, startPoint y: 417, endPoint x: 554, endPoint y: 485, distance: 134.5
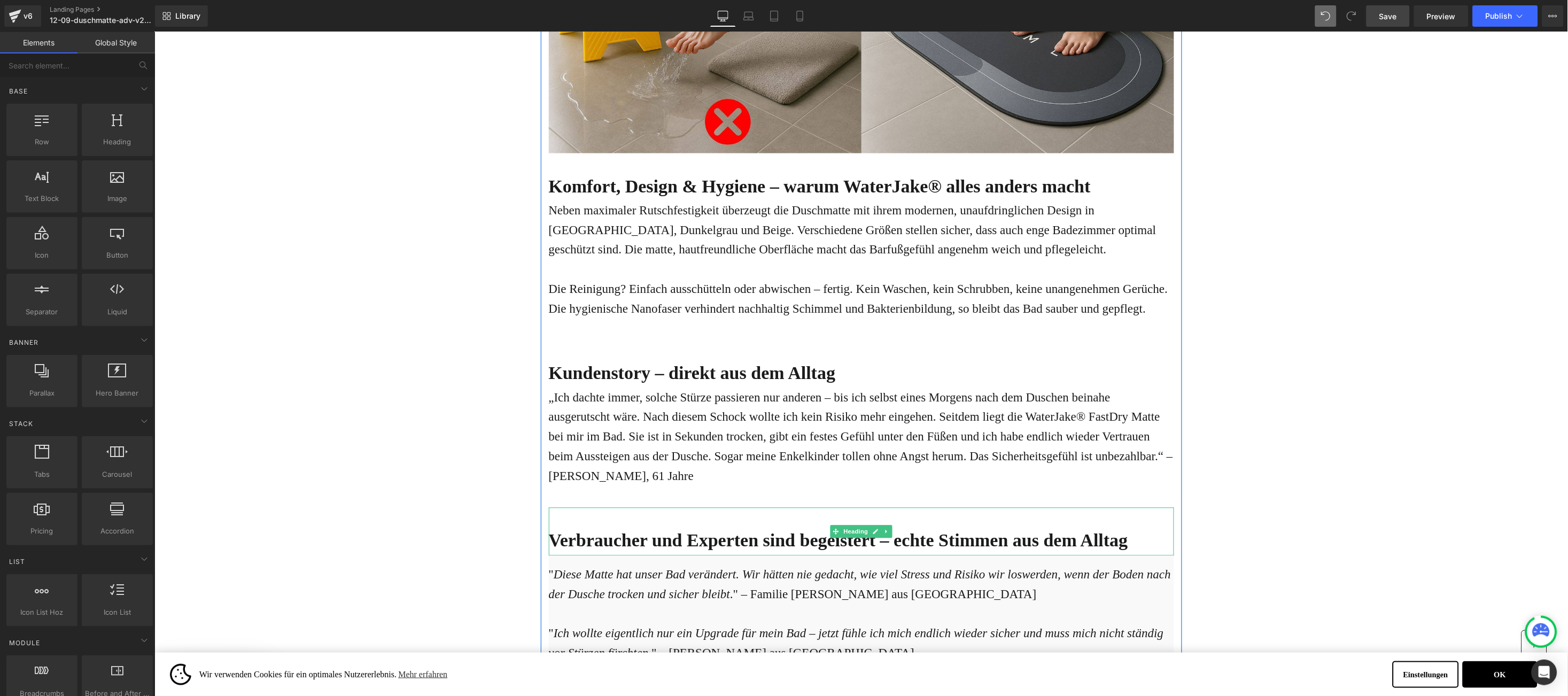
click at [585, 530] on b "Verbraucher und Experten sind begeistert – echte Stimmen aus dem Alltag" at bounding box center [838, 540] width 580 height 20
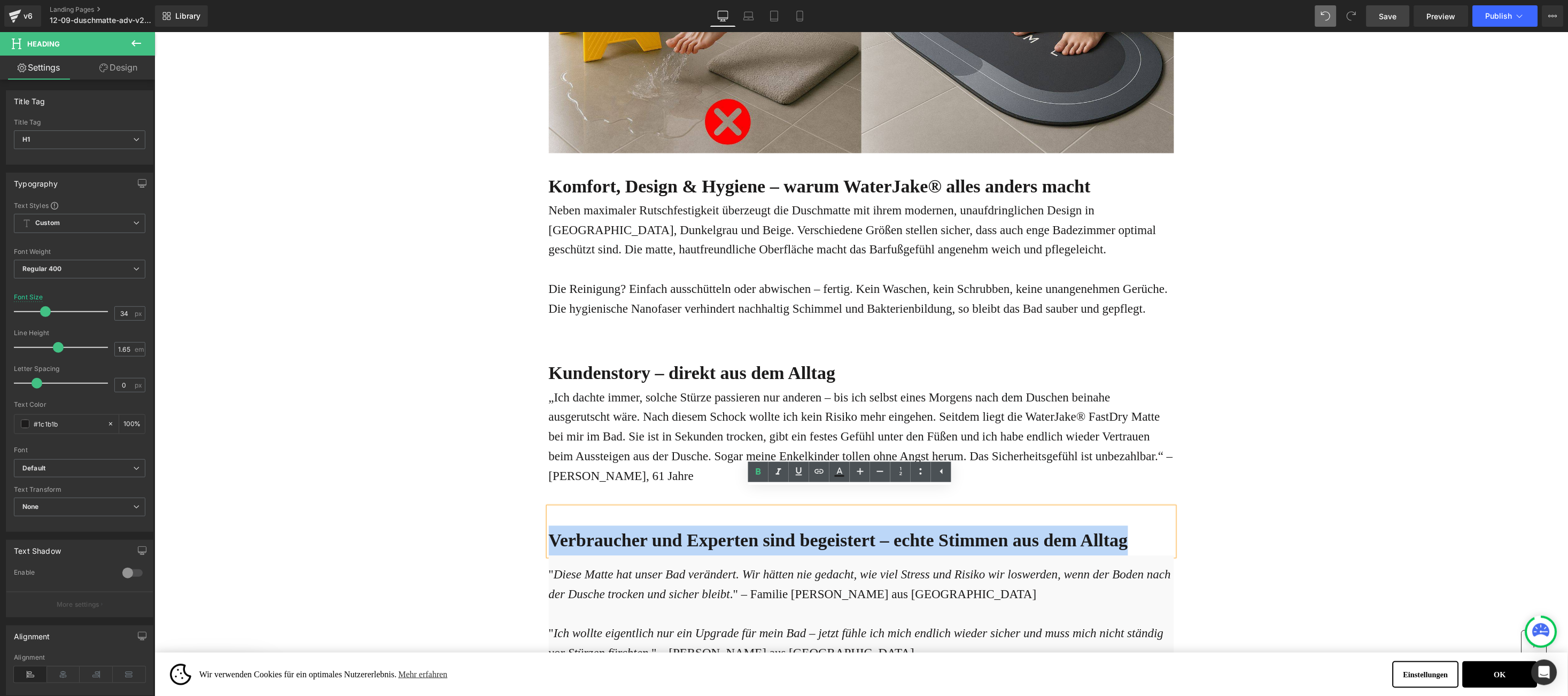
copy b "Verbraucher und Experten sind begeistert – echte Stimmen aus dem Alltag"
click at [1080, 530] on b "Verbraucher und Experten sind begeistert – echte Stimmen aus dem Alltag" at bounding box center [838, 540] width 580 height 20
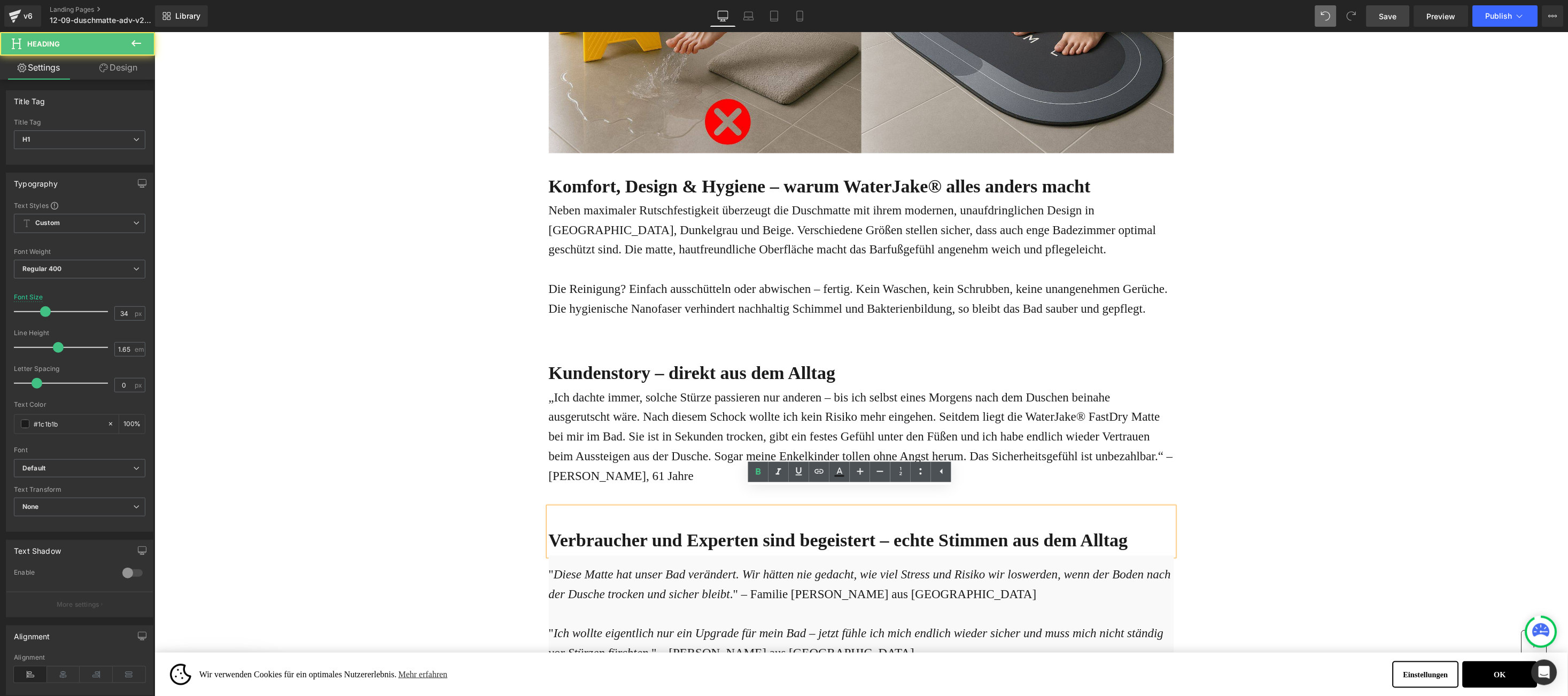
click at [1057, 530] on b "Verbraucher und Experten sind begeistert – echte Stimmen aus dem Alltag" at bounding box center [838, 540] width 580 height 20
drag, startPoint x: 1057, startPoint y: 525, endPoint x: 1089, endPoint y: 522, distance: 32.1
click at [1089, 530] on b "Verbraucher und Experten sind begeistert – echte Stimmen aus dem Alltag" at bounding box center [838, 540] width 580 height 20
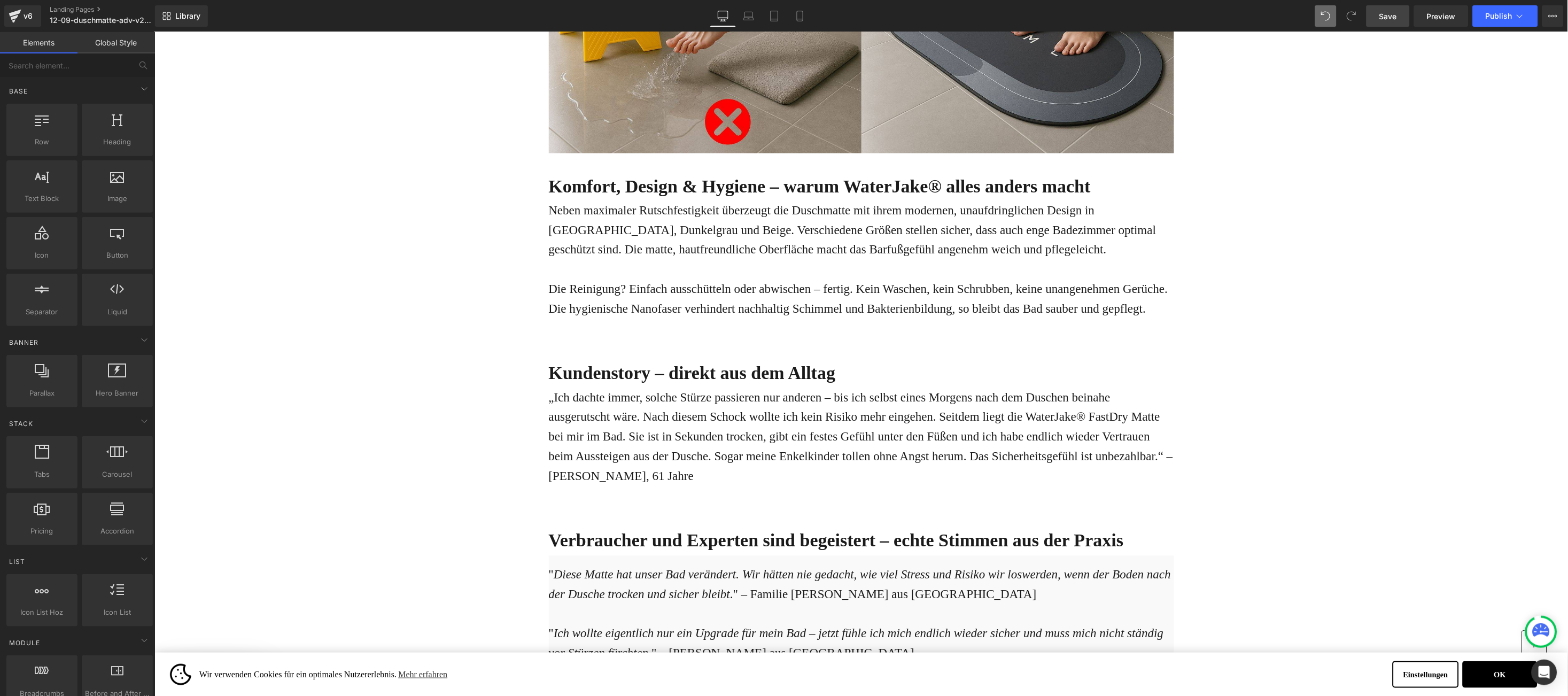
click at [1384, 16] on span "Save" at bounding box center [1388, 16] width 17 height 11
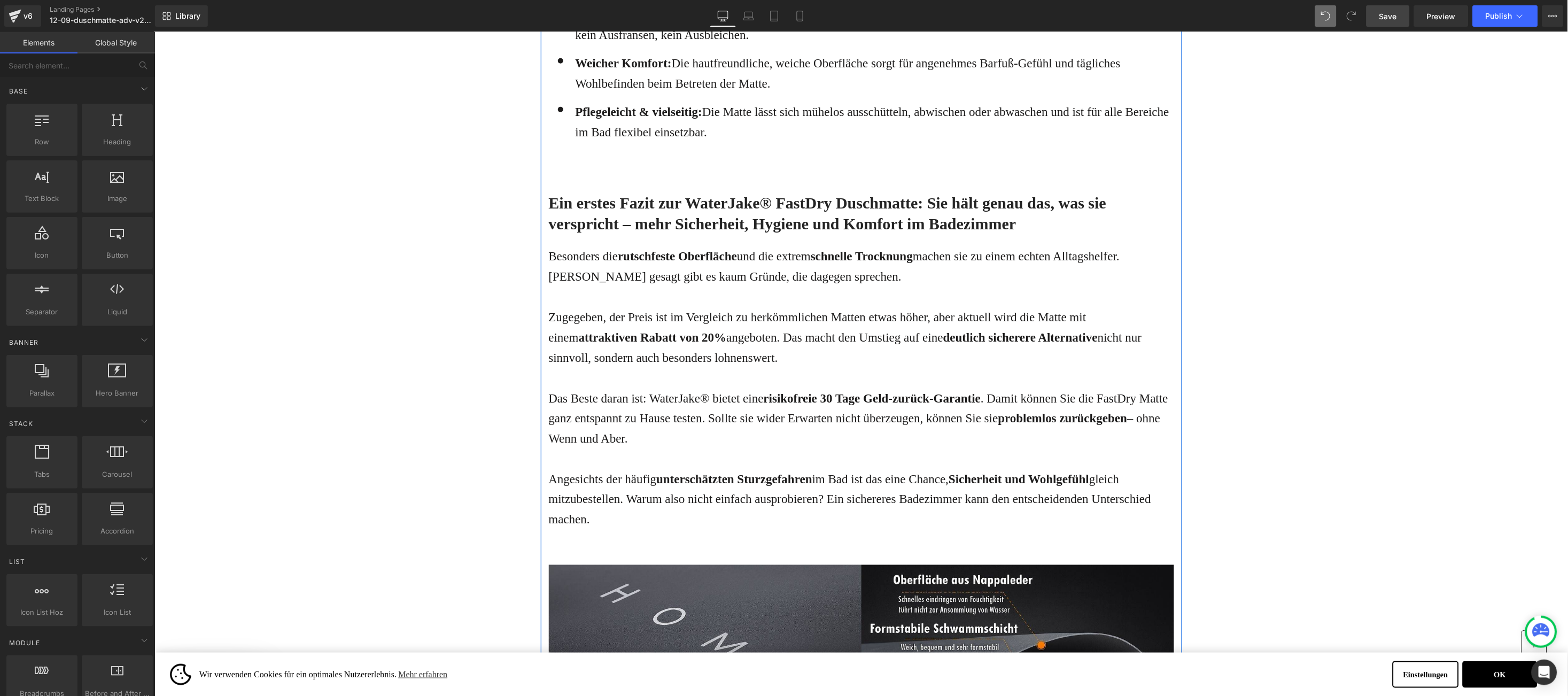
scroll to position [3527, 0]
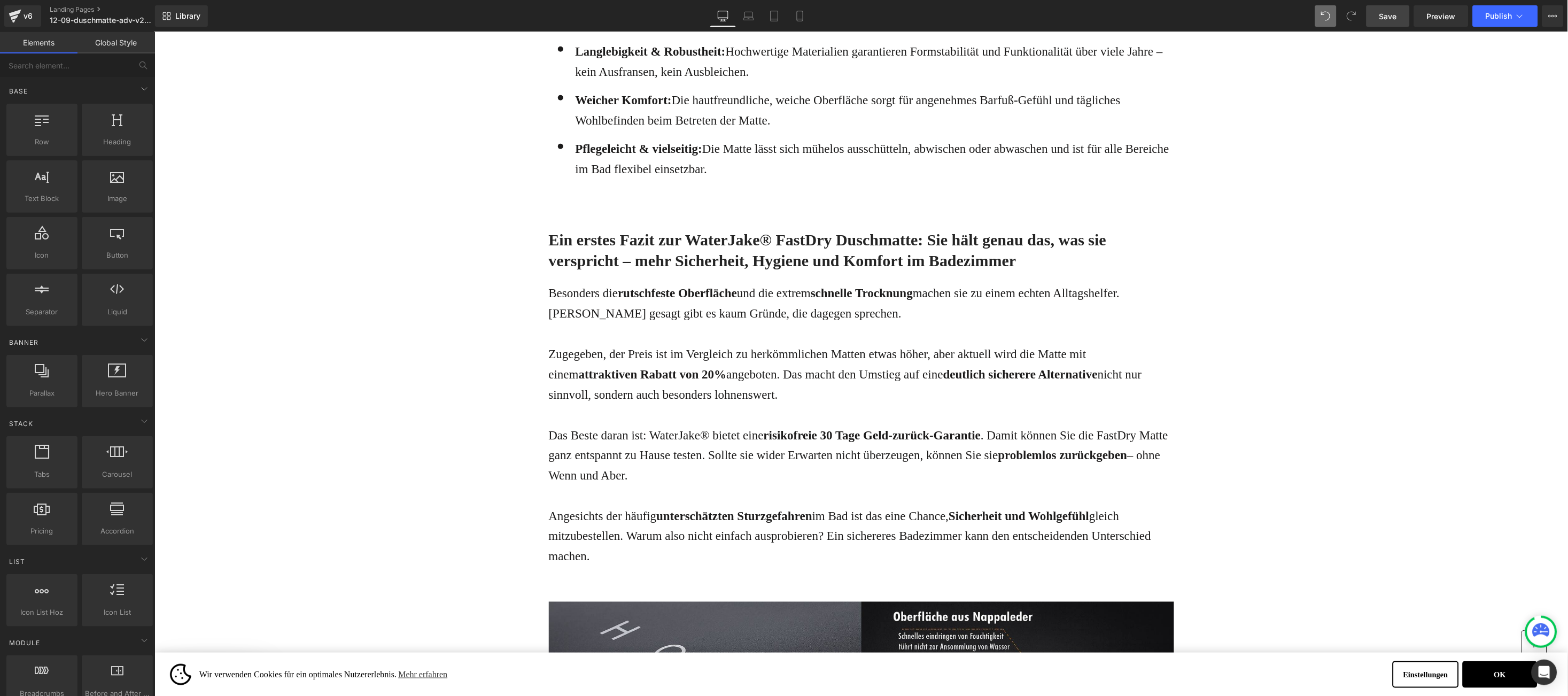
drag, startPoint x: 549, startPoint y: 218, endPoint x: 550, endPoint y: 233, distance: 15.0
click at [549, 229] on h2 "Ein erstes Fazit zur WaterJake® FastDry Duschmatte: Sie hält genau das, was sie…" at bounding box center [861, 249] width 625 height 42
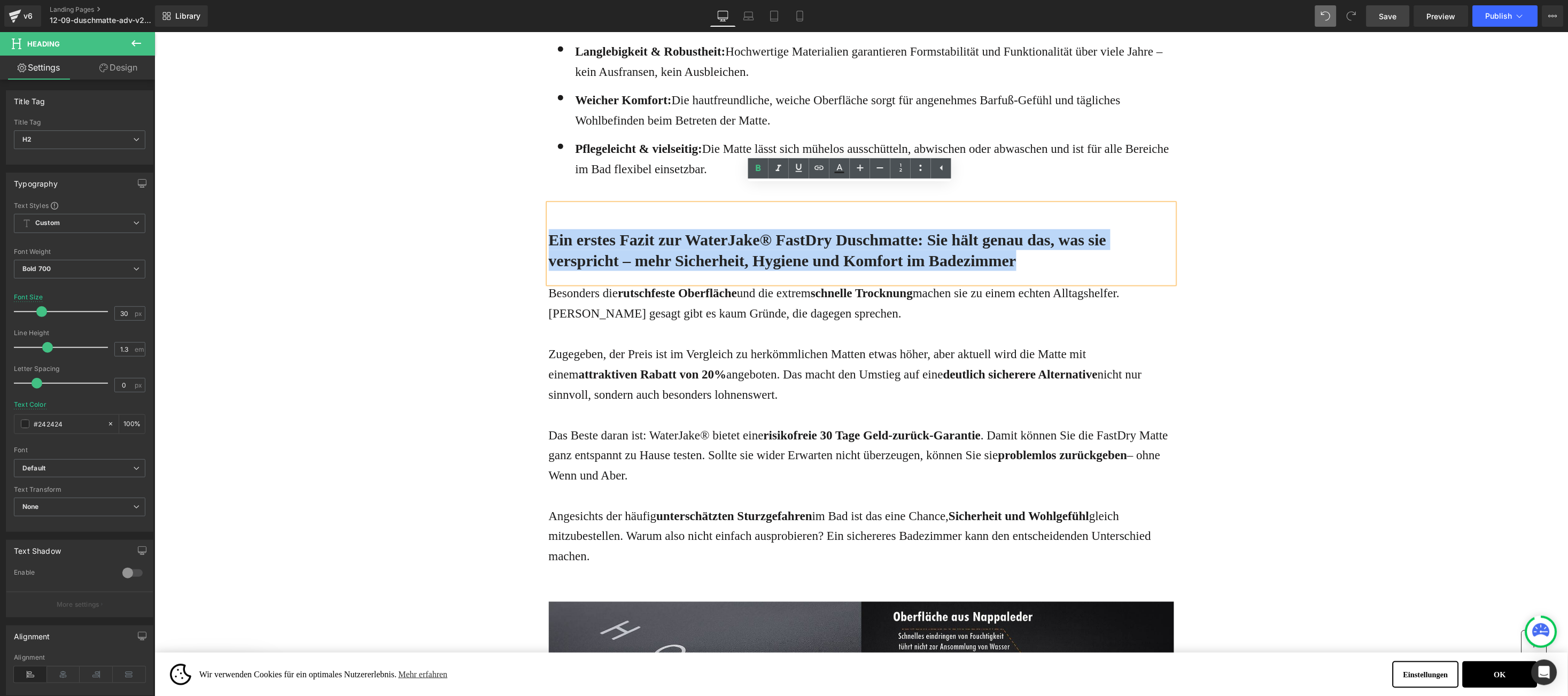
paste div
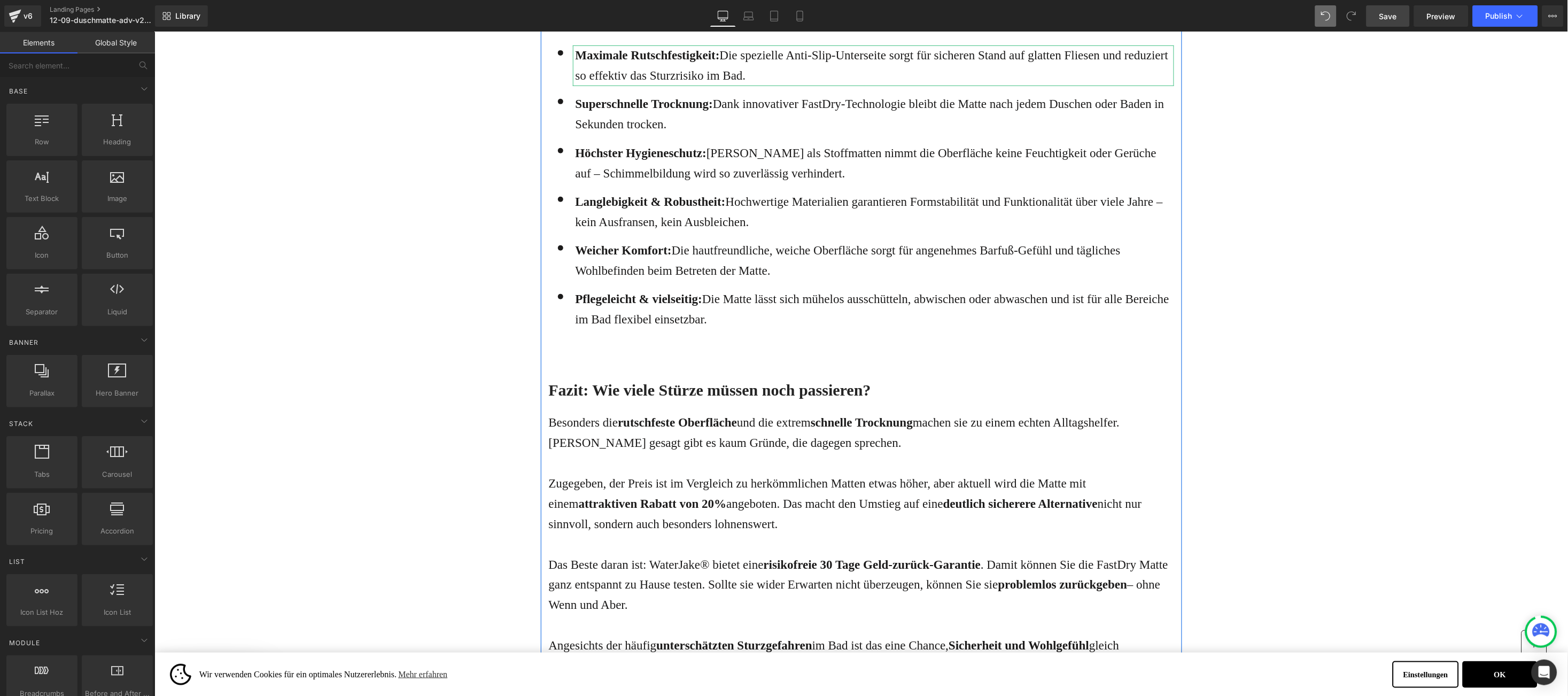
scroll to position [3207, 0]
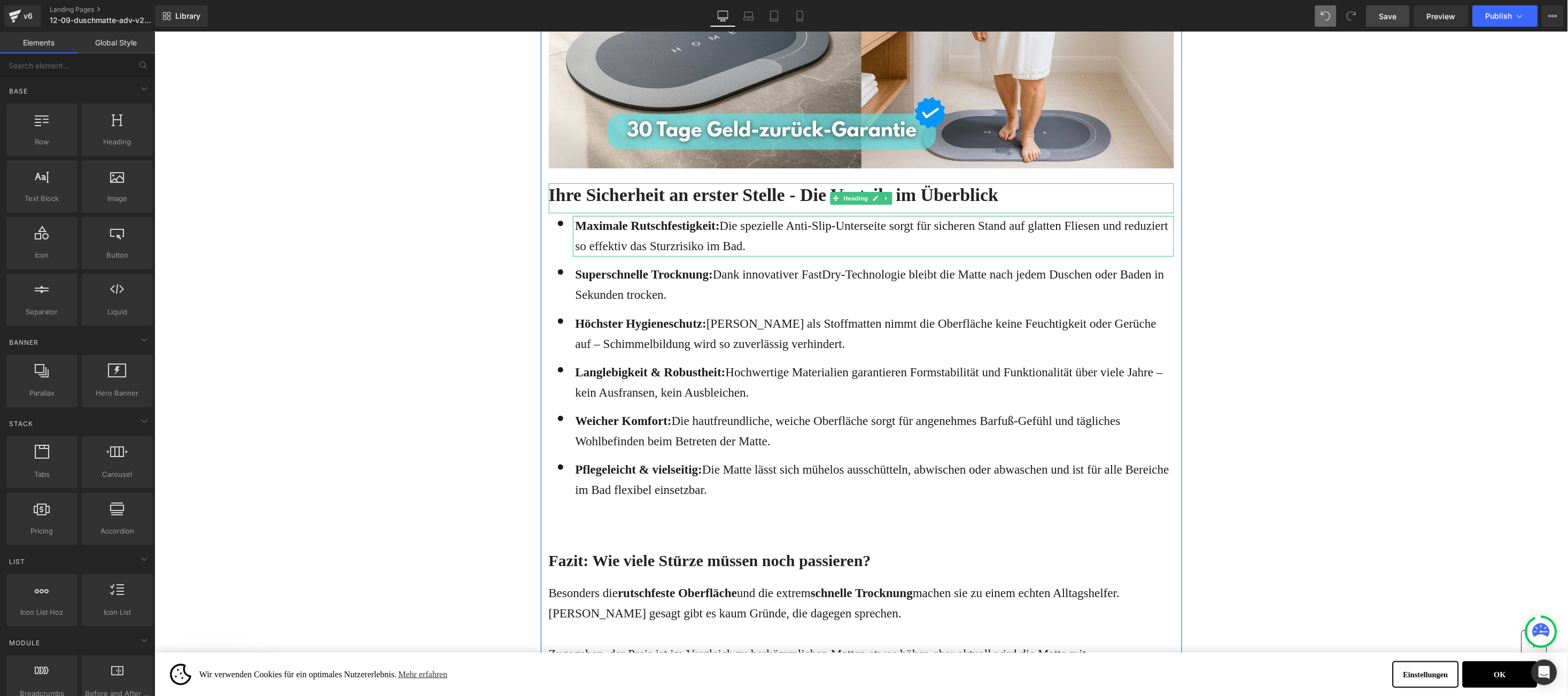
click at [548, 183] on h3 "Ihre Sicherheit an erster Stelle - Die Vorteile im Überblick" at bounding box center [861, 194] width 625 height 23
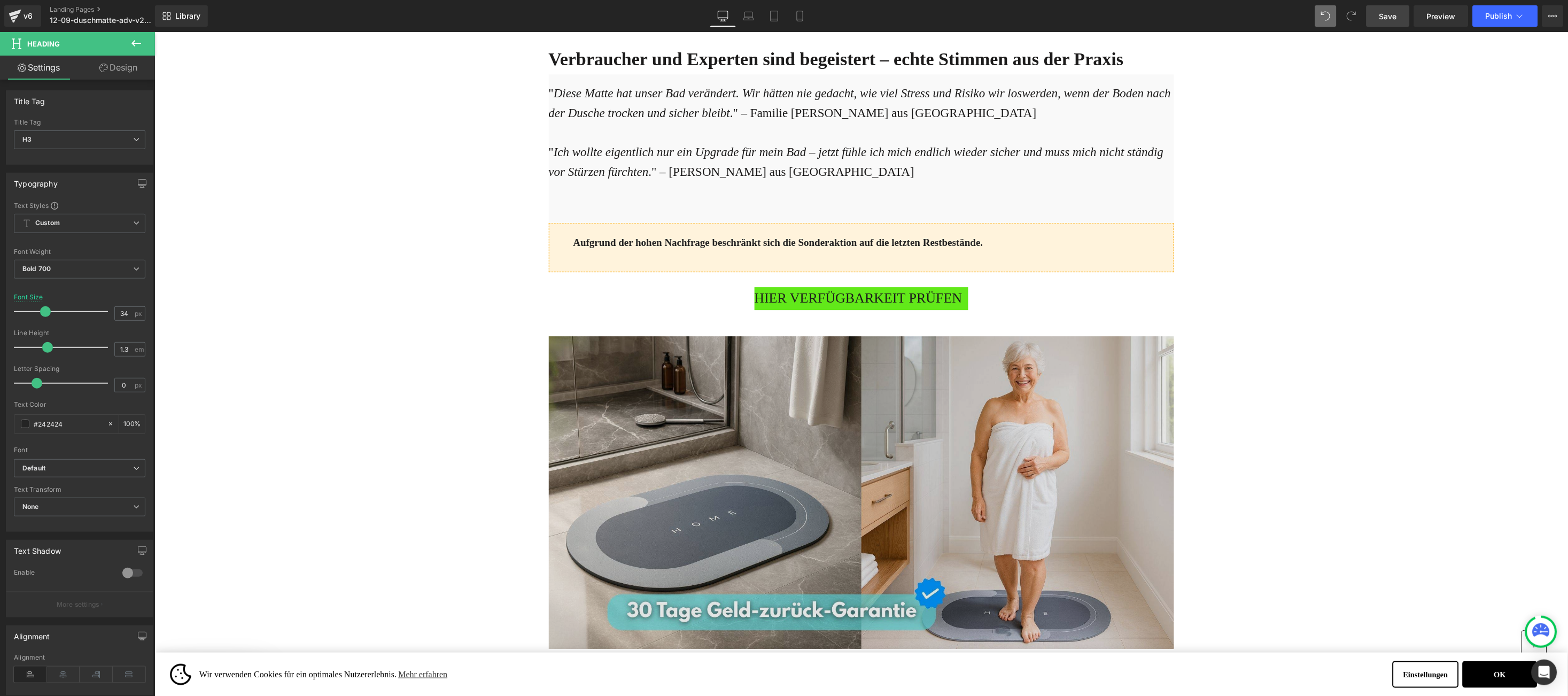
scroll to position [2565, 0]
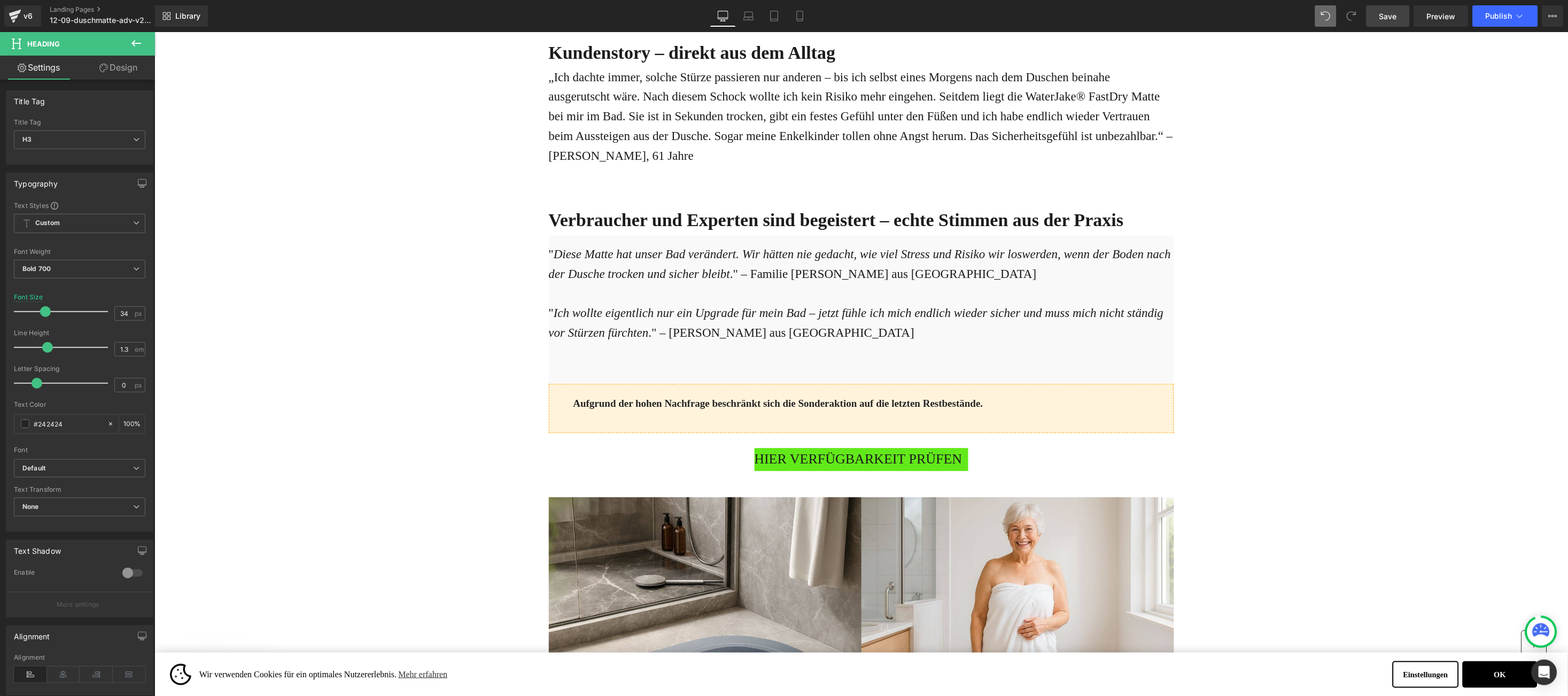
click at [591, 210] on b "Verbraucher und Experten sind begeistert – echte Stimmen aus der Praxis" at bounding box center [836, 220] width 575 height 20
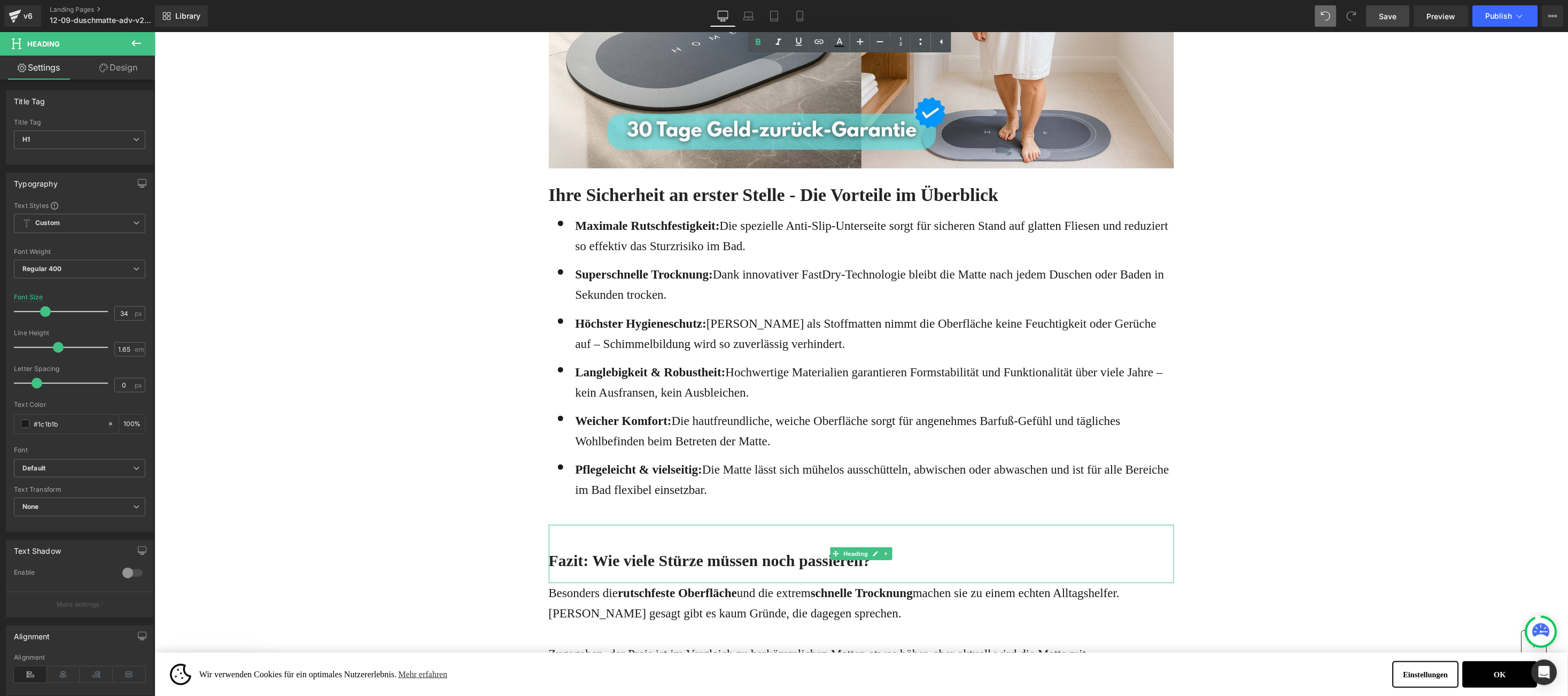
click at [553, 550] on h2 "Fazit: Wie viele Stürze müssen noch passieren?" at bounding box center [861, 560] width 625 height 21
type input "35"
click at [47, 309] on span at bounding box center [47, 312] width 11 height 11
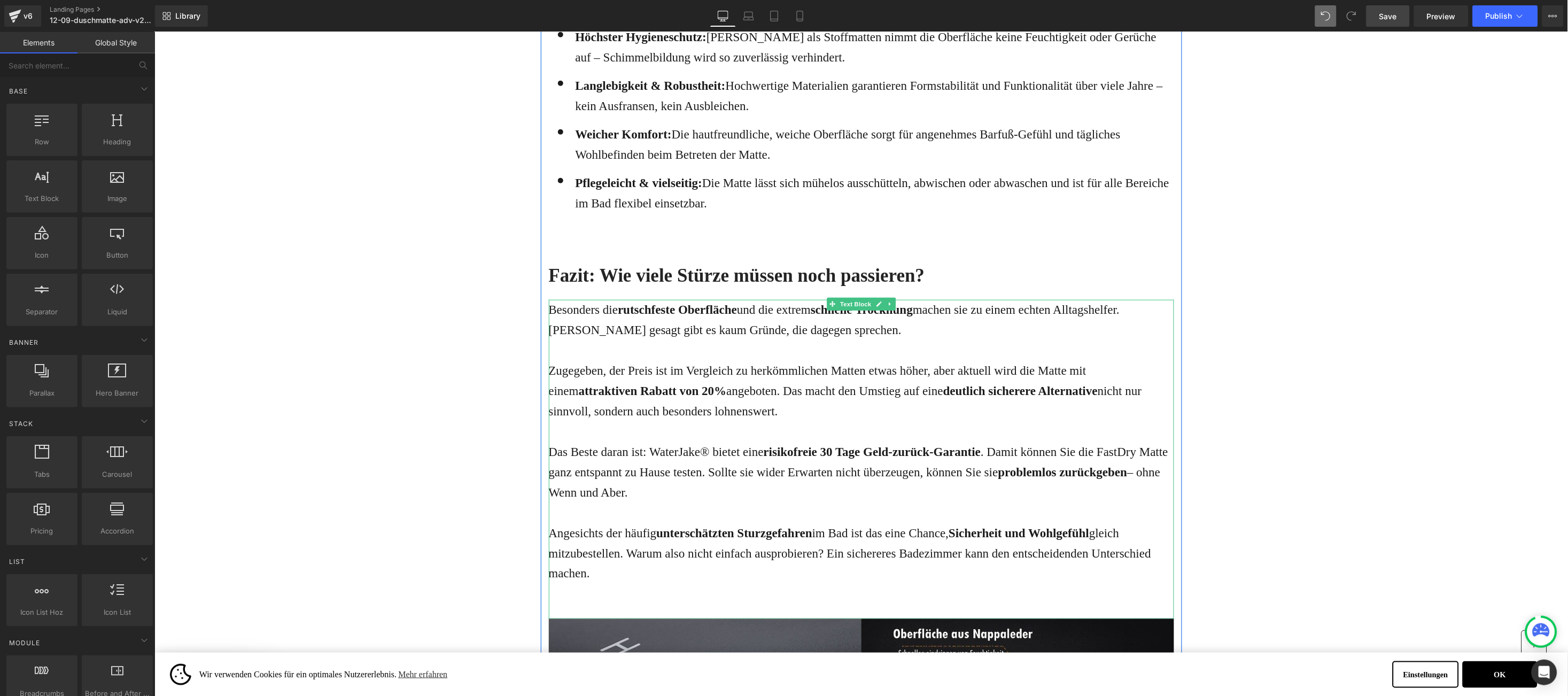
scroll to position [3527, 0]
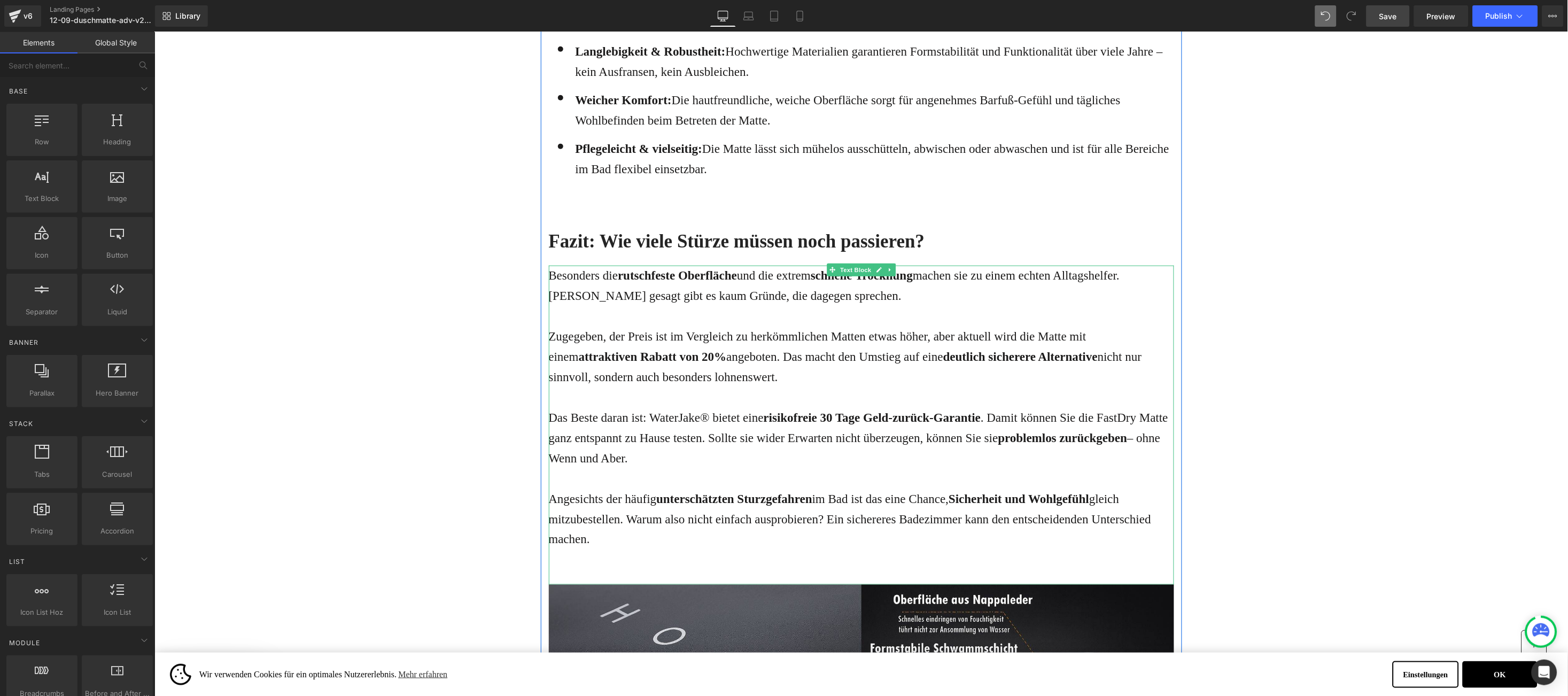
click at [563, 265] on p "Besonders die rutschfeste Oberfläche und die extrem schnelle Trocknung machen s…" at bounding box center [861, 285] width 625 height 41
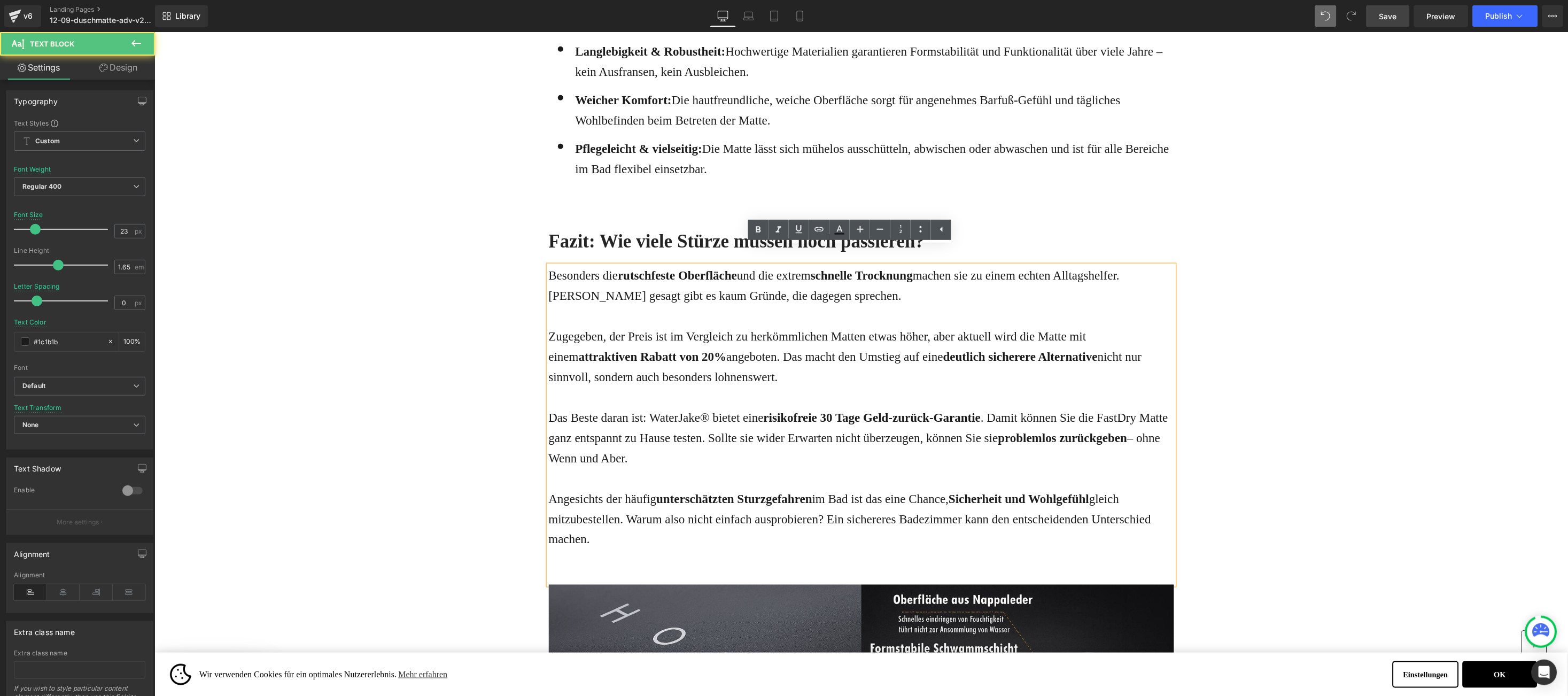
click at [568, 265] on p "Besonders die rutschfeste Oberfläche und die extrem schnelle Trocknung machen s…" at bounding box center [861, 285] width 625 height 41
drag, startPoint x: 567, startPoint y: 255, endPoint x: 665, endPoint y: 513, distance: 276.0
click at [665, 513] on div "Besonders die rutschfeste Oberfläche und die extrem schnelle Trocknung machen s…" at bounding box center [861, 424] width 625 height 319
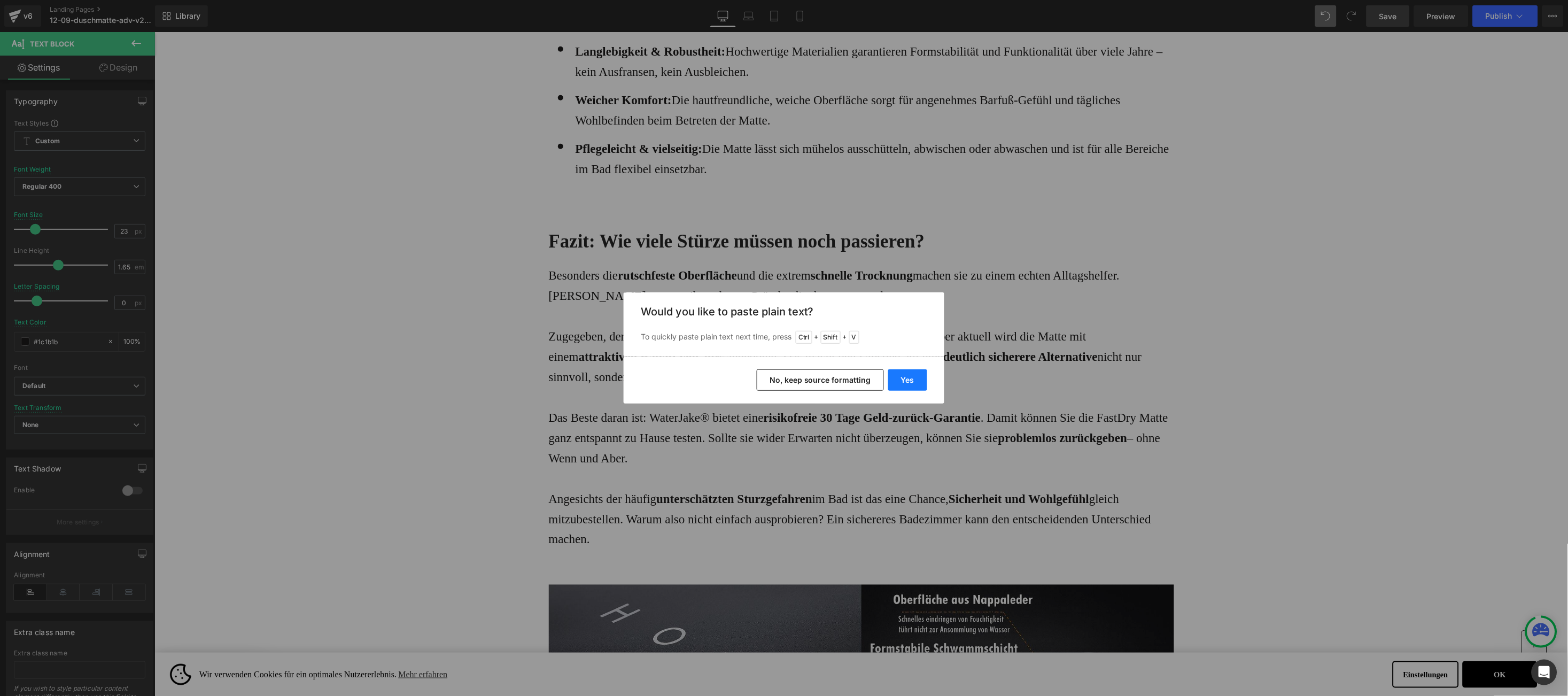
click at [920, 369] on button "Yes" at bounding box center [908, 380] width 39 height 21
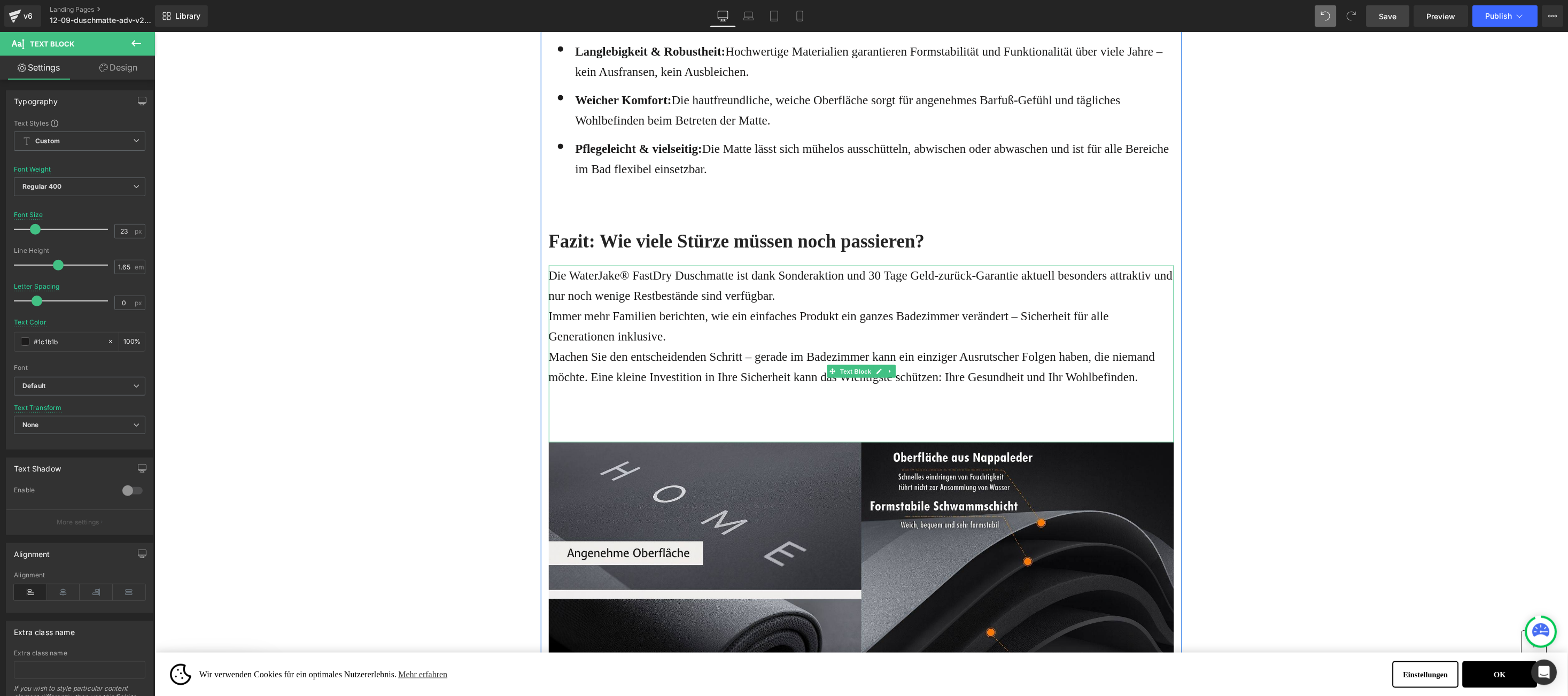
click at [730, 306] on p "Immer mehr Familien berichten, wie ein einfaches Produkt ein ganzes Badezimmer …" at bounding box center [861, 326] width 625 height 41
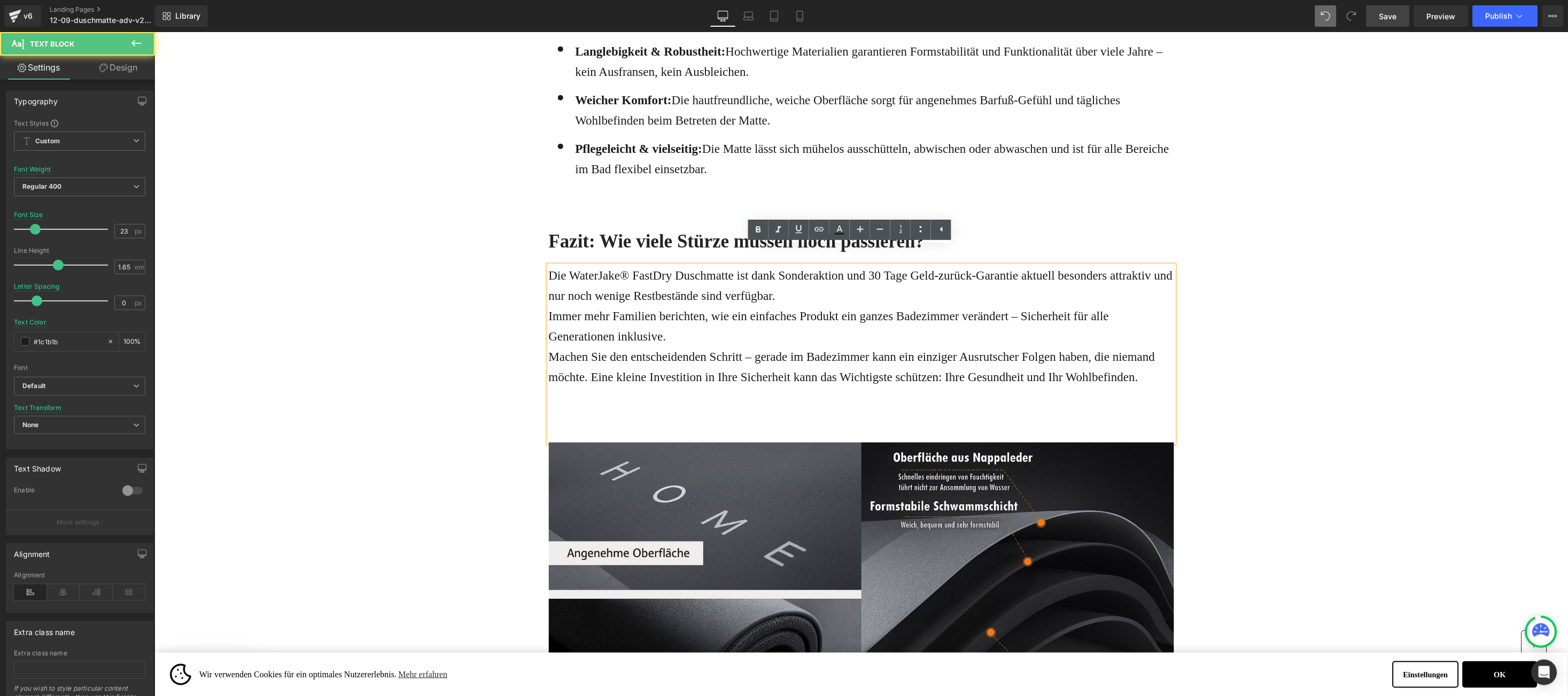
click at [689, 313] on p "Immer mehr Familien berichten, wie ein einfaches Produkt ein ganzes Badezimmer …" at bounding box center [861, 326] width 625 height 41
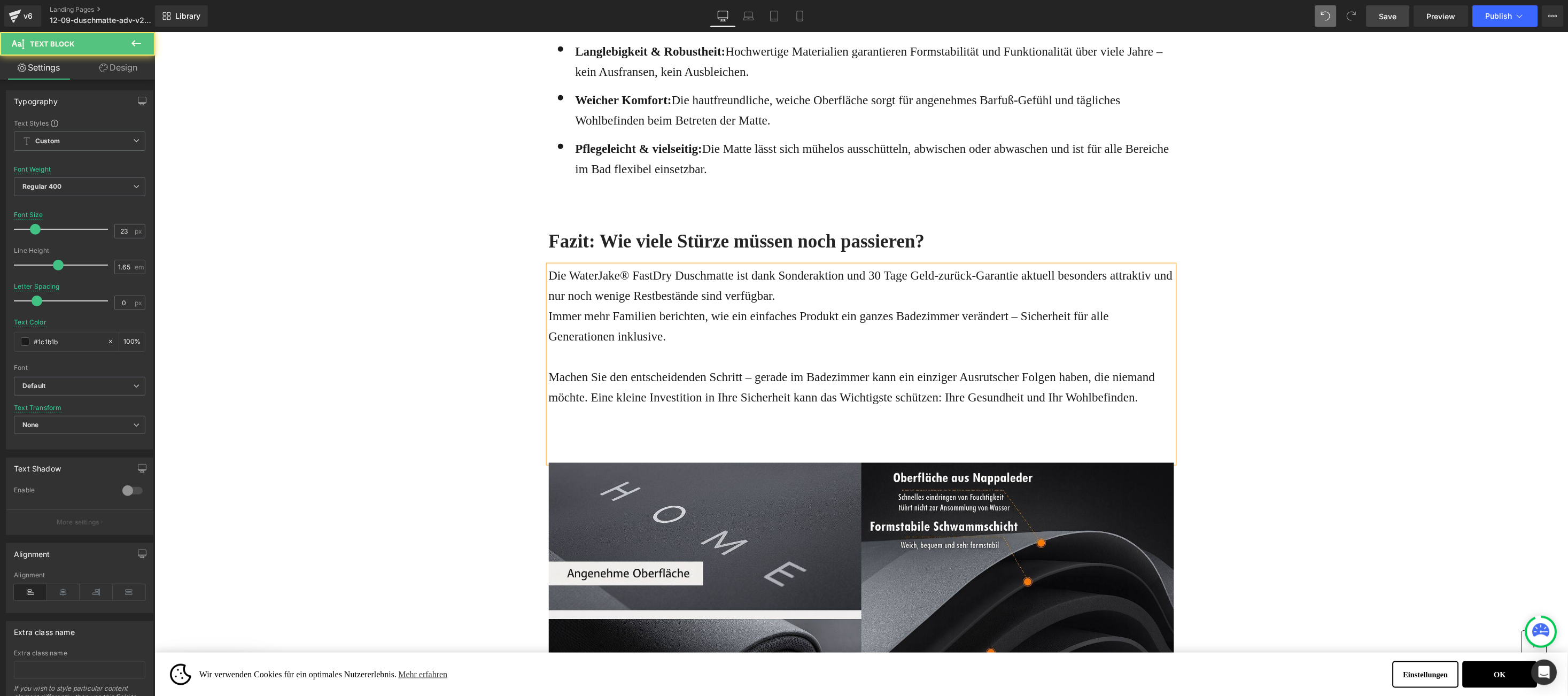
click at [858, 265] on p "Die WaterJake® FastDry Duschmatte ist dank Sonderaktion und 30 Tage Geld-zurück…" at bounding box center [861, 285] width 625 height 41
click at [856, 265] on p "Die WaterJake® FastDry Duschmatte ist dank Sonderaktion und 30 Tage Geld-zurück…" at bounding box center [861, 285] width 625 height 41
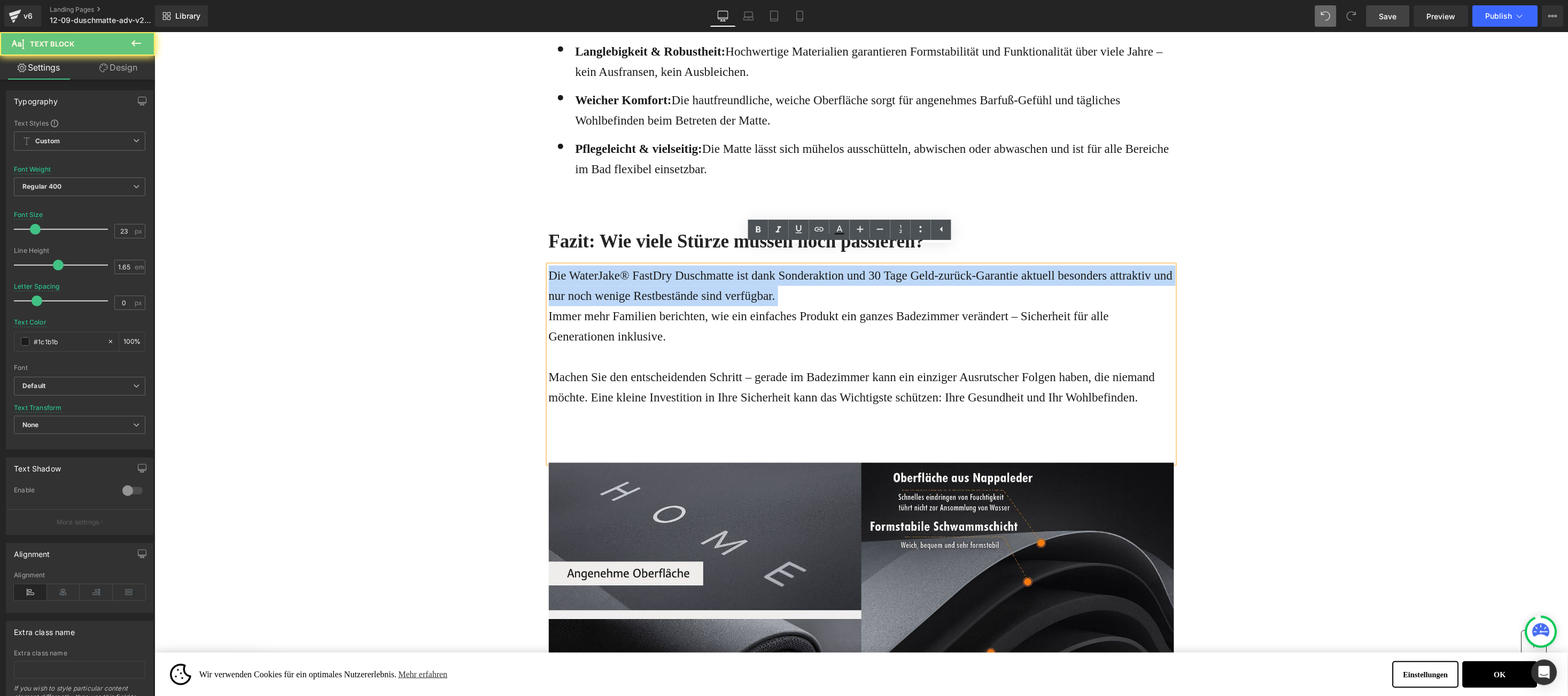
click at [856, 265] on p "Die WaterJake® FastDry Duschmatte ist dank Sonderaktion und 30 Tage Geld-zurück…" at bounding box center [861, 285] width 625 height 41
click at [861, 265] on p "Die WaterJake® FastDry Duschmatte ist dank Sonderaktion und 30 Tage Geld-zurück…" at bounding box center [861, 285] width 625 height 41
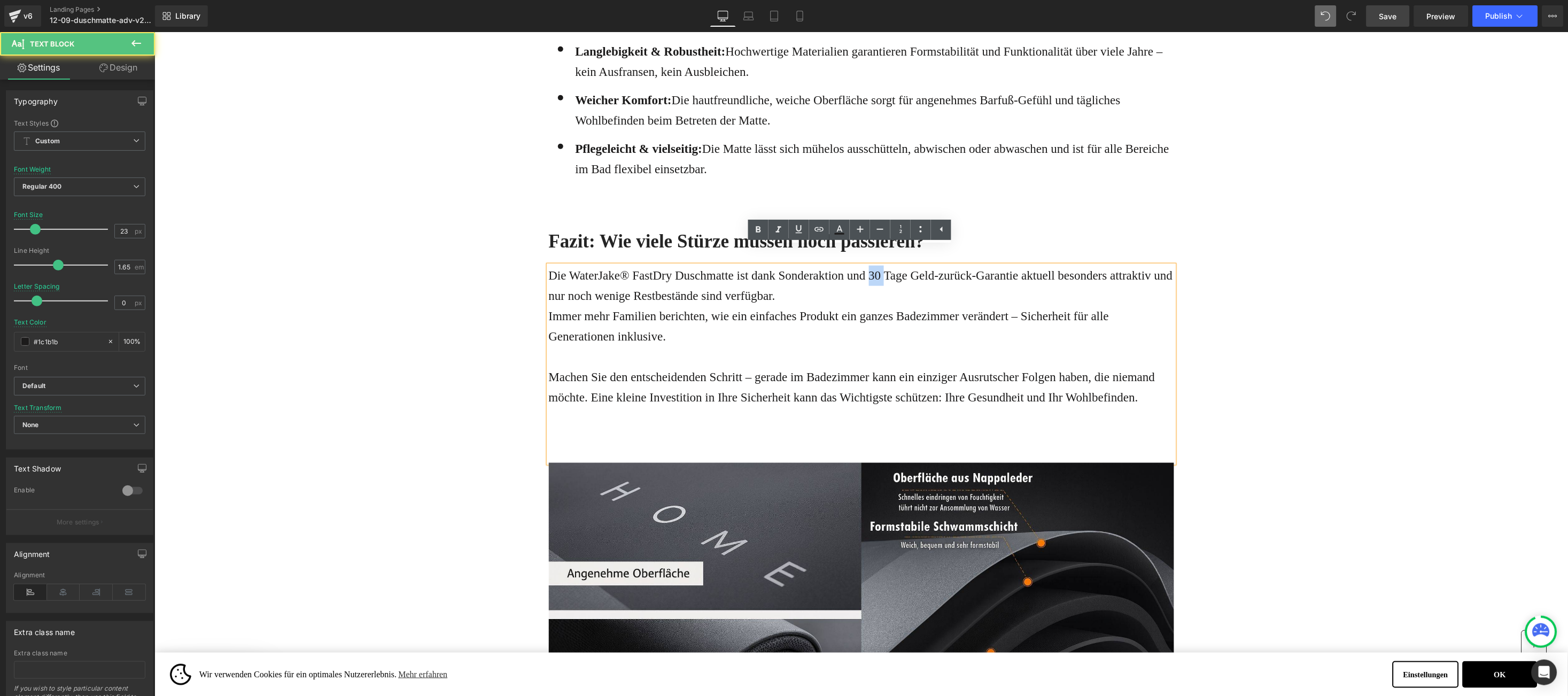
click at [861, 265] on p "Die WaterJake® FastDry Duschmatte ist dank Sonderaktion und 30 Tage Geld-zurück…" at bounding box center [861, 285] width 625 height 41
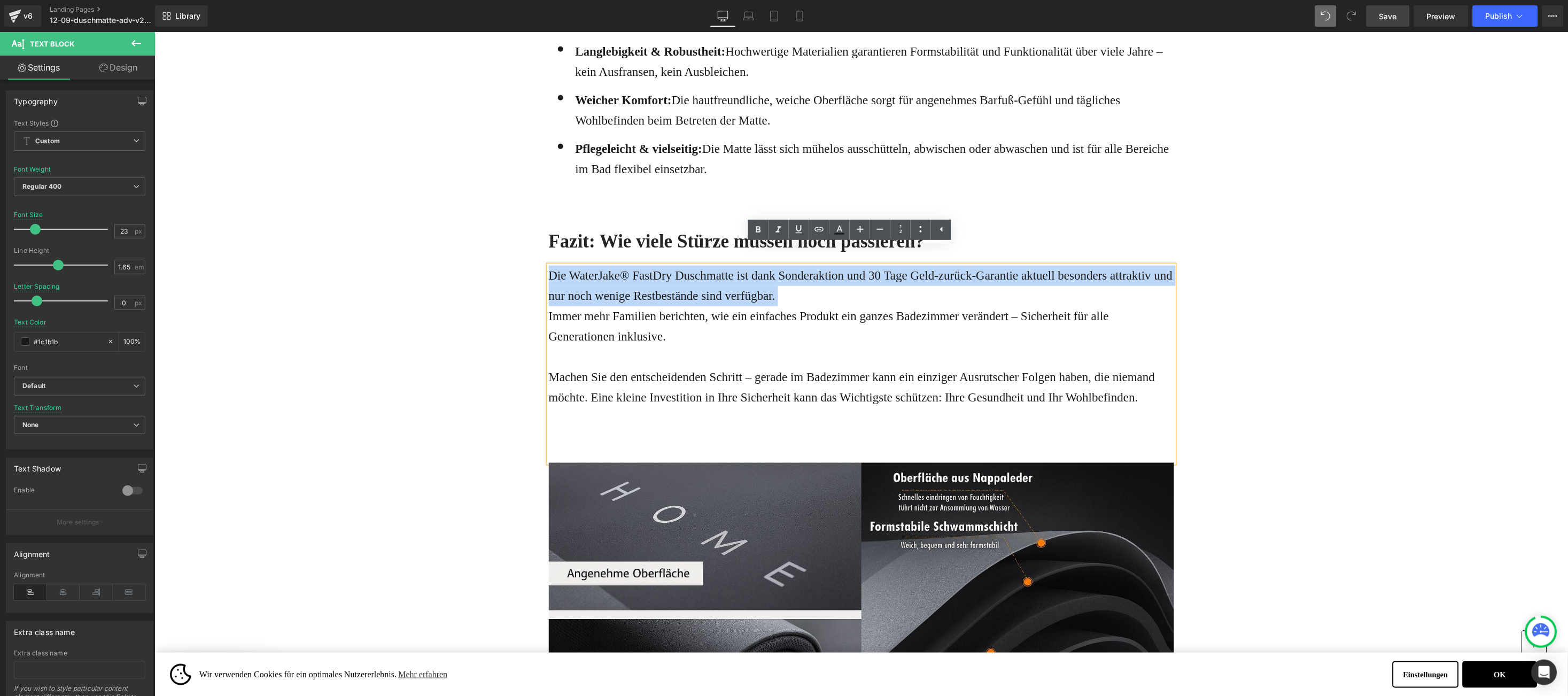
drag, startPoint x: 860, startPoint y: 257, endPoint x: 952, endPoint y: 263, distance: 92.2
click at [952, 265] on p "Die WaterJake® FastDry Duschmatte ist dank Sonderaktion und 30 Tage Geld-zurück…" at bounding box center [861, 285] width 625 height 41
click at [980, 265] on p "Die WaterJake® FastDry Duschmatte ist dank Sonderaktion und 30 Tage Geld-zurück…" at bounding box center [861, 285] width 625 height 41
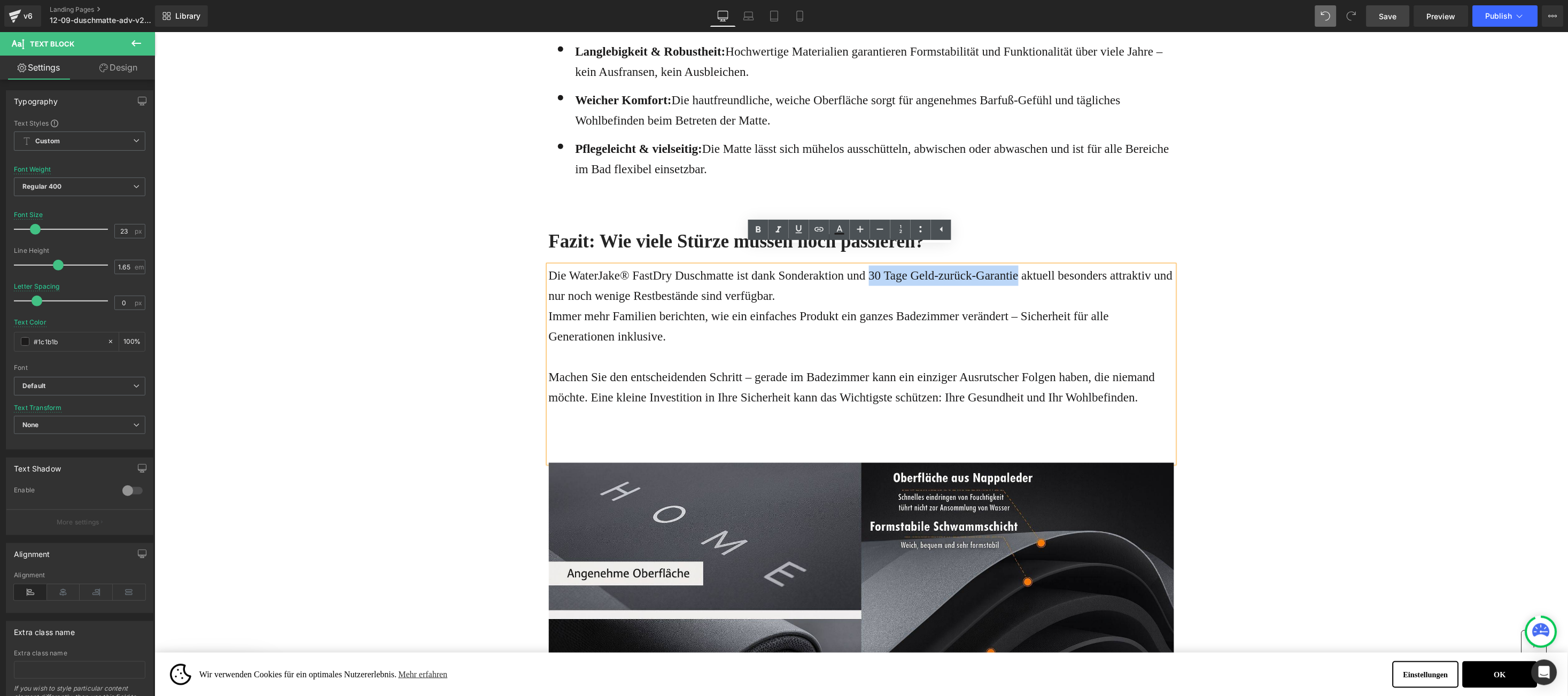
drag, startPoint x: 980, startPoint y: 257, endPoint x: 863, endPoint y: 257, distance: 117.0
click at [863, 265] on p "Die WaterJake® FastDry Duschmatte ist dank Sonderaktion und 30 Tage Geld-zurück…" at bounding box center [861, 285] width 625 height 41
click at [799, 265] on p "Die WaterJake® FastDry Duschmatte ist dank Sonderaktion und 30 Tage Geld-zurück…" at bounding box center [861, 285] width 625 height 41
click at [599, 377] on p "Machen Sie den entscheidenden Schritt – gerade im Badezimmer kann ein einziger …" at bounding box center [861, 387] width 625 height 41
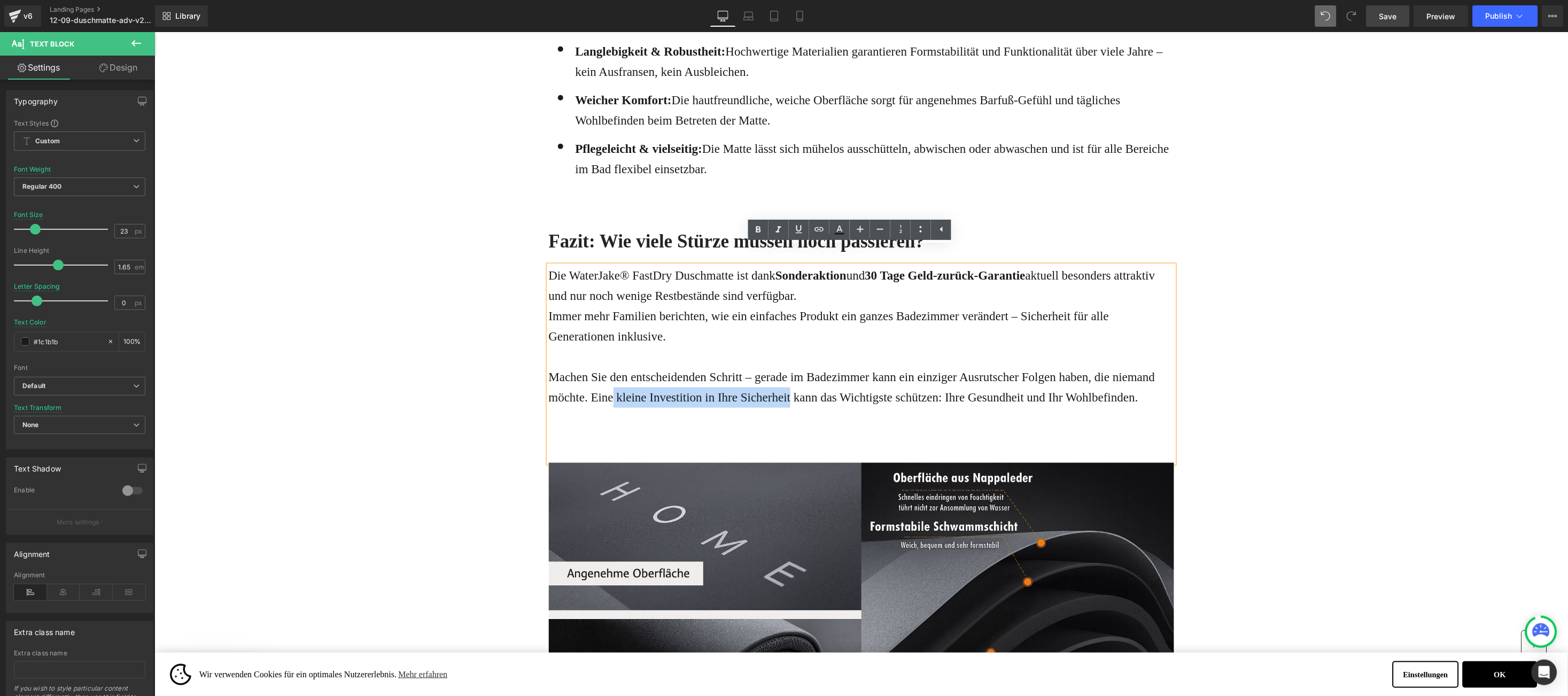
drag, startPoint x: 599, startPoint y: 377, endPoint x: 740, endPoint y: 377, distance: 141.0
click at [740, 377] on p "Machen Sie den entscheidenden Schritt – gerade im Badezimmer kann ein einziger …" at bounding box center [861, 387] width 625 height 41
click at [594, 374] on p "Machen Sie den entscheidenden Schritt – gerade im Badezimmer kann ein einziger …" at bounding box center [861, 387] width 625 height 41
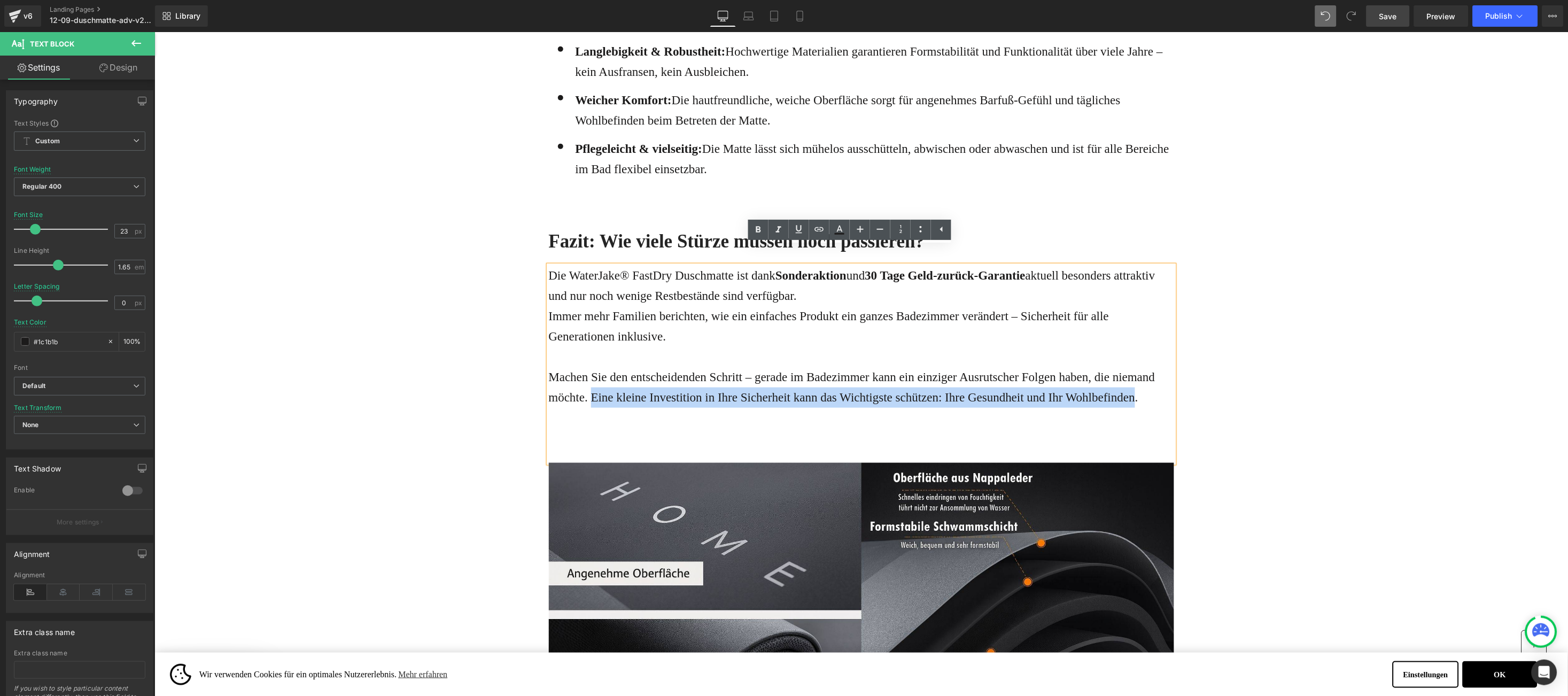
drag, startPoint x: 594, startPoint y: 374, endPoint x: 1107, endPoint y: 379, distance: 513.0
click at [1107, 379] on p "Machen Sie den entscheidenden Schritt – gerade im Badezimmer kann ein einziger …" at bounding box center [861, 387] width 625 height 41
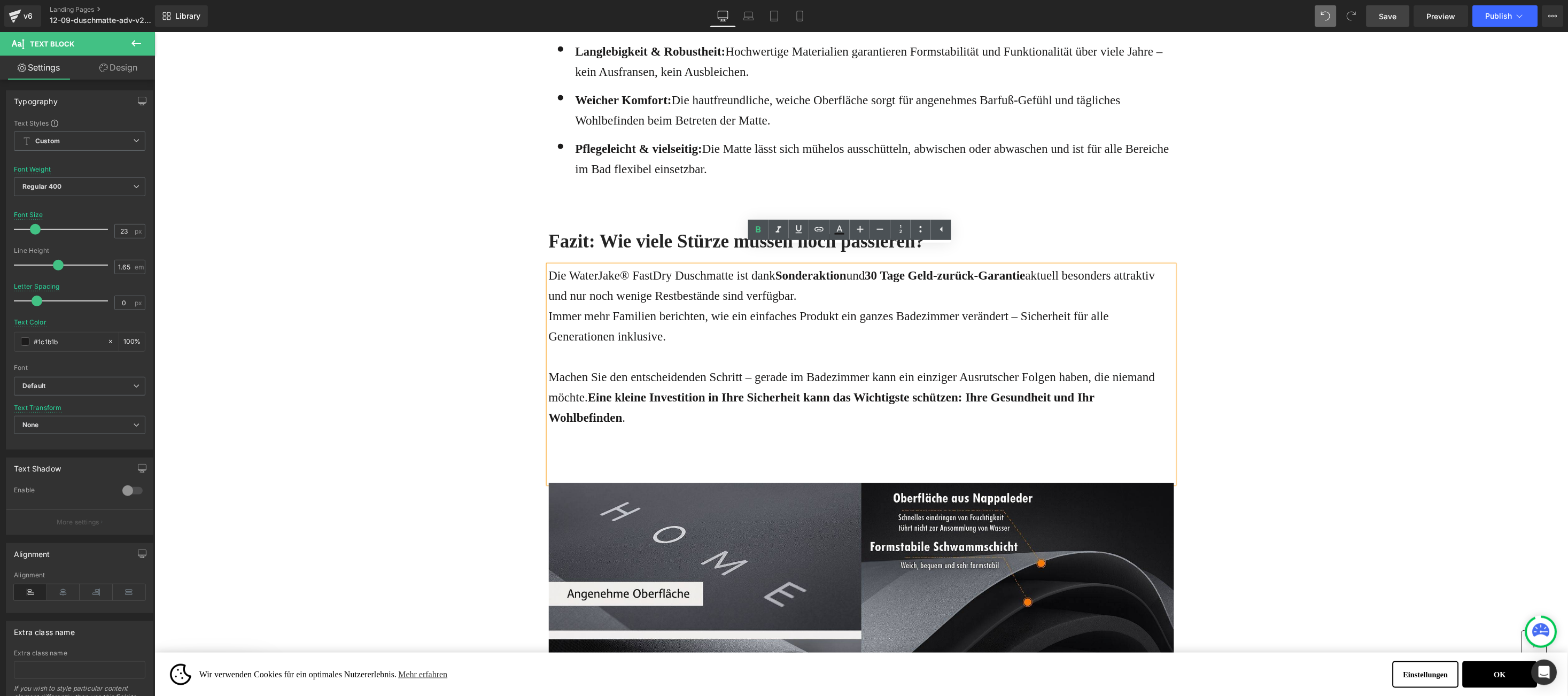
click at [695, 427] on p at bounding box center [861, 437] width 625 height 20
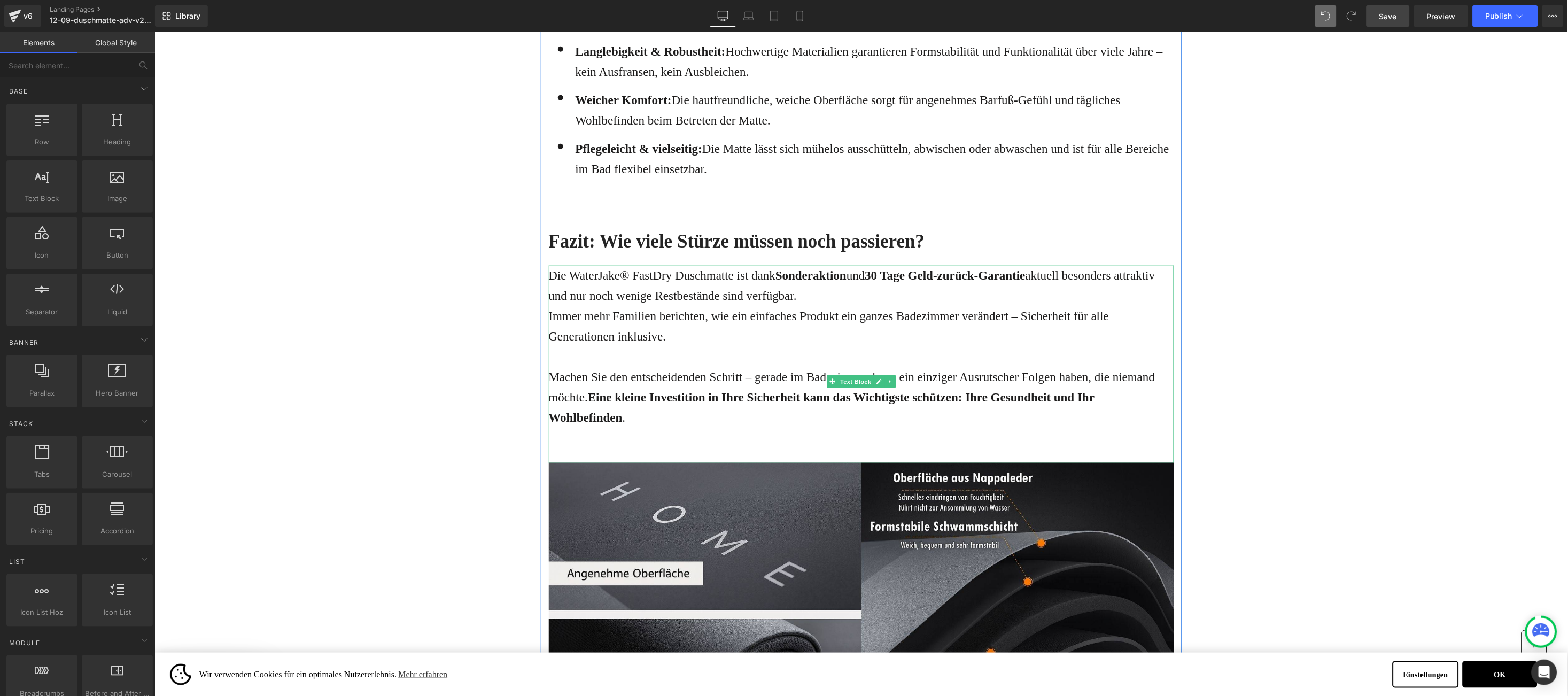
scroll to position [3368, 0]
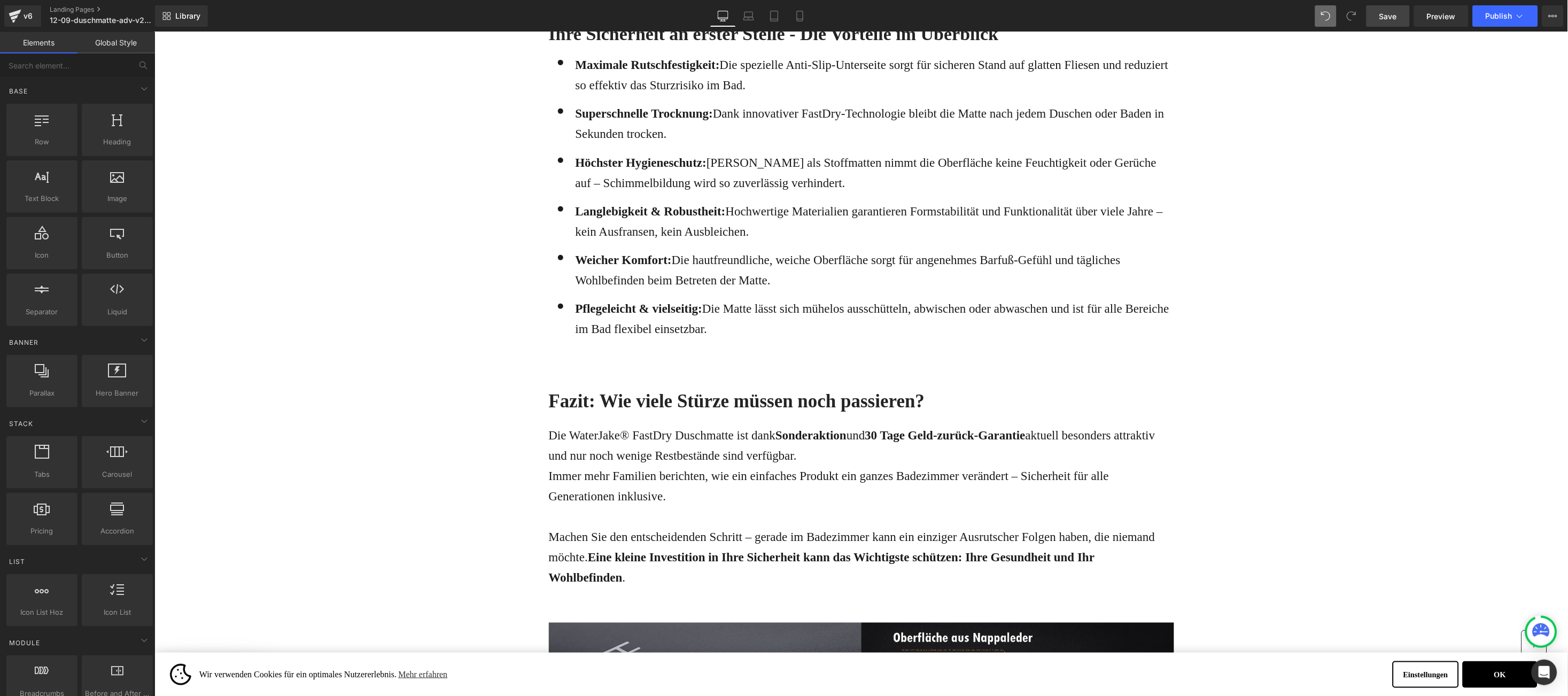
click at [1375, 14] on link "Save" at bounding box center [1388, 16] width 43 height 21
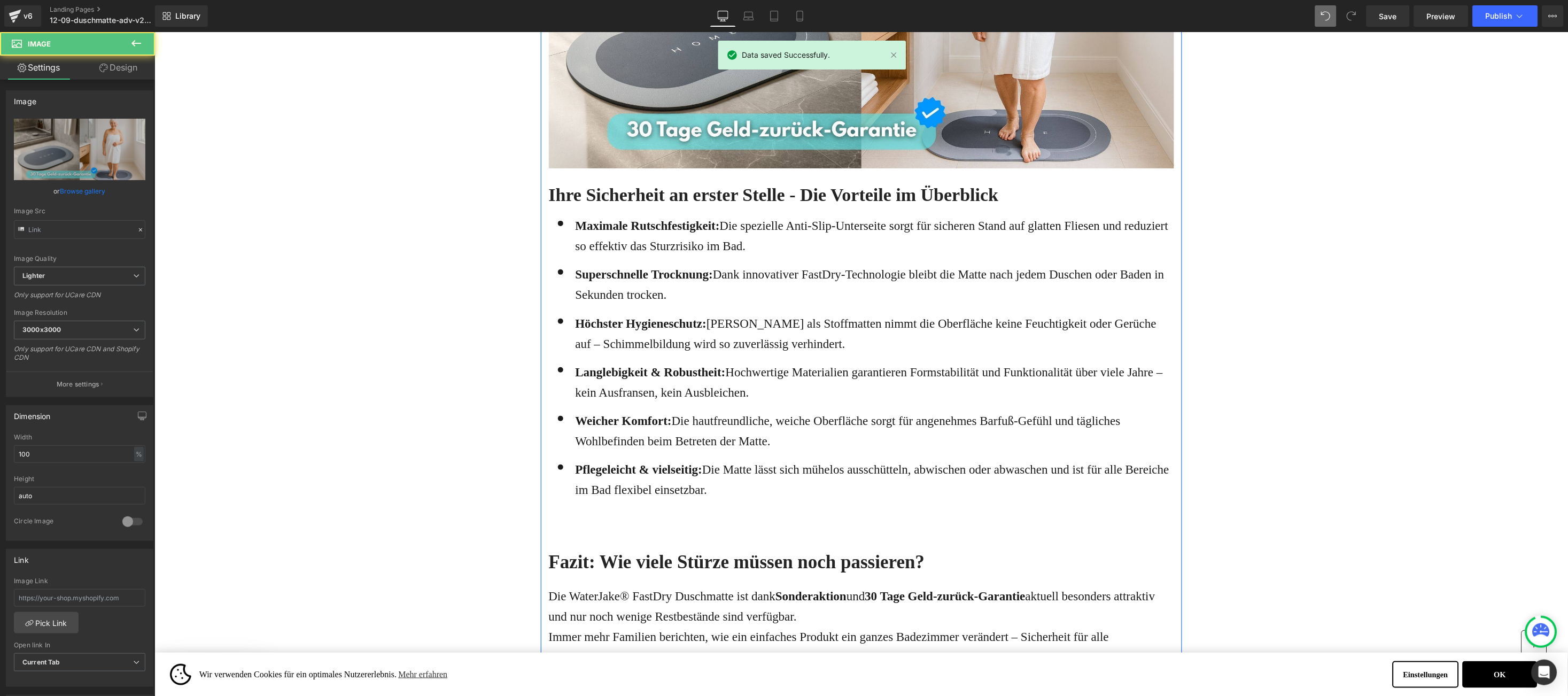
type input "[URL][DOMAIN_NAME]"
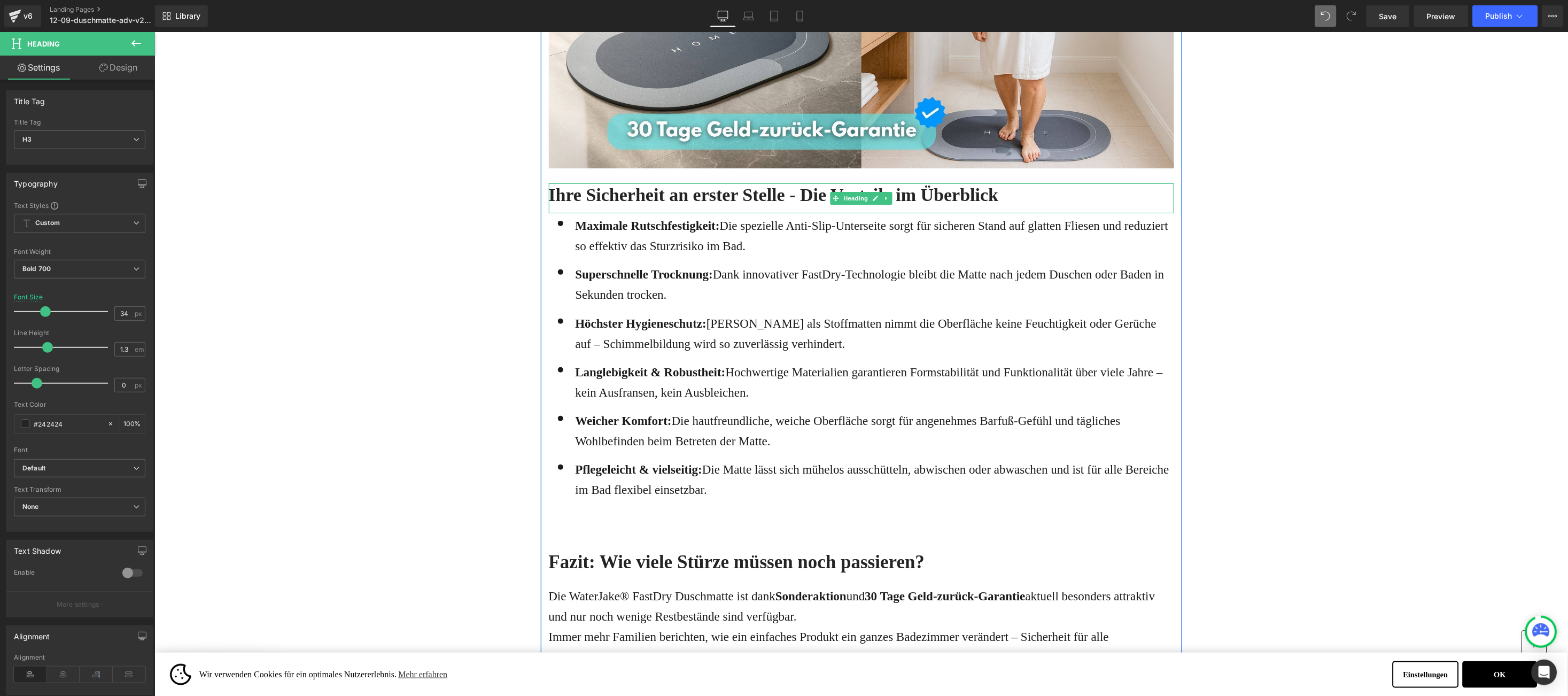
drag, startPoint x: 901, startPoint y: 164, endPoint x: 899, endPoint y: 174, distance: 10.2
click at [899, 183] on h3 "Ihre Sicherheit an erster Stelle - Die Vorteile im Überblick" at bounding box center [861, 194] width 625 height 23
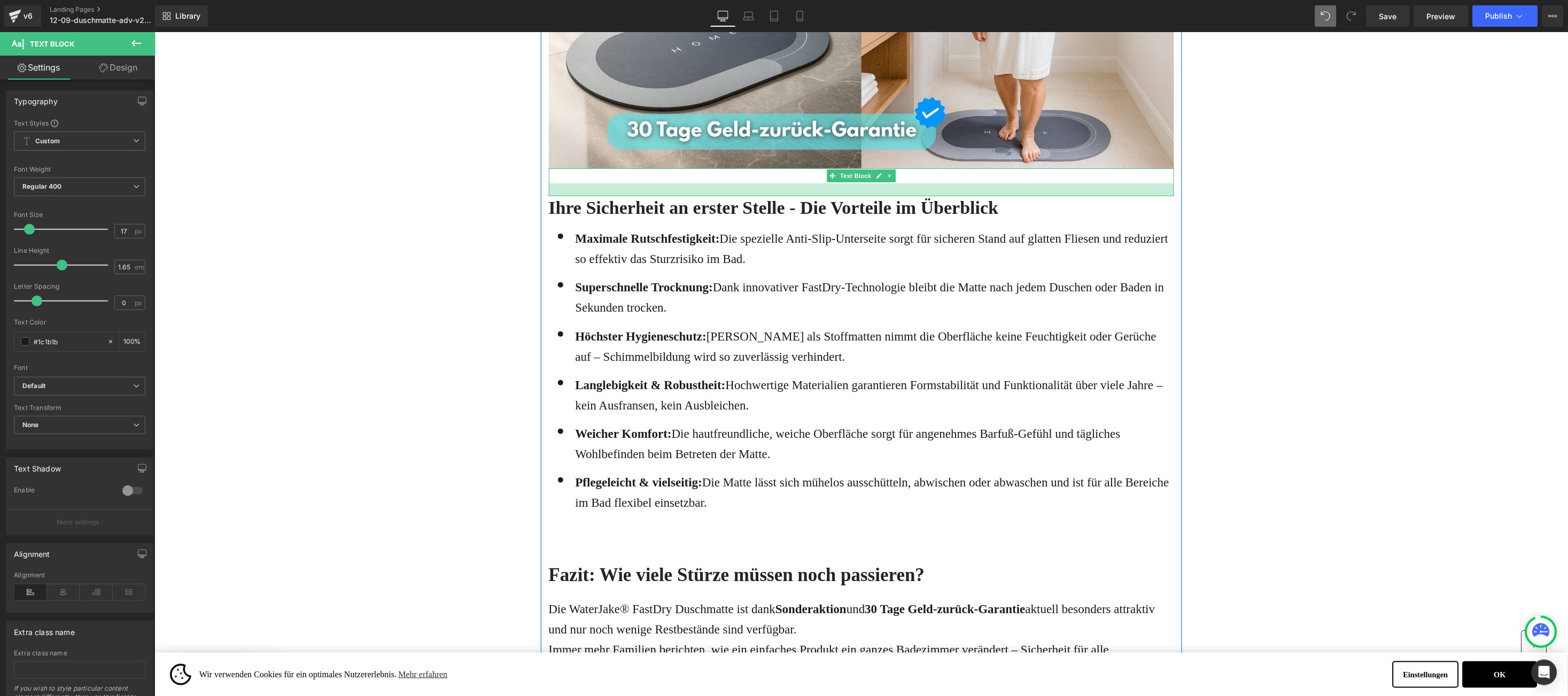
drag, startPoint x: 901, startPoint y: 162, endPoint x: 905, endPoint y: 175, distance: 13.6
click at [905, 183] on div at bounding box center [861, 189] width 625 height 13
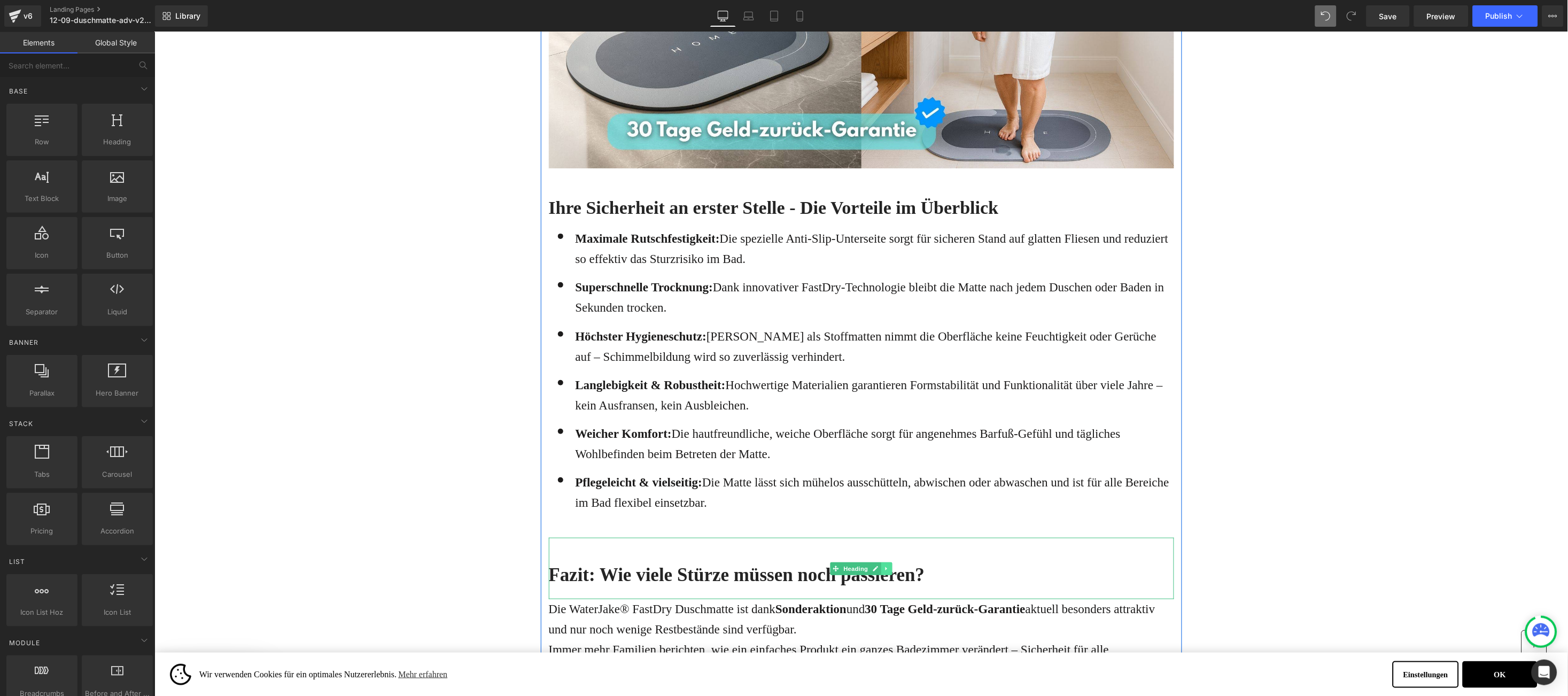
click at [883, 565] on icon at bounding box center [886, 568] width 6 height 6
click at [878, 565] on icon at bounding box center [881, 568] width 6 height 6
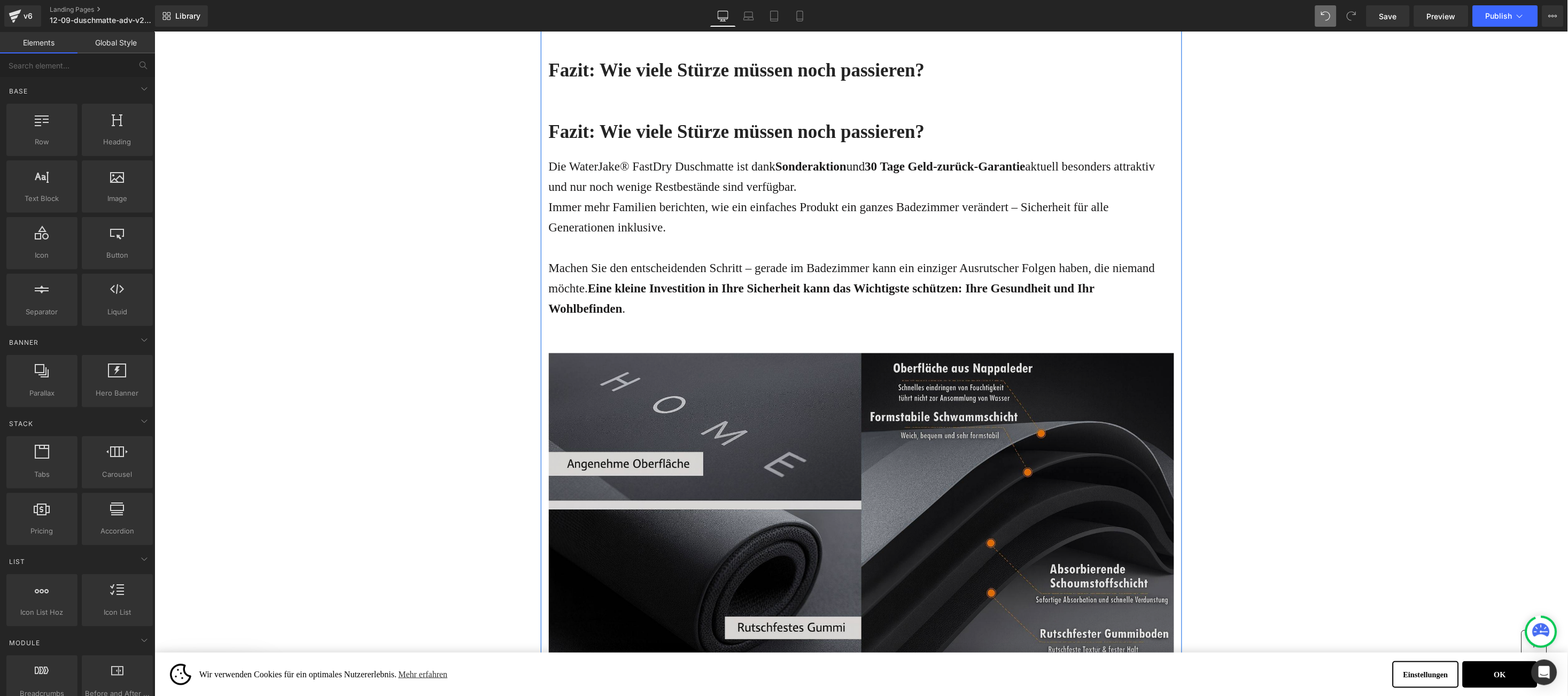
scroll to position [3713, 0]
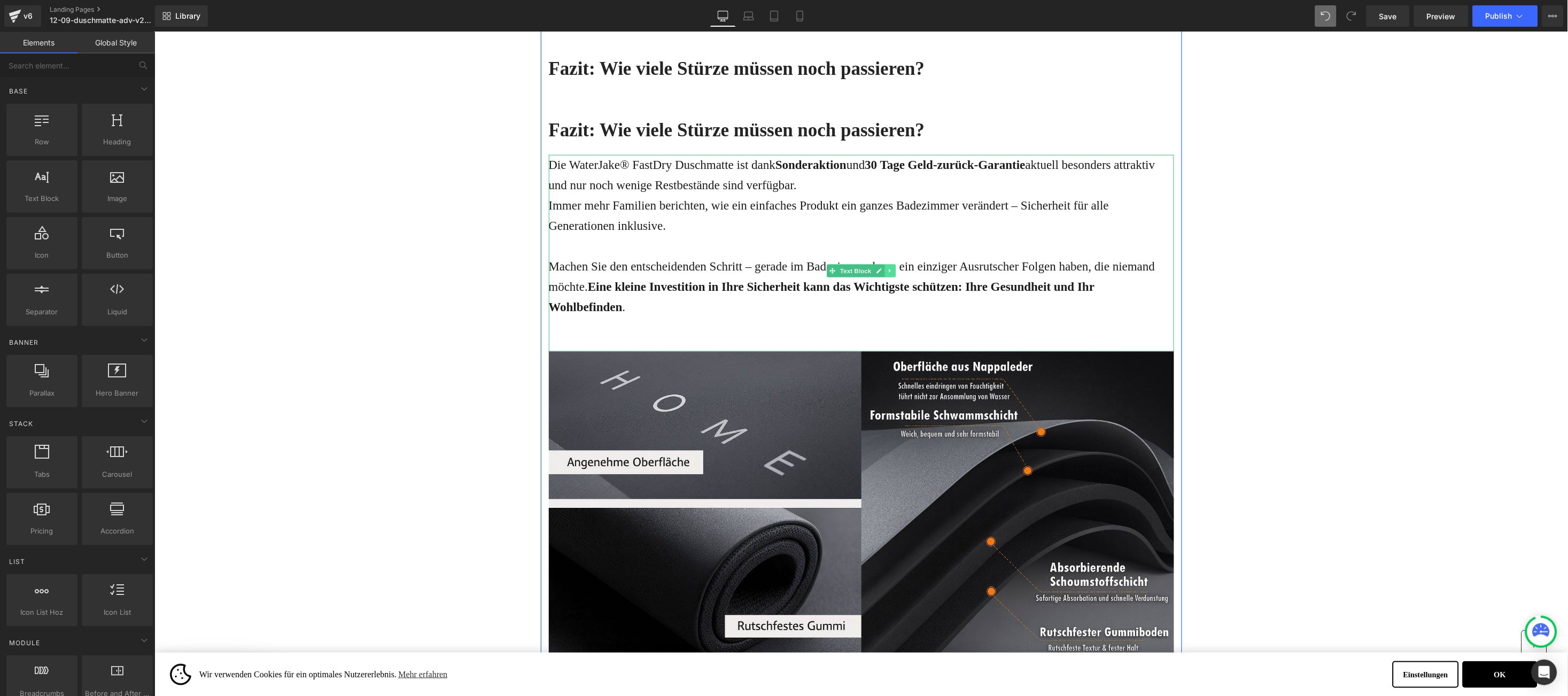
click at [889, 268] on icon at bounding box center [889, 269] width 2 height 4
click at [881, 267] on icon at bounding box center [884, 270] width 6 height 6
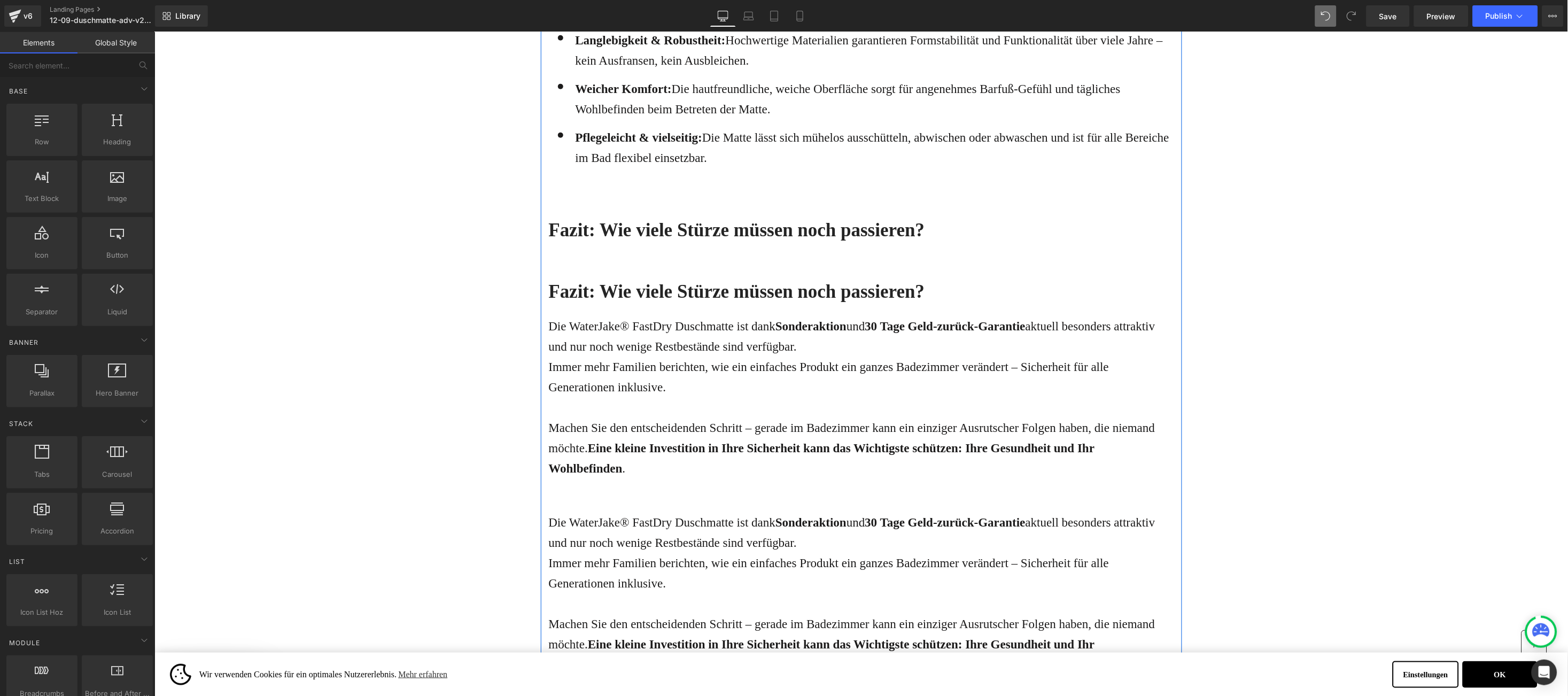
scroll to position [3392, 0]
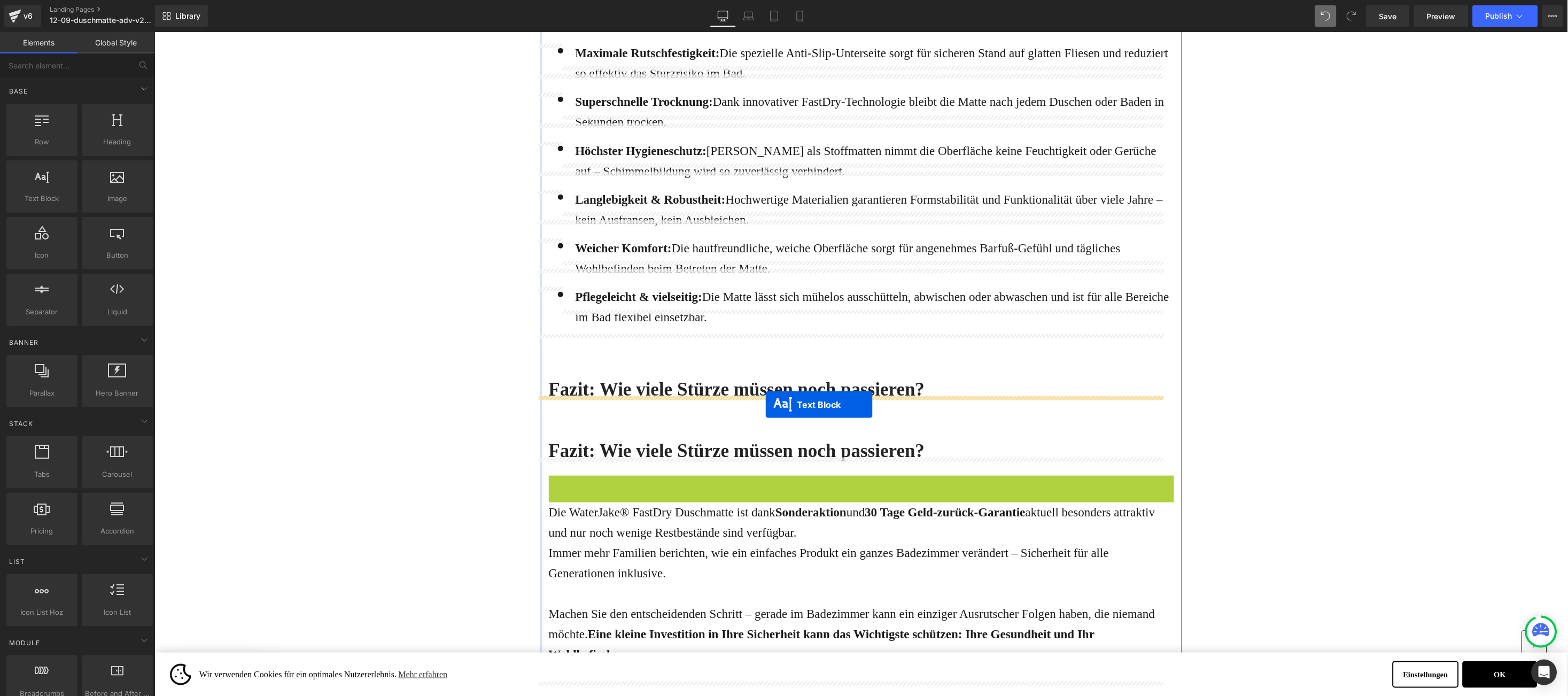
drag, startPoint x: 803, startPoint y: 574, endPoint x: 765, endPoint y: 404, distance: 174.2
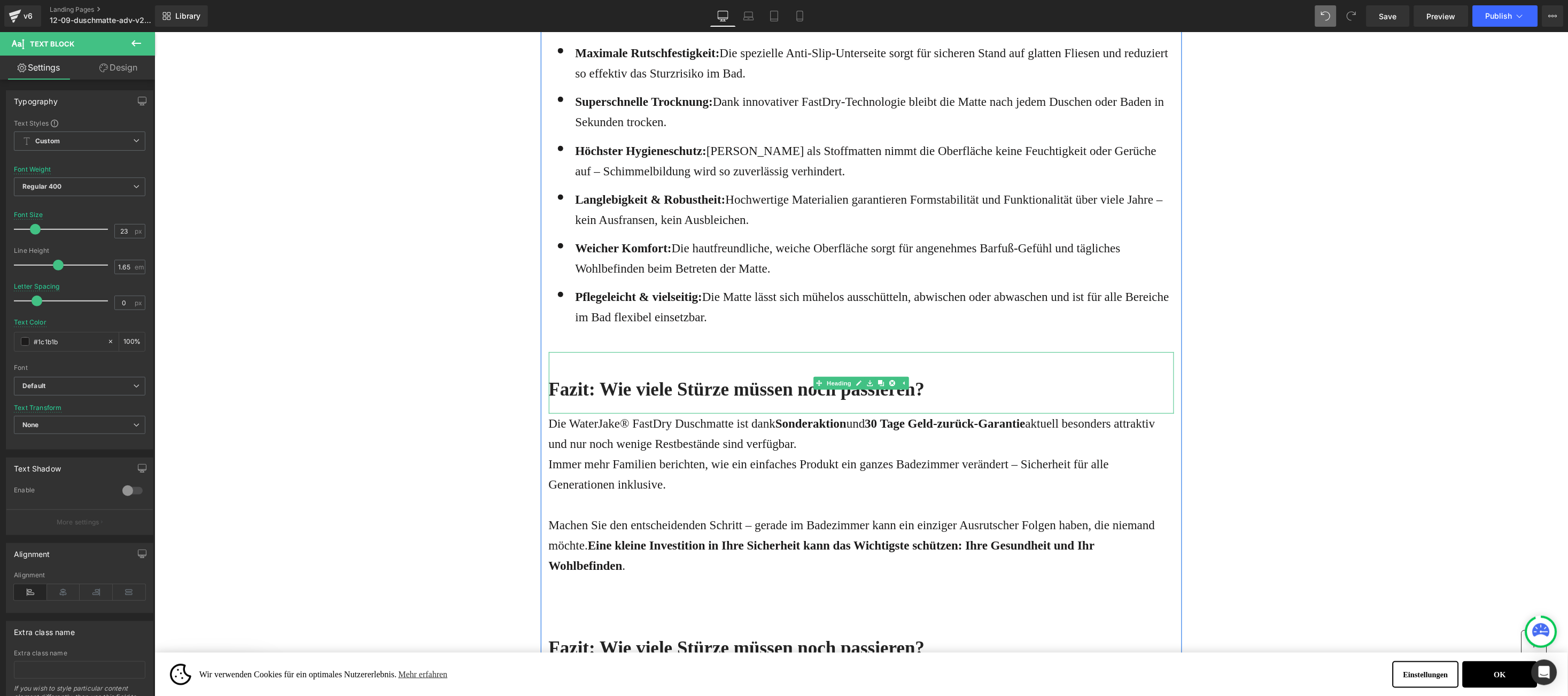
click at [562, 377] on h2 "Fazit: Wie viele Stürze müssen noch passieren?" at bounding box center [861, 389] width 625 height 25
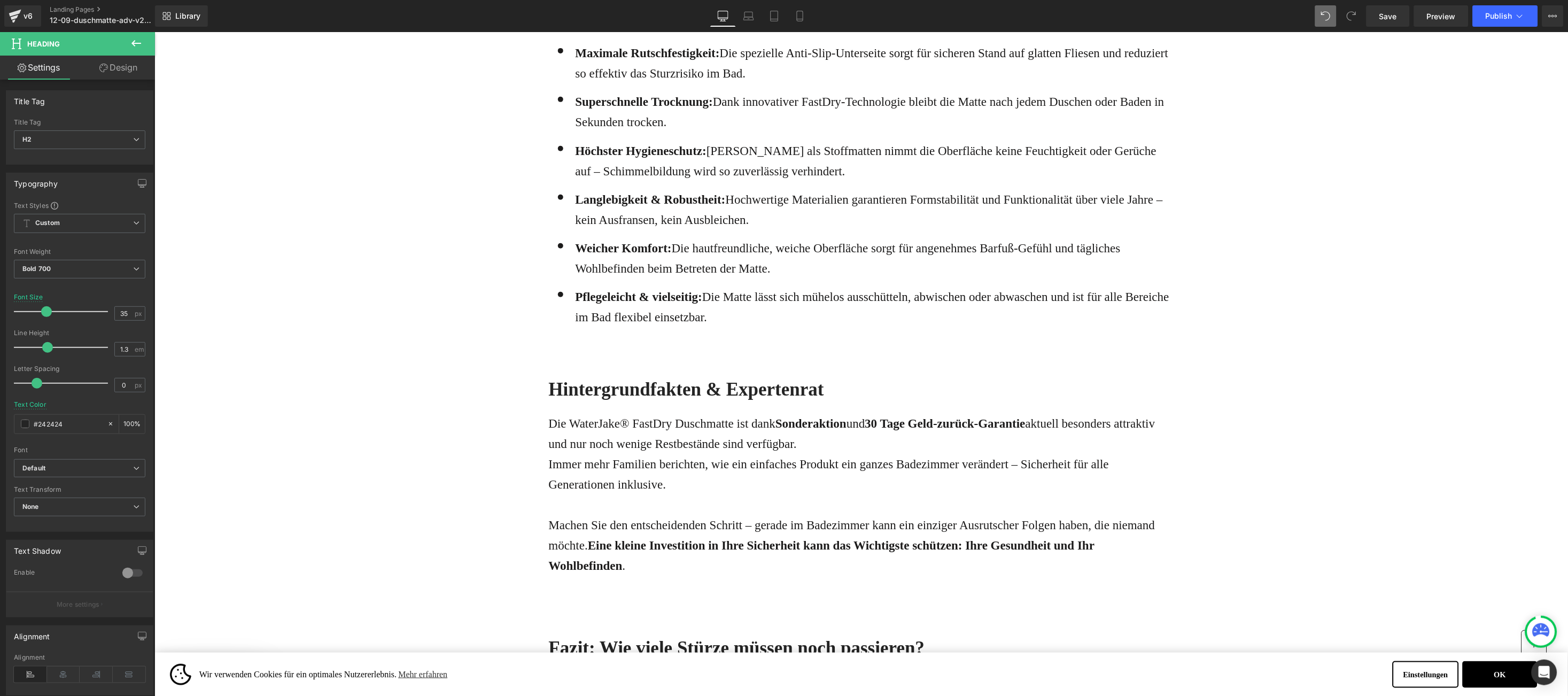
drag, startPoint x: 740, startPoint y: 417, endPoint x: 541, endPoint y: 404, distance: 199.4
click at [740, 417] on p "Die WaterJake® FastDry Duschmatte ist dank Sonderaktion und 30 Tage Geld-zurück…" at bounding box center [861, 433] width 625 height 41
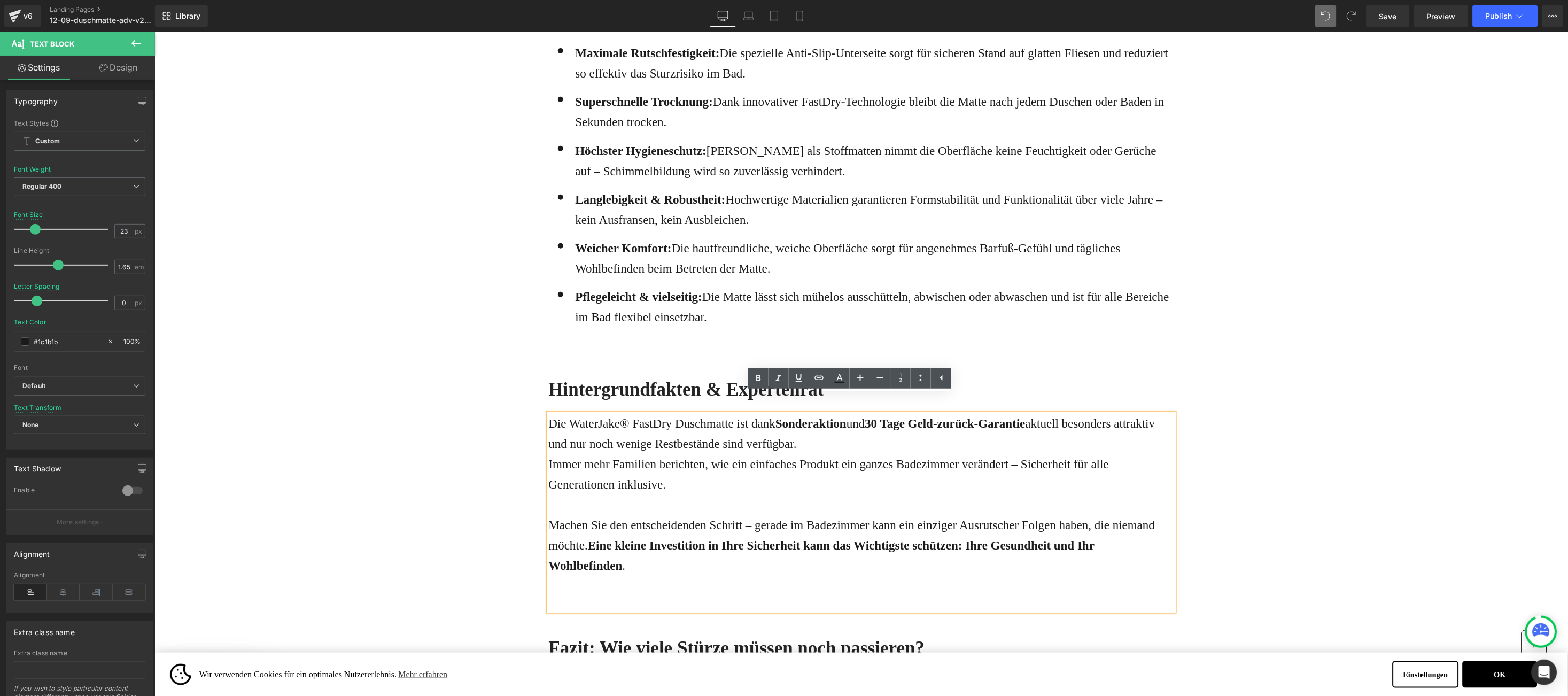
click at [548, 413] on p "Die WaterJake® FastDry Duschmatte ist dank Sonderaktion und 30 Tage Geld-zurück…" at bounding box center [861, 433] width 625 height 41
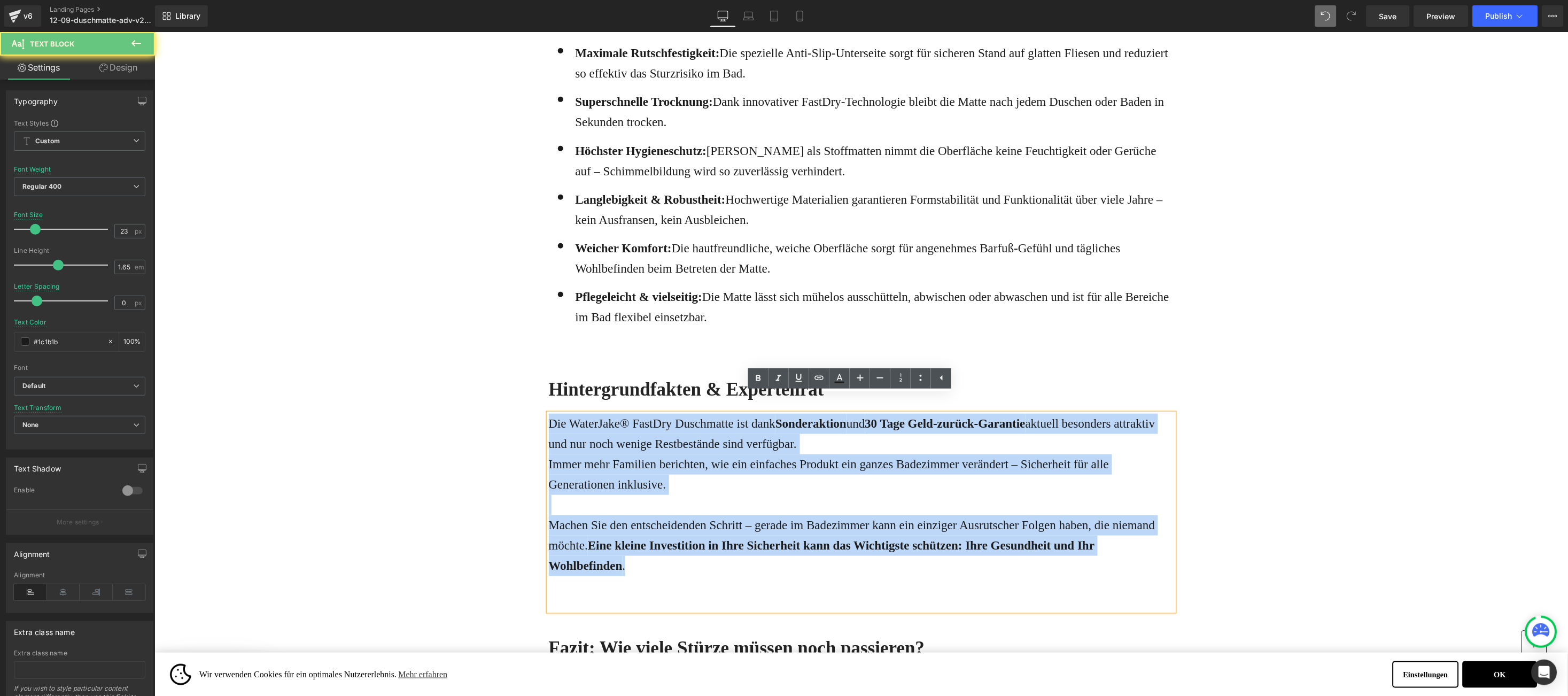
drag, startPoint x: 541, startPoint y: 404, endPoint x: 634, endPoint y: 547, distance: 170.6
click at [634, 547] on div "Die WaterJake® FastDry Duschmatte ist dank Sonderaktion und 30 Tage Geld-zurück…" at bounding box center [861, 511] width 625 height 197
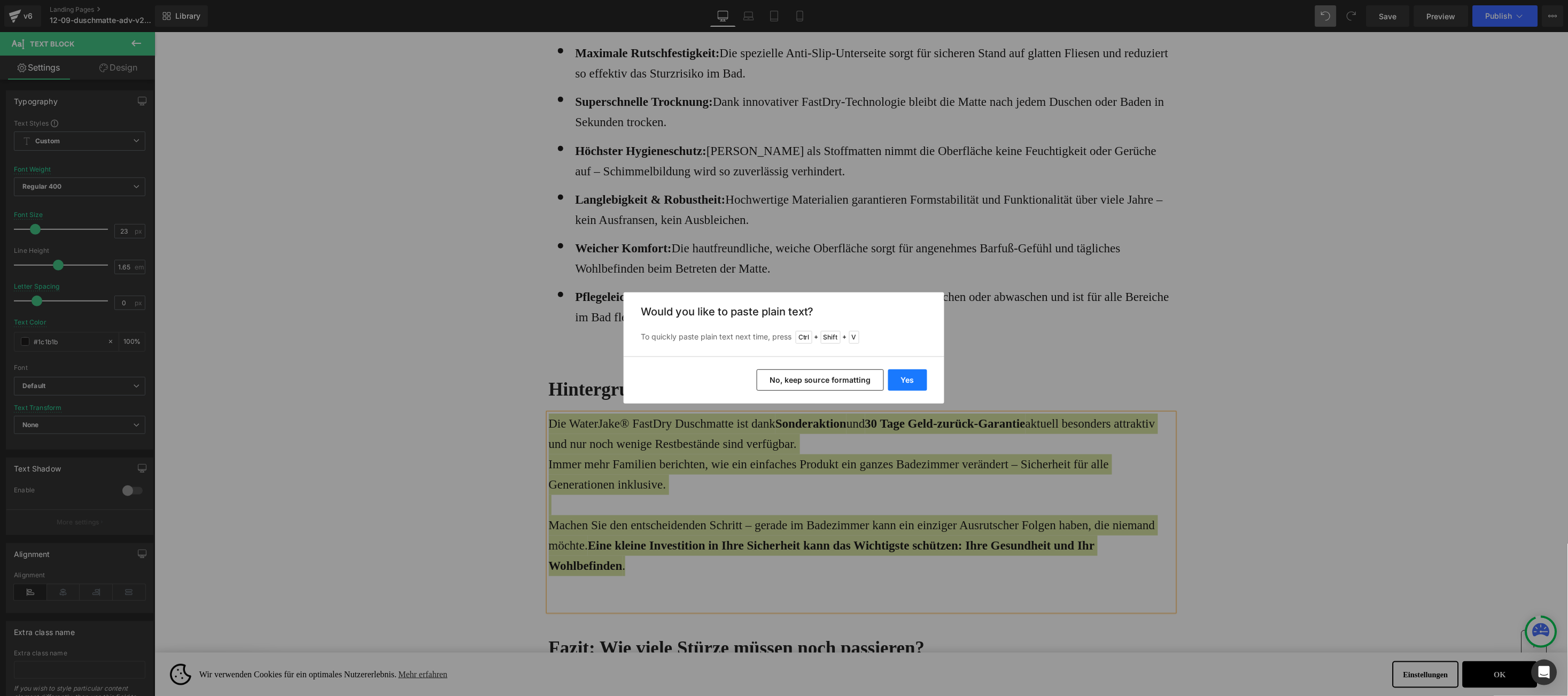
click at [898, 386] on button "Yes" at bounding box center [908, 380] width 39 height 21
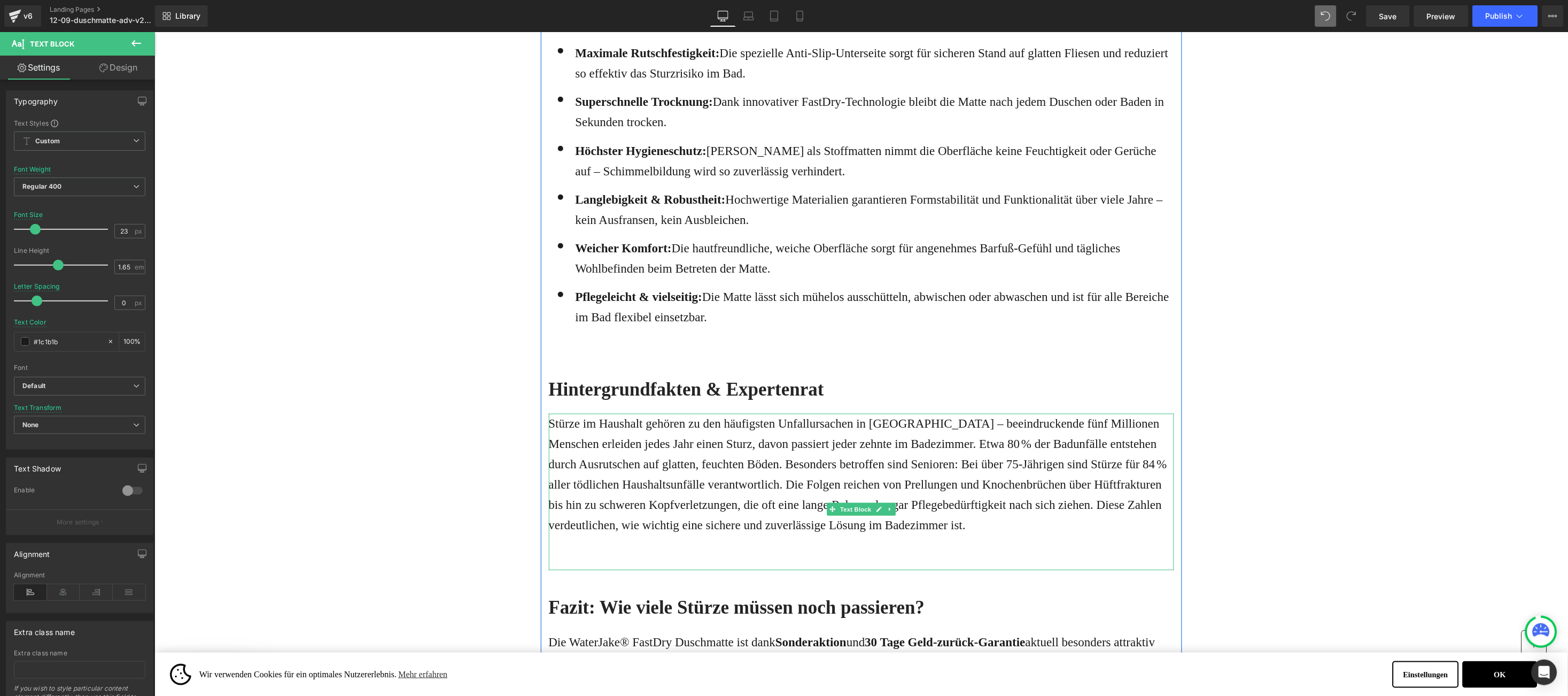
click at [746, 517] on p "Stürze im Haushalt gehören zu den häufigsten Unfallursachen in [GEOGRAPHIC_DATA…" at bounding box center [861, 473] width 625 height 122
click at [695, 530] on div "Stürze im Haushalt gehören zu den häufigsten Unfallursachen in [GEOGRAPHIC_DATA…" at bounding box center [861, 491] width 625 height 156
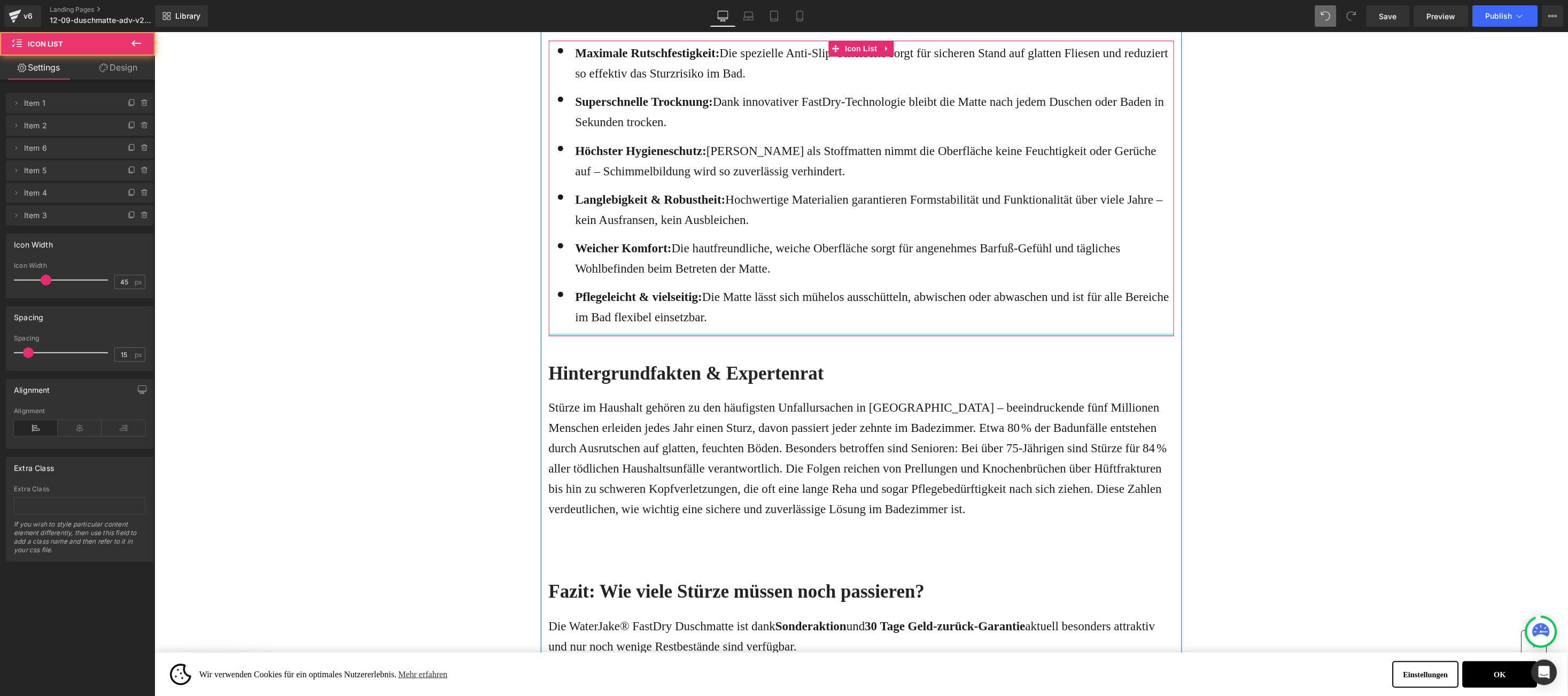
drag, startPoint x: 642, startPoint y: 331, endPoint x: 645, endPoint y: 309, distance: 22.2
click at [645, 309] on div "Icon Maximale Rutschfestigkeit: Die spezielle Anti-Slip-Unterseite sorgt für si…" at bounding box center [861, 187] width 625 height 295
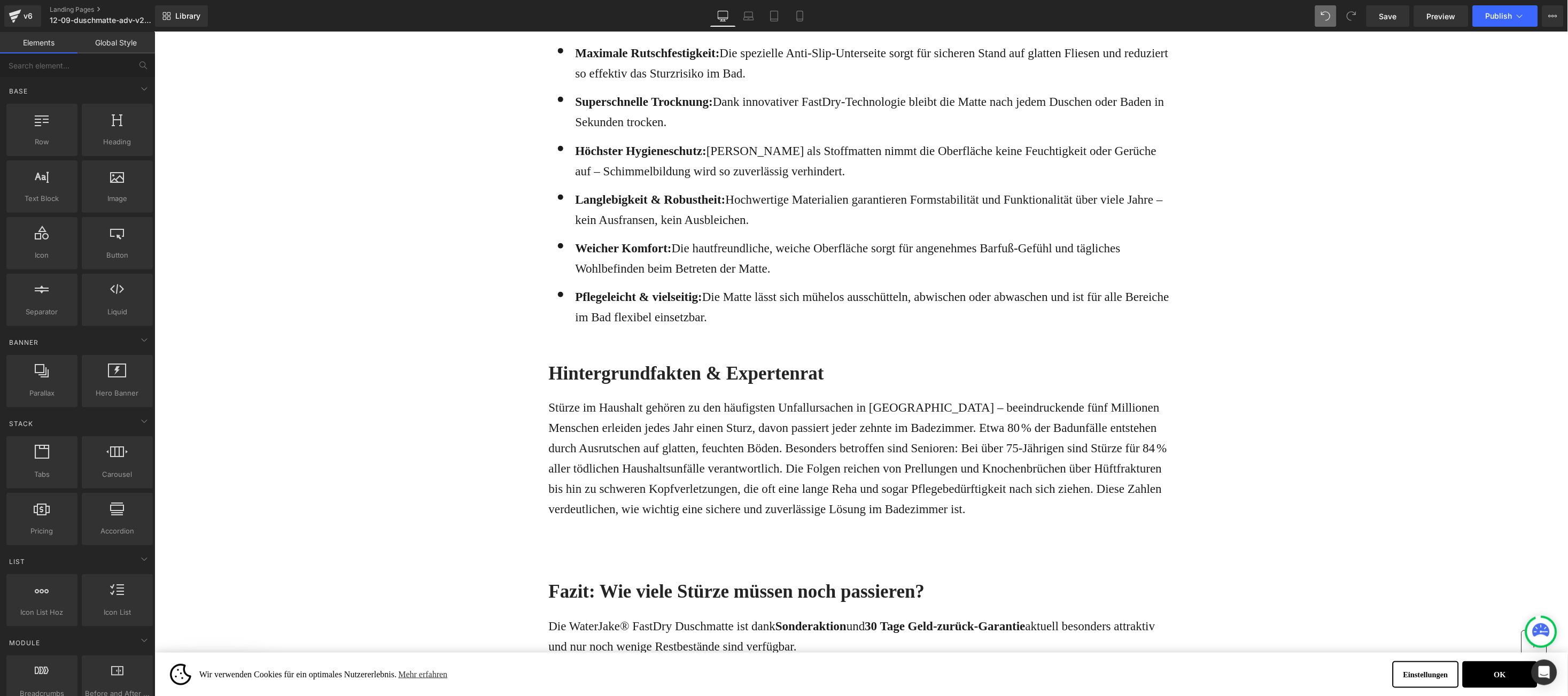
scroll to position [3552, 0]
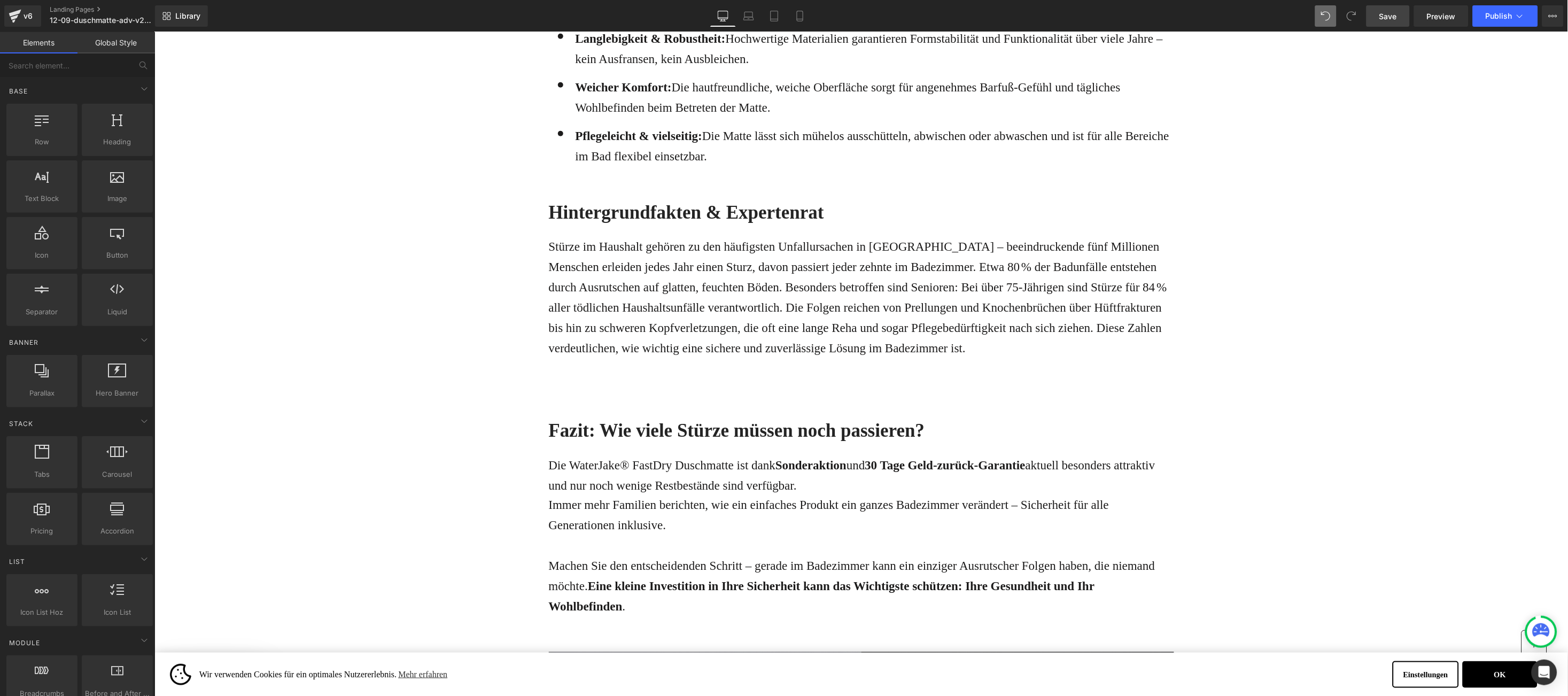
click at [1394, 16] on span "Save" at bounding box center [1388, 16] width 17 height 11
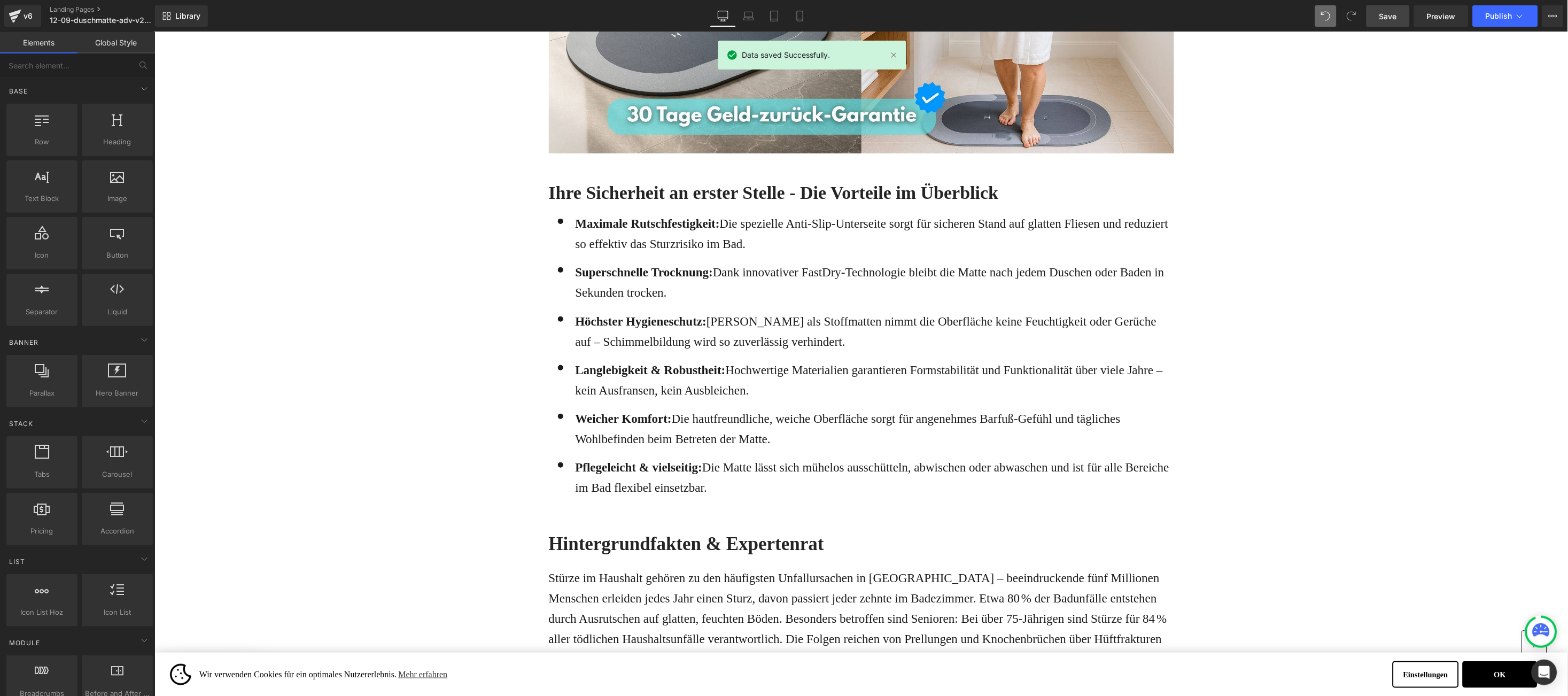
scroll to position [3392, 0]
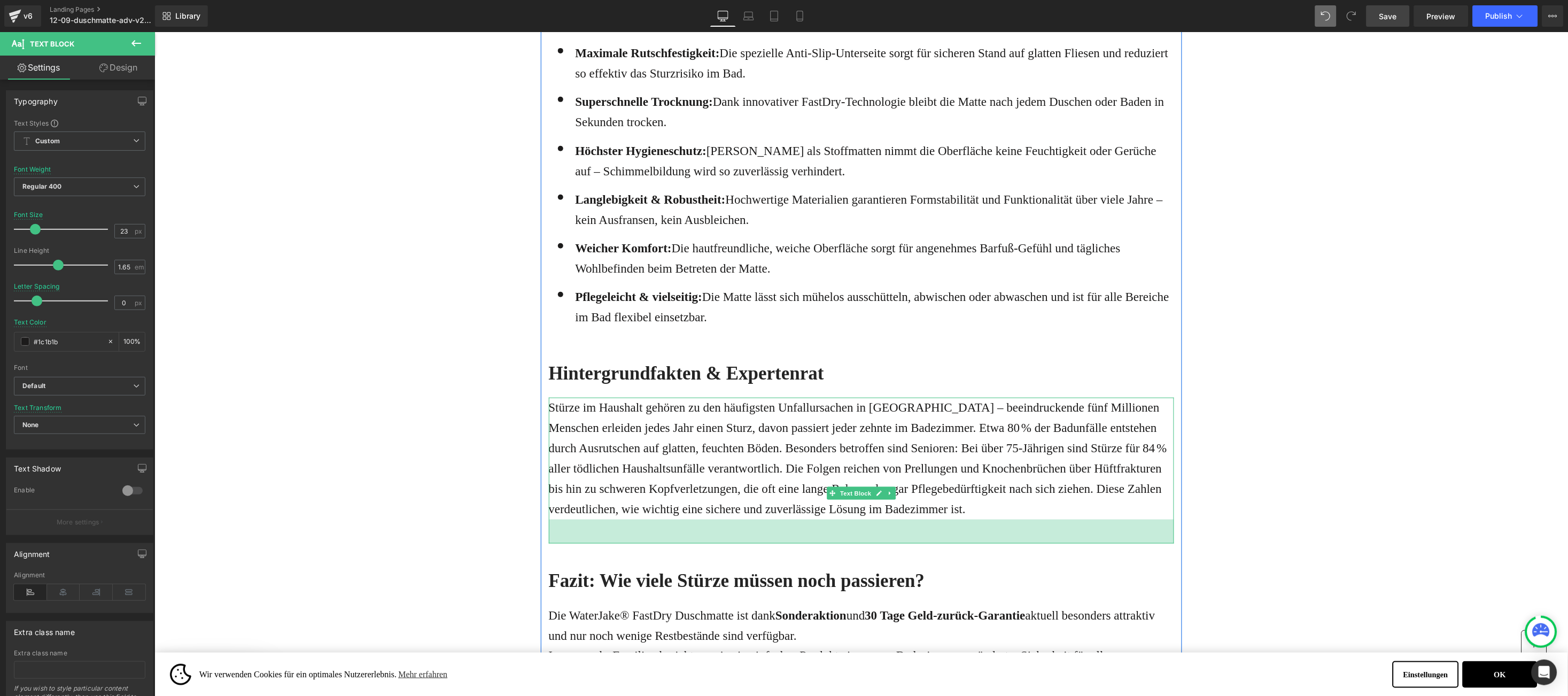
drag, startPoint x: 864, startPoint y: 534, endPoint x: 869, endPoint y: 523, distance: 12.1
click at [869, 523] on div "45px" at bounding box center [861, 531] width 625 height 24
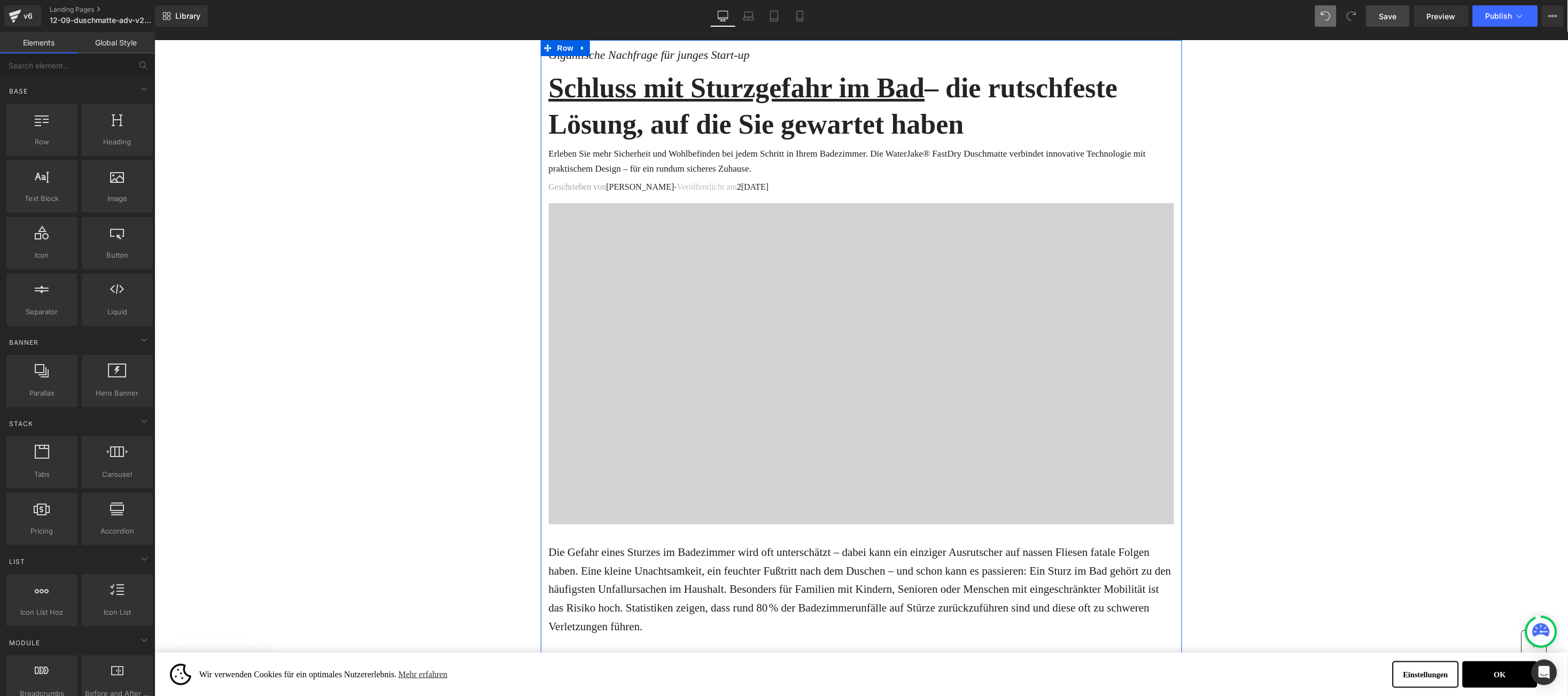
scroll to position [0, 0]
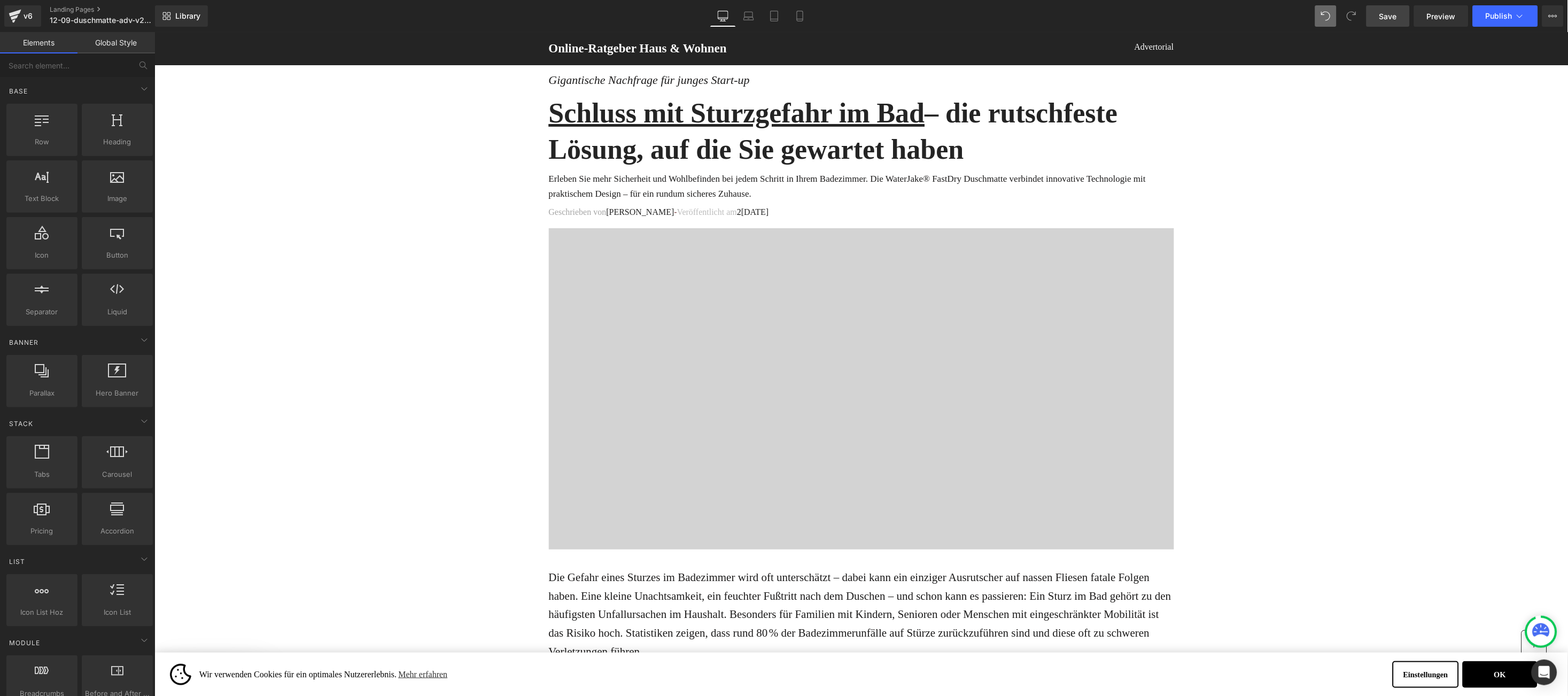
click at [1396, 19] on span "Save" at bounding box center [1388, 16] width 17 height 11
click at [968, 115] on h1 "Schluss mit Sturzgefahr im Bad – die rutschfeste Lösung, auf die Sie gewartet h…" at bounding box center [861, 131] width 625 height 72
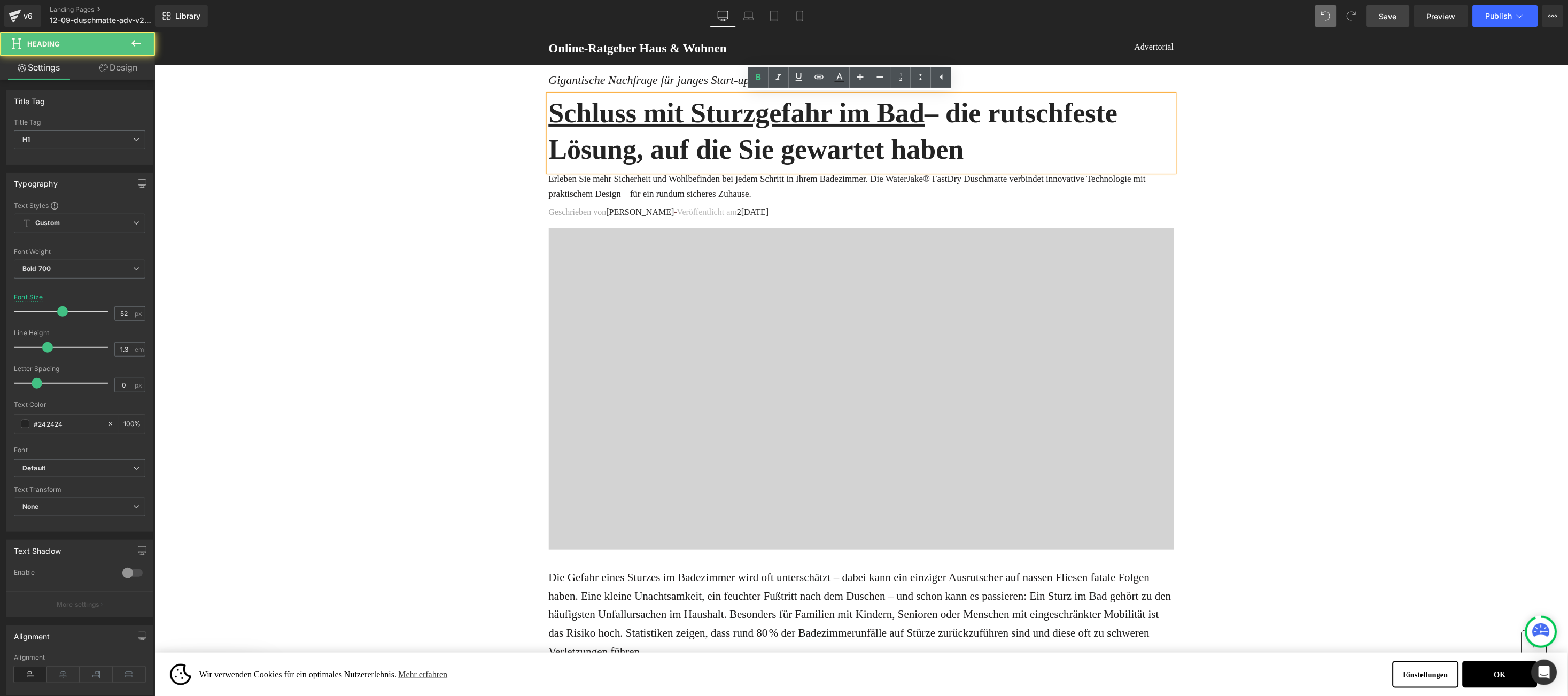
click at [968, 115] on h1 "Schluss mit Sturzgefahr im Bad – die rutschfeste Lösung, auf die Sie gewartet h…" at bounding box center [861, 131] width 625 height 72
drag, startPoint x: 968, startPoint y: 115, endPoint x: 970, endPoint y: 137, distance: 22.1
click at [970, 137] on h1 "Schluss mit Sturzgefahr im Bad – die rutschfeste Lösung, auf die Sie gewartet h…" at bounding box center [861, 131] width 625 height 72
paste div
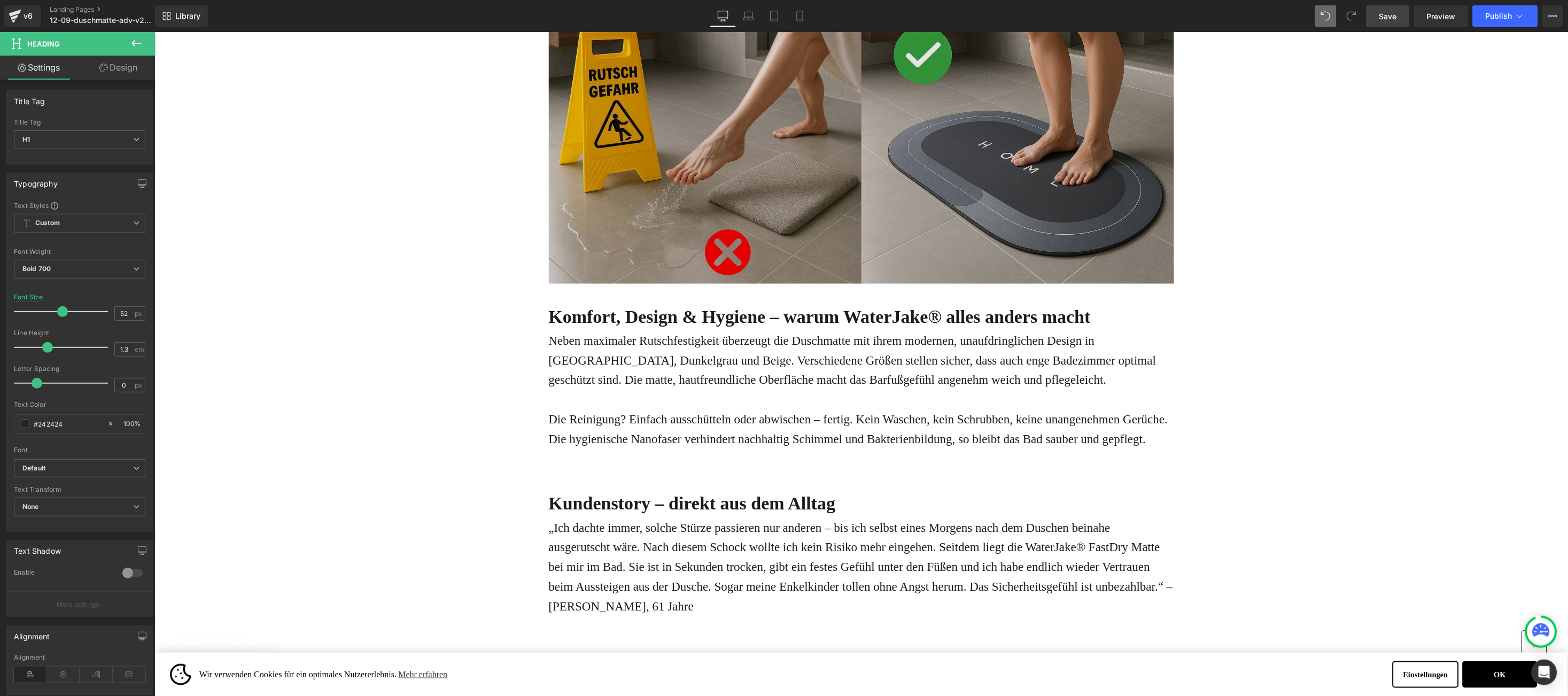
scroll to position [2084, 0]
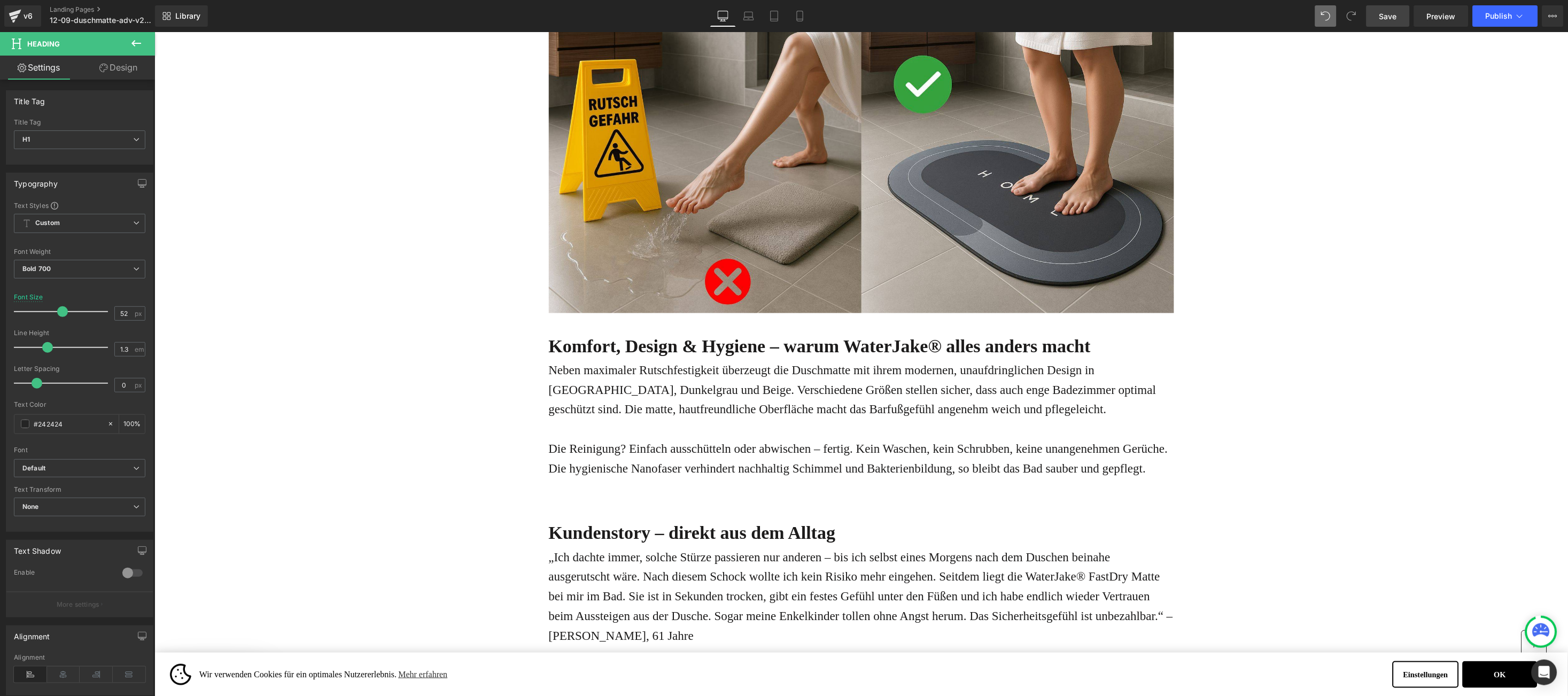
click at [850, 283] on img at bounding box center [861, 156] width 625 height 313
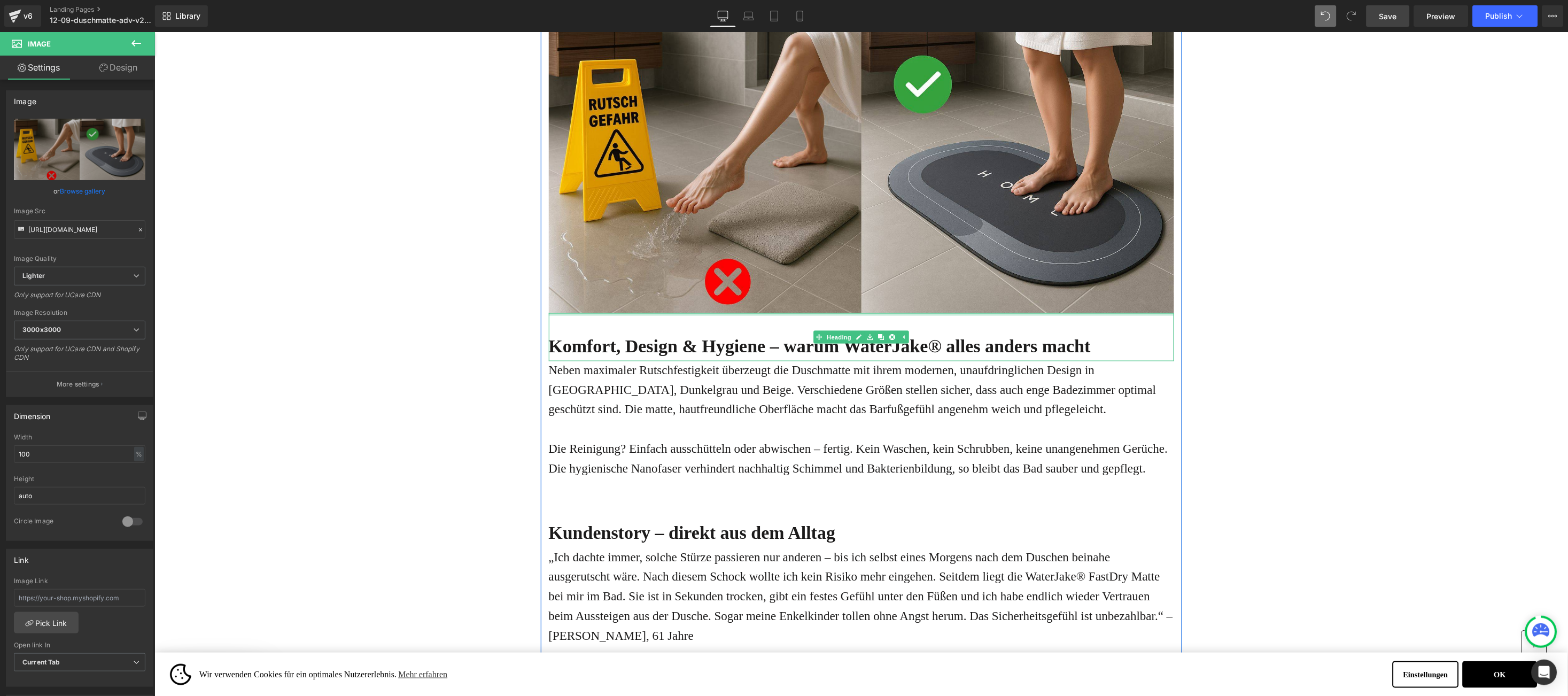
drag, startPoint x: 852, startPoint y: 294, endPoint x: 854, endPoint y: 303, distance: 9.2
click at [854, 313] on div at bounding box center [861, 314] width 625 height 3
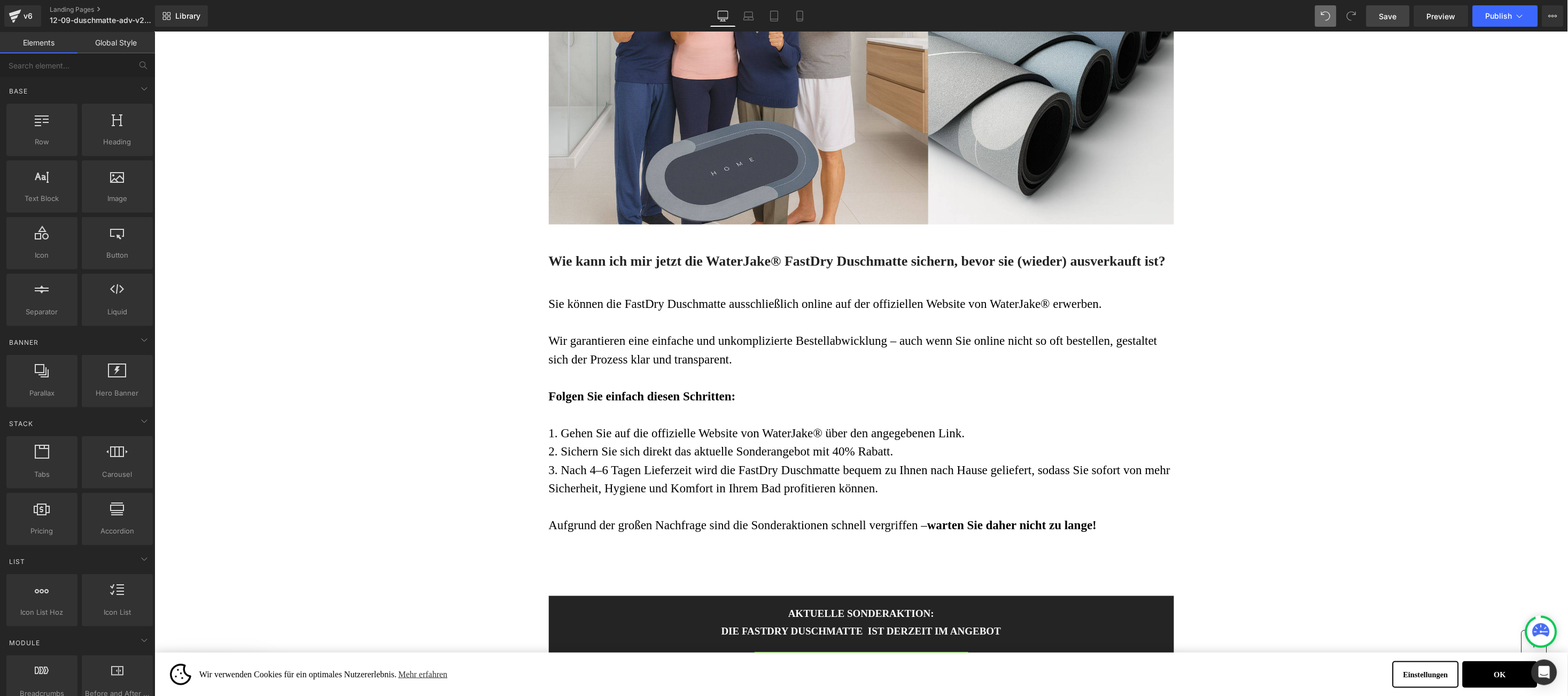
scroll to position [5291, 0]
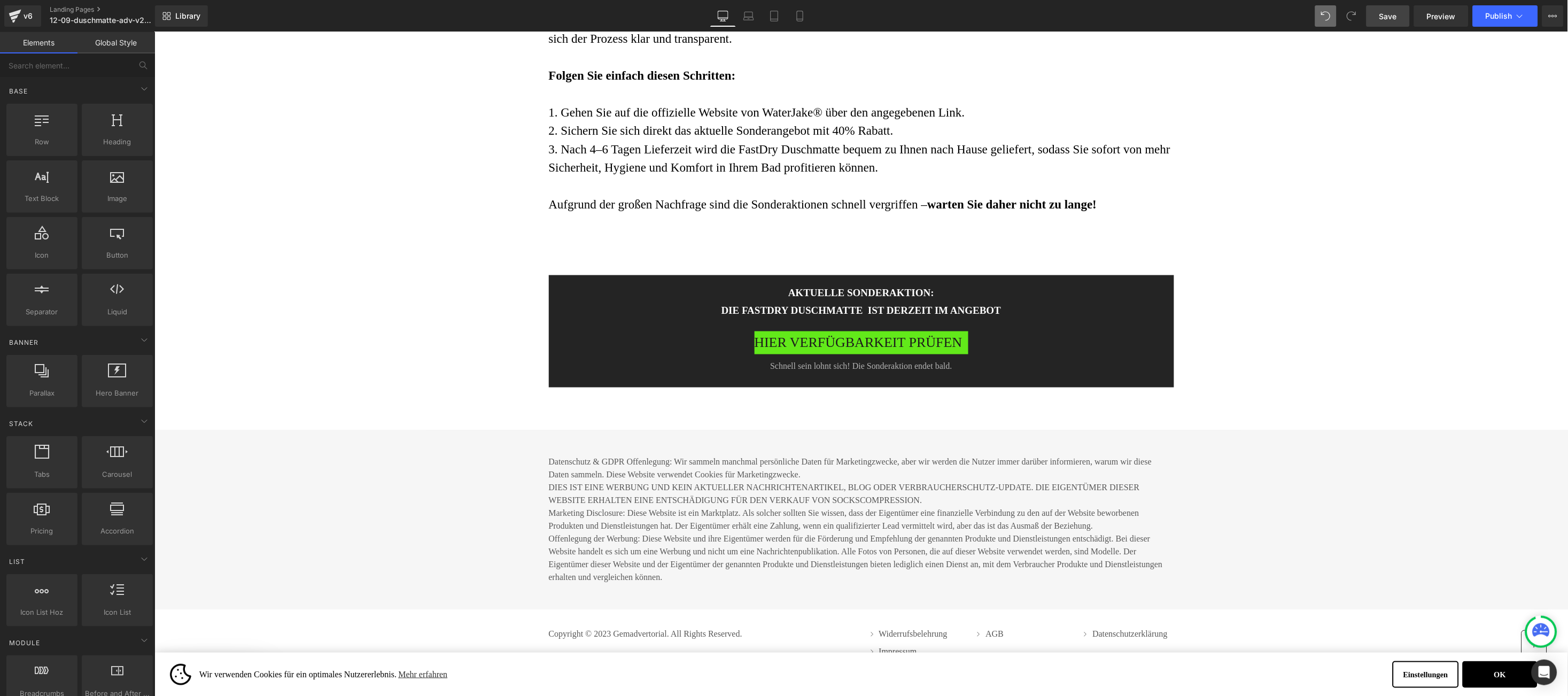
click at [1381, 7] on link "Save" at bounding box center [1388, 16] width 43 height 21
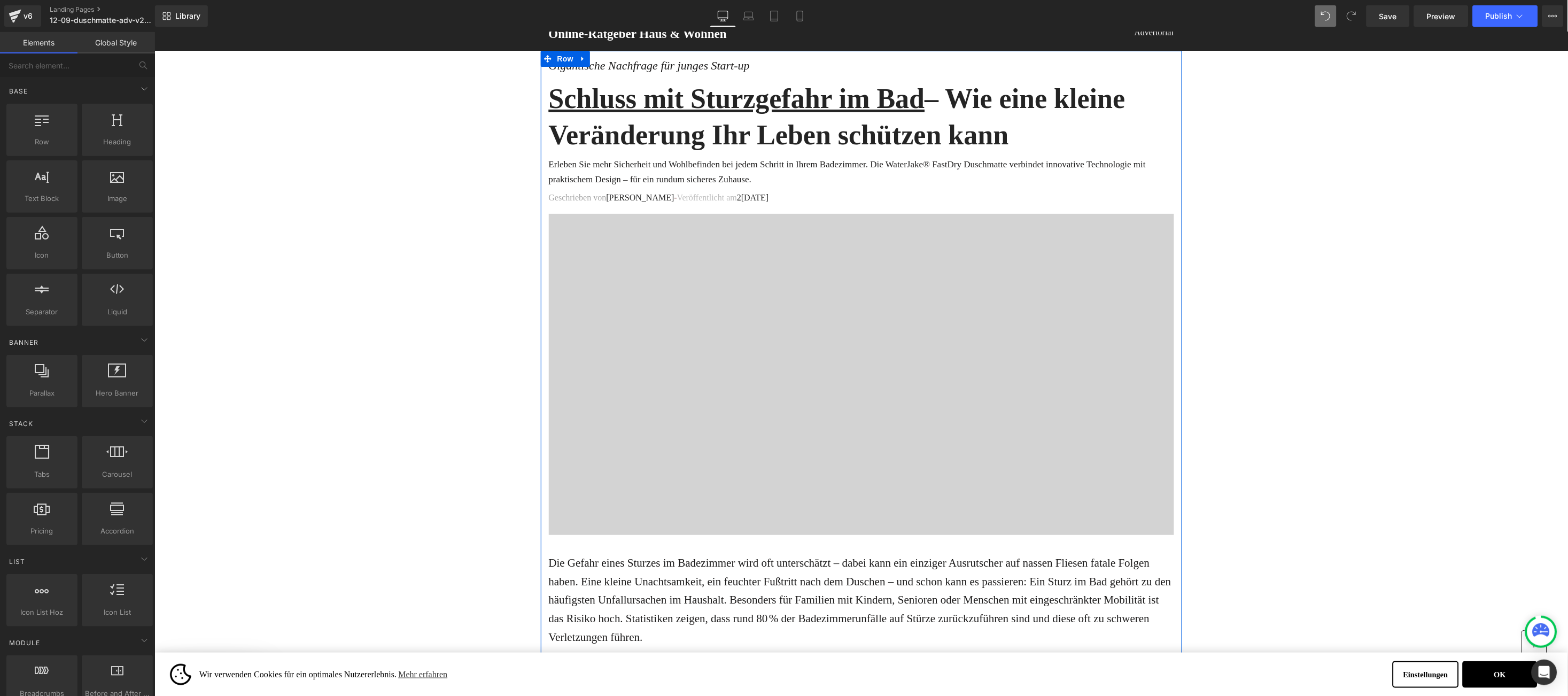
scroll to position [0, 0]
